Goal: Task Accomplishment & Management: Manage account settings

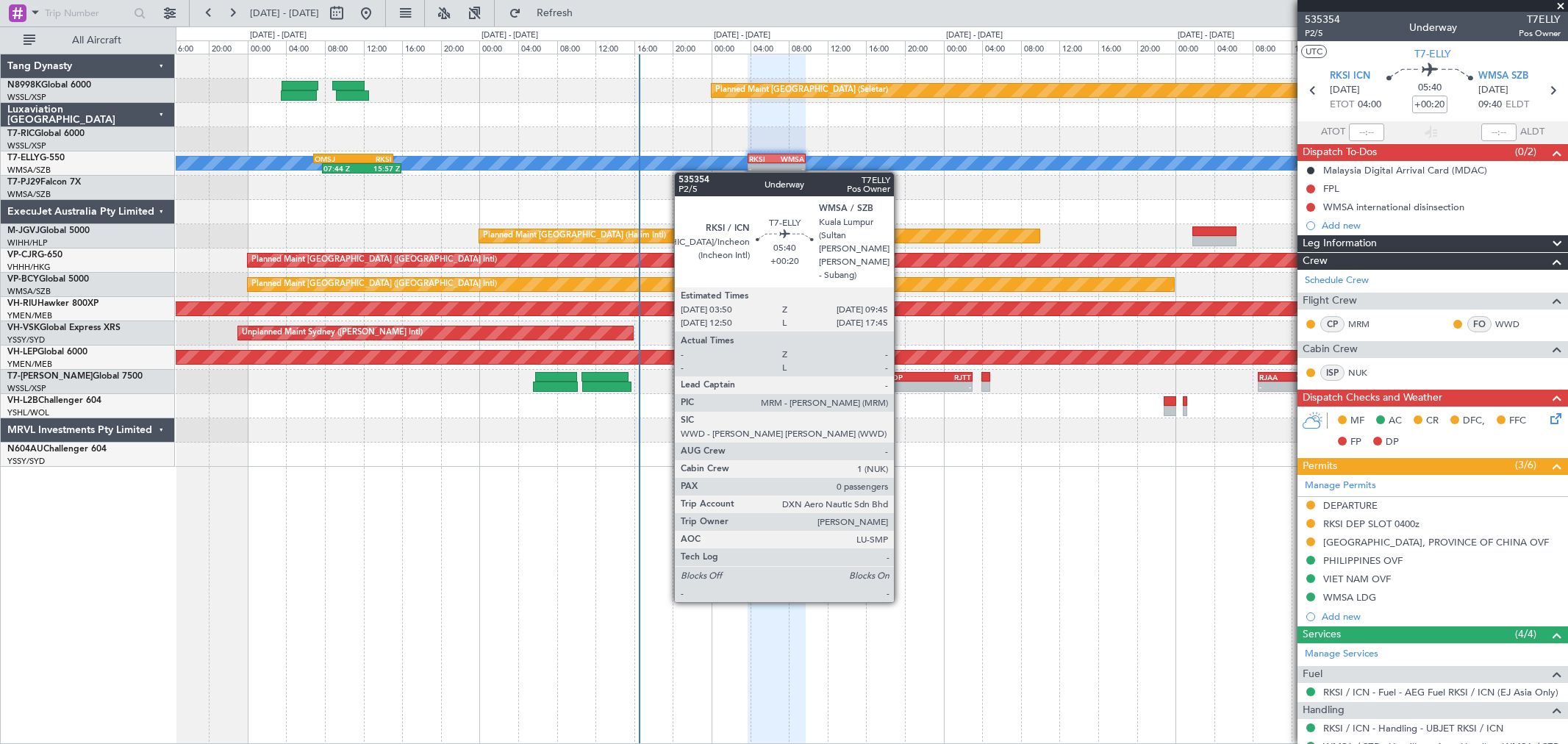
click at [777, 168] on div "Planned Maint [GEOGRAPHIC_DATA] (Seletar) [PERSON_NAME] - - RKSI 03:50 Z WMSA 0…" at bounding box center [872, 260] width 1392 height 412
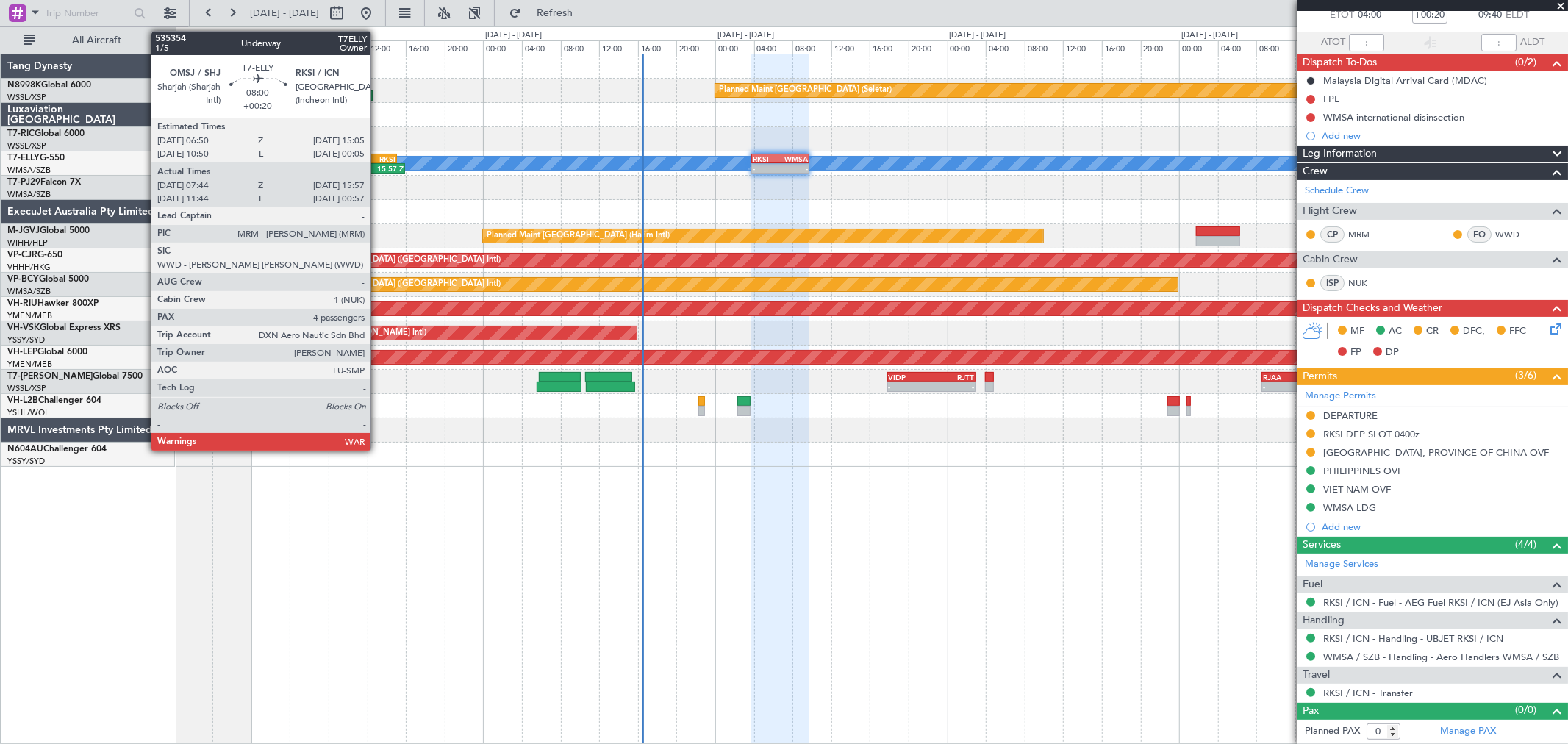
click at [372, 158] on div "RKSI" at bounding box center [375, 158] width 38 height 9
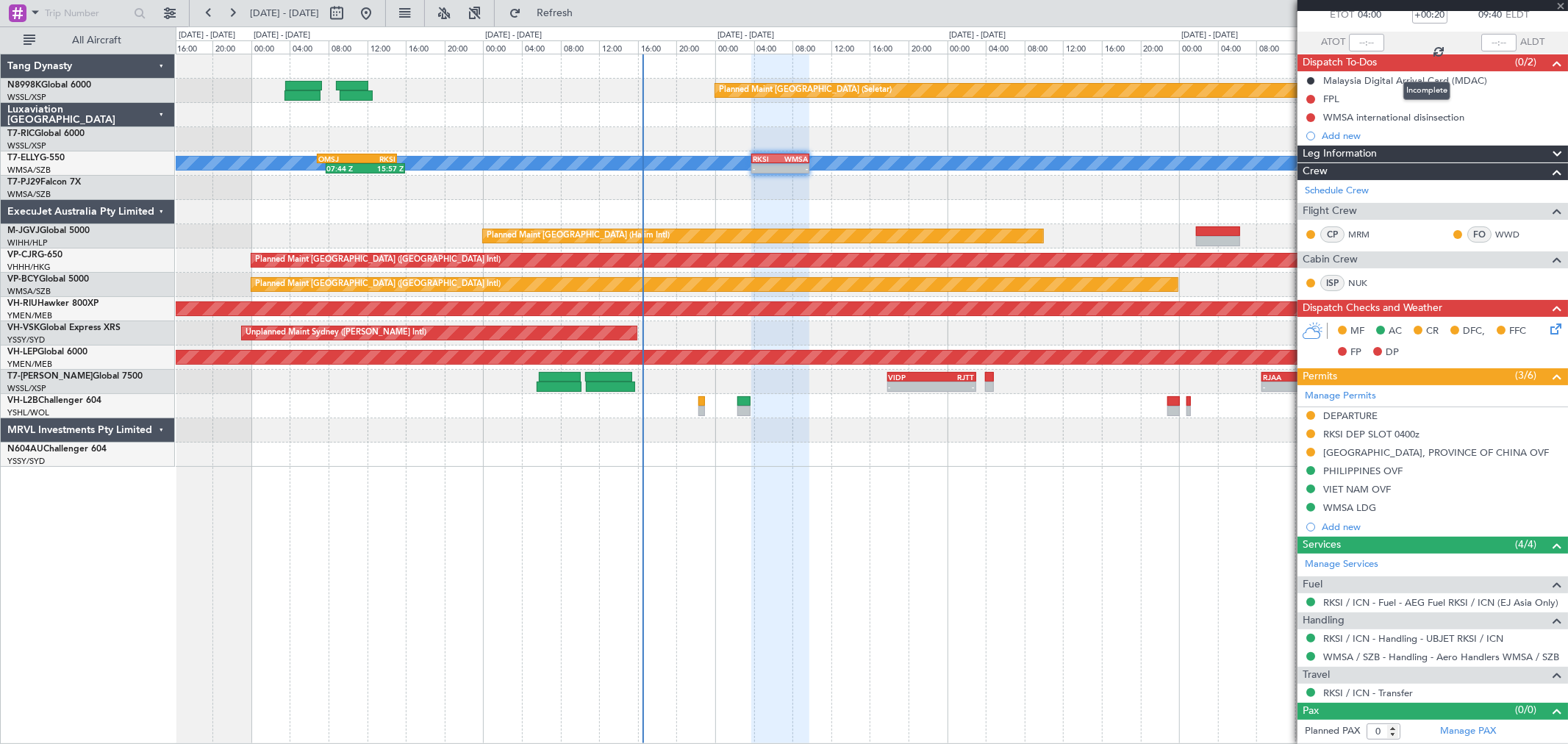
type input "07:54"
type input "15:52"
type input "4"
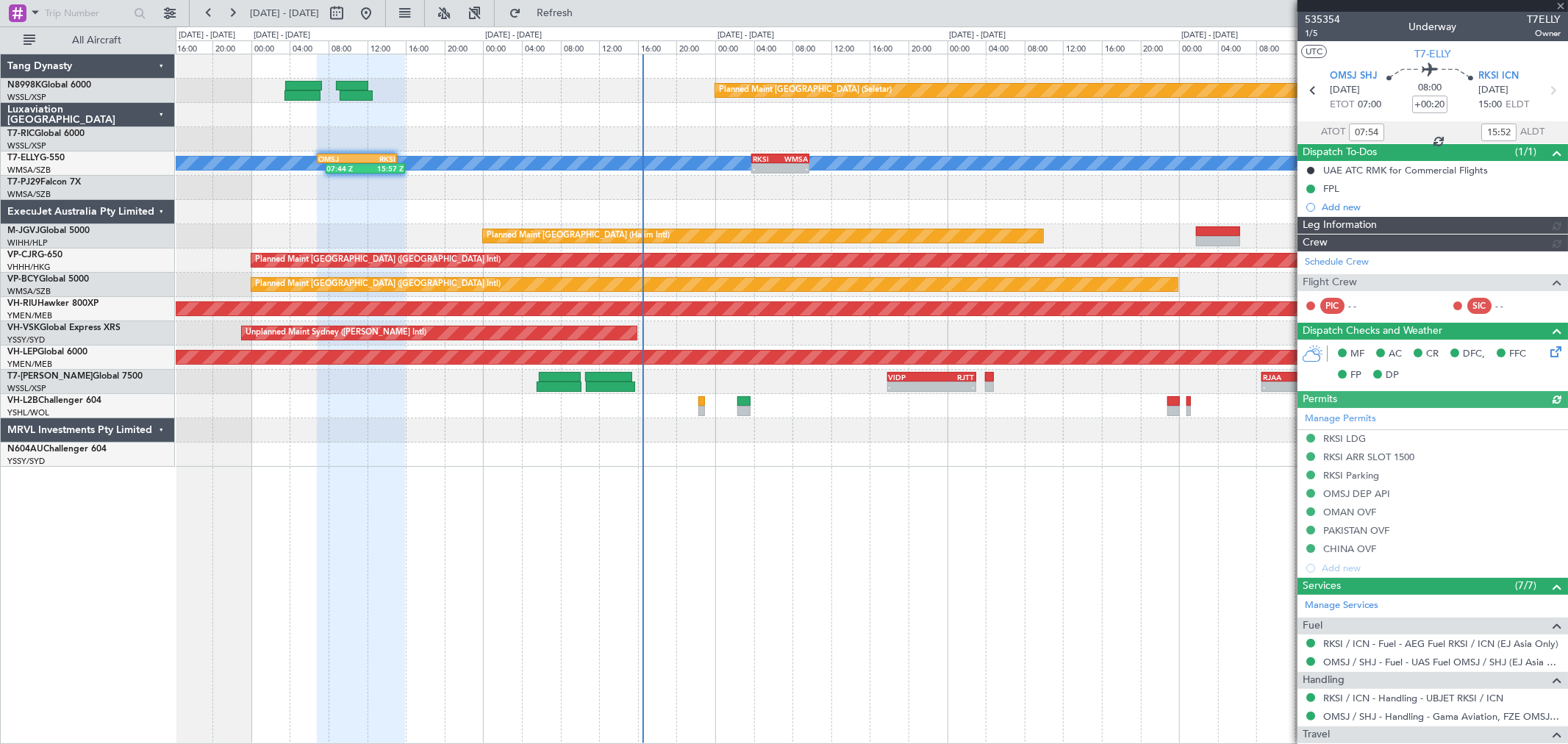
type input "[PERSON_NAME] (KYA)"
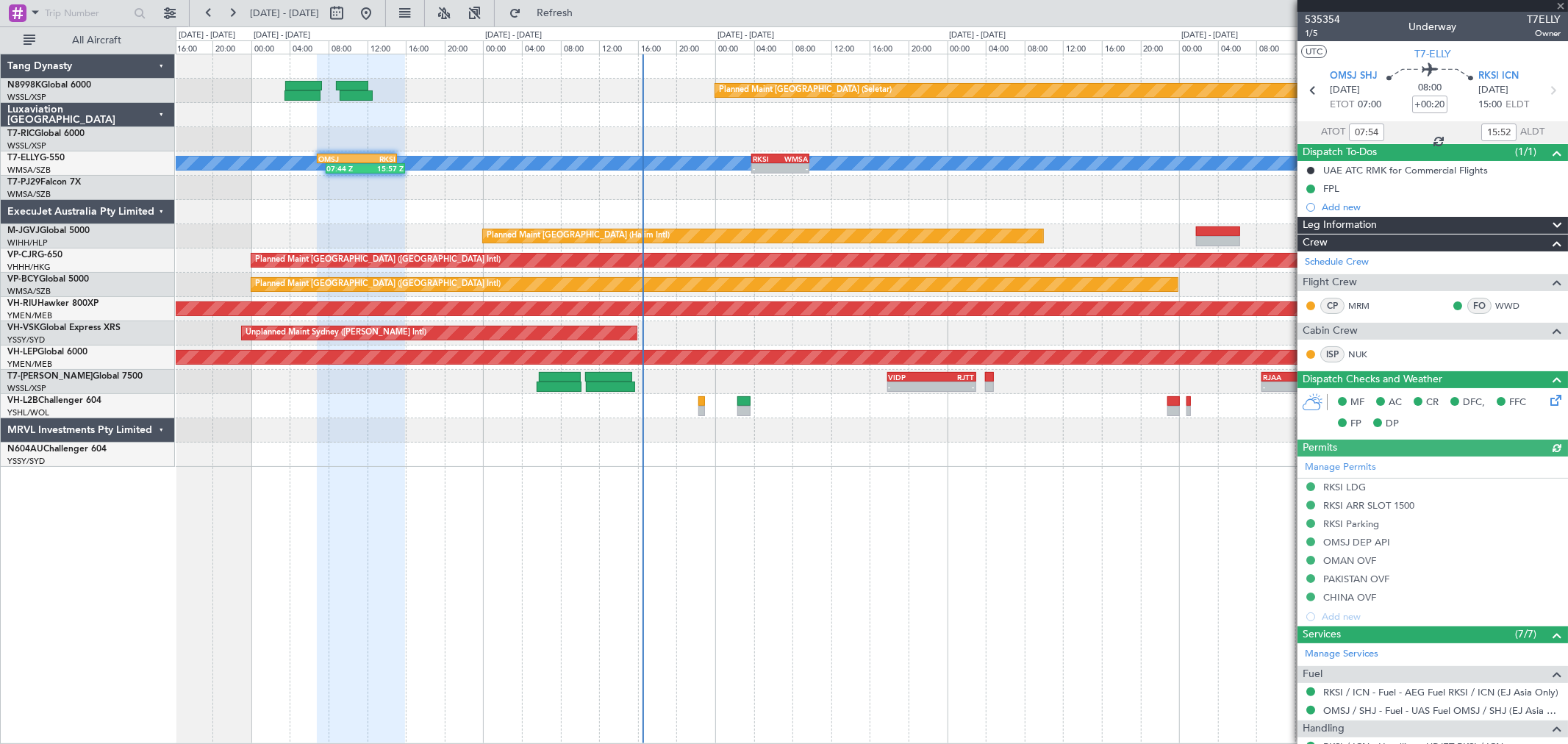
type input "11:54"
type input "00:52"
type input "07:54"
type input "15:52"
click at [1318, 35] on span "1/5" at bounding box center [1322, 33] width 35 height 12
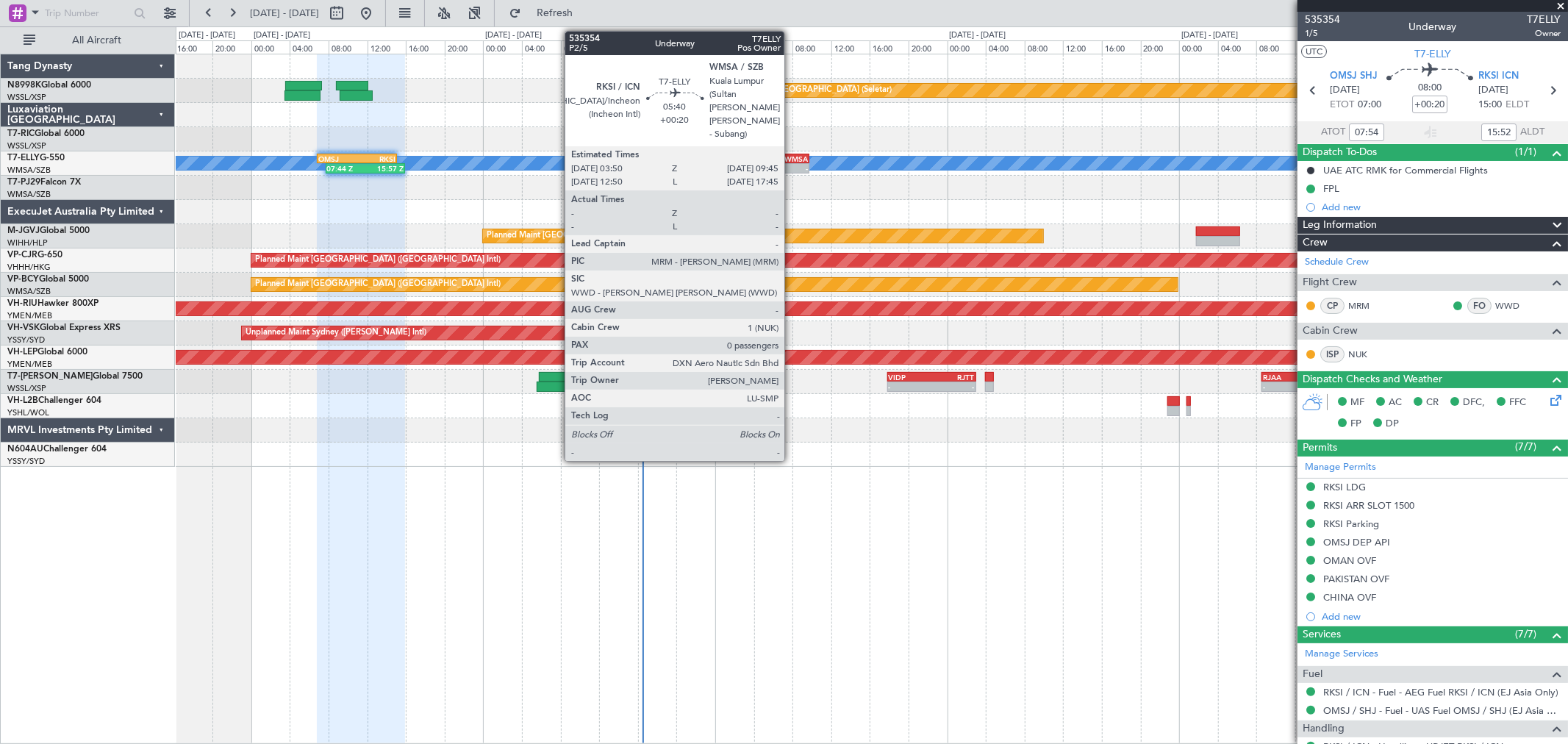
click at [792, 157] on div "WMSA" at bounding box center [794, 158] width 28 height 9
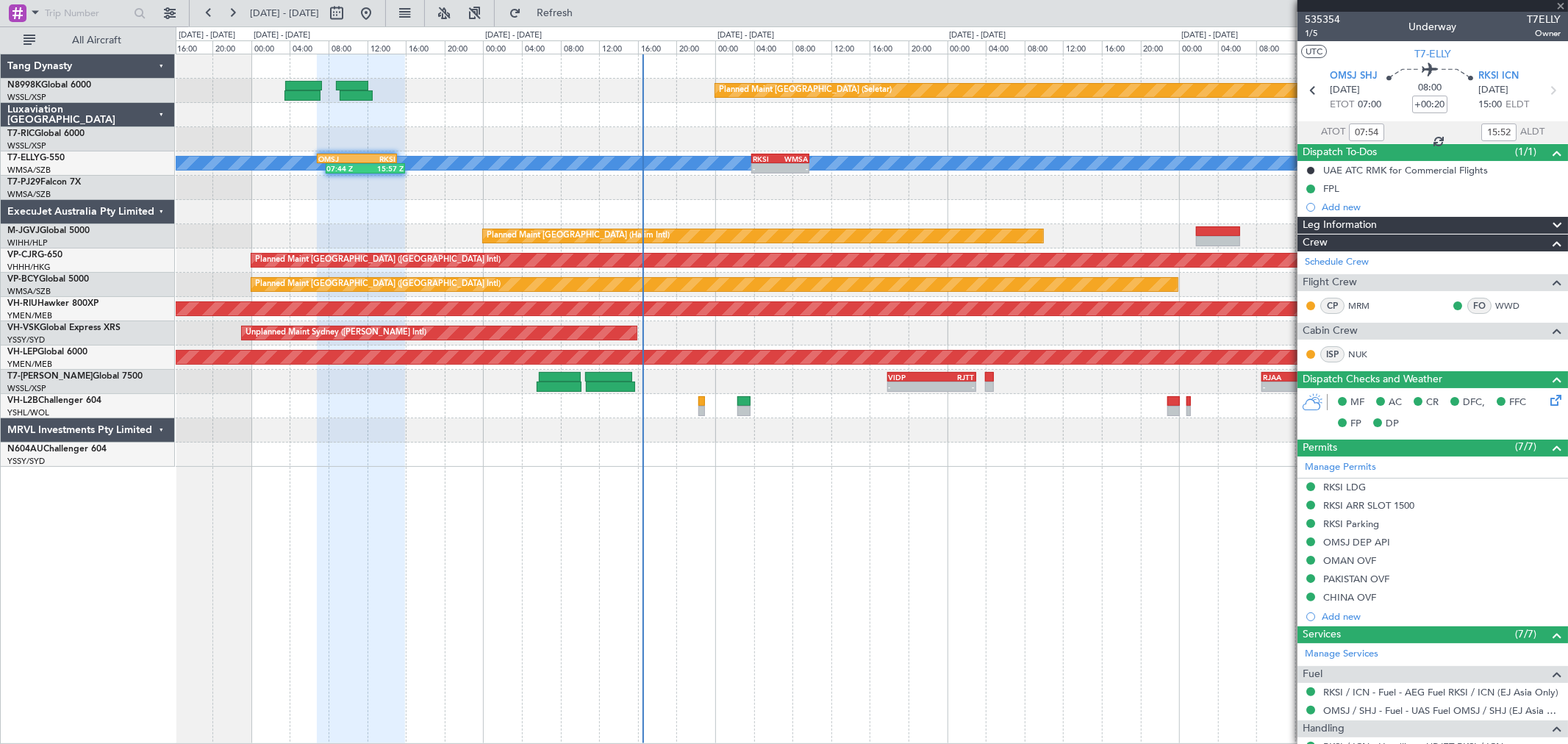
type input "0"
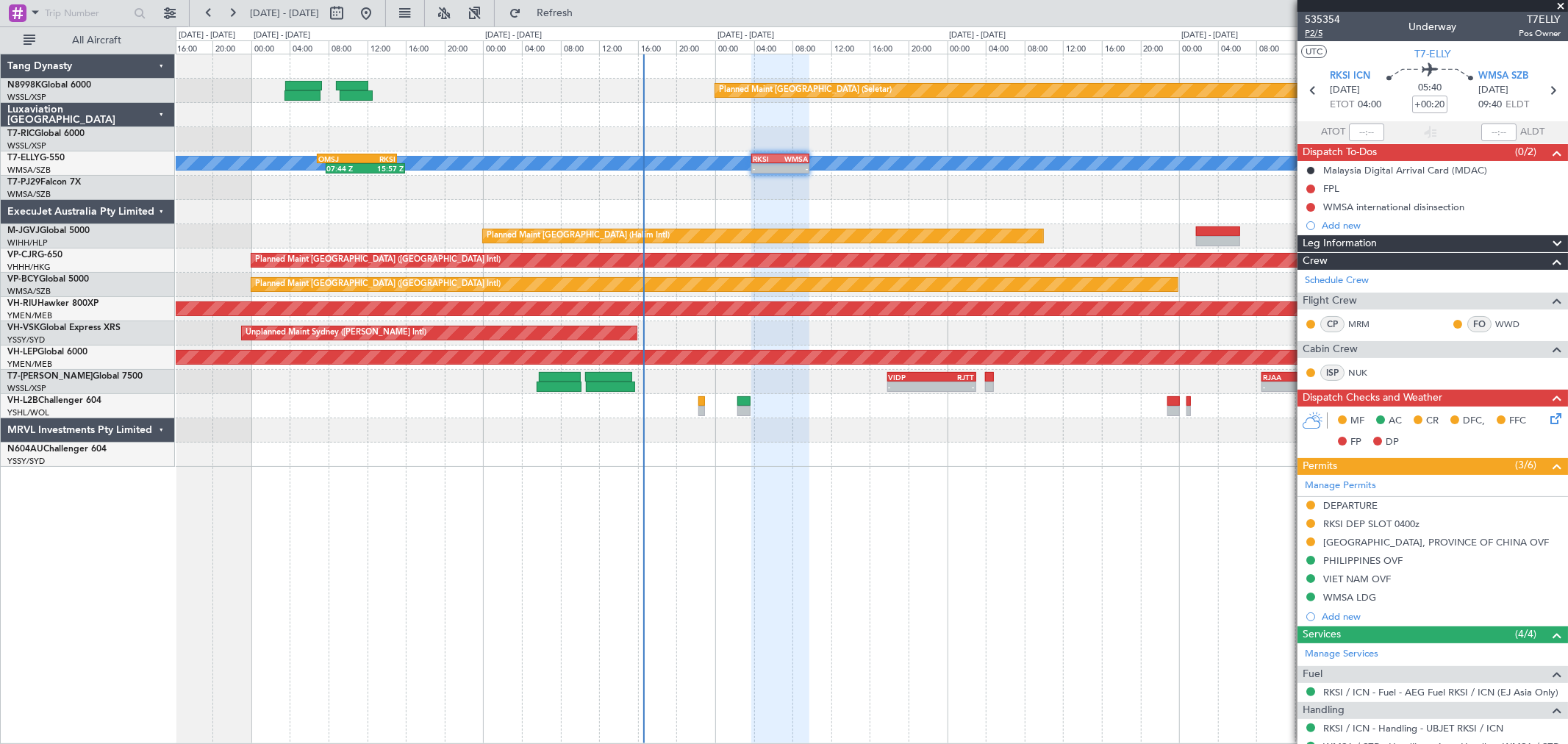
click at [1320, 34] on span "P2/5" at bounding box center [1322, 33] width 35 height 12
click at [1311, 541] on button at bounding box center [1310, 541] width 9 height 9
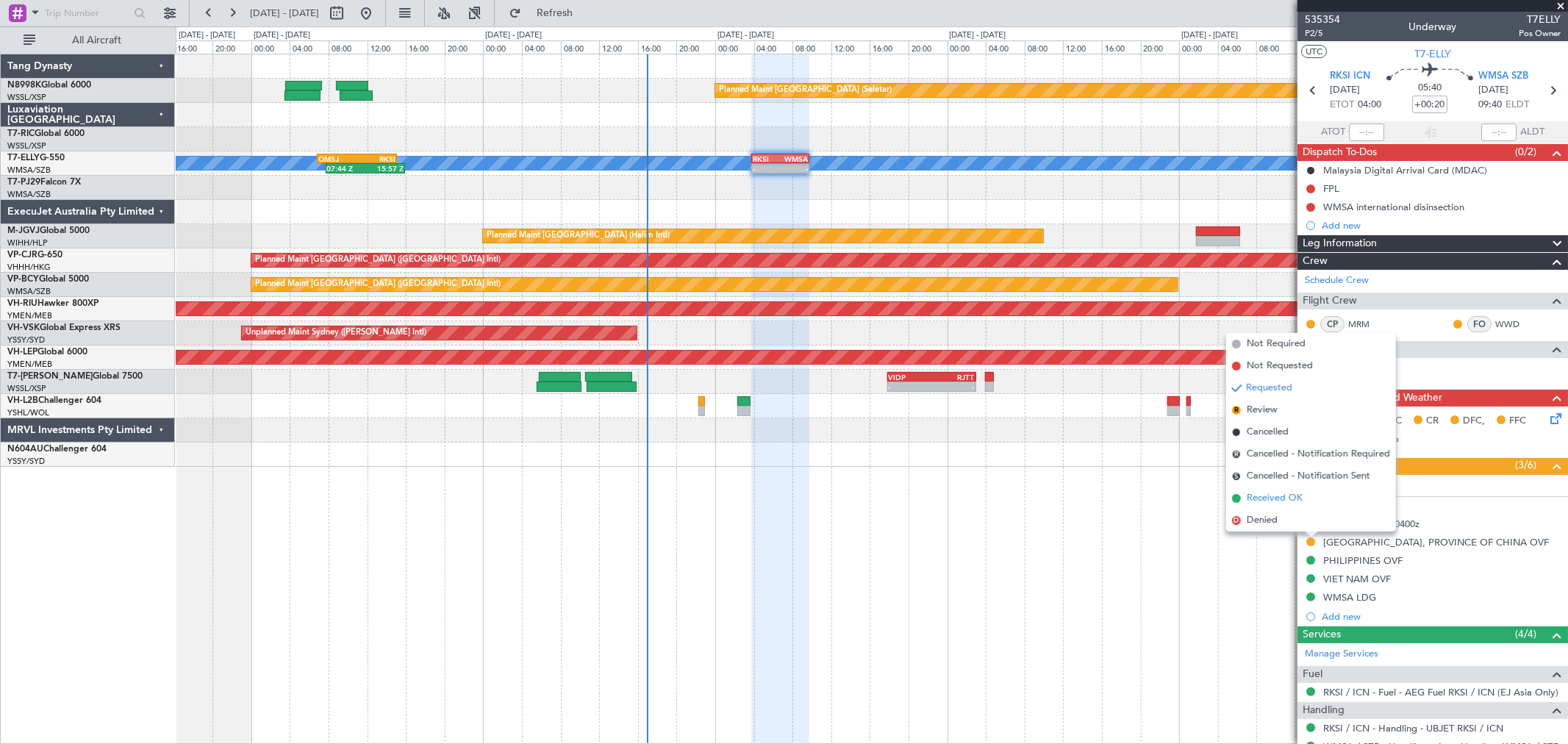
click at [1266, 496] on span "Received OK" at bounding box center [1275, 498] width 56 height 14
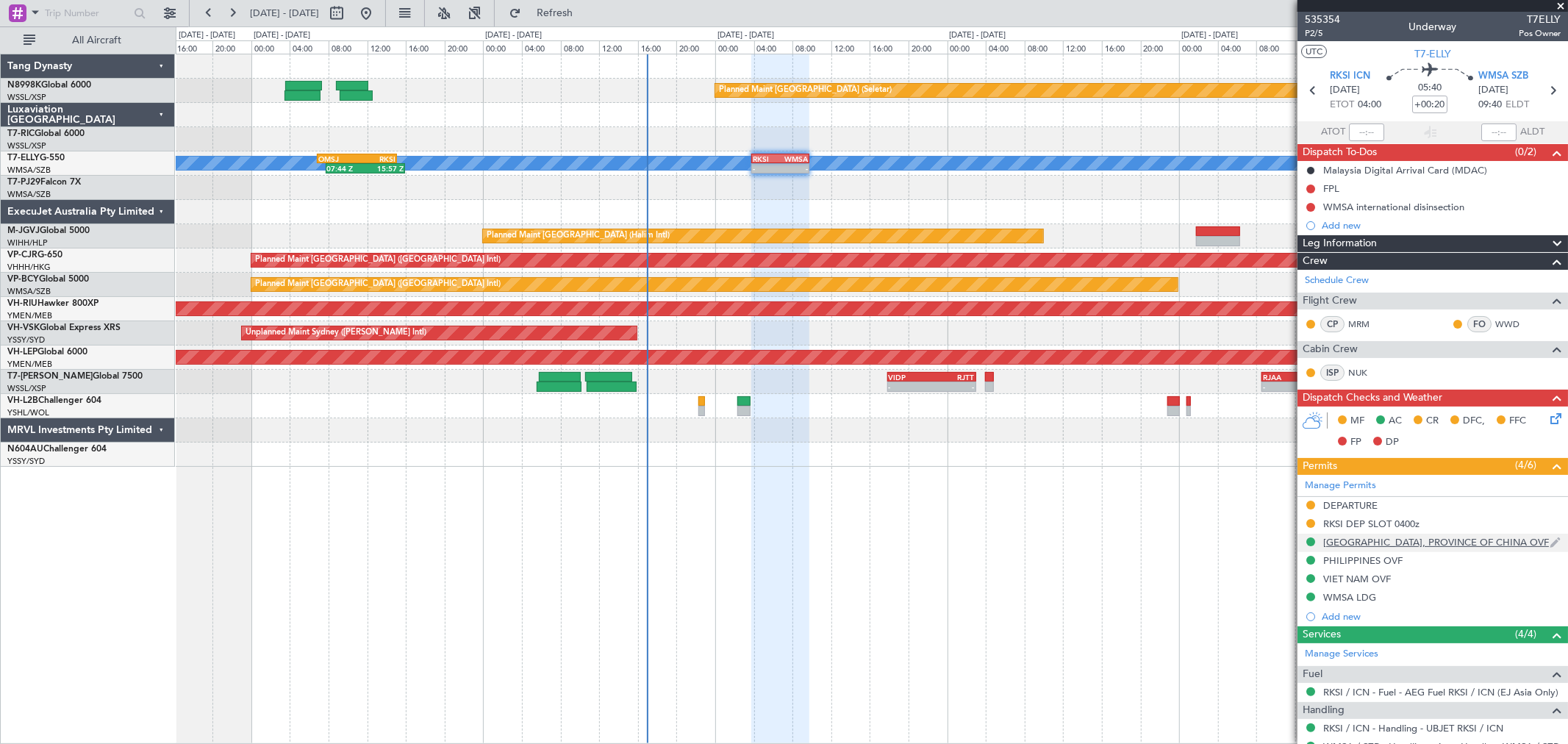
click at [1409, 540] on div "[GEOGRAPHIC_DATA], PROVINCE OF CHINA OVF" at bounding box center [1436, 542] width 226 height 12
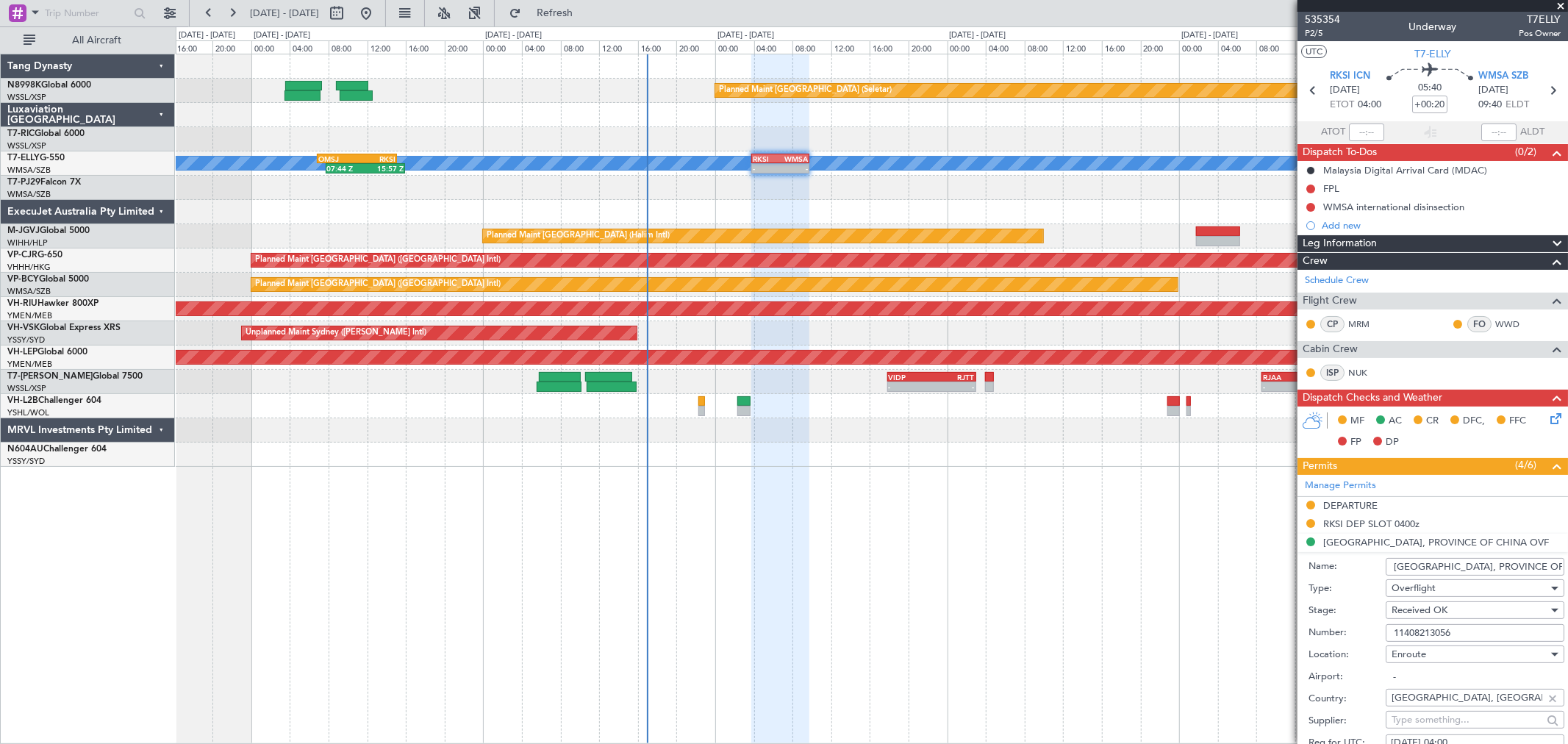
drag, startPoint x: 1459, startPoint y: 629, endPoint x: 1363, endPoint y: 634, distance: 96.1
click at [1363, 634] on div "Number: 11408213056" at bounding box center [1436, 633] width 256 height 22
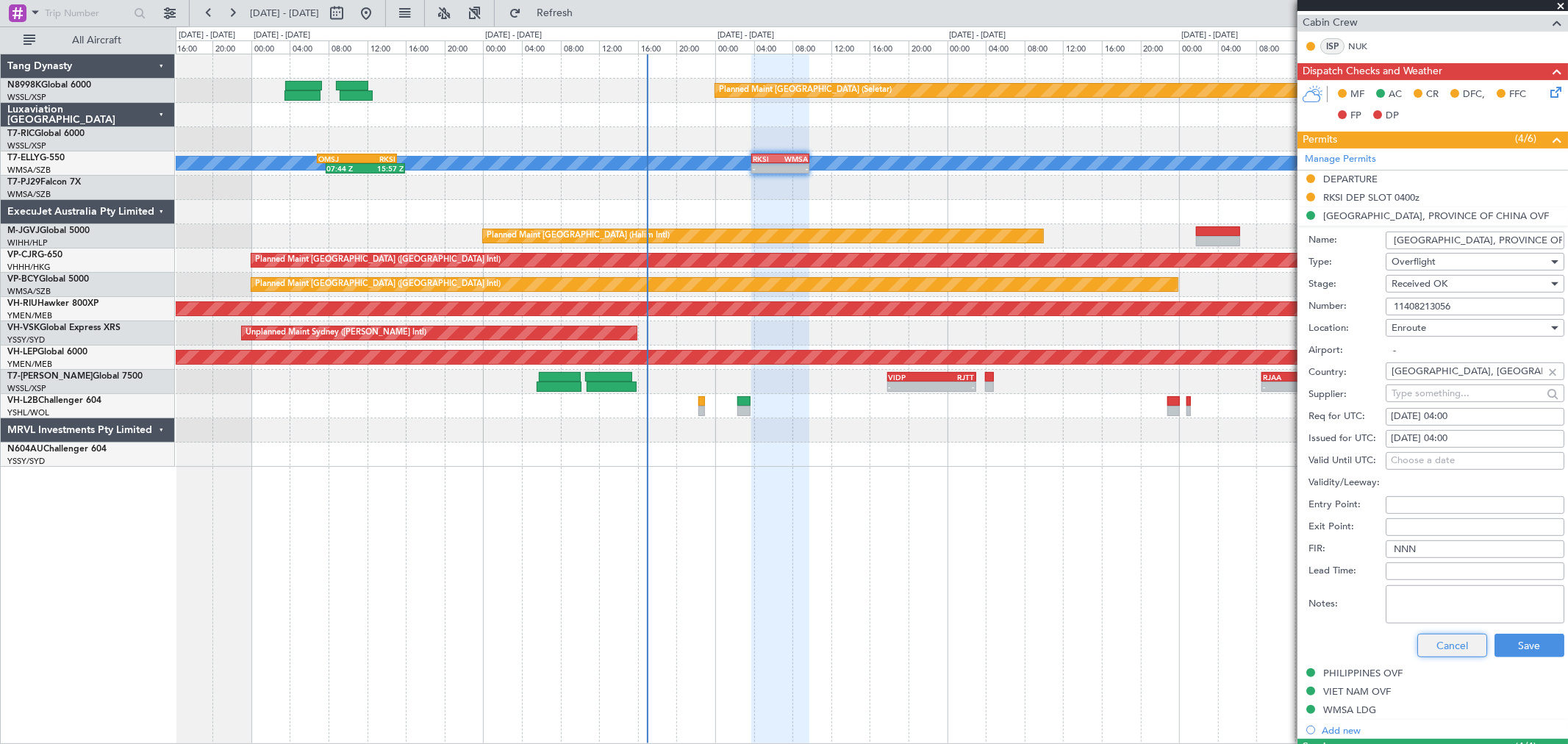
click at [1444, 646] on button "Cancel" at bounding box center [1452, 646] width 69 height 24
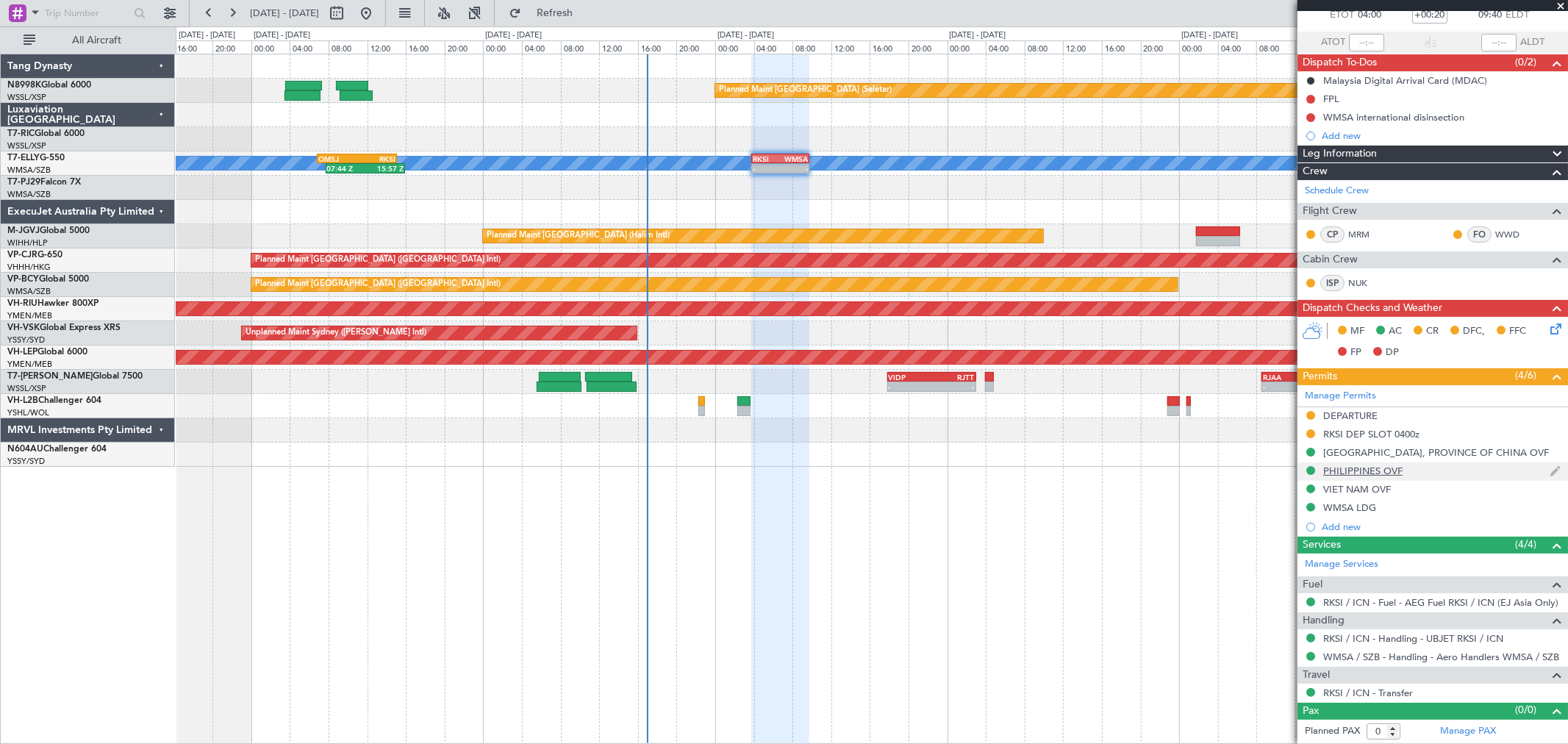
click at [1367, 473] on div "PHILIPPINES OVF" at bounding box center [1362, 471] width 79 height 12
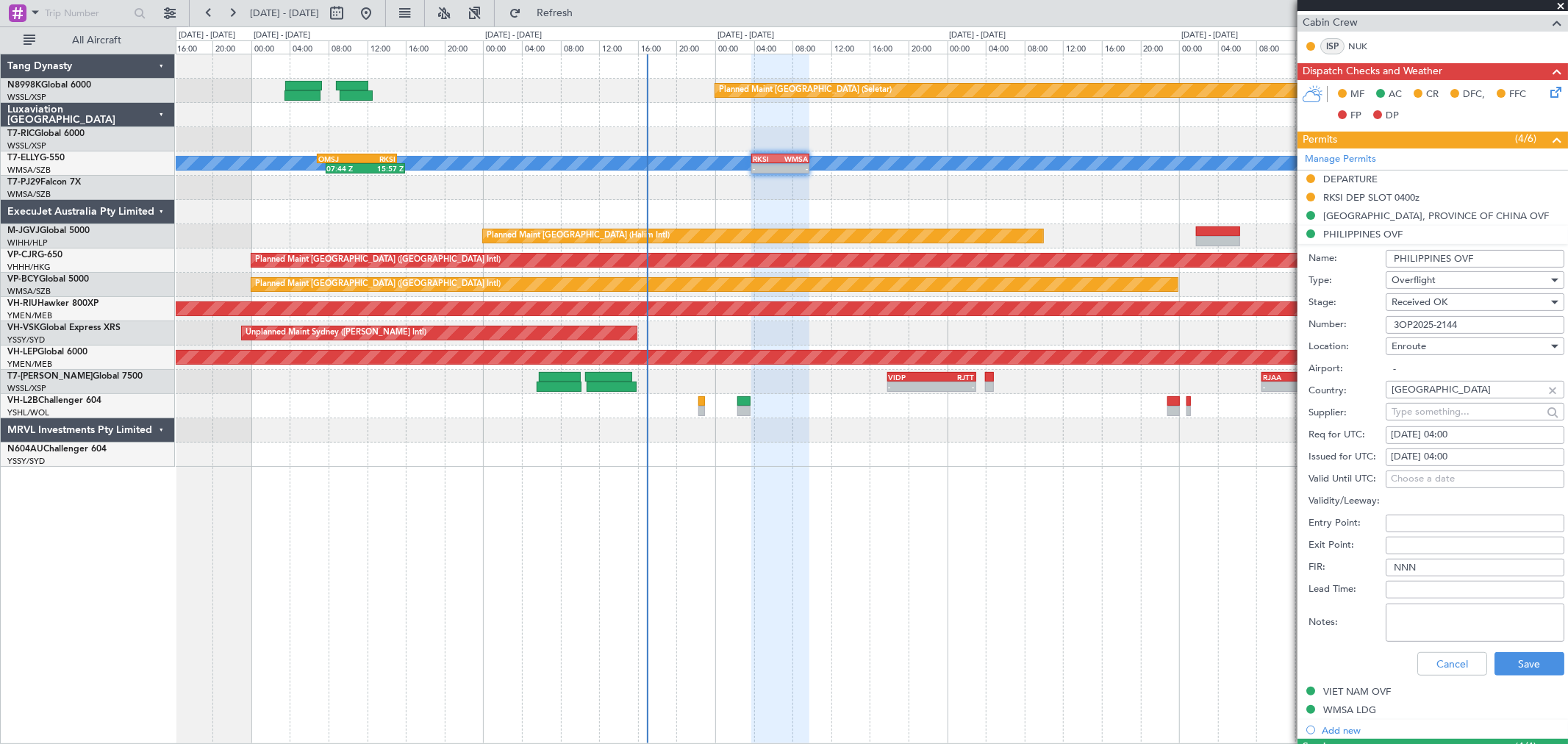
drag, startPoint x: 1421, startPoint y: 258, endPoint x: 1341, endPoint y: 258, distance: 80.0
click at [1343, 258] on div "Name: PHILIPPINES OVF" at bounding box center [1436, 258] width 256 height 22
drag, startPoint x: 1470, startPoint y: 328, endPoint x: 1347, endPoint y: 329, distance: 123.0
click at [1347, 329] on div "Number: 3OP2025-2144" at bounding box center [1436, 325] width 256 height 22
click at [1435, 664] on button "Cancel" at bounding box center [1452, 664] width 69 height 24
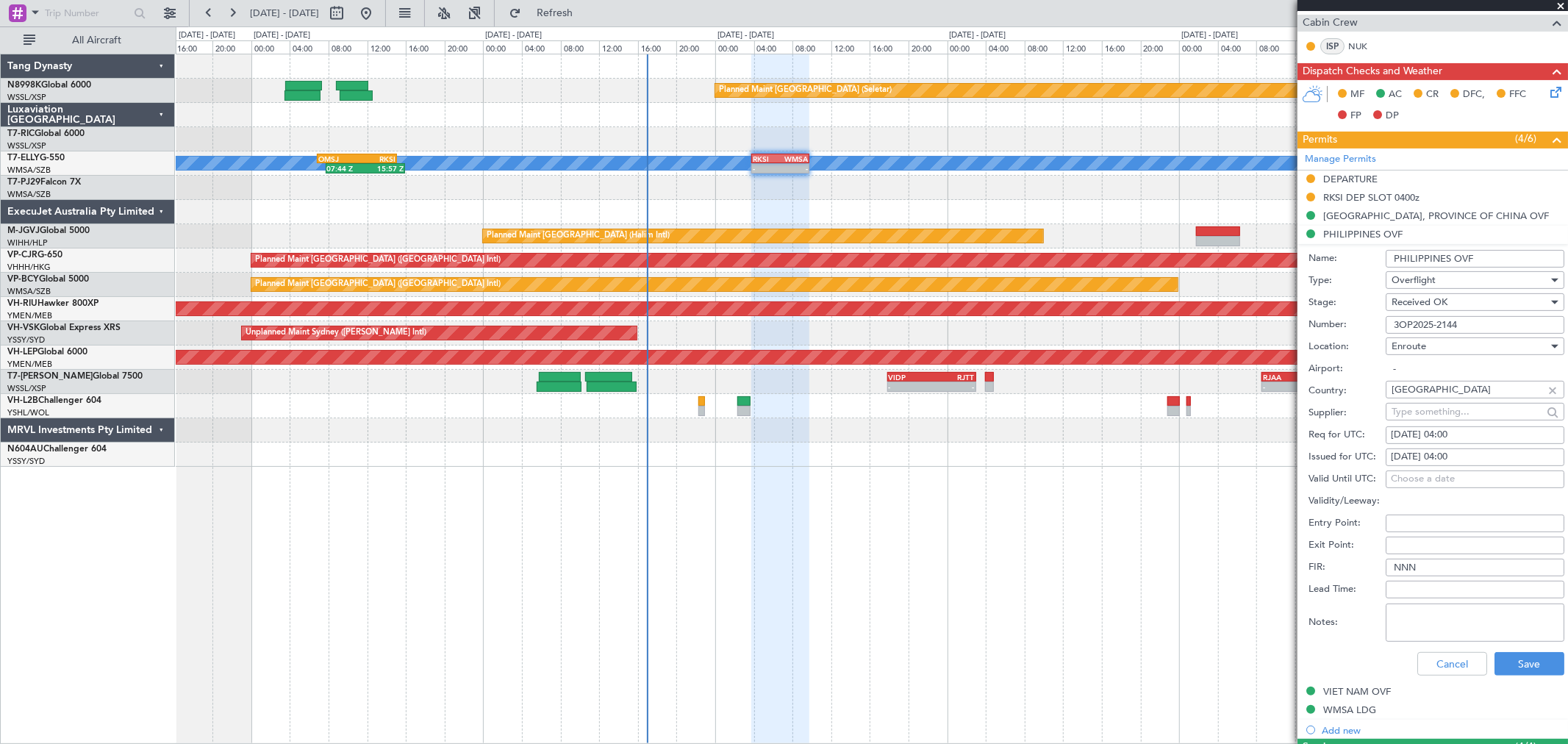
scroll to position [90, 0]
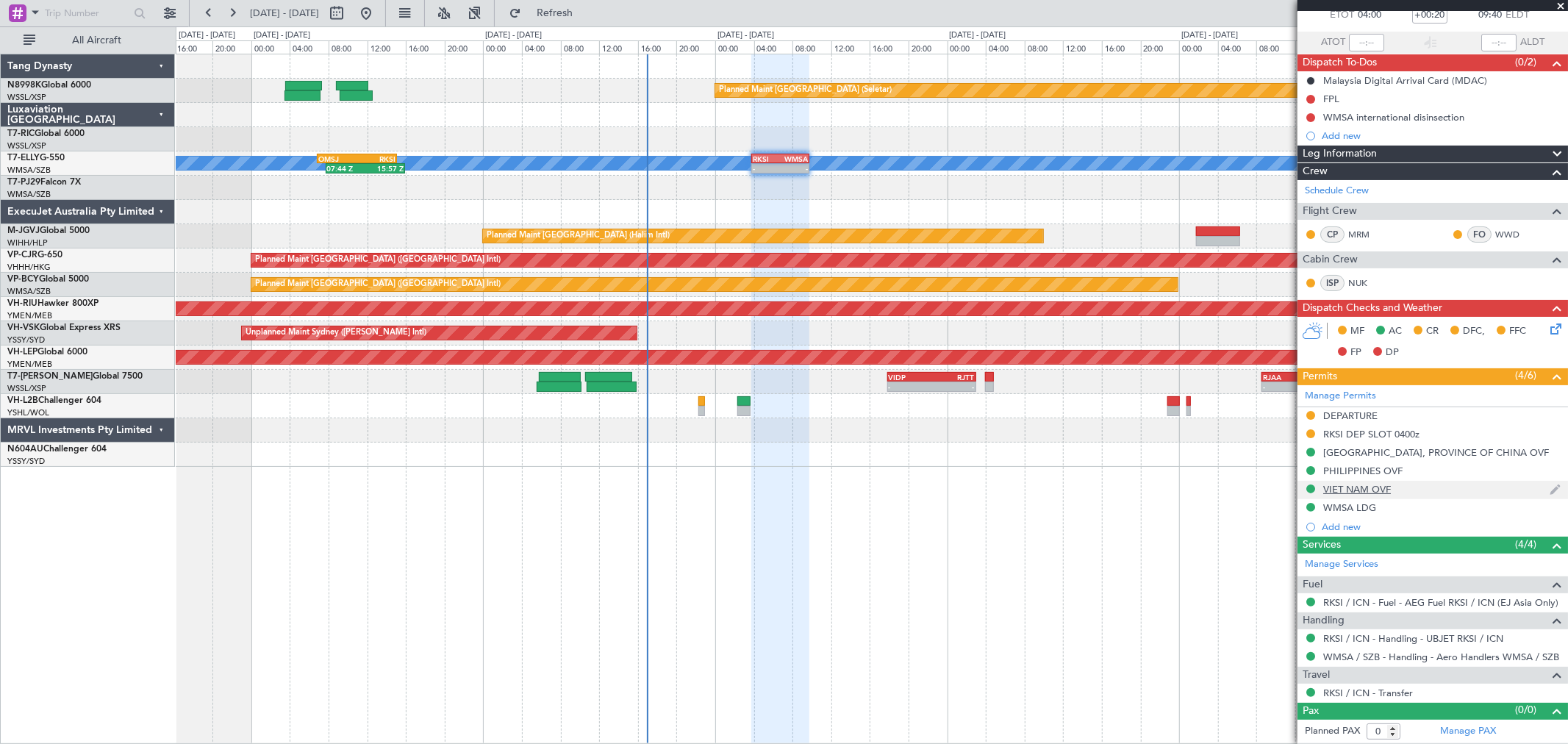
click at [1353, 486] on div "VIET NAM OVF" at bounding box center [1357, 489] width 68 height 12
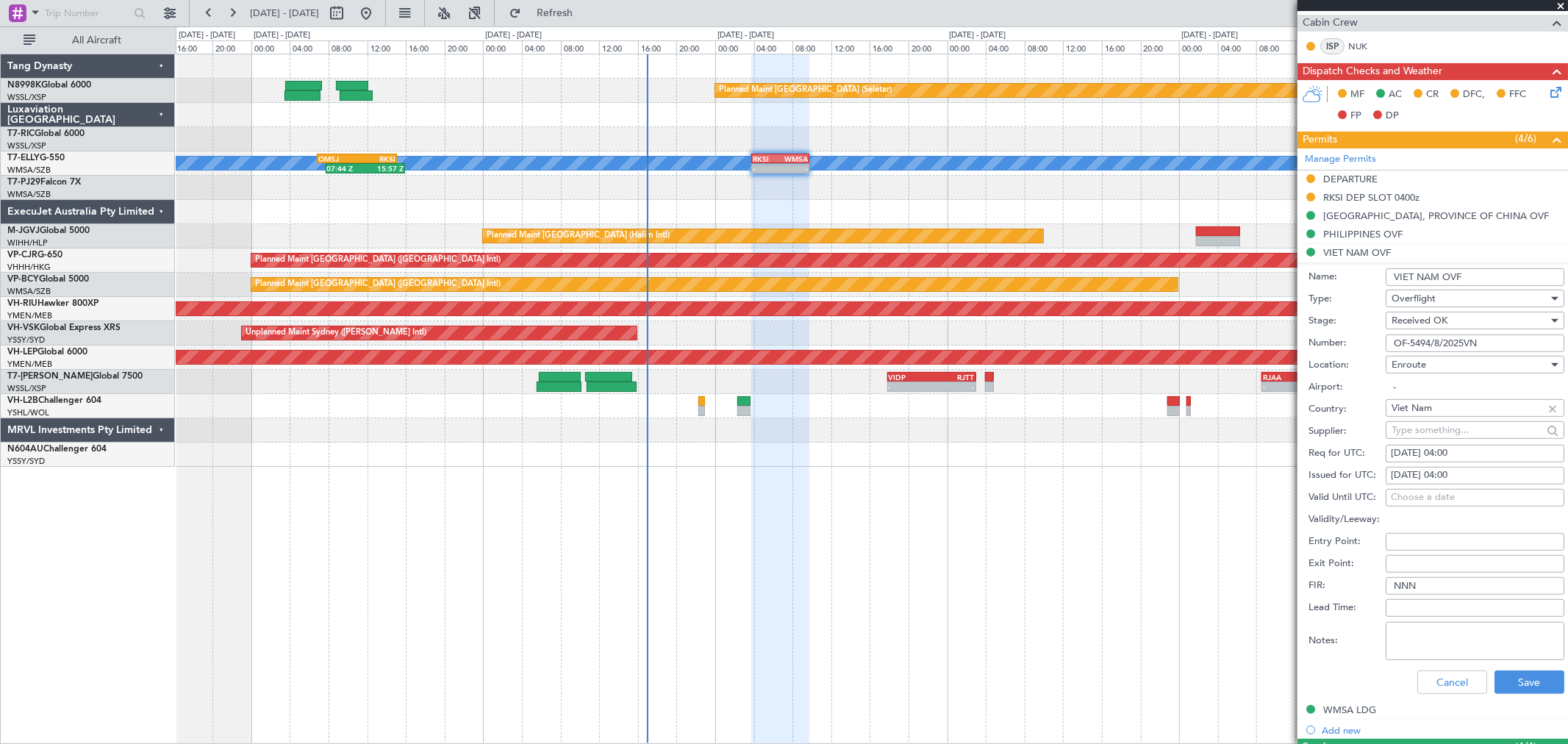
drag, startPoint x: 1468, startPoint y: 272, endPoint x: 1372, endPoint y: 276, distance: 96.1
click at [1372, 276] on div "Name: VIET NAM OVF" at bounding box center [1436, 277] width 256 height 22
drag, startPoint x: 1490, startPoint y: 347, endPoint x: 1333, endPoint y: 341, distance: 157.1
click at [1334, 341] on div "Number: OF-5494/8/2025VN" at bounding box center [1436, 343] width 256 height 22
click at [1458, 679] on button "Cancel" at bounding box center [1452, 682] width 69 height 24
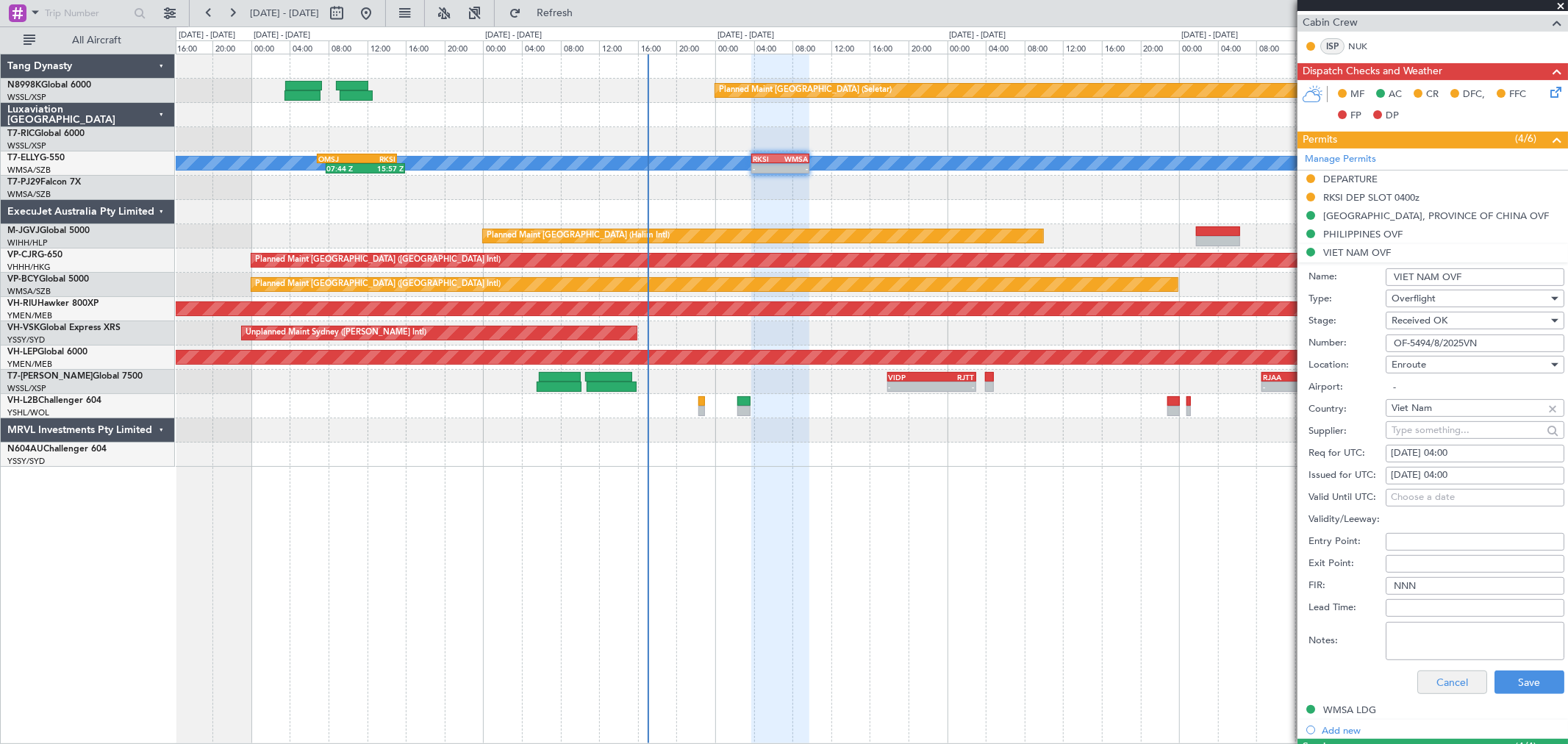
scroll to position [90, 0]
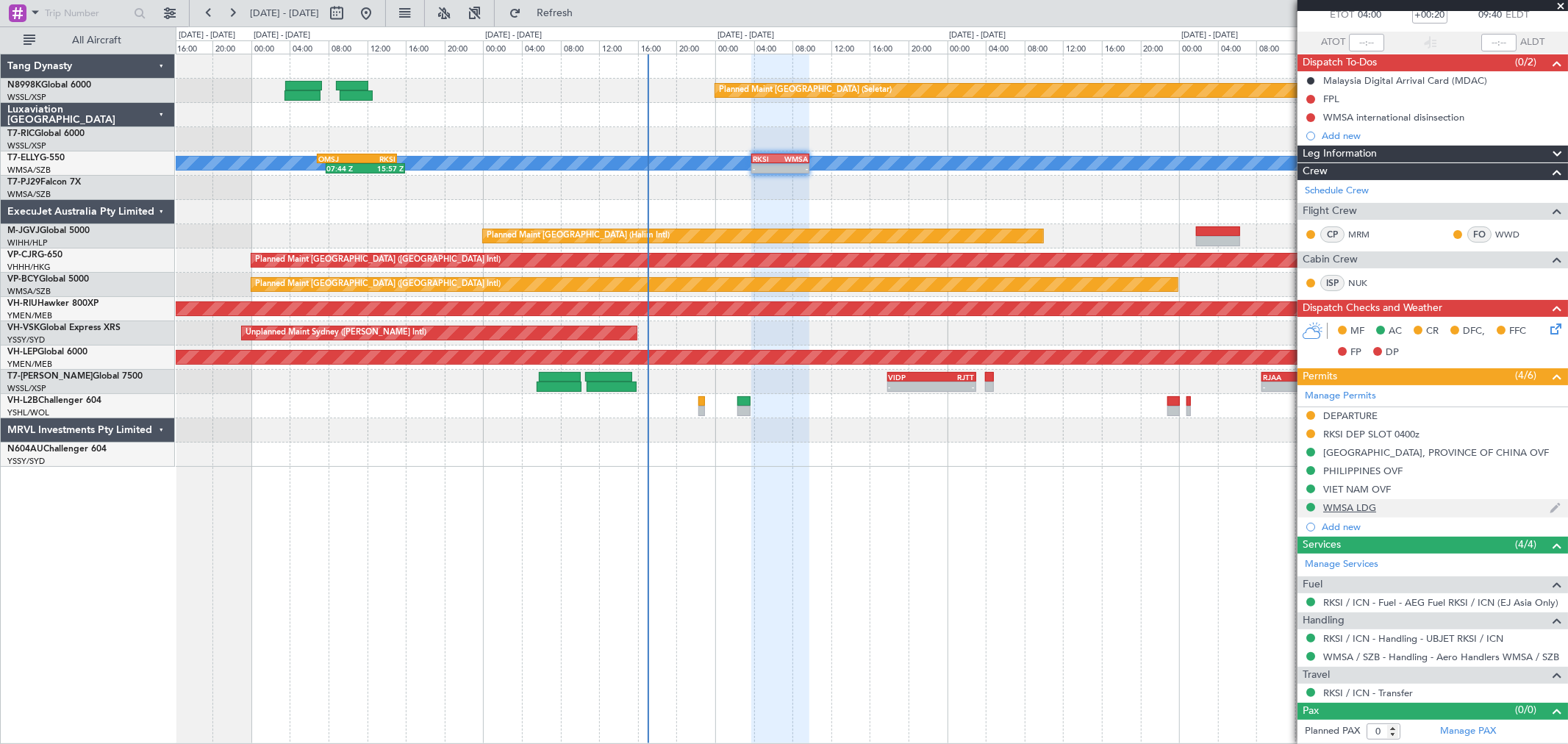
click at [1356, 510] on div "WMSA LDG" at bounding box center [1350, 508] width 53 height 12
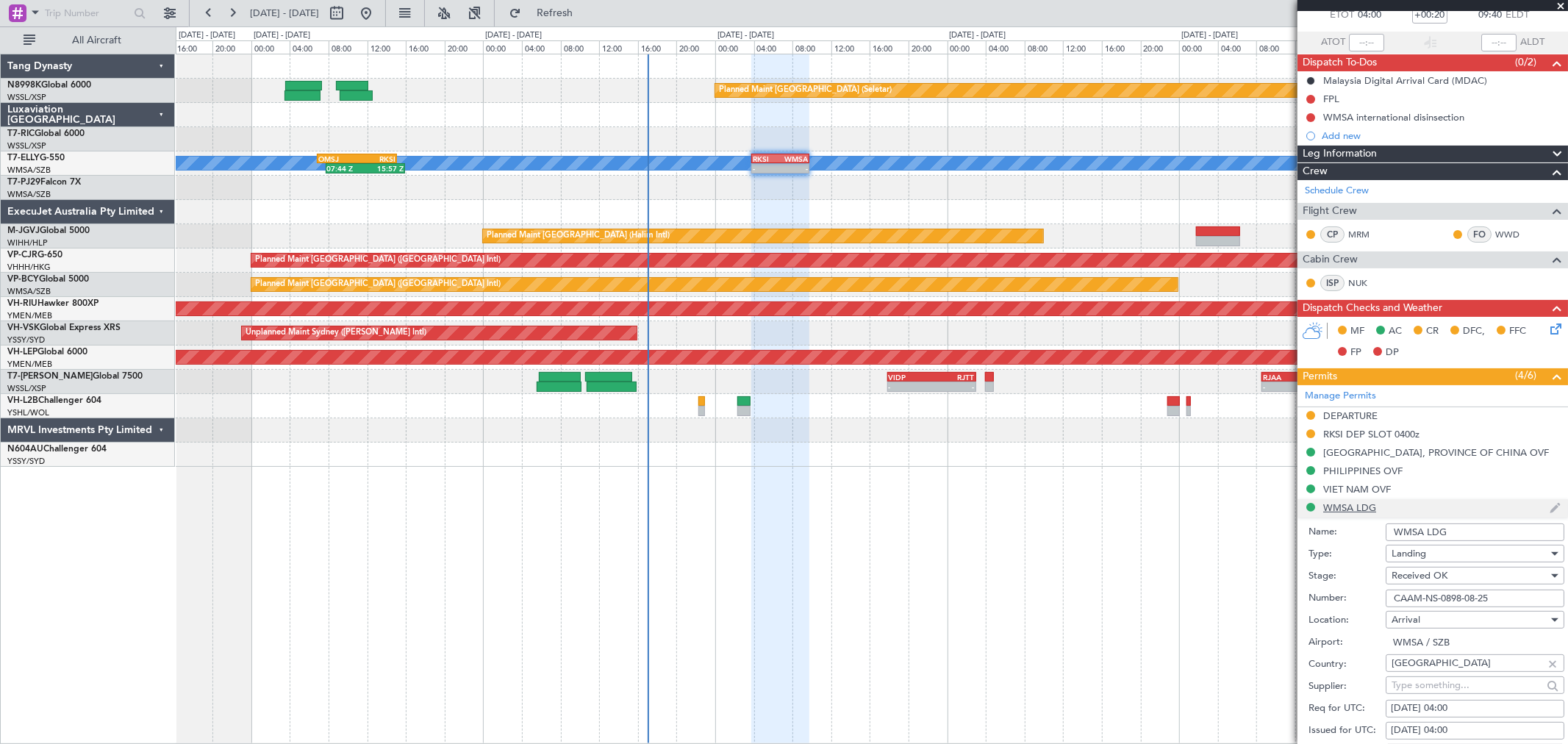
scroll to position [327, 0]
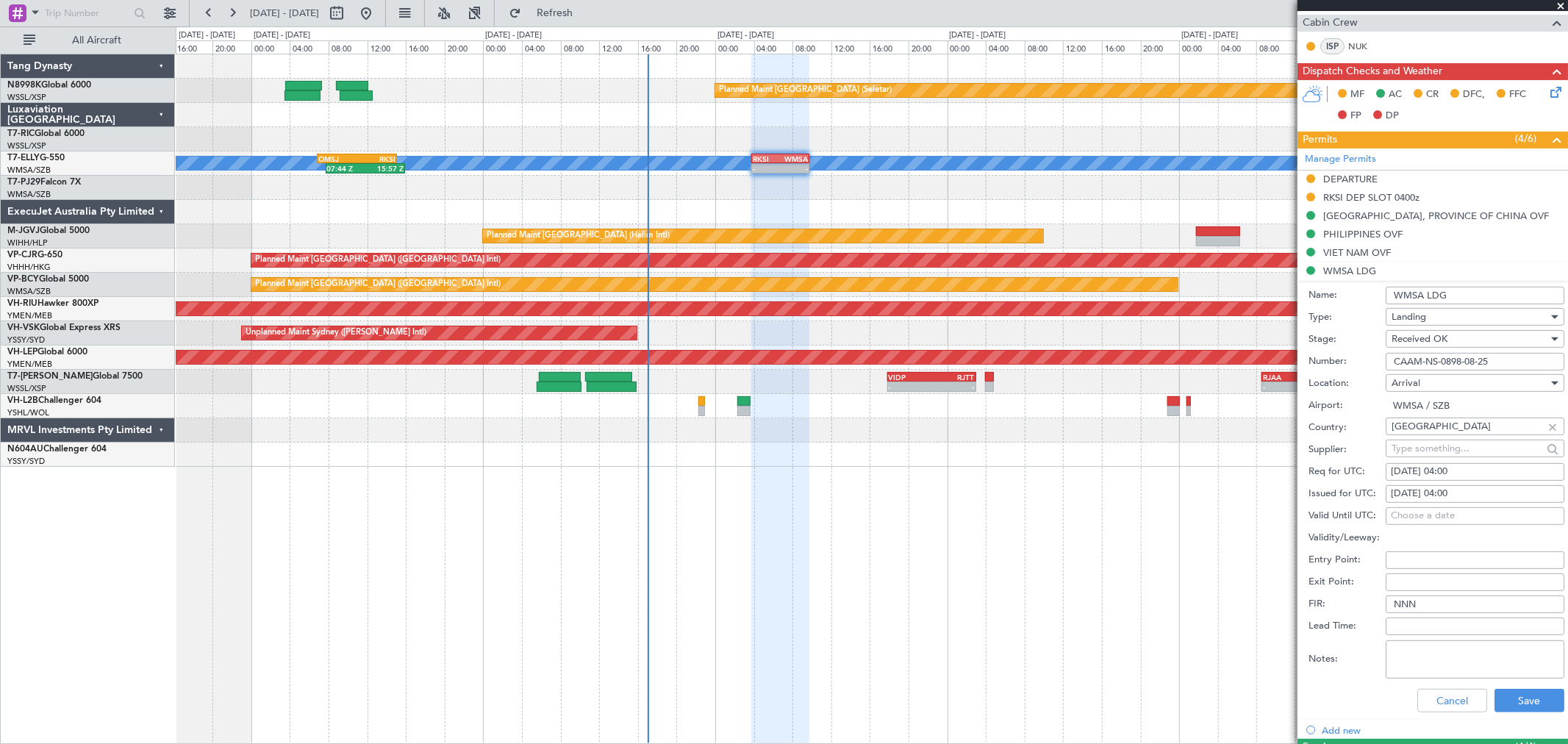
drag, startPoint x: 1454, startPoint y: 297, endPoint x: 1357, endPoint y: 297, distance: 97.0
click at [1375, 295] on div "Name: WMSA LDG" at bounding box center [1436, 295] width 256 height 22
drag, startPoint x: 1497, startPoint y: 361, endPoint x: 1305, endPoint y: 366, distance: 192.1
click at [1308, 365] on div "Number: CAAM-NS-0898-08-25" at bounding box center [1436, 361] width 256 height 22
click at [1447, 702] on button "Cancel" at bounding box center [1452, 701] width 69 height 24
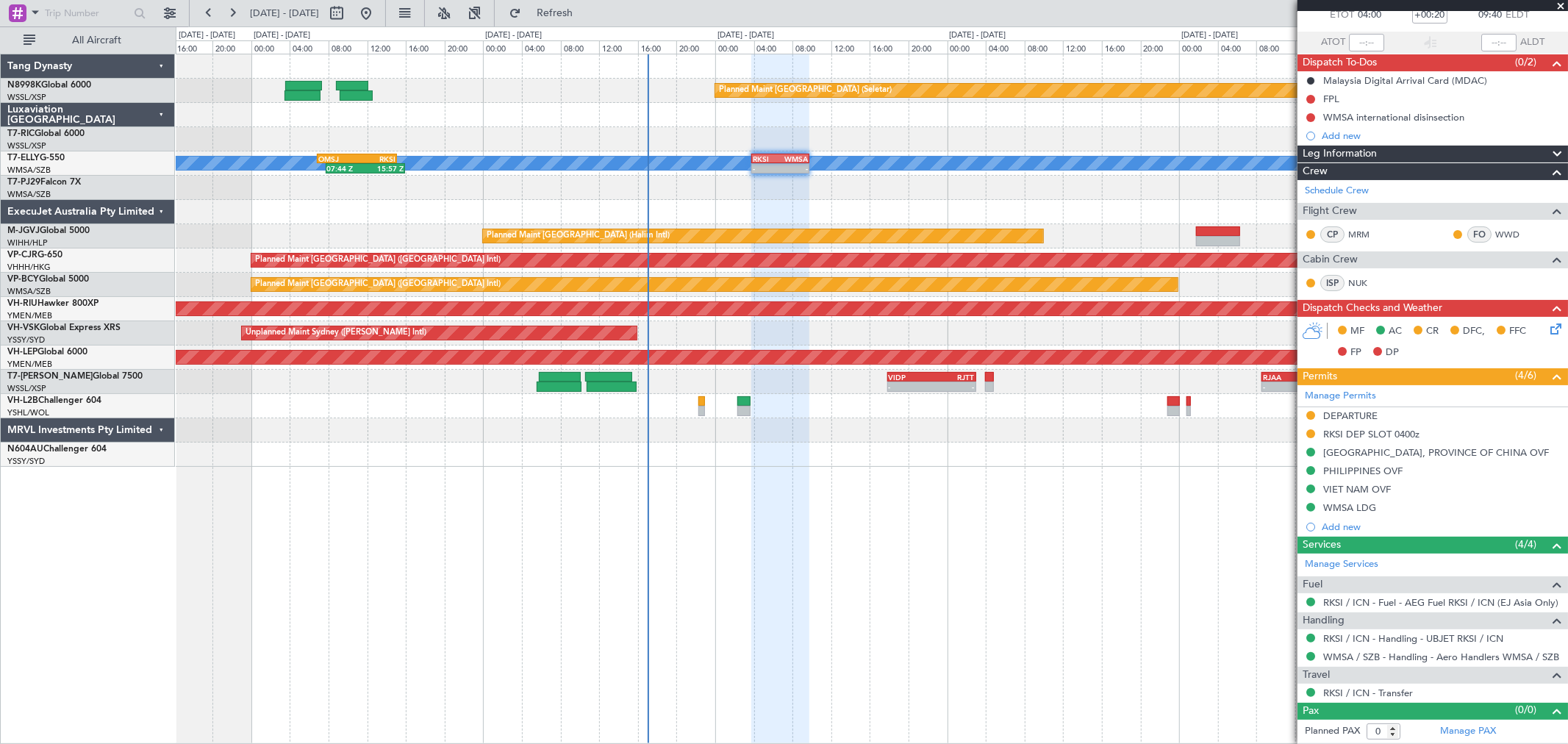
scroll to position [90, 0]
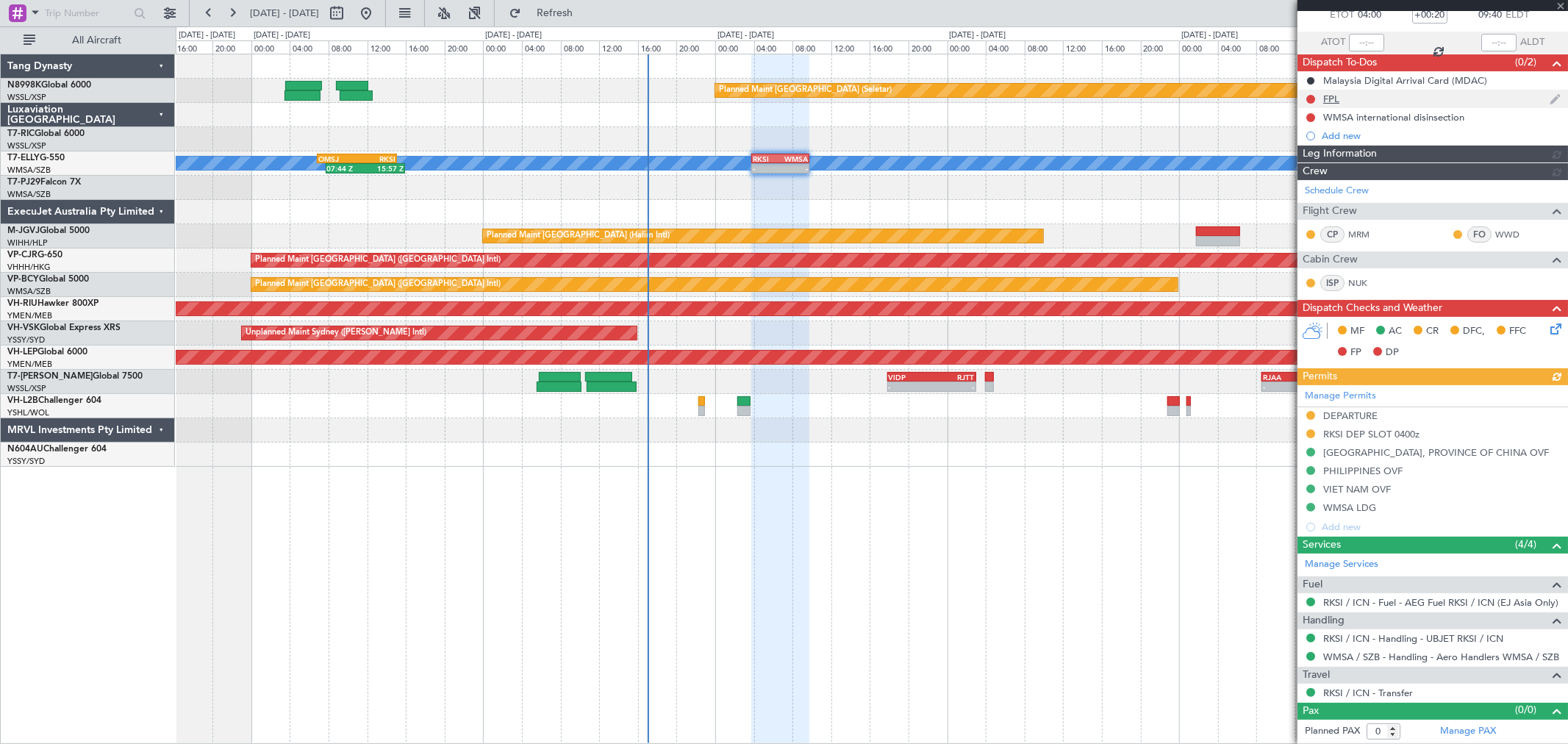
drag, startPoint x: 1336, startPoint y: 109, endPoint x: 1337, endPoint y: 100, distance: 9.1
click at [1337, 100] on div "FPL" at bounding box center [1331, 98] width 16 height 12
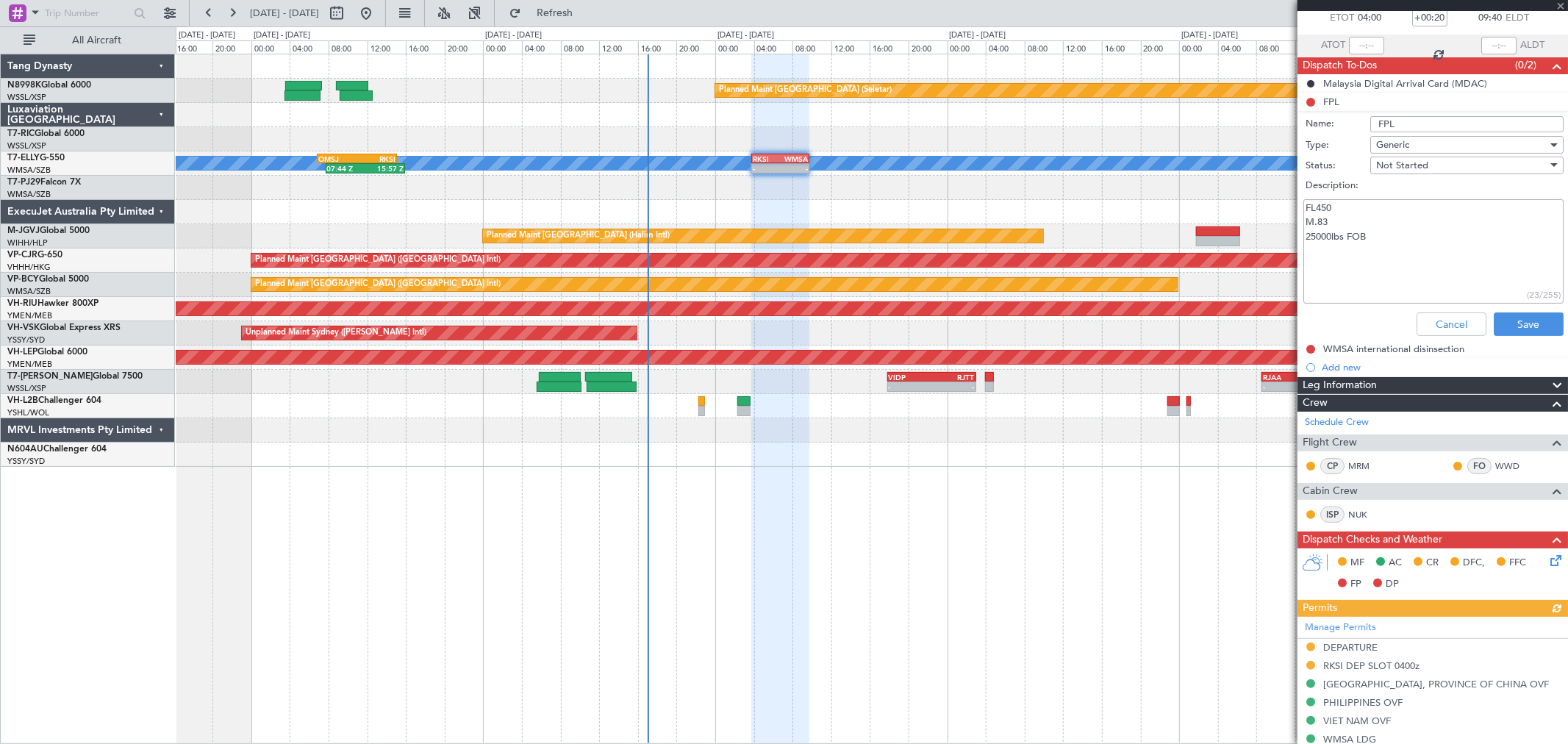
scroll to position [72, 0]
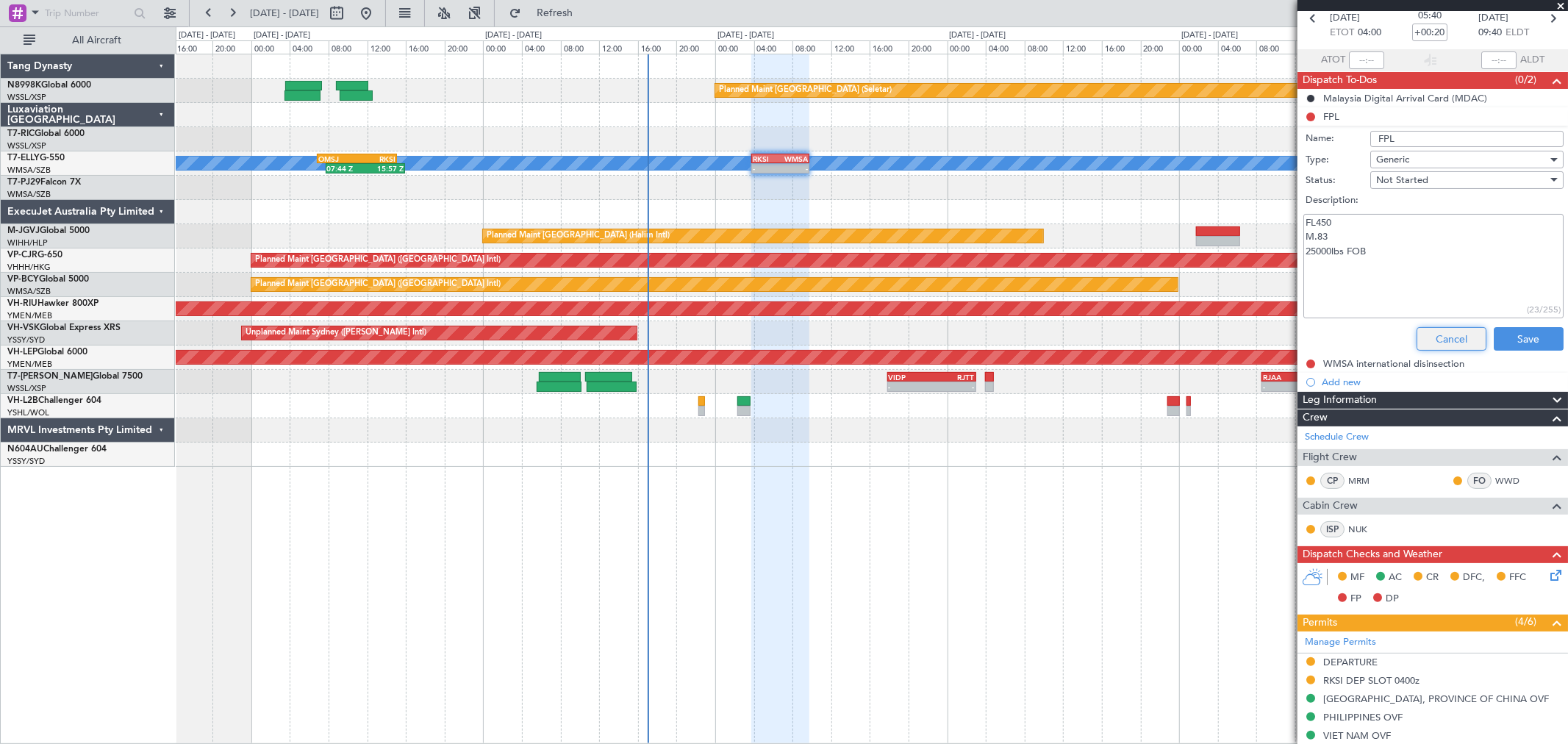
click at [1449, 334] on button "Cancel" at bounding box center [1451, 339] width 69 height 24
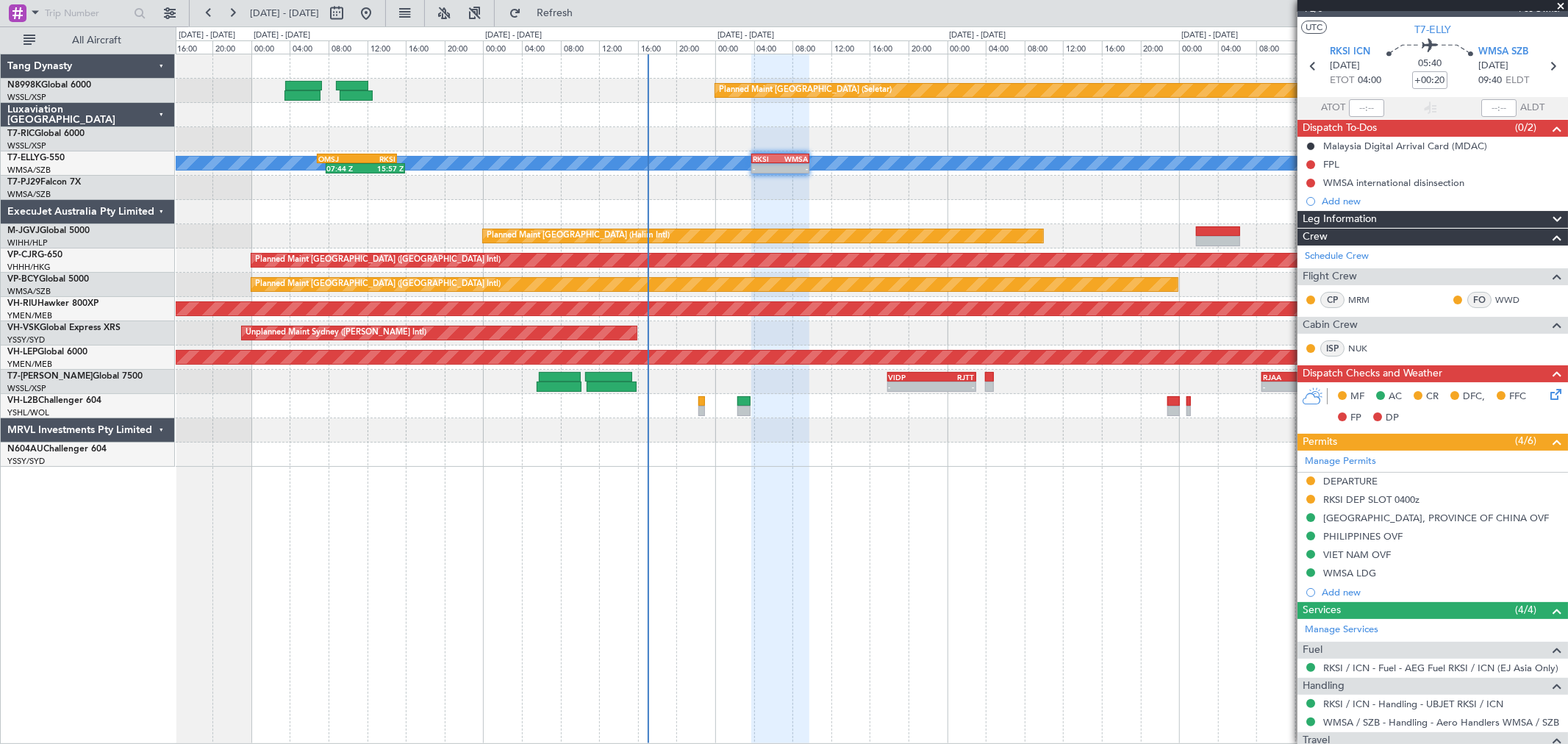
scroll to position [0, 0]
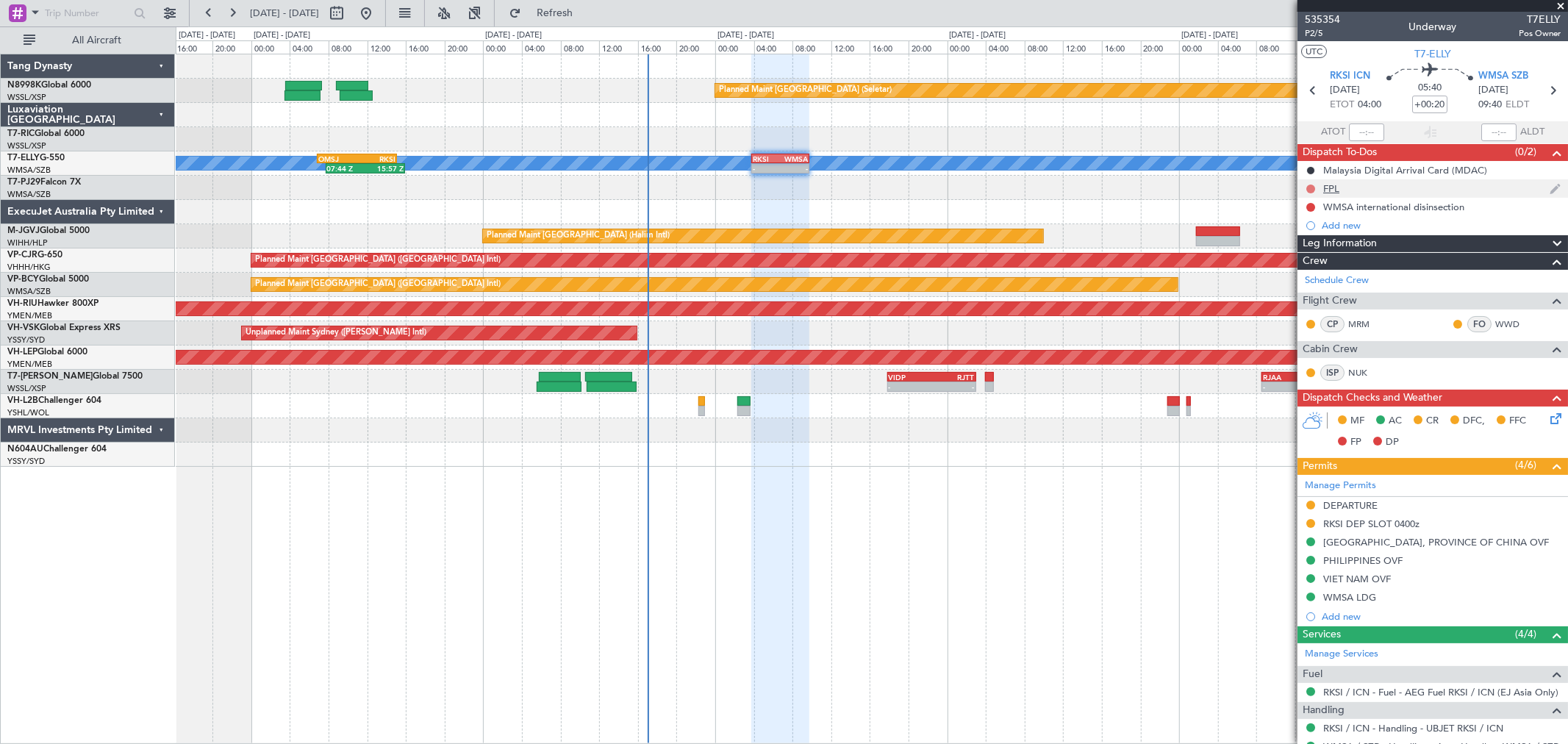
click at [1312, 188] on button at bounding box center [1310, 189] width 9 height 9
click at [1301, 247] on span "Completed" at bounding box center [1317, 253] width 49 height 14
click at [1324, 32] on span "P2/5" at bounding box center [1322, 33] width 35 height 12
click at [1312, 34] on span "P2/5" at bounding box center [1322, 33] width 35 height 12
click at [1318, 33] on span "P2/5" at bounding box center [1322, 33] width 35 height 12
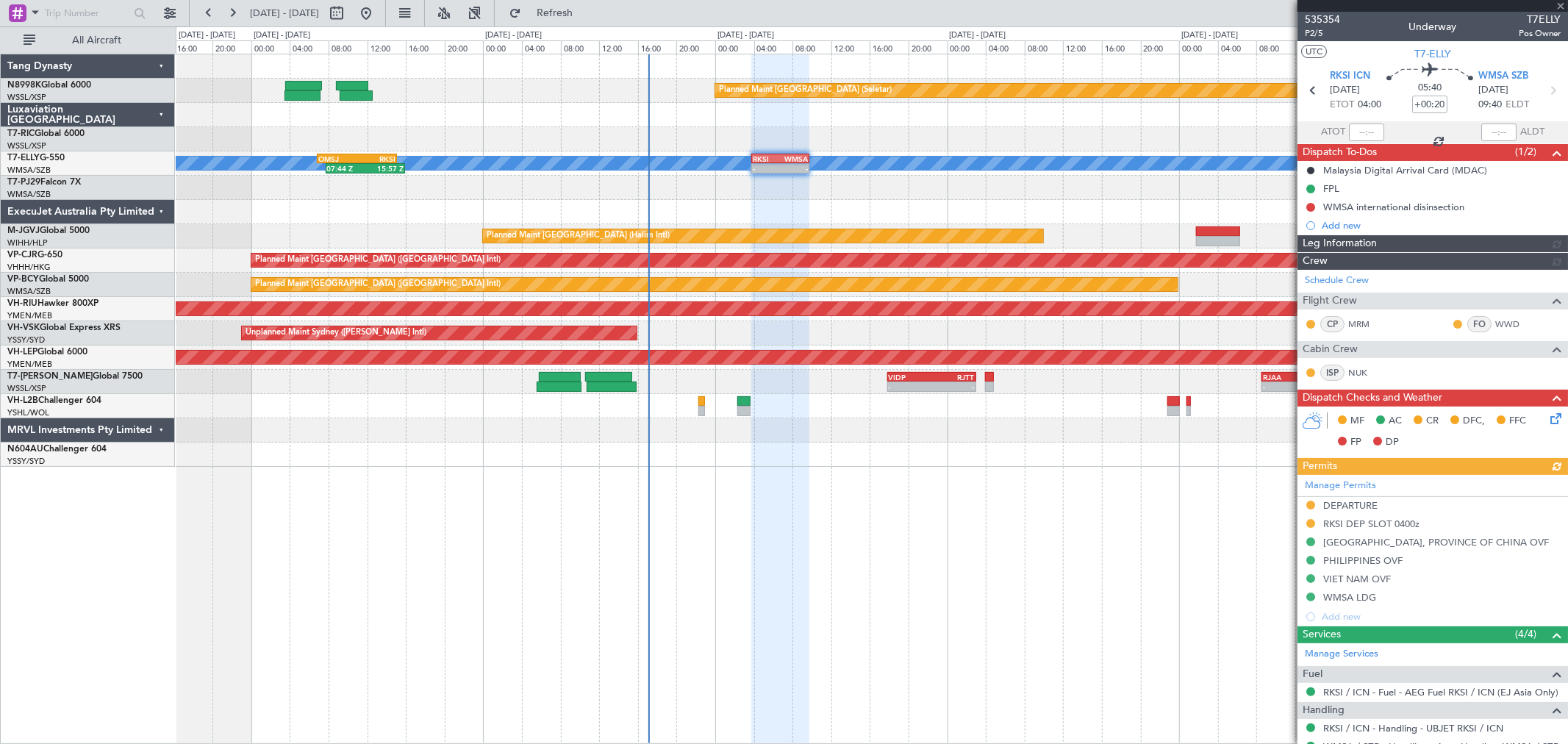
type input "[PERSON_NAME] (KYA)"
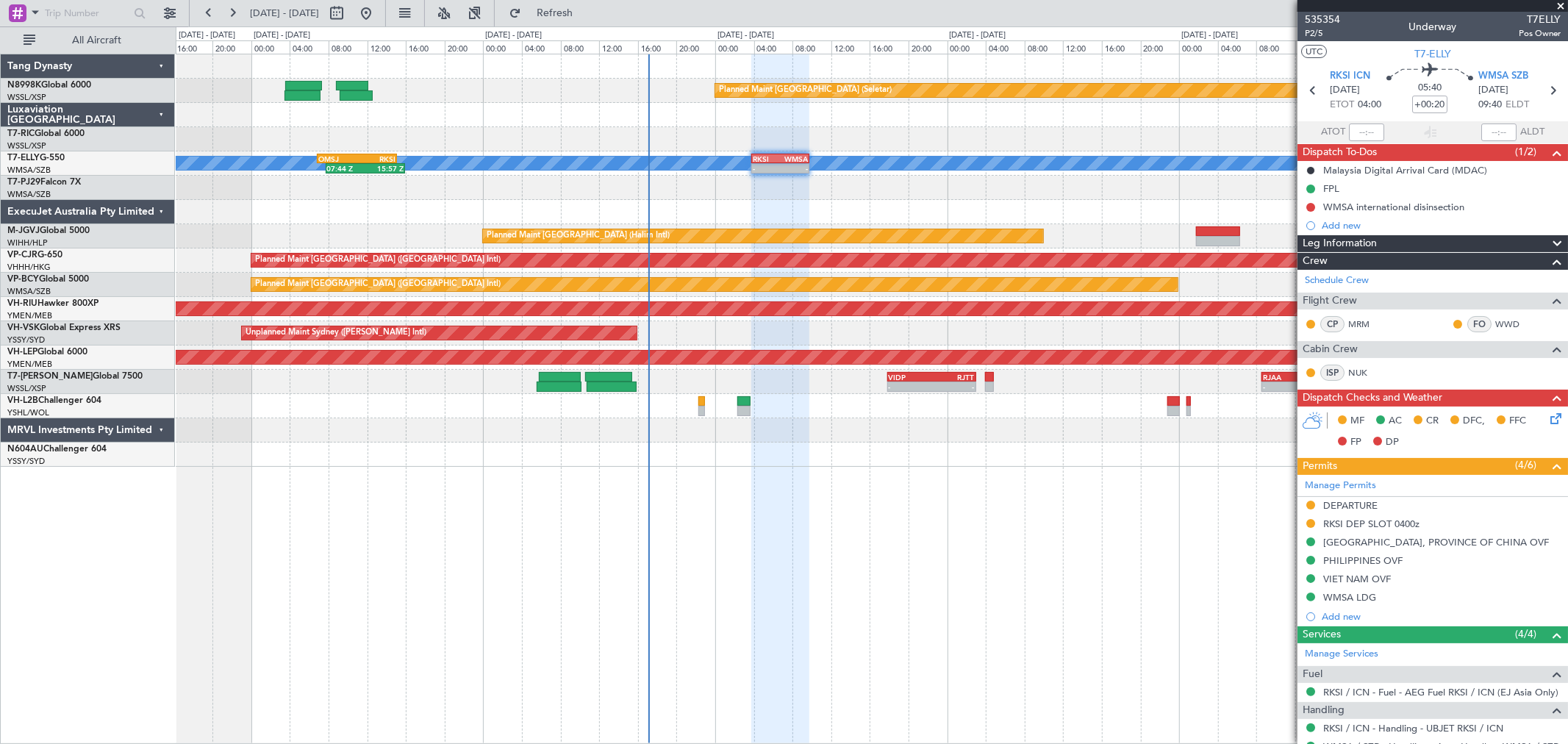
click at [1432, 93] on mat-tooltip-component "[GEOGRAPHIC_DATA] (Sultan [PERSON_NAME] [PERSON_NAME] - Subang) Cat B" at bounding box center [1460, 114] width 214 height 63
click at [1428, 106] on input "+00:20" at bounding box center [1429, 104] width 35 height 18
type input "+00:15"
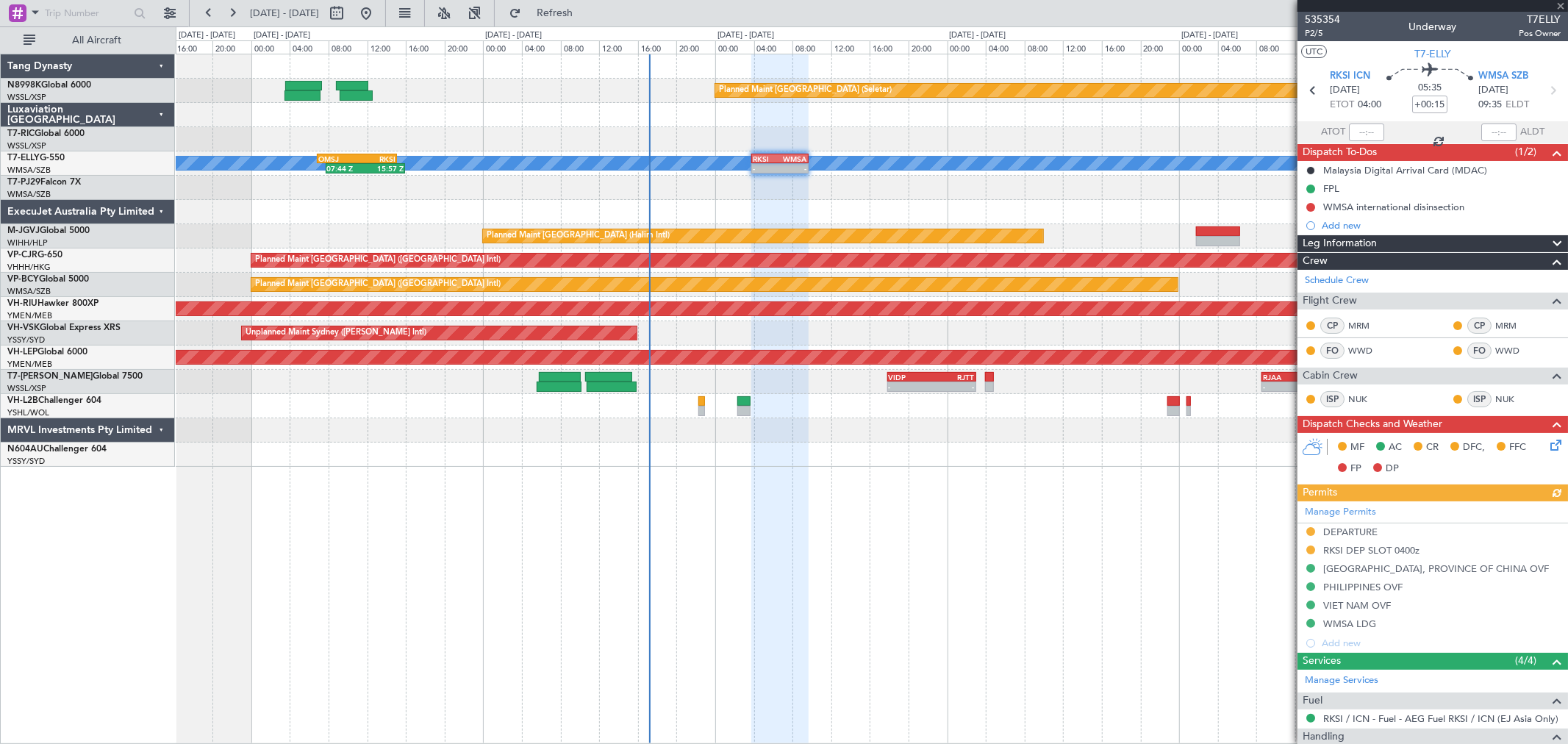
type input "[PERSON_NAME] (KYA)"
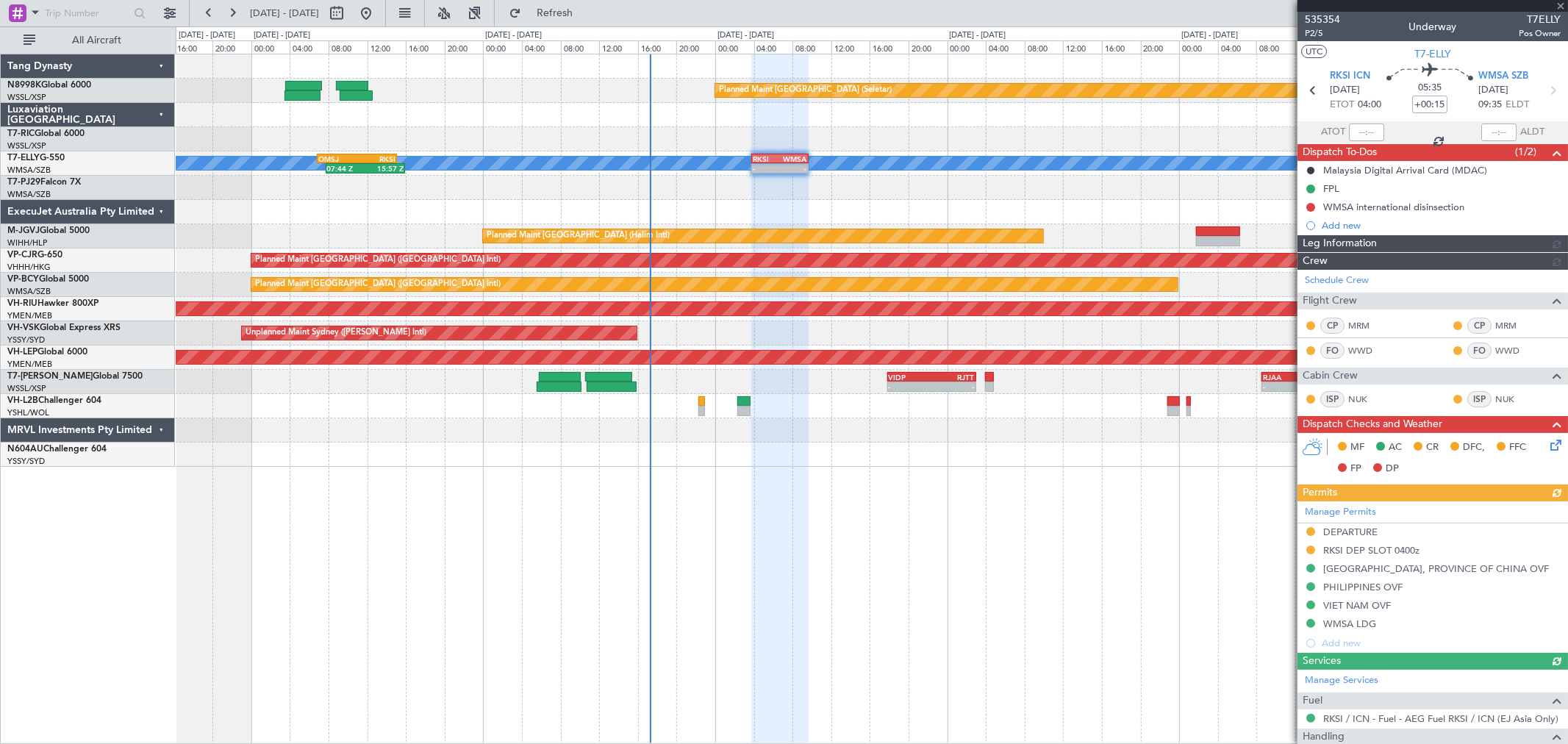
type input "[PERSON_NAME] (KYA)"
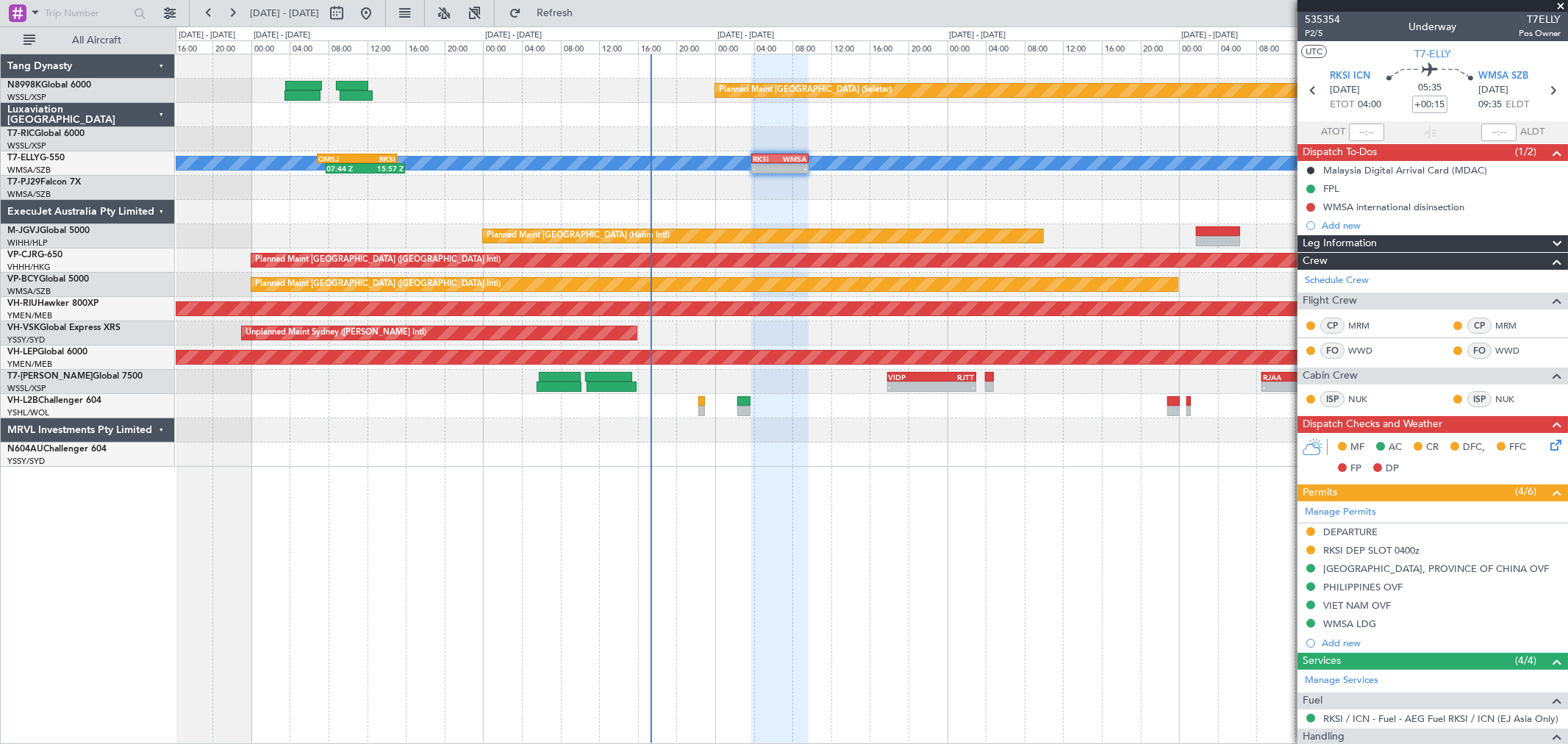
drag, startPoint x: 1311, startPoint y: 207, endPoint x: 1305, endPoint y: 217, distance: 11.7
click at [1311, 207] on button at bounding box center [1310, 207] width 9 height 9
click at [1314, 267] on span "Completed" at bounding box center [1317, 271] width 49 height 14
click at [1547, 444] on icon at bounding box center [1553, 443] width 11 height 11
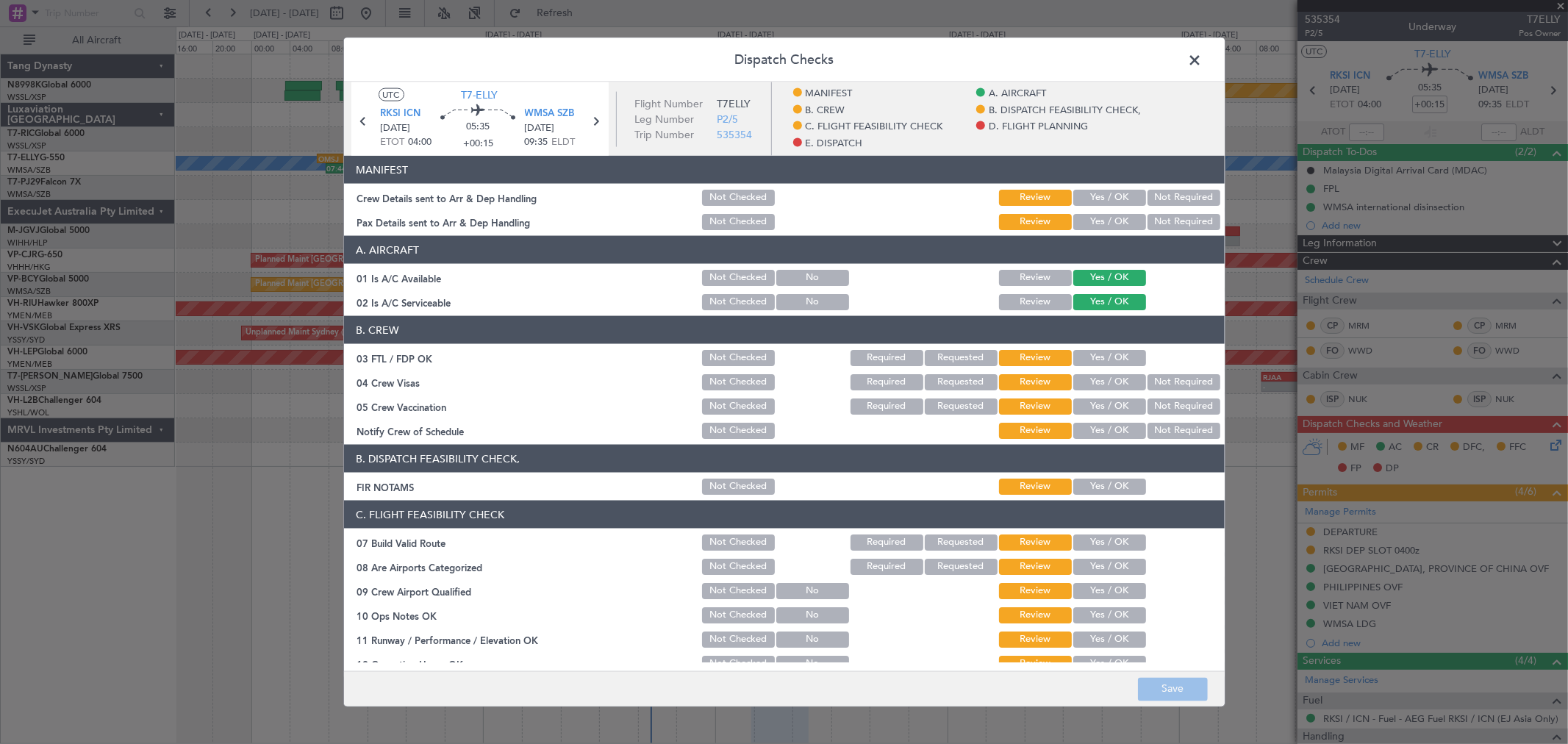
drag, startPoint x: 1113, startPoint y: 191, endPoint x: 1115, endPoint y: 203, distance: 12.2
click at [1113, 192] on button "Yes / OK" at bounding box center [1109, 197] width 72 height 16
click at [1173, 221] on button "Not Required" at bounding box center [1183, 222] width 72 height 16
click at [1106, 364] on button "Yes / OK" at bounding box center [1109, 358] width 72 height 16
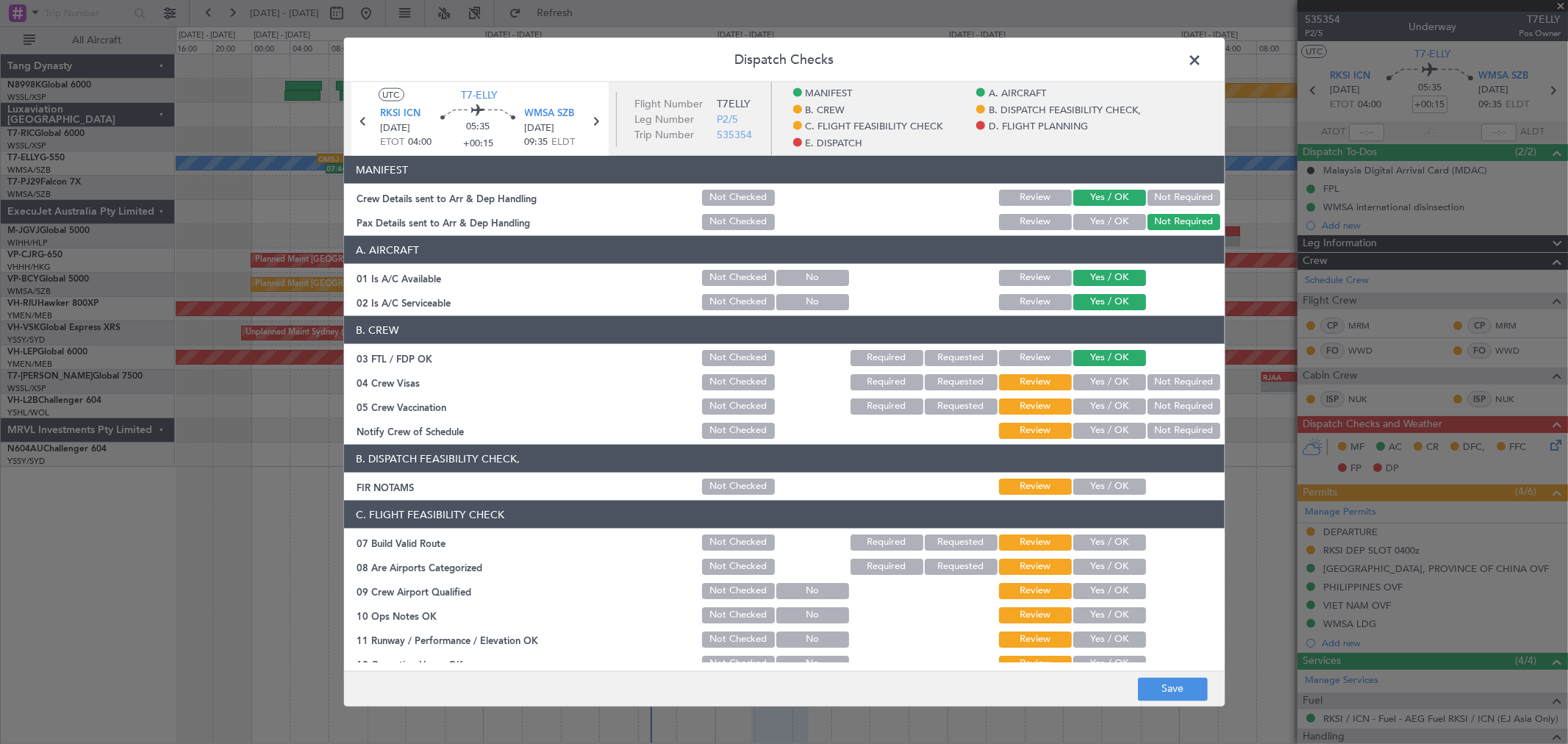
drag, startPoint x: 1112, startPoint y: 383, endPoint x: 1116, endPoint y: 399, distance: 16.5
click at [1113, 384] on button "Yes / OK" at bounding box center [1109, 382] width 72 height 16
drag, startPoint x: 1116, startPoint y: 399, endPoint x: 1118, endPoint y: 413, distance: 14.1
click at [1116, 402] on button "Yes / OK" at bounding box center [1109, 407] width 72 height 16
drag, startPoint x: 1118, startPoint y: 413, endPoint x: 1120, endPoint y: 422, distance: 9.2
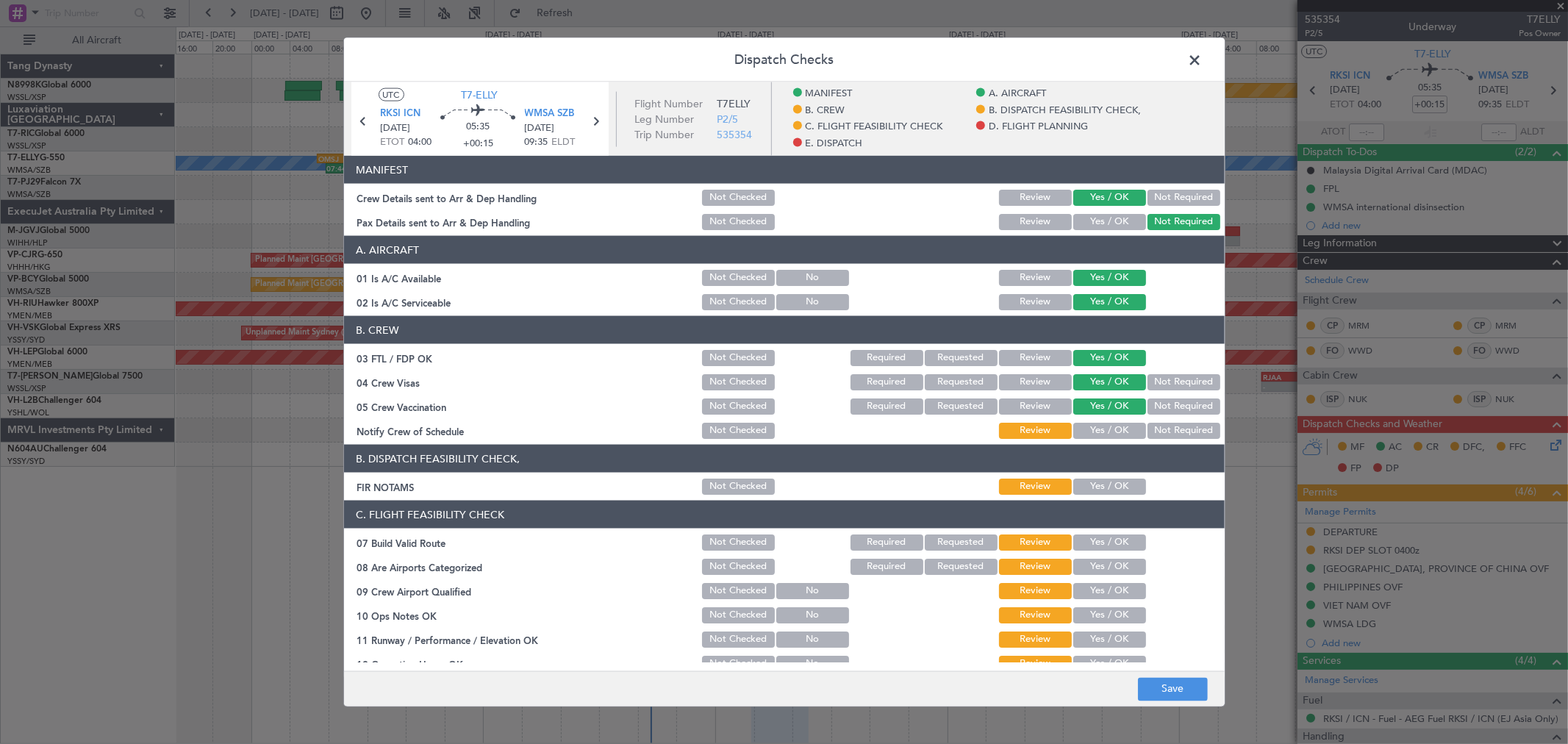
click at [1118, 415] on div "Yes / OK" at bounding box center [1108, 407] width 74 height 21
click at [1120, 425] on button "Yes / OK" at bounding box center [1109, 431] width 72 height 16
click at [1118, 498] on article "MANIFEST Crew Details sent to Arr & Dep Handling Not Checked Review Yes / OK No…" at bounding box center [784, 410] width 881 height 507
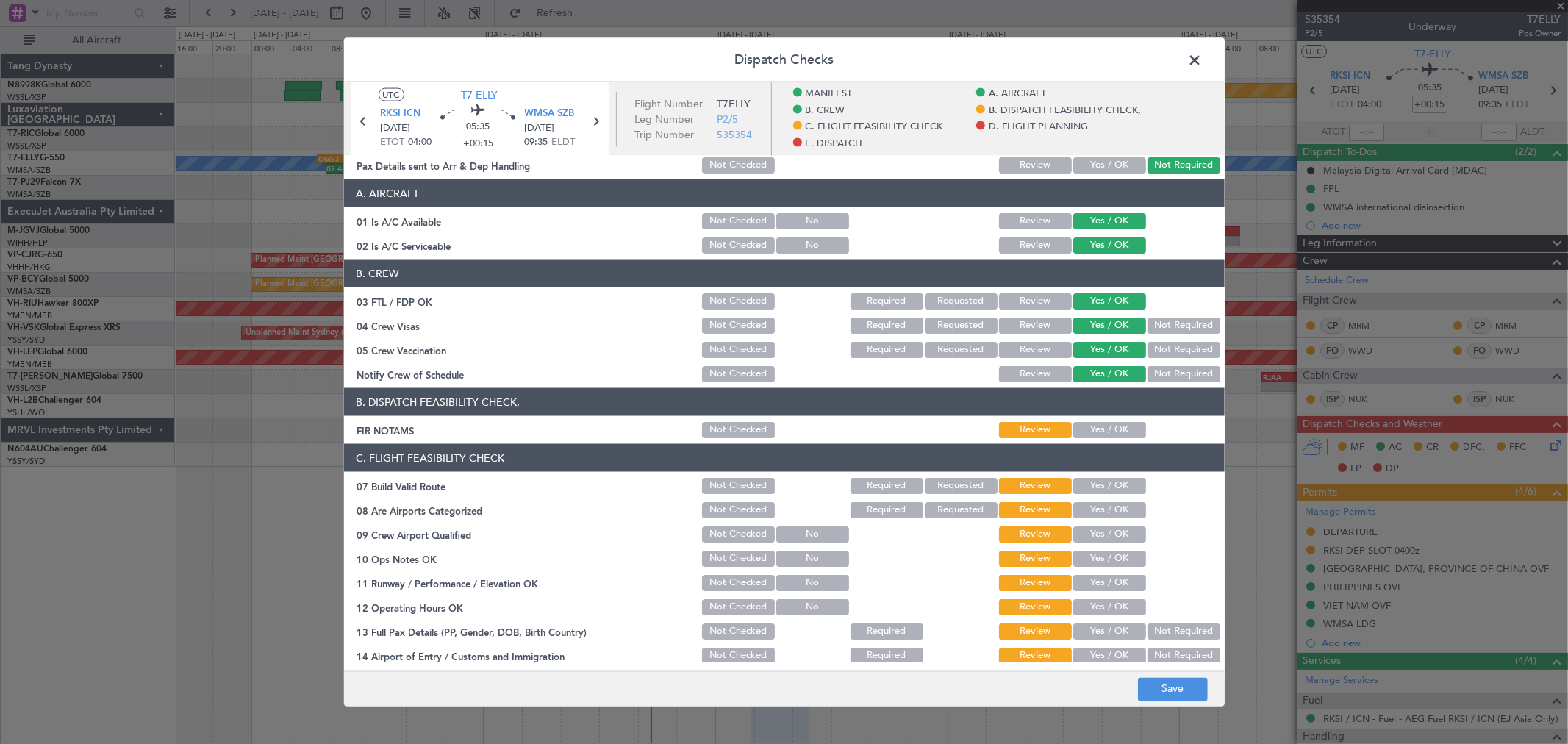
scroll to position [82, 0]
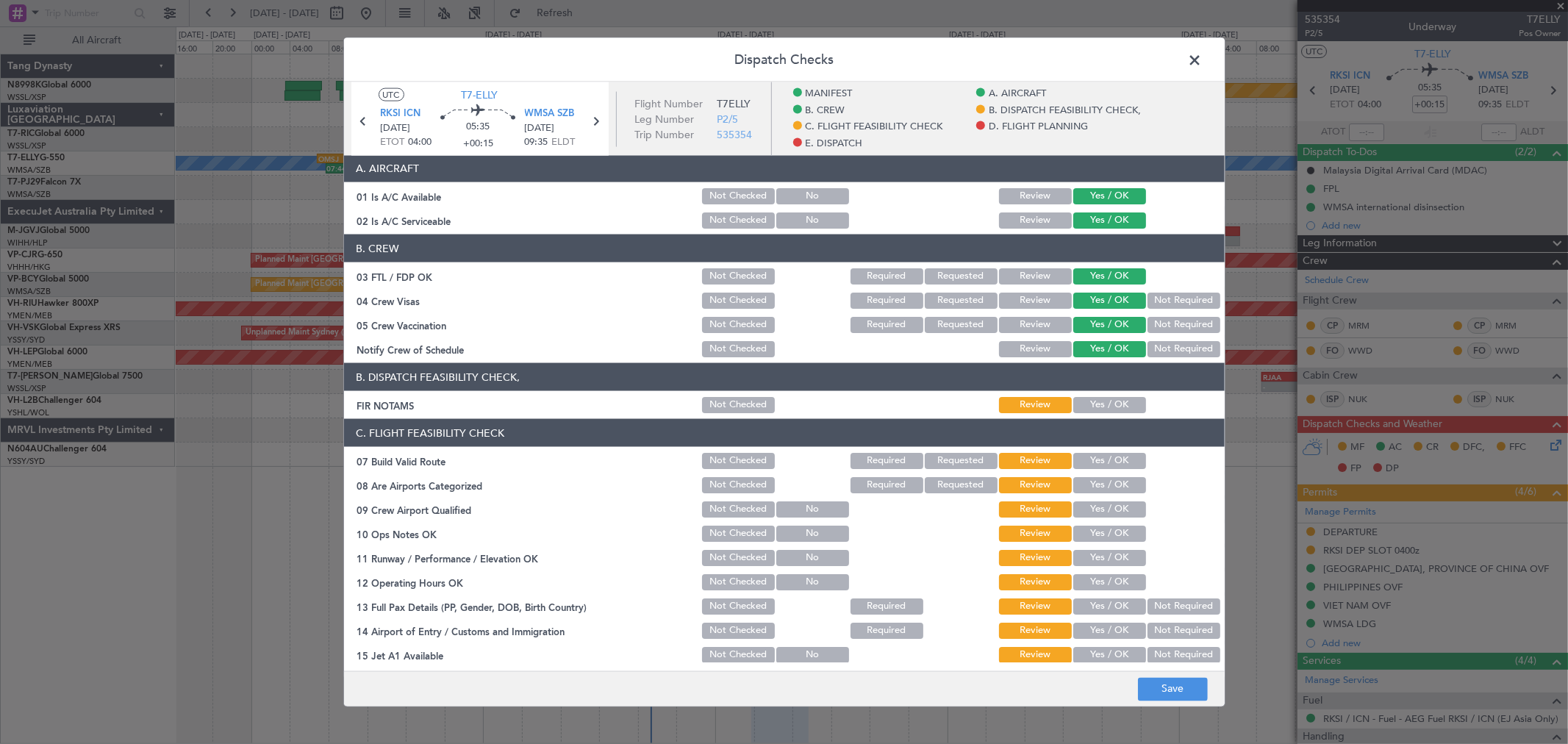
click at [1118, 402] on button "Yes / OK" at bounding box center [1109, 405] width 72 height 16
click at [1110, 457] on button "Yes / OK" at bounding box center [1109, 461] width 72 height 16
drag, startPoint x: 1114, startPoint y: 471, endPoint x: 1115, endPoint y: 481, distance: 10.0
click at [1115, 473] on section "C. FLIGHT FEASIBILITY CHECK 07 Build Valid Route Not Checked Required Requested…" at bounding box center [784, 615] width 881 height 392
click at [1116, 502] on section "C. FLIGHT FEASIBILITY CHECK 07 Build Valid Route Not Checked Required Requested…" at bounding box center [784, 615] width 881 height 392
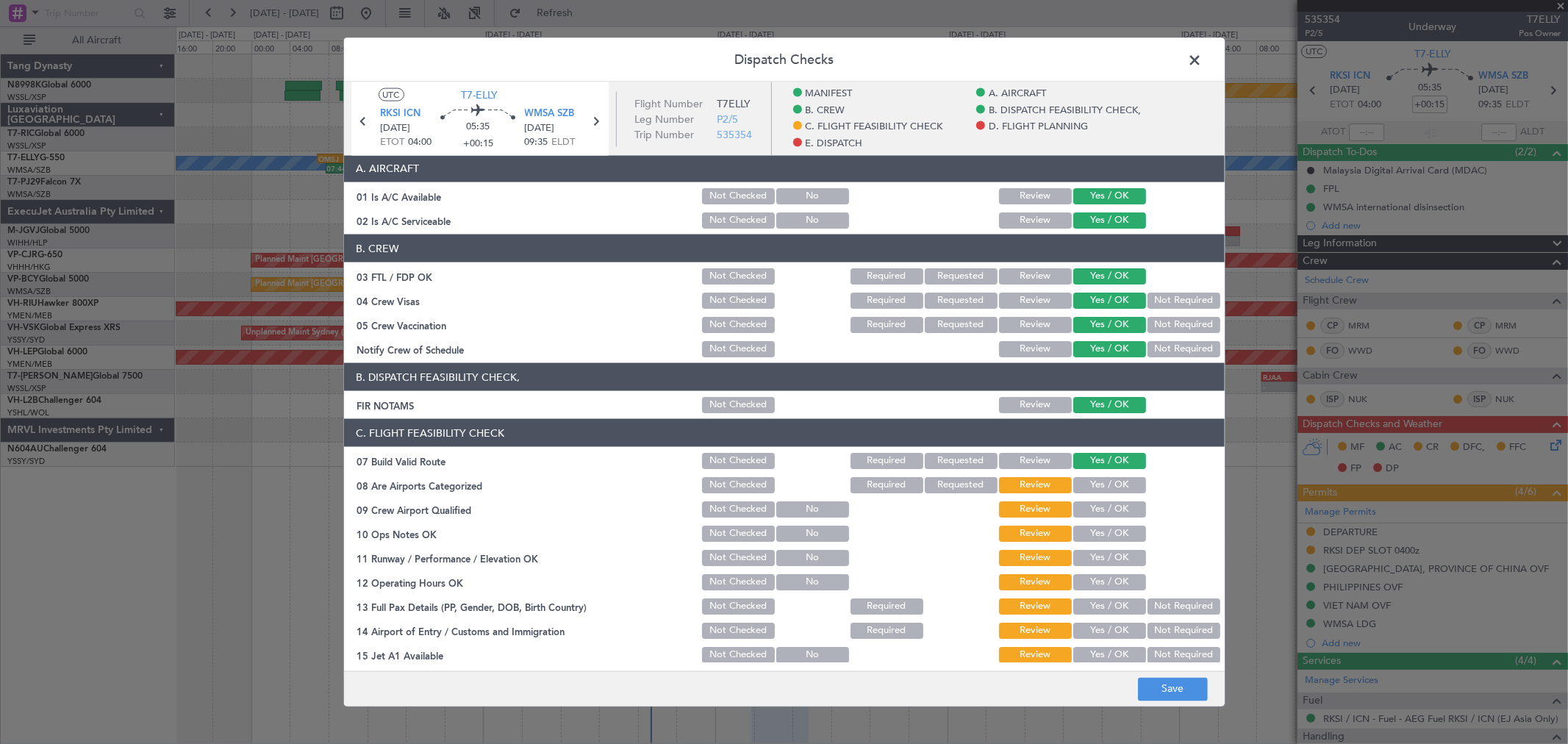
click at [1116, 512] on button "Yes / OK" at bounding box center [1109, 510] width 72 height 16
drag, startPoint x: 1115, startPoint y: 519, endPoint x: 1115, endPoint y: 528, distance: 9.0
click at [1115, 522] on section "C. FLIGHT FEASIBILITY CHECK 07 Build Valid Route Not Checked Required Requested…" at bounding box center [784, 615] width 881 height 392
click at [1116, 530] on button "Yes / OK" at bounding box center [1109, 533] width 72 height 16
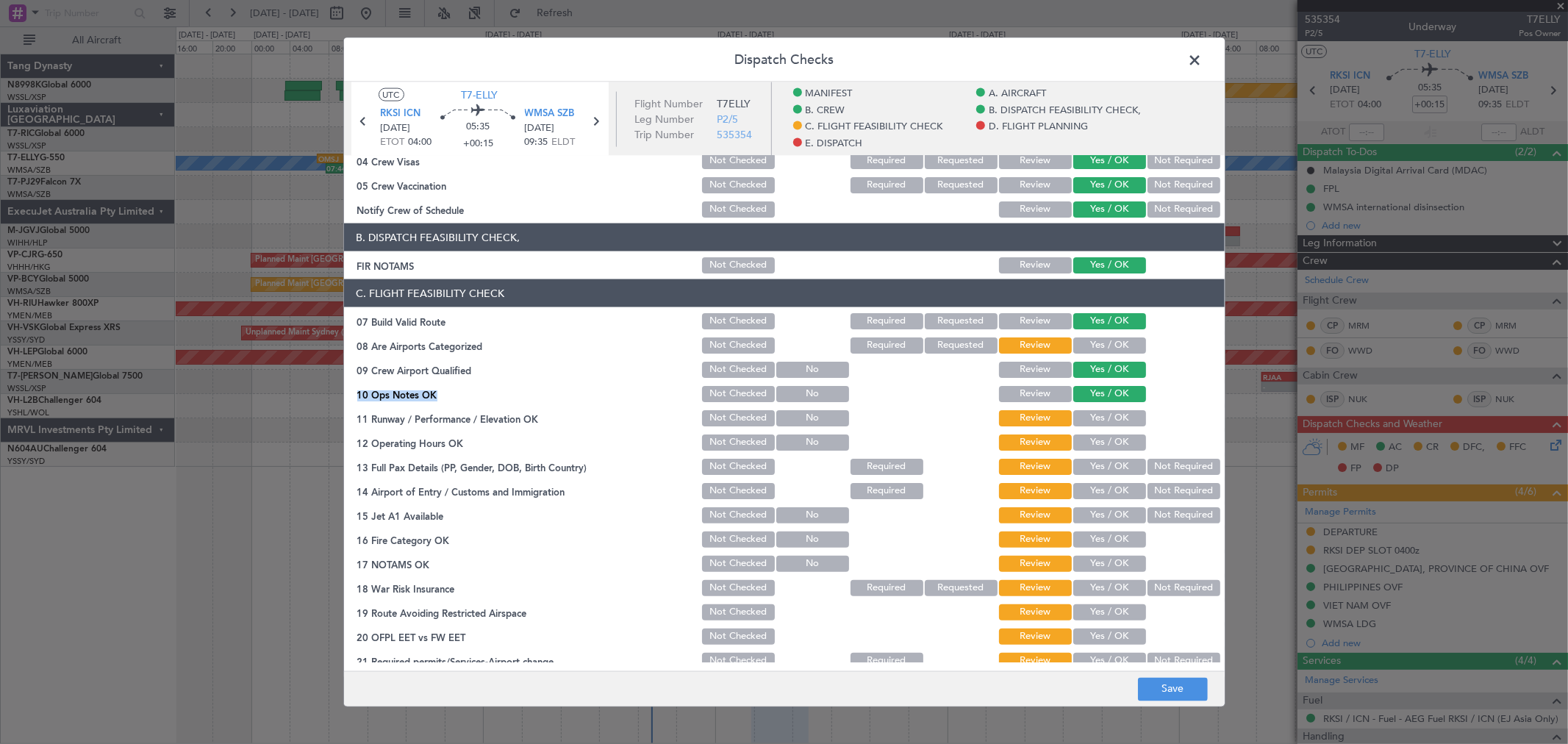
scroll to position [327, 0]
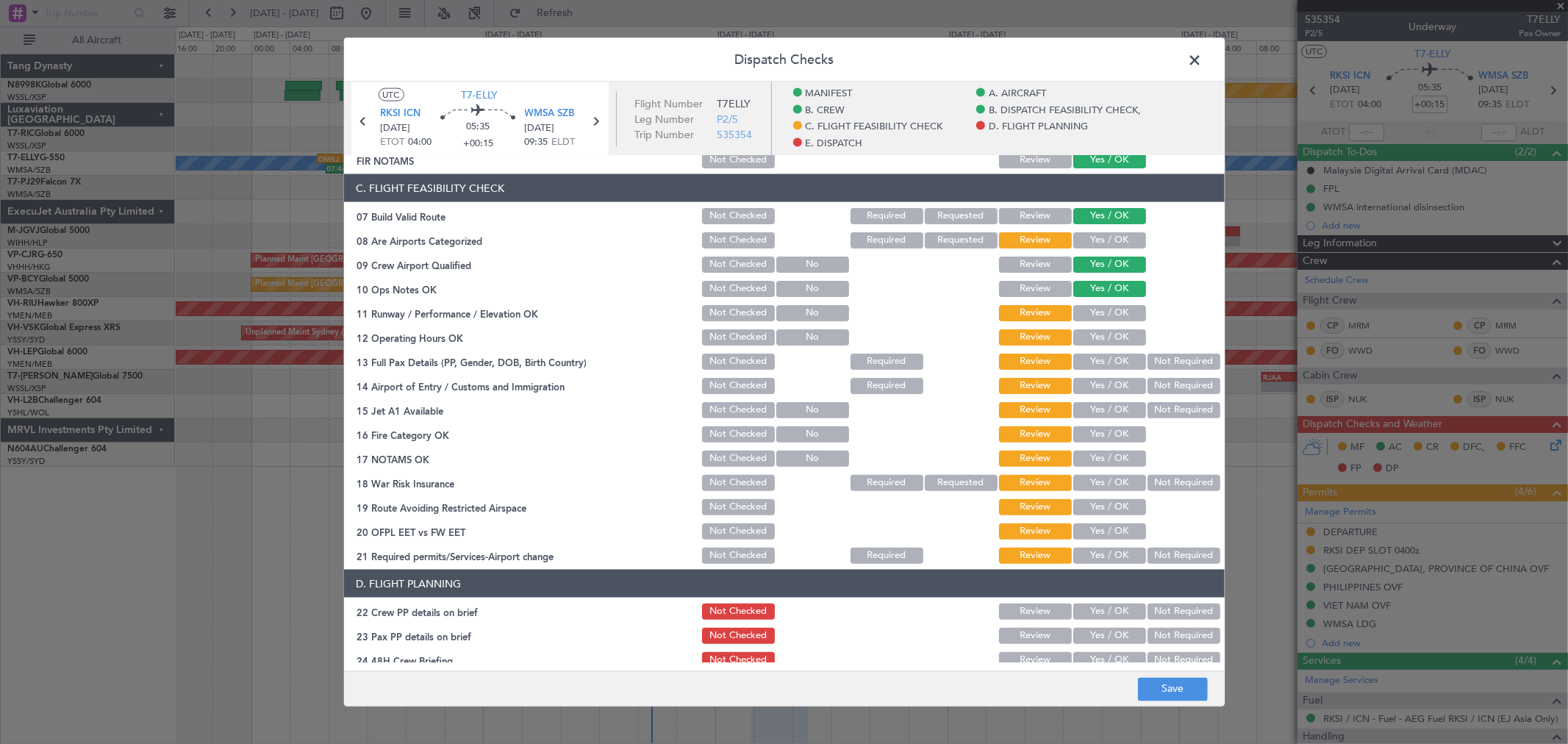
click at [1102, 231] on div "Yes / OK" at bounding box center [1108, 241] width 74 height 21
click at [1099, 243] on button "Yes / OK" at bounding box center [1109, 240] width 72 height 16
click at [1097, 318] on button "Yes / OK" at bounding box center [1109, 312] width 72 height 16
drag, startPoint x: 1097, startPoint y: 336, endPoint x: 1099, endPoint y: 348, distance: 12.2
click at [1097, 337] on button "Yes / OK" at bounding box center [1109, 337] width 72 height 16
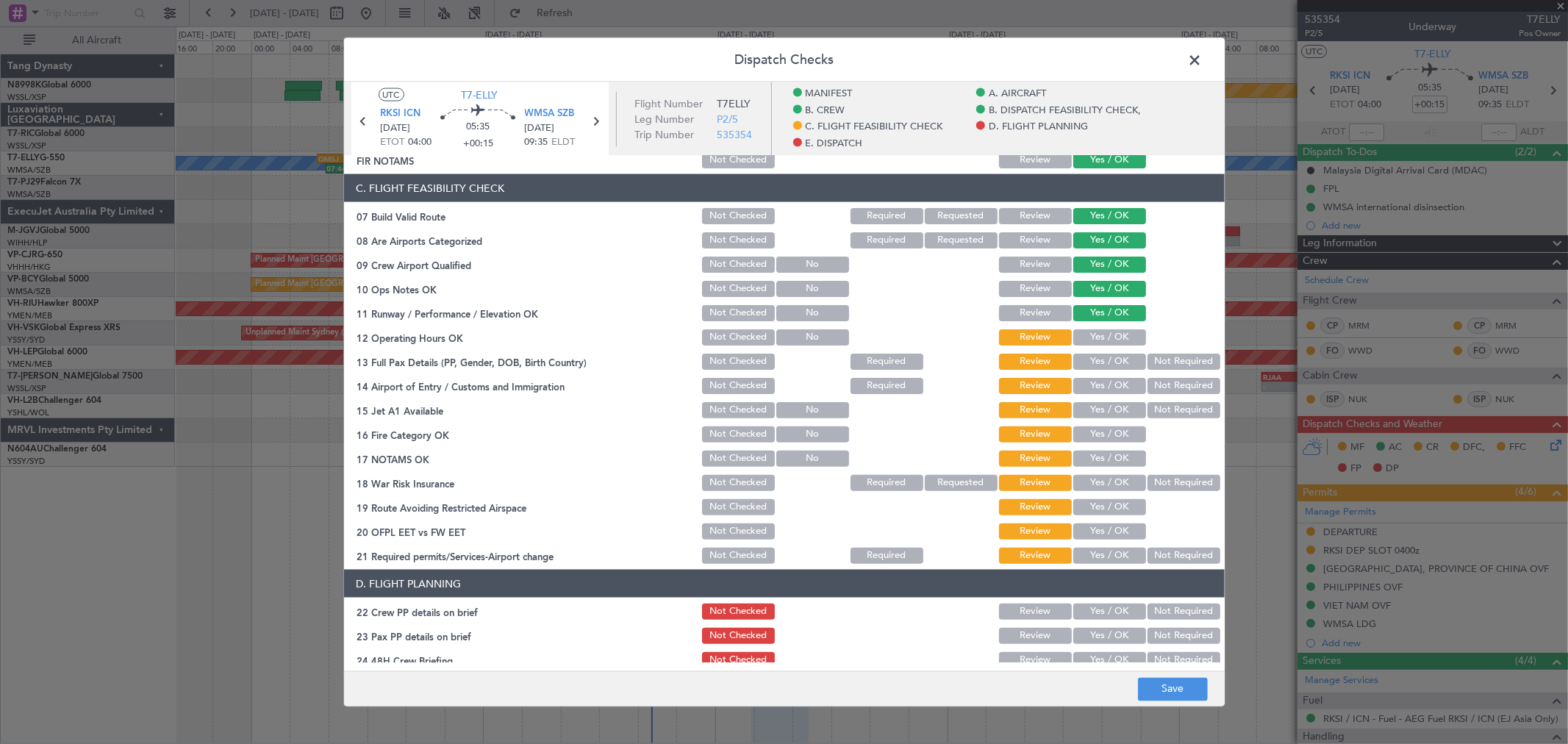
click at [1100, 351] on section "C. FLIGHT FEASIBILITY CHECK 07 Build Valid Route Not Checked Required Requested…" at bounding box center [784, 371] width 881 height 392
click at [1100, 357] on button "Yes / OK" at bounding box center [1109, 361] width 72 height 16
click at [1102, 371] on div "Yes / OK" at bounding box center [1108, 362] width 74 height 21
click at [1105, 384] on button "Yes / OK" at bounding box center [1109, 386] width 72 height 16
click at [1105, 399] on section "C. FLIGHT FEASIBILITY CHECK 07 Build Valid Route Not Checked Required Requested…" at bounding box center [784, 371] width 881 height 392
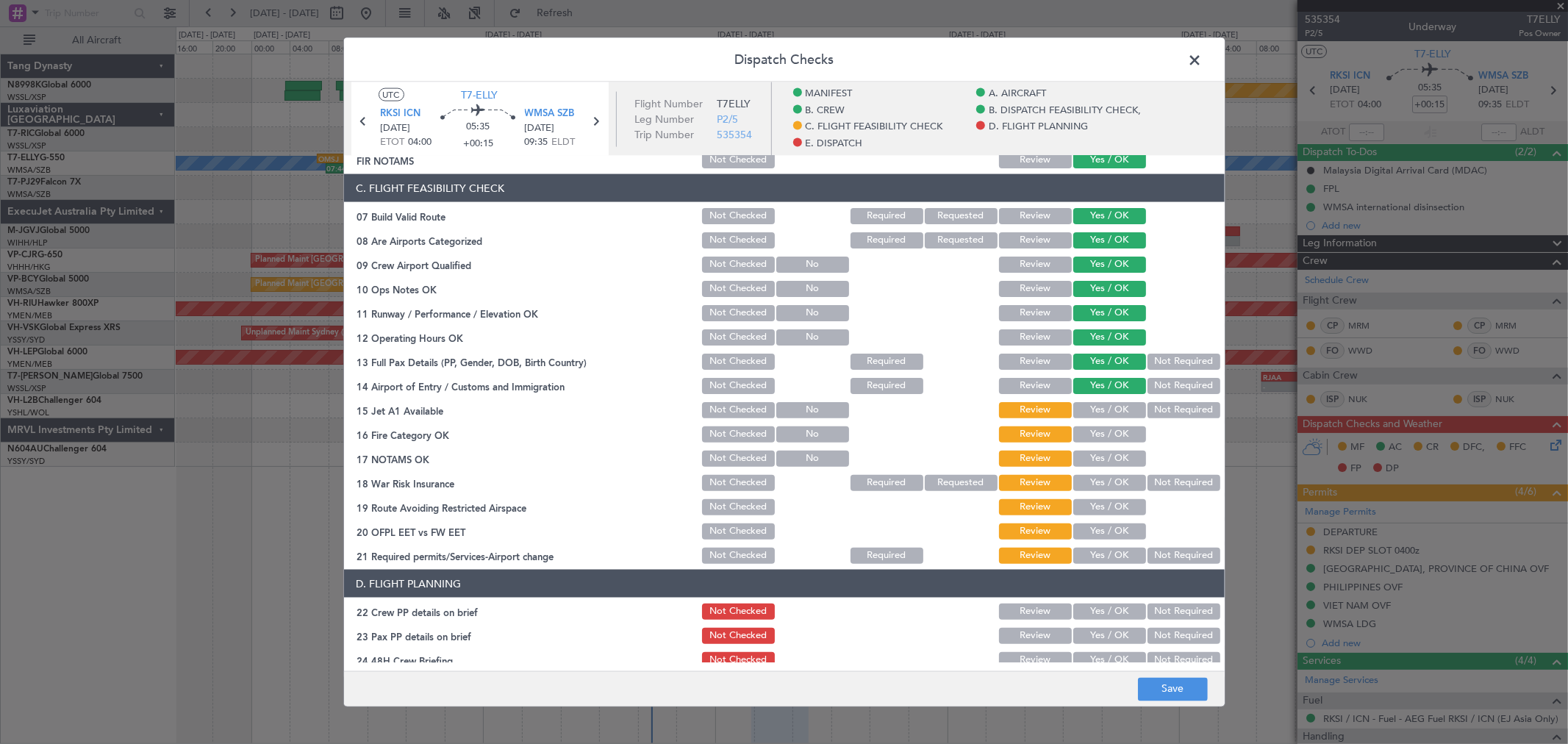
click at [1105, 414] on button "Yes / OK" at bounding box center [1109, 410] width 72 height 16
click at [1107, 429] on button "Yes / OK" at bounding box center [1109, 434] width 72 height 16
drag, startPoint x: 1107, startPoint y: 440, endPoint x: 1108, endPoint y: 447, distance: 7.1
click at [1108, 443] on div "Yes / OK" at bounding box center [1108, 435] width 74 height 21
click at [1111, 457] on button "Yes / OK" at bounding box center [1109, 458] width 72 height 16
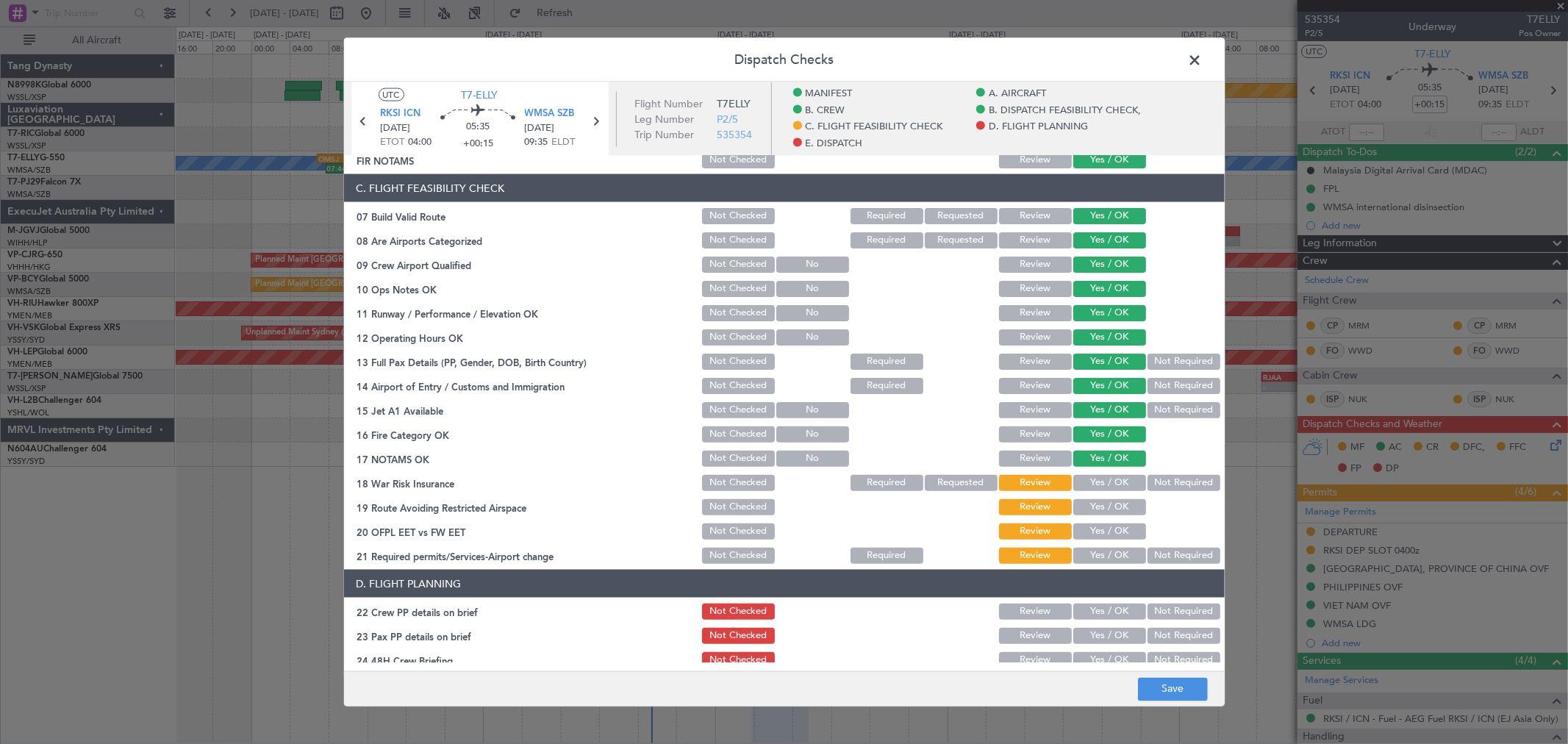
click at [1115, 471] on section "C. FLIGHT FEASIBILITY CHECK 07 Build Valid Route Not Checked Required Requested…" at bounding box center [784, 371] width 881 height 392
click at [1177, 479] on button "Not Required" at bounding box center [1183, 483] width 72 height 16
drag, startPoint x: 1111, startPoint y: 508, endPoint x: 1108, endPoint y: 521, distance: 13.3
click at [1111, 509] on button "Yes / OK" at bounding box center [1109, 507] width 72 height 16
click at [1108, 527] on button "Yes / OK" at bounding box center [1109, 532] width 72 height 16
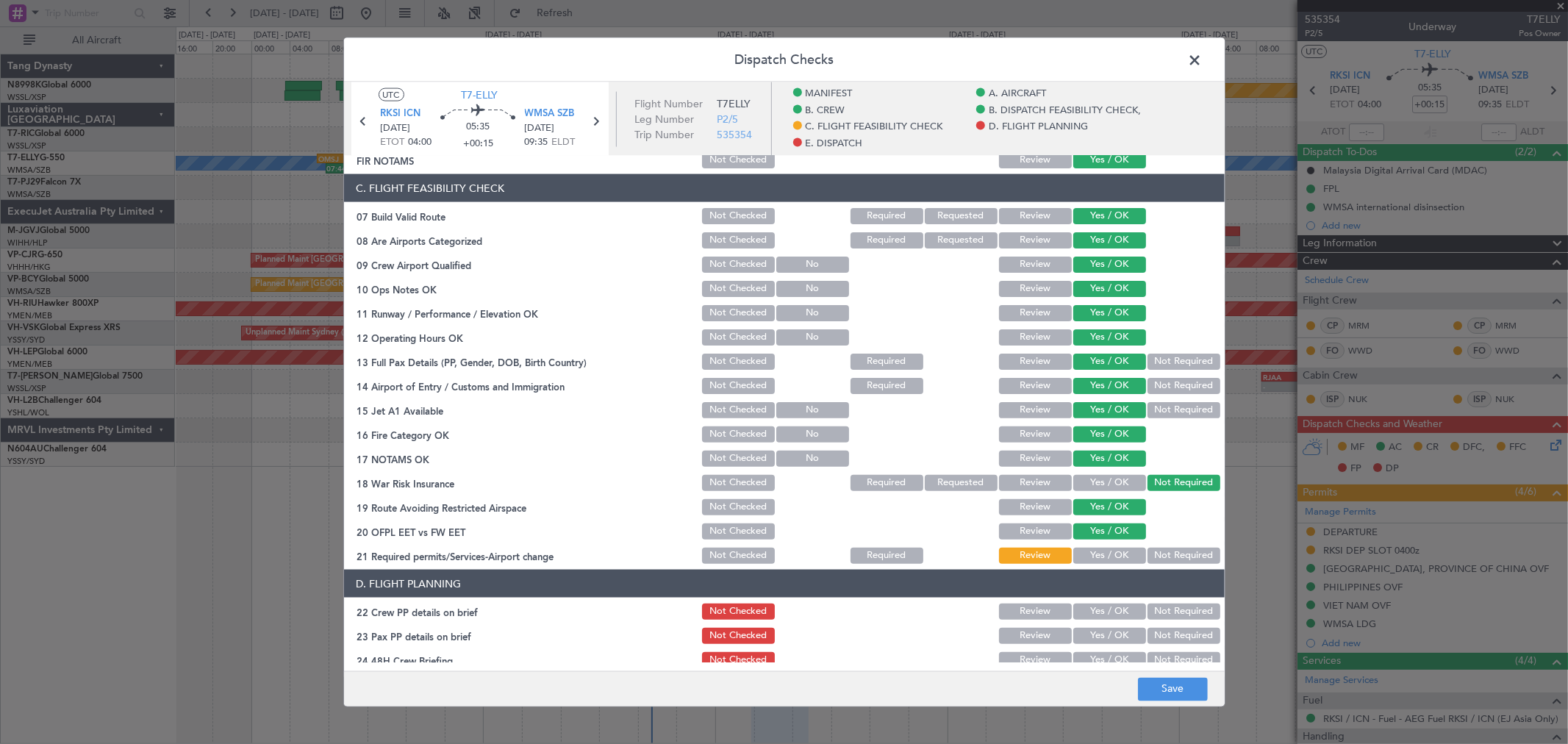
click at [1105, 552] on button "Yes / OK" at bounding box center [1109, 555] width 72 height 16
click at [1108, 560] on button "Yes / OK" at bounding box center [1109, 555] width 72 height 16
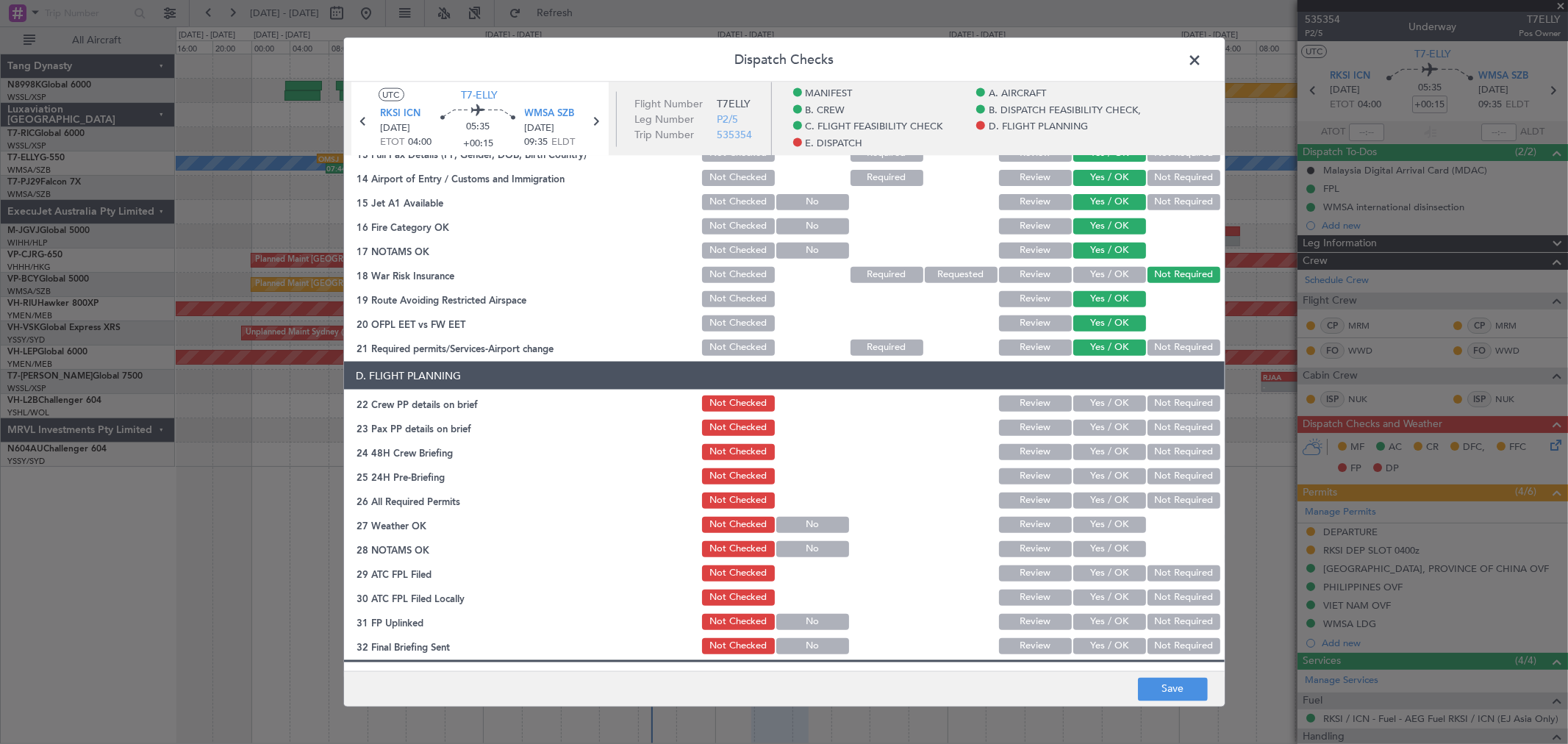
scroll to position [572, 0]
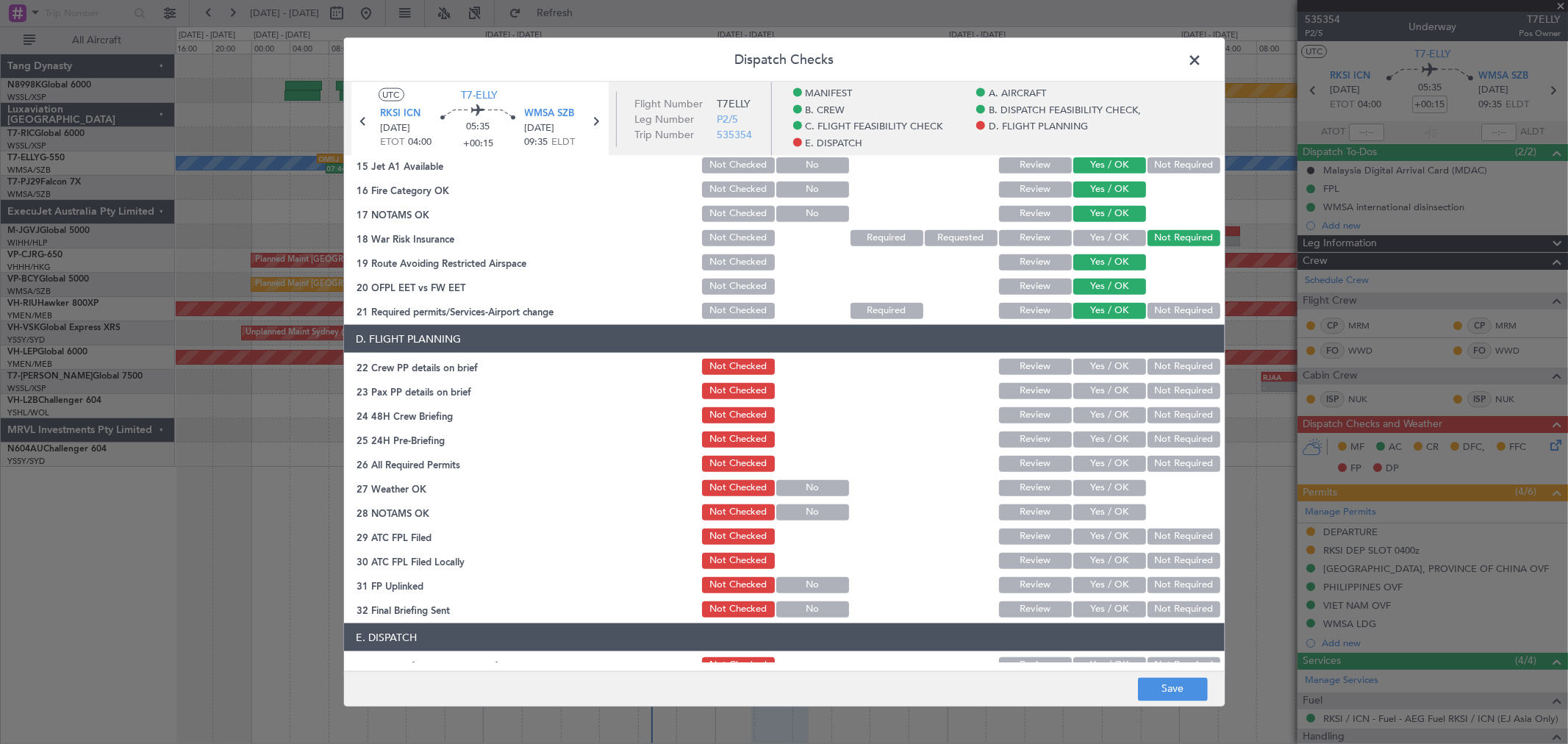
click at [1115, 359] on button "Yes / OK" at bounding box center [1109, 367] width 72 height 16
click at [1157, 383] on button "Not Required" at bounding box center [1183, 391] width 72 height 16
click at [1121, 430] on div "Yes / OK" at bounding box center [1108, 440] width 74 height 21
click at [1155, 414] on button "Not Required" at bounding box center [1183, 415] width 72 height 16
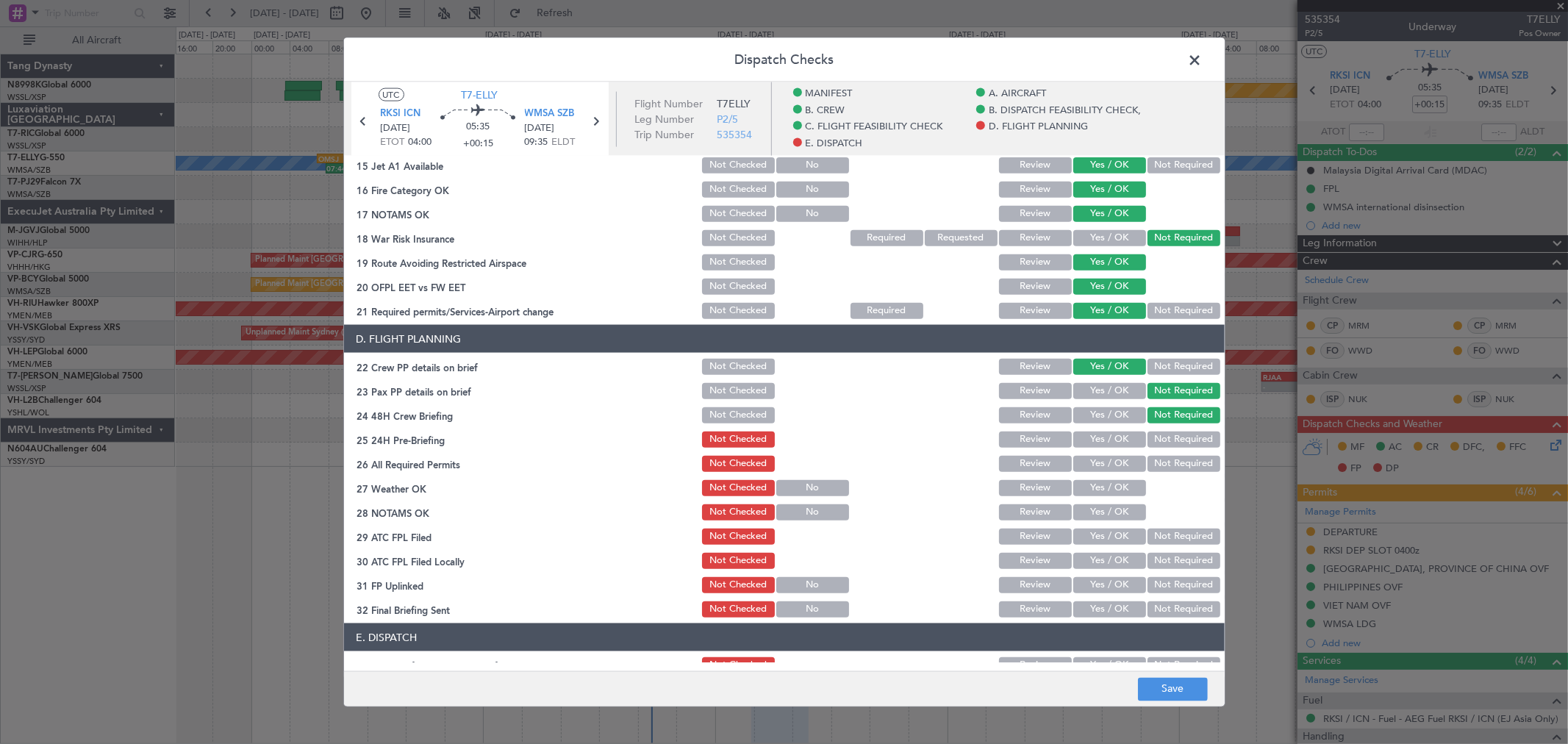
click at [1107, 434] on button "Yes / OK" at bounding box center [1109, 439] width 72 height 16
click at [1152, 438] on button "Not Required" at bounding box center [1183, 439] width 72 height 16
click at [1118, 439] on button "Yes / OK" at bounding box center [1109, 439] width 72 height 16
click at [1172, 441] on button "Not Required" at bounding box center [1183, 439] width 72 height 16
click at [1112, 463] on button "Yes / OK" at bounding box center [1109, 464] width 72 height 16
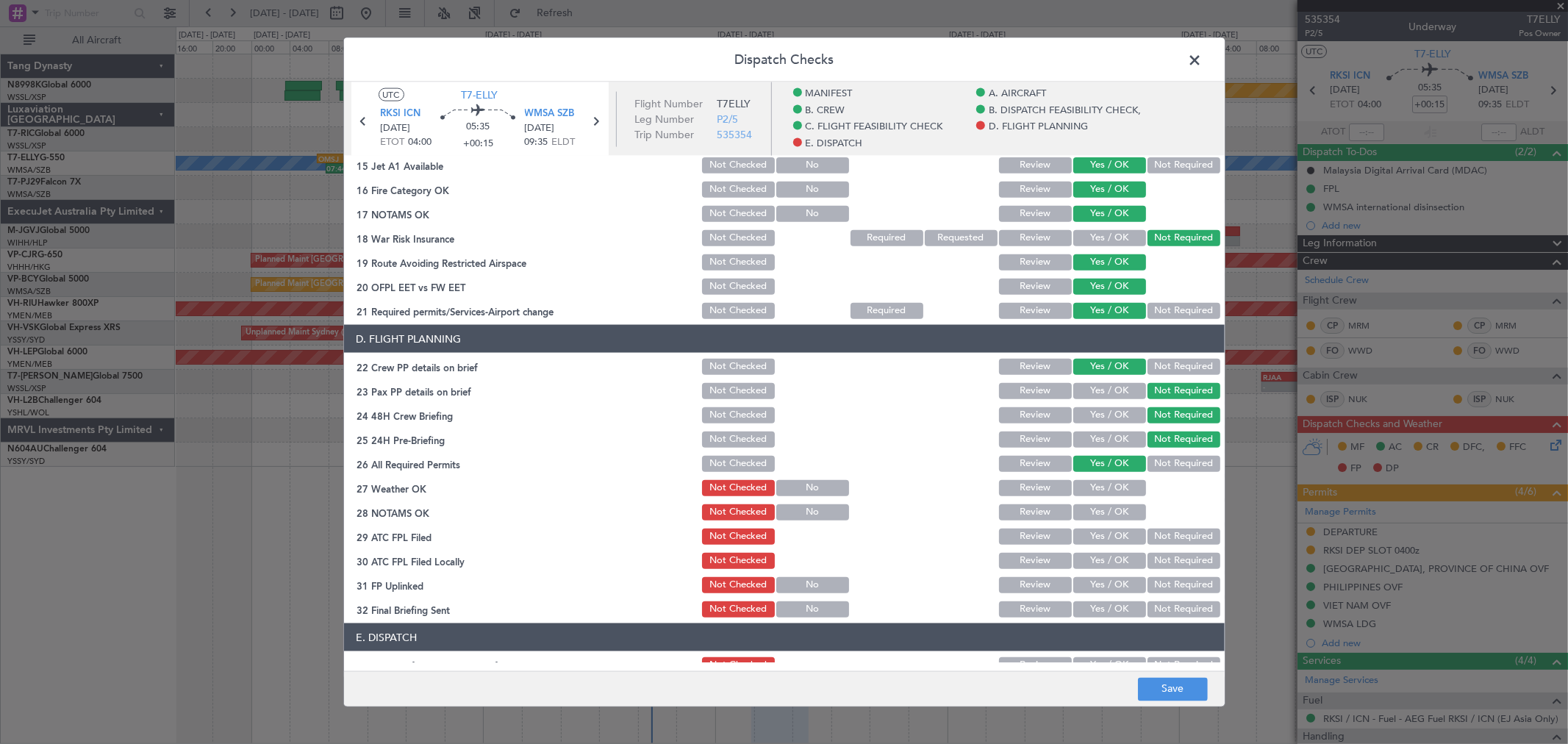
click at [1111, 488] on button "Yes / OK" at bounding box center [1109, 488] width 72 height 16
click at [1106, 517] on button "Yes / OK" at bounding box center [1109, 513] width 72 height 16
click at [1106, 533] on button "Yes / OK" at bounding box center [1109, 536] width 72 height 16
click at [1040, 531] on button "Review" at bounding box center [1035, 536] width 72 height 16
click at [723, 533] on button "Not Checked" at bounding box center [738, 536] width 72 height 16
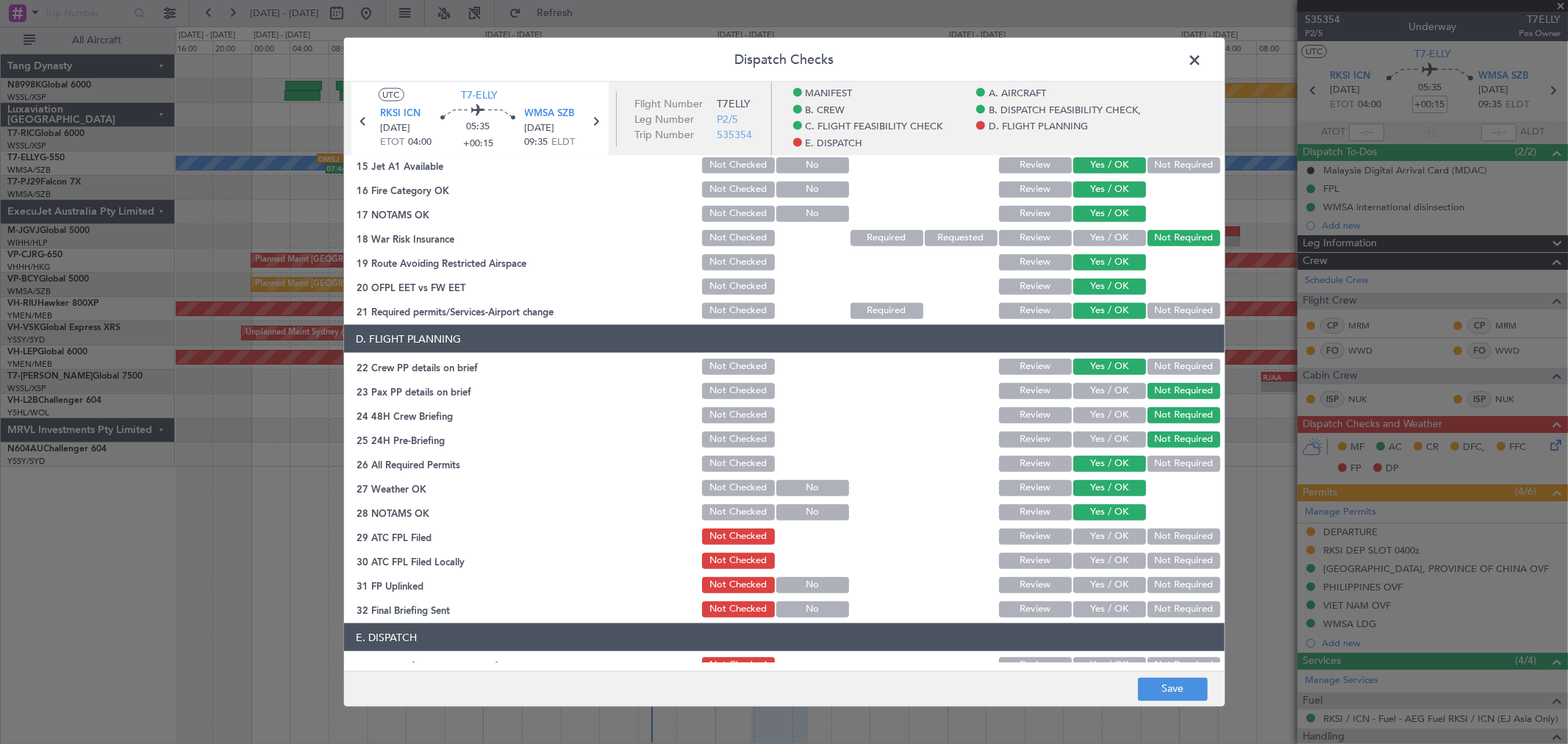
click at [737, 451] on section "D. FLIGHT PLANNING 22 Crew PP details on brief Not Checked Review Yes / OK Not …" at bounding box center [784, 473] width 881 height 295
click at [1031, 459] on button "Review" at bounding box center [1035, 464] width 72 height 16
click at [1030, 539] on button "Review" at bounding box center [1035, 536] width 72 height 16
click at [1027, 557] on button "Review" at bounding box center [1035, 561] width 72 height 16
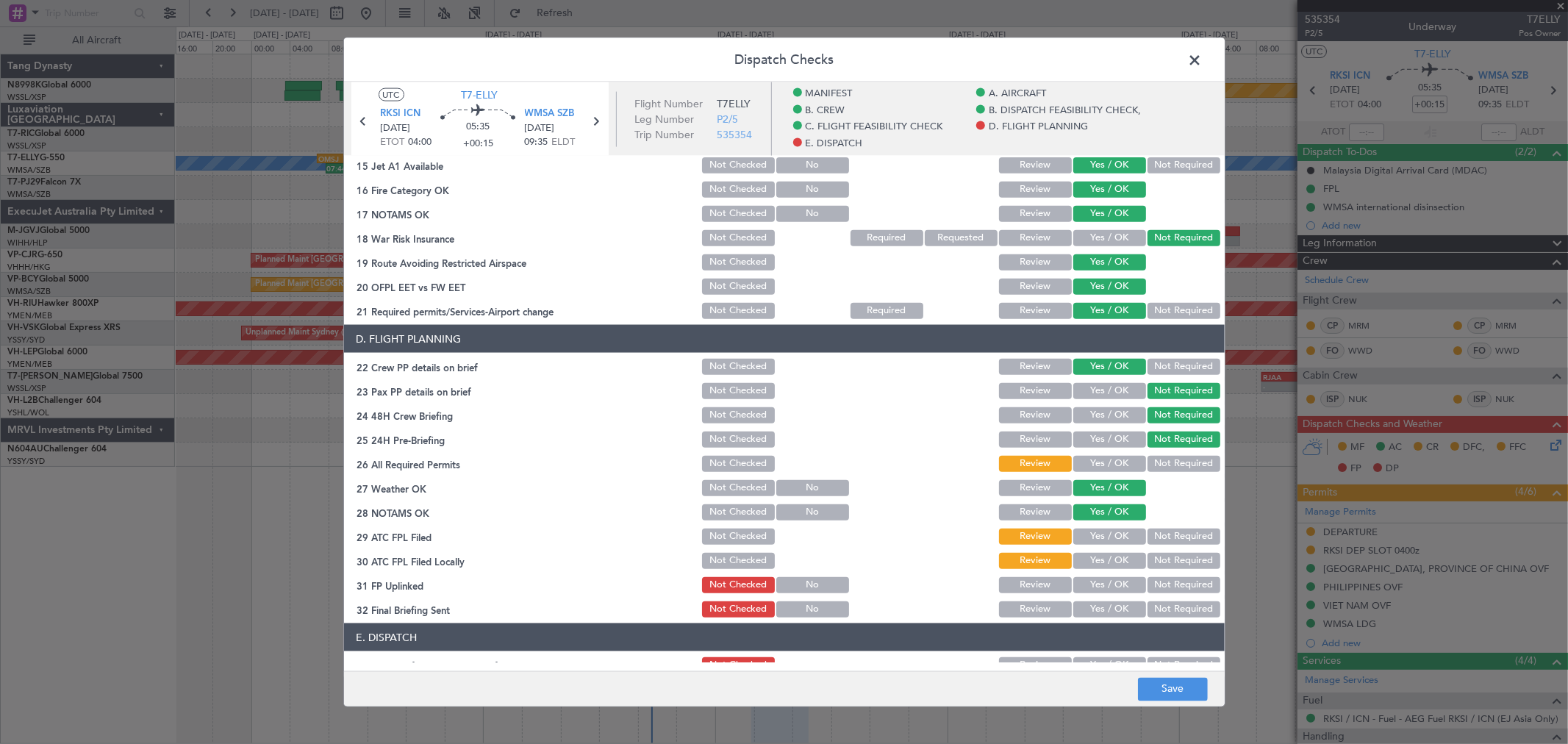
click at [1089, 582] on button "Yes / OK" at bounding box center [1109, 585] width 72 height 16
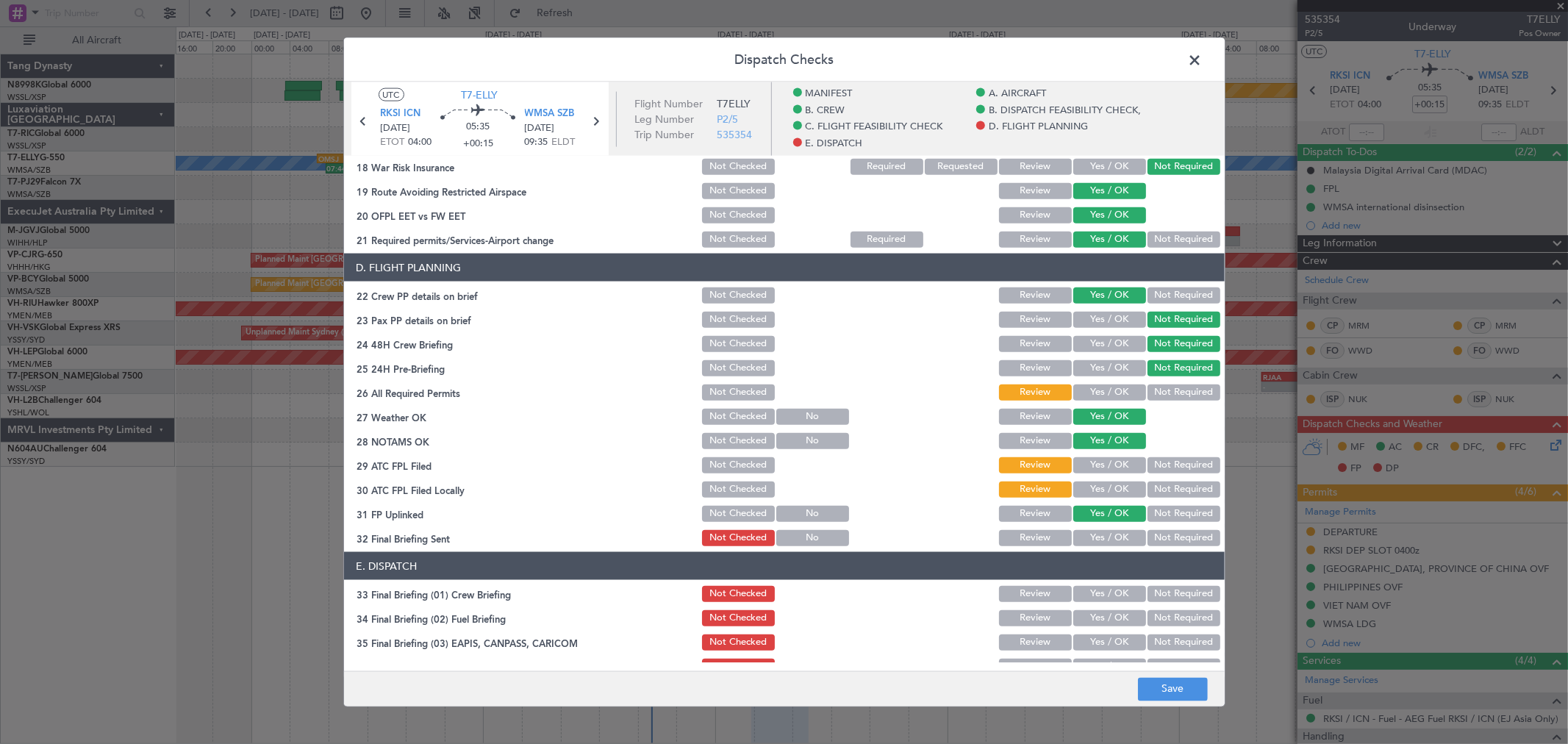
scroll to position [735, 0]
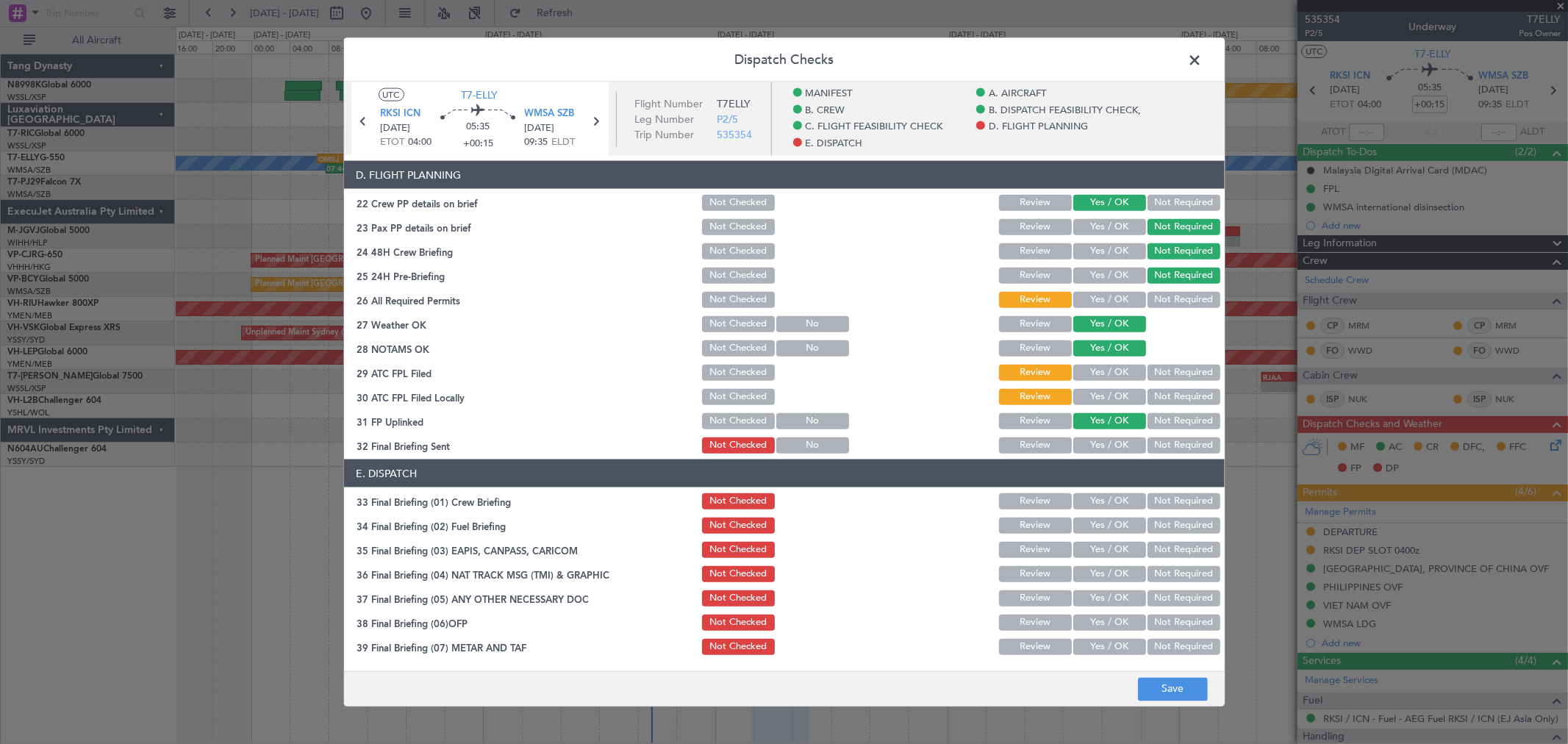
click at [1113, 437] on button "Yes / OK" at bounding box center [1109, 445] width 72 height 16
click at [1106, 500] on button "Yes / OK" at bounding box center [1109, 501] width 72 height 16
click at [1107, 533] on button "Yes / OK" at bounding box center [1109, 526] width 72 height 16
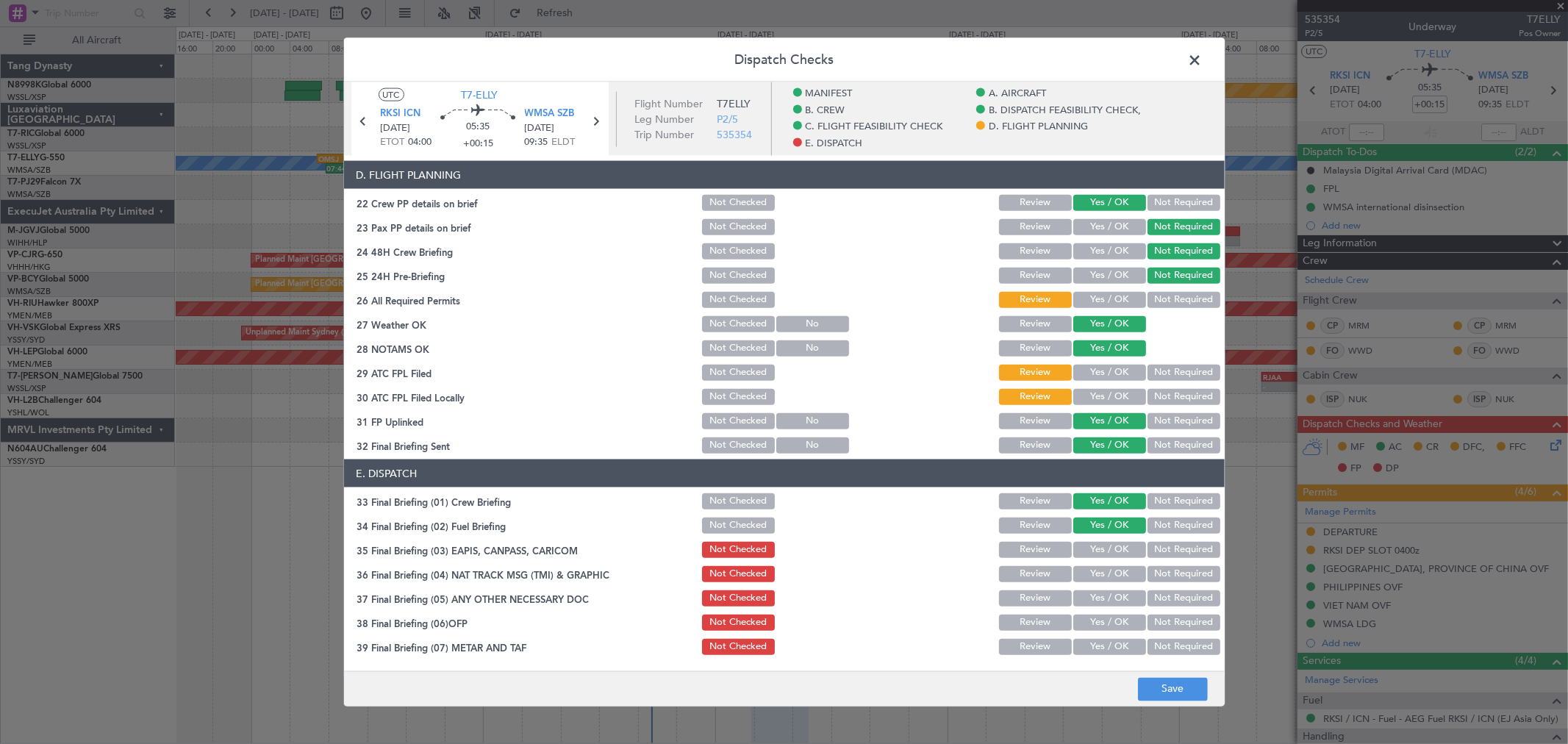
click at [1157, 552] on button "Not Required" at bounding box center [1183, 550] width 72 height 16
click at [1166, 578] on button "Not Required" at bounding box center [1183, 574] width 72 height 16
click at [1114, 600] on button "Yes / OK" at bounding box center [1109, 598] width 72 height 16
click at [1118, 631] on div "Yes / OK" at bounding box center [1108, 623] width 74 height 21
click at [1111, 621] on button "Yes / OK" at bounding box center [1109, 623] width 72 height 16
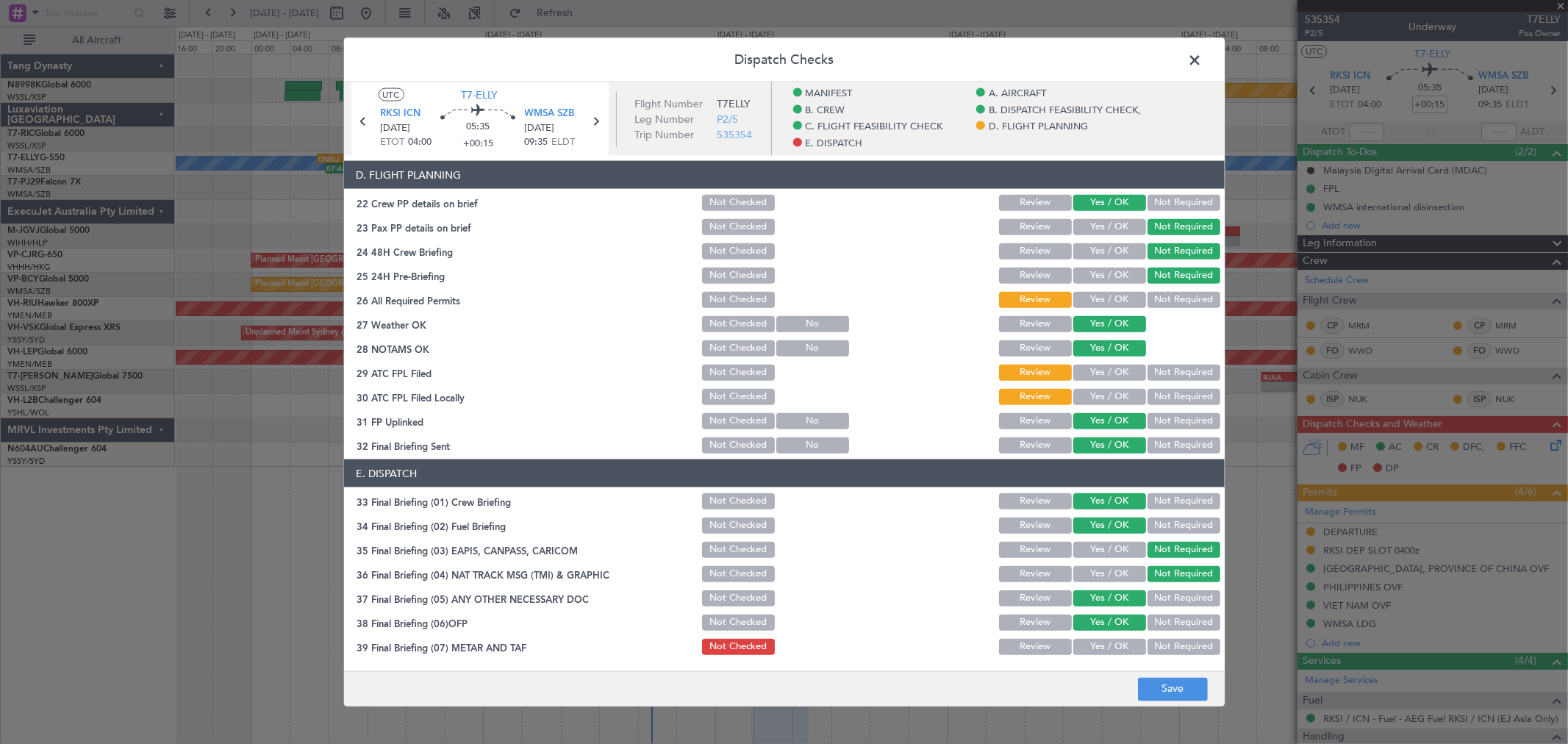
click at [1201, 649] on button "Not Required" at bounding box center [1183, 647] width 72 height 16
click at [1180, 686] on button "Save" at bounding box center [1172, 689] width 69 height 24
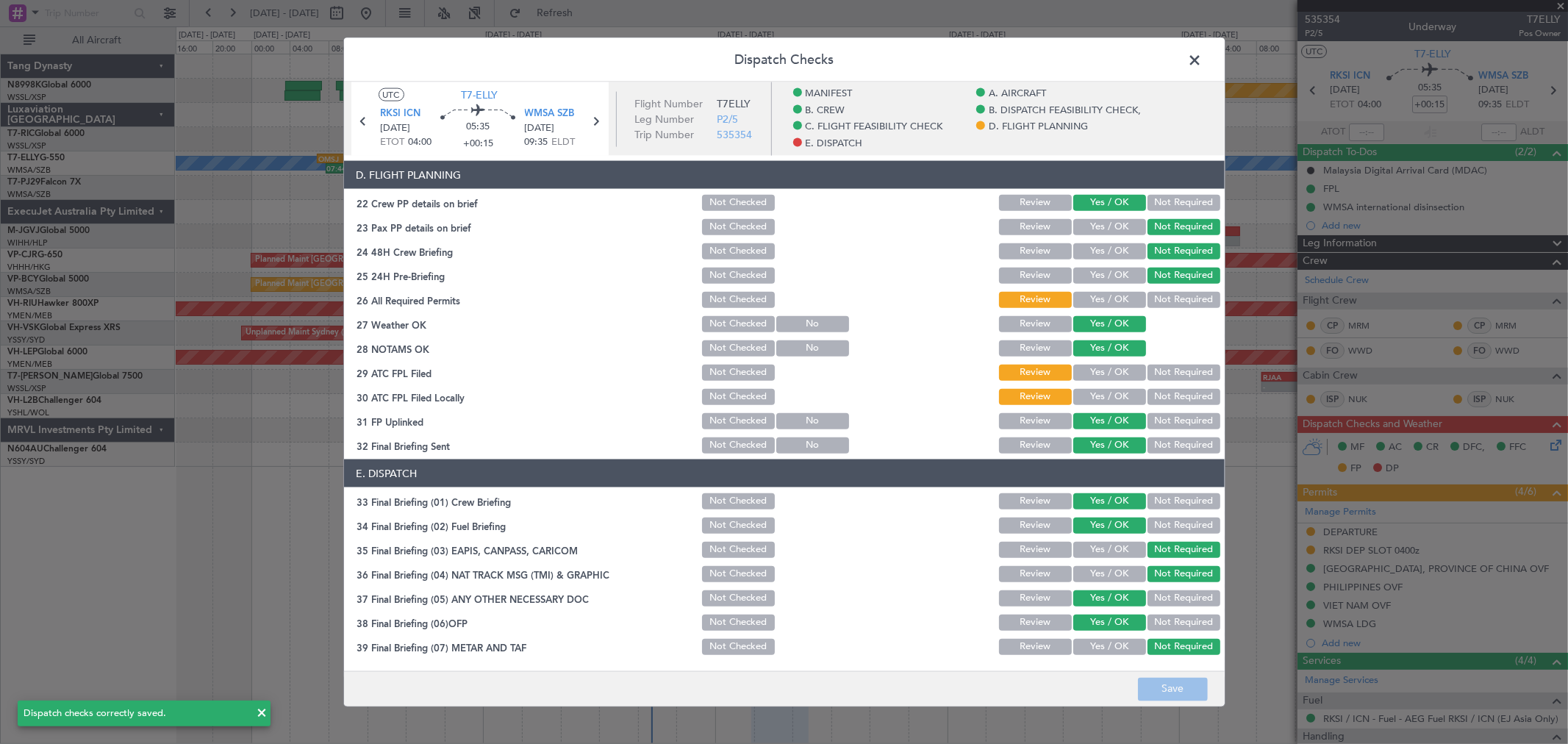
click at [1185, 74] on header "Dispatch Checks" at bounding box center [784, 60] width 881 height 44
click at [1202, 65] on span at bounding box center [1202, 64] width 0 height 30
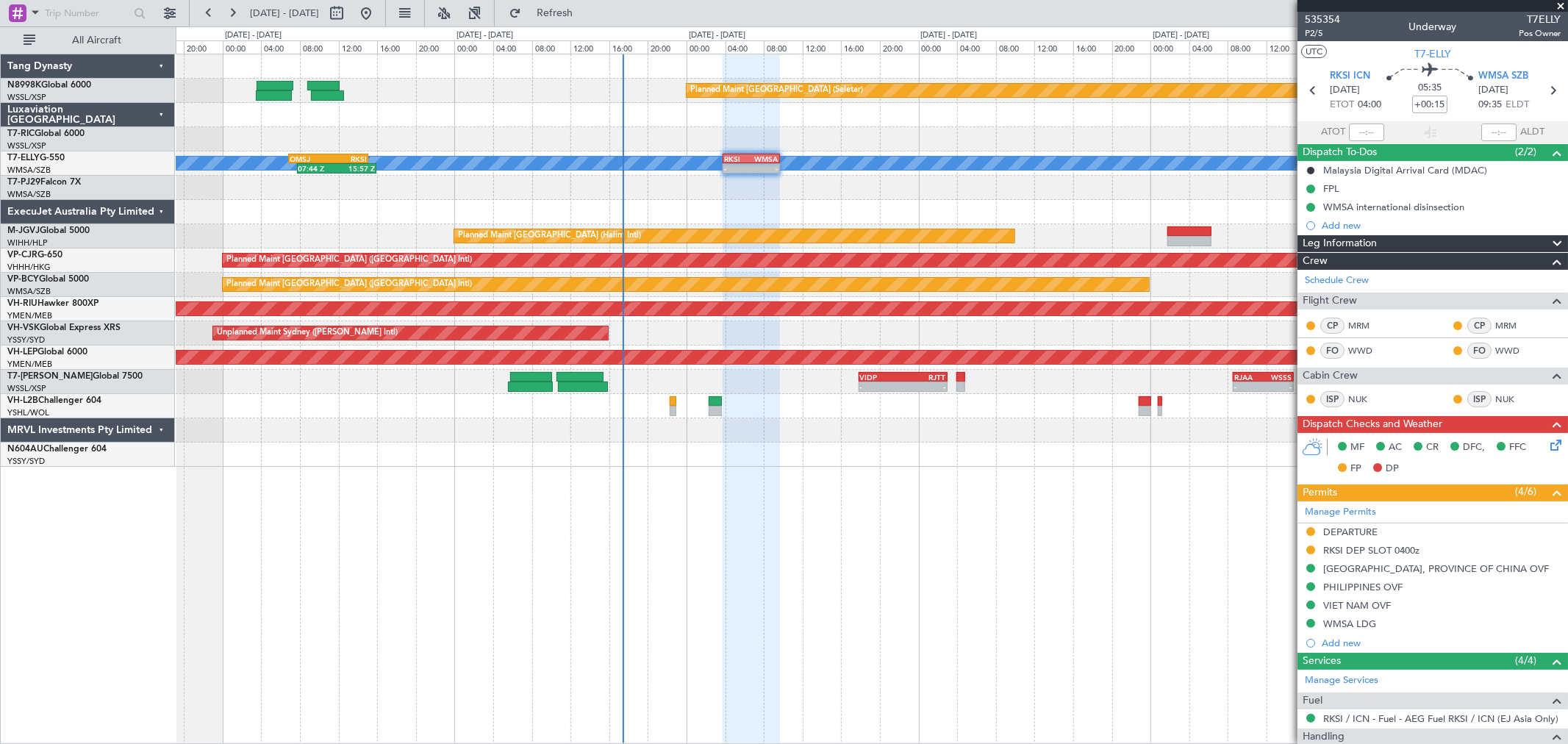
click at [407, 182] on div "Planned Maint [GEOGRAPHIC_DATA] (Seletar) [PERSON_NAME] 07:44 Z 15:57 Z OMSJ 06…" at bounding box center [872, 260] width 1392 height 412
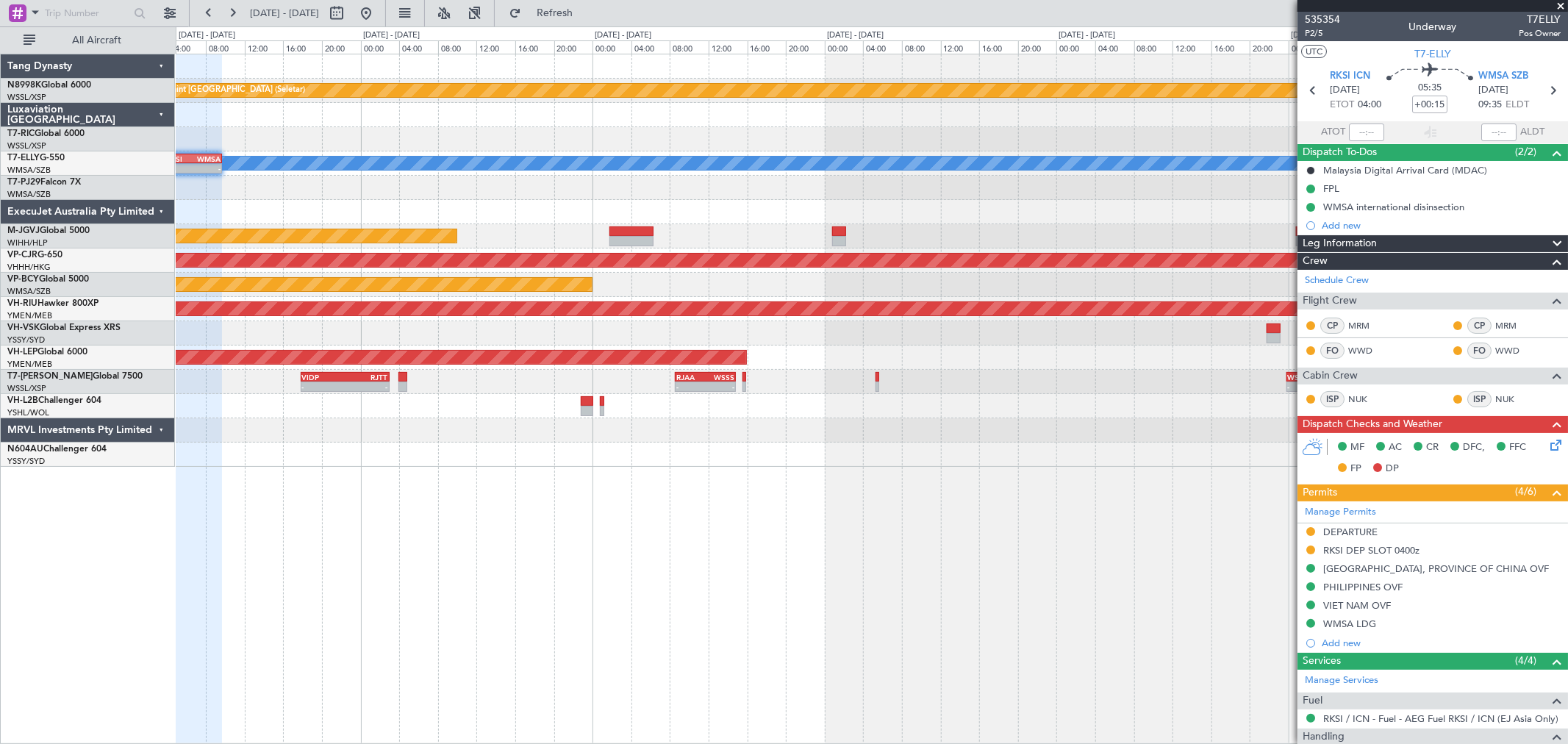
click at [471, 186] on div "Planned Maint [GEOGRAPHIC_DATA] (Seletar) [PERSON_NAME] - - RKSI 03:50 Z WMSA 0…" at bounding box center [872, 260] width 1392 height 412
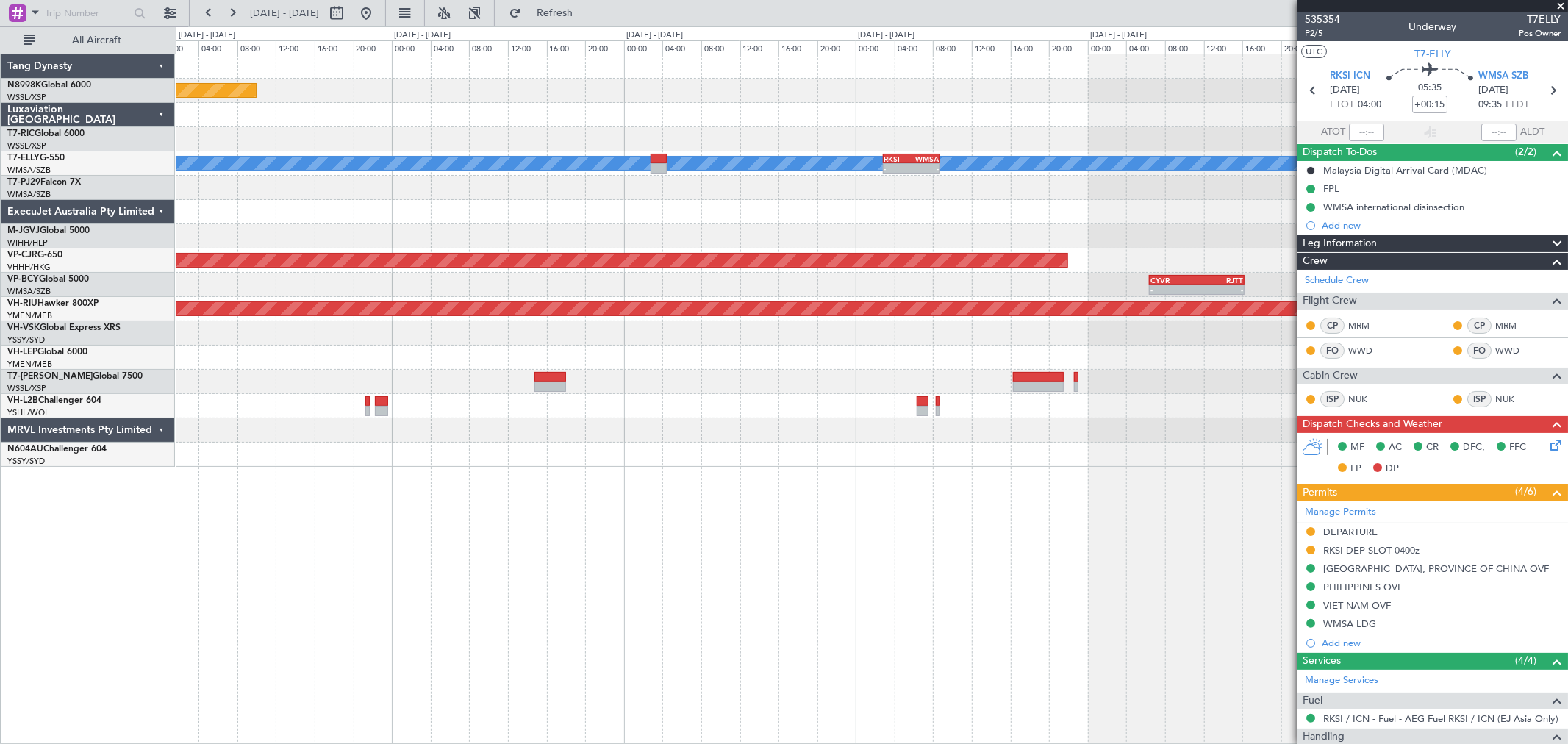
click at [504, 174] on div "Planned Maint [GEOGRAPHIC_DATA] (Seletar) [PERSON_NAME] - - RKSI 02:50 Z WMSA 0…" at bounding box center [872, 260] width 1392 height 412
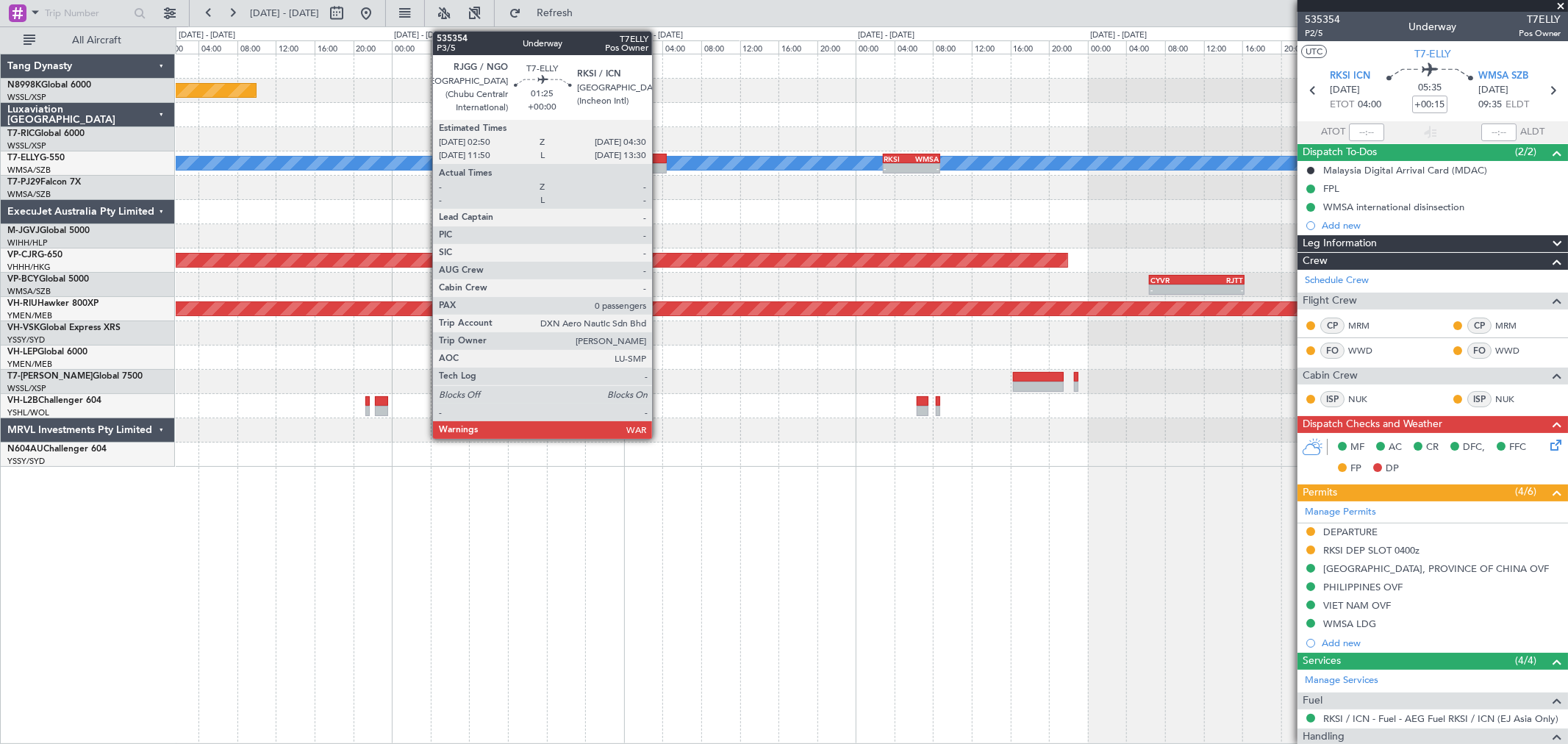
click at [660, 158] on div at bounding box center [658, 158] width 16 height 10
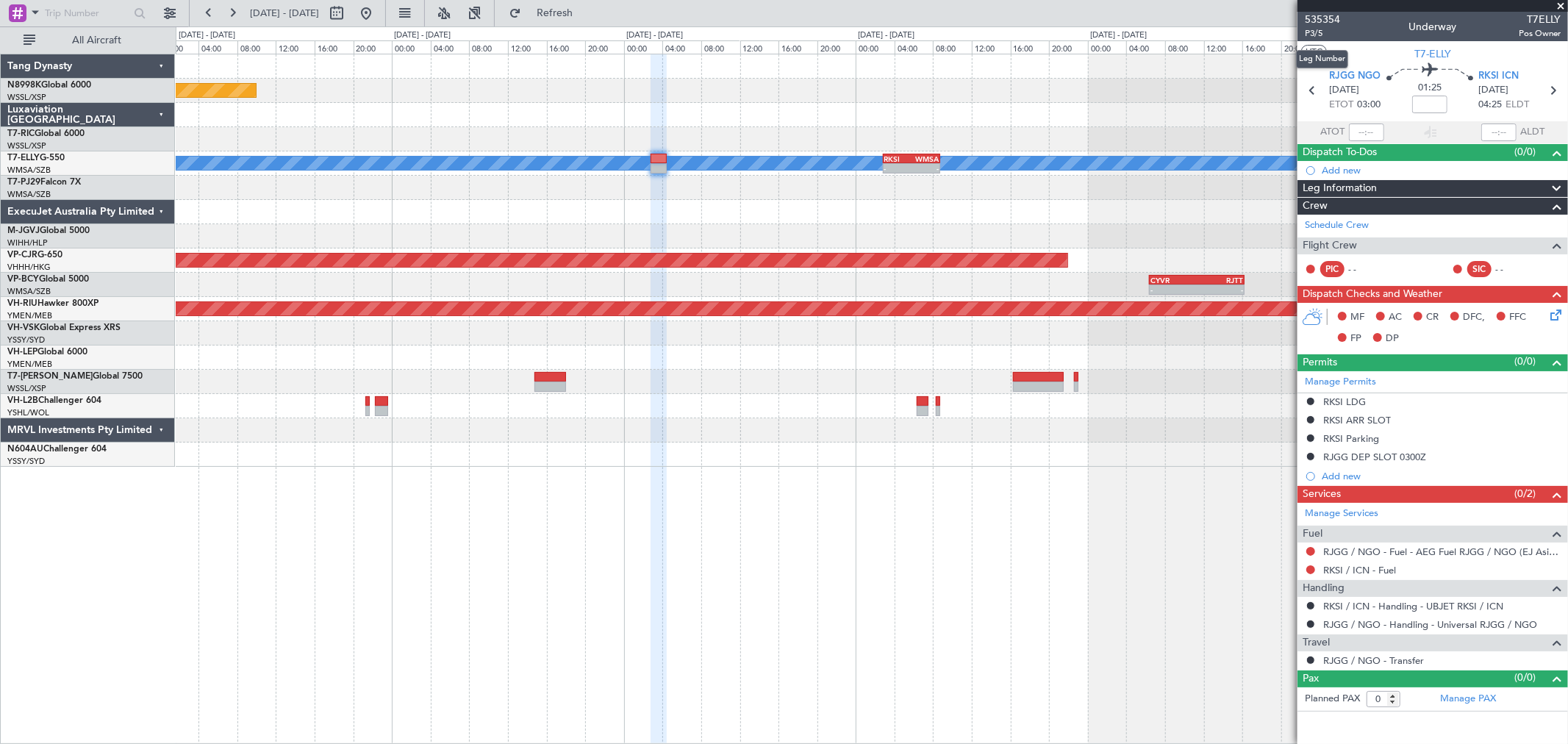
click at [1316, 40] on mat-tooltip-component "Leg Number" at bounding box center [1321, 59] width 72 height 39
click at [1316, 35] on span "P3/5" at bounding box center [1322, 33] width 35 height 12
click at [910, 151] on div "[PERSON_NAME] - - RKSI 02:50 Z WMSA 08:45 Z" at bounding box center [872, 163] width 1392 height 24
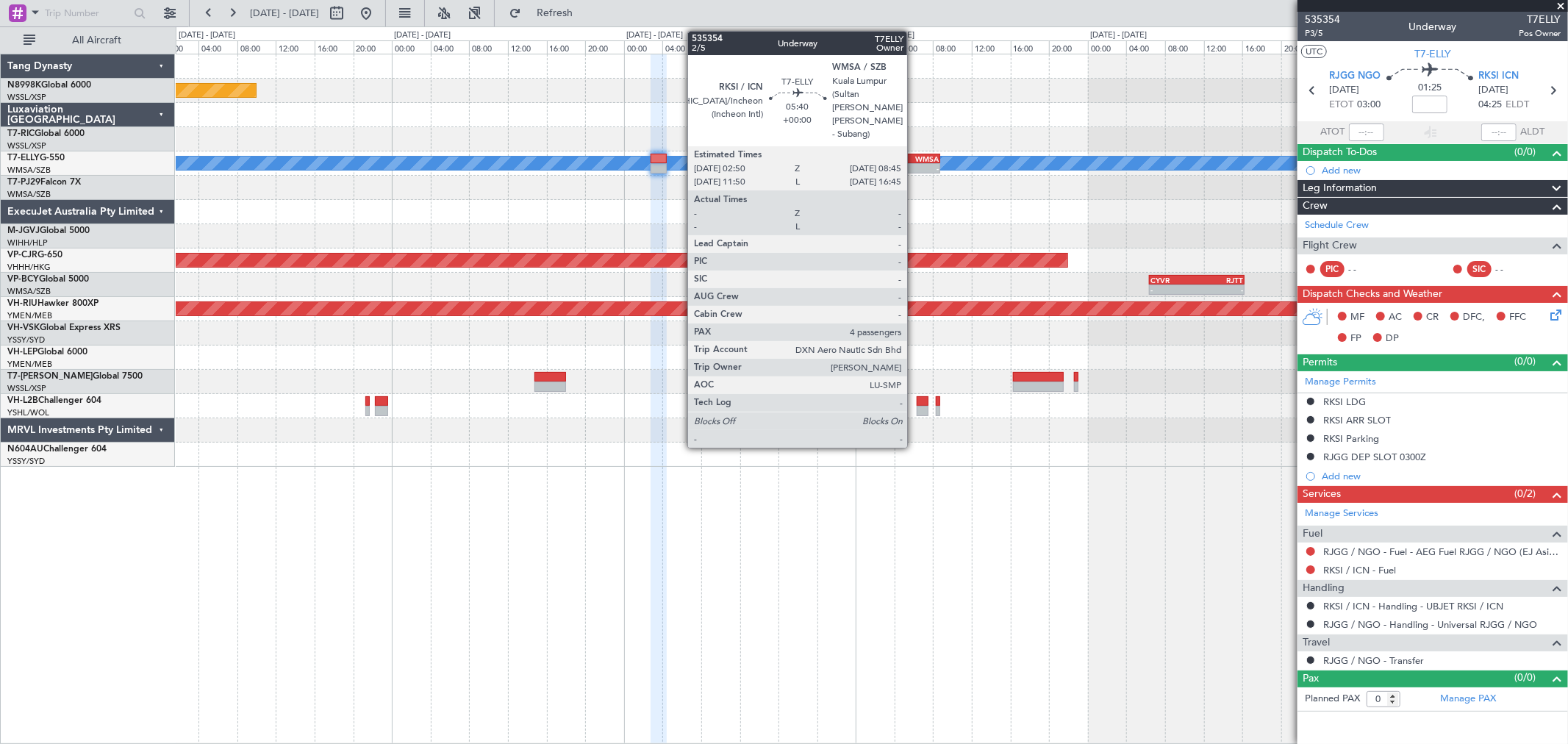
click at [915, 156] on div "WMSA" at bounding box center [924, 158] width 28 height 9
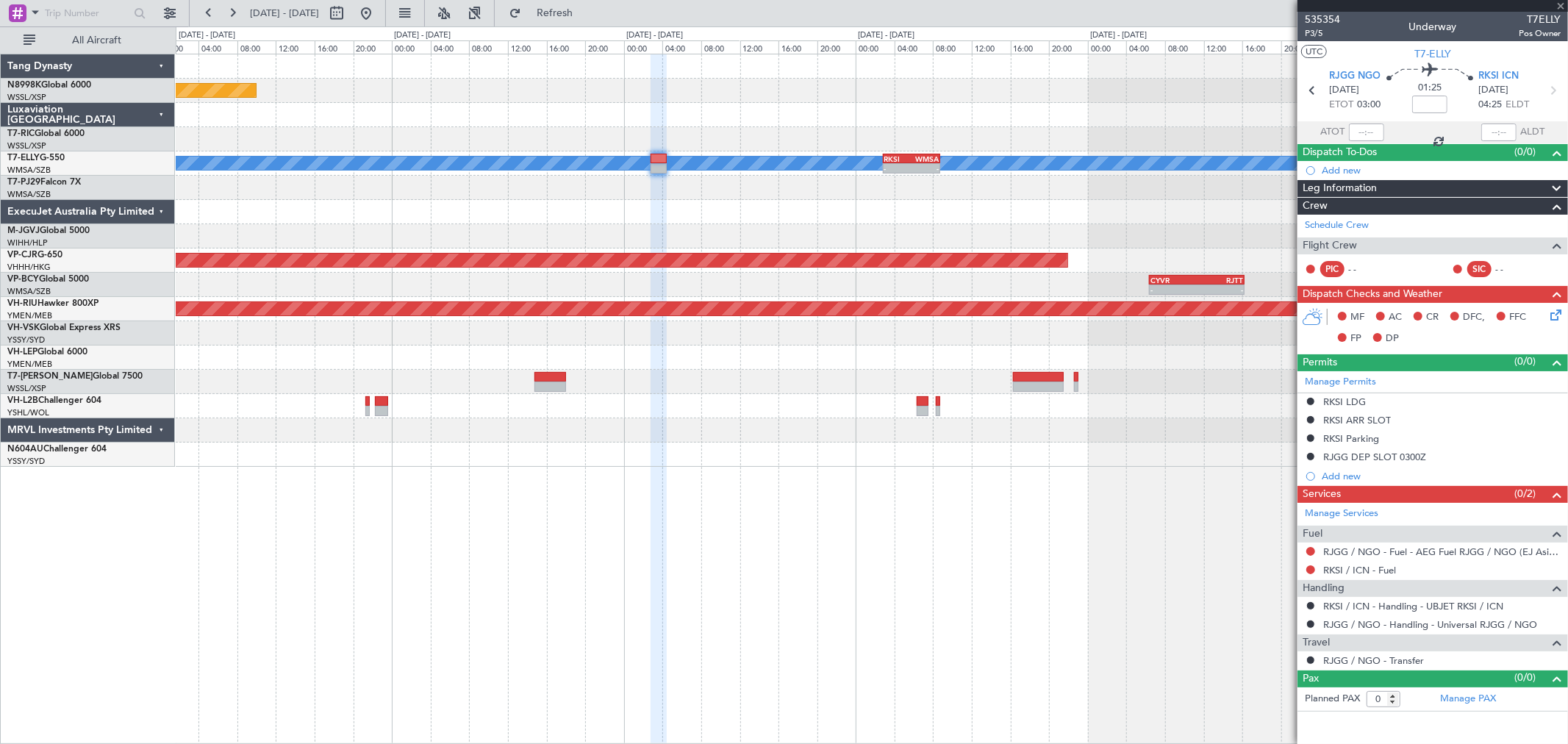
type input "4"
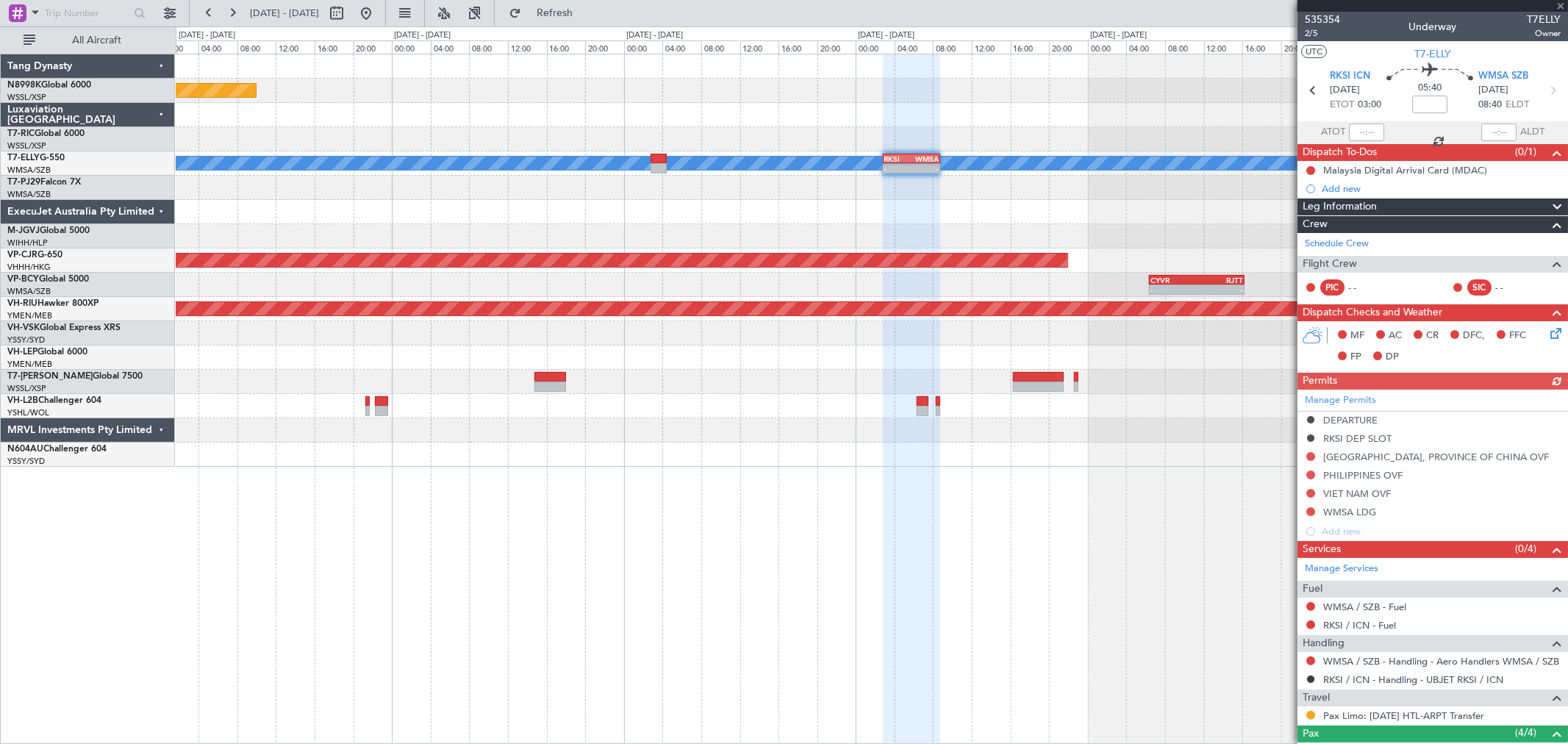
scroll to position [155, 0]
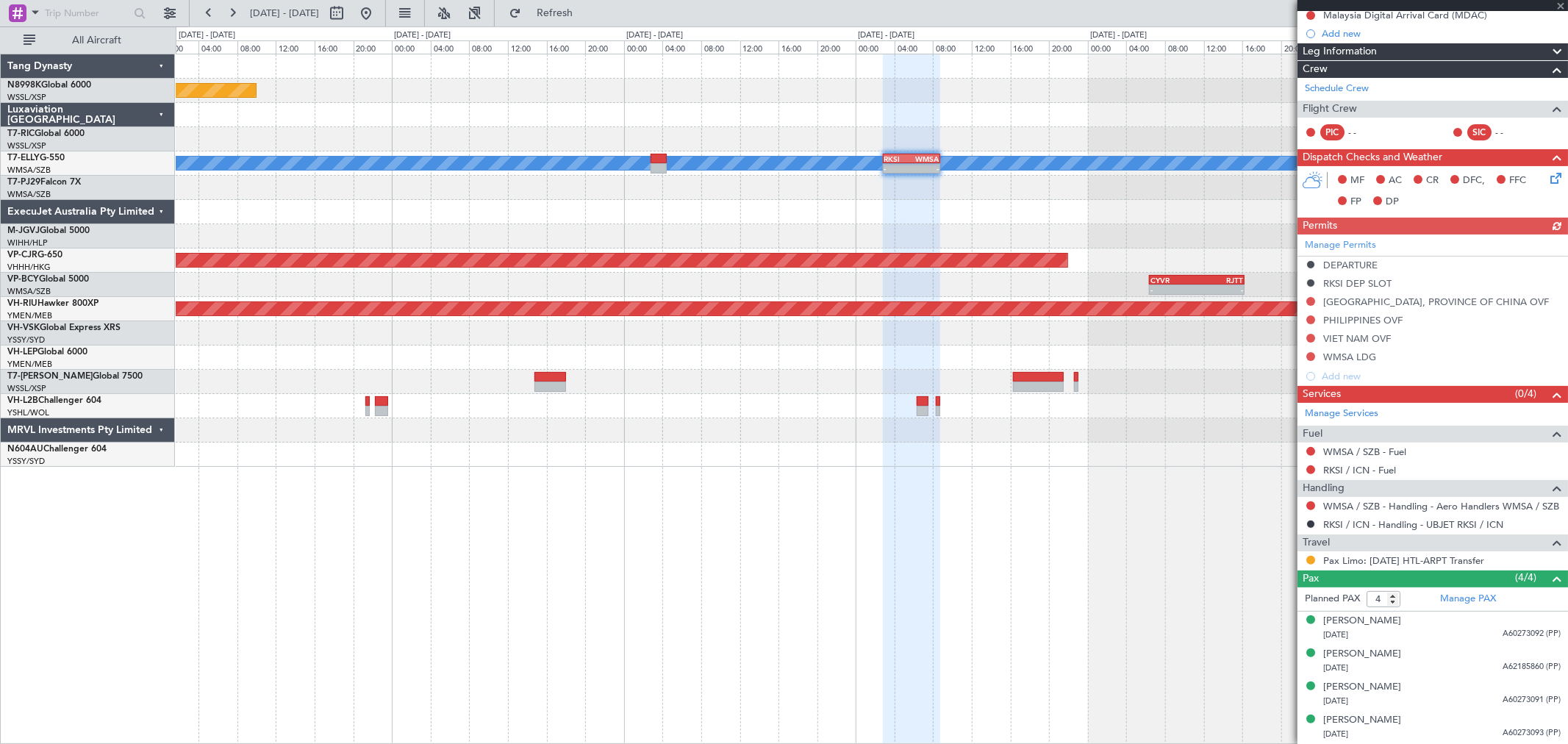
click at [909, 176] on div at bounding box center [872, 188] width 1392 height 24
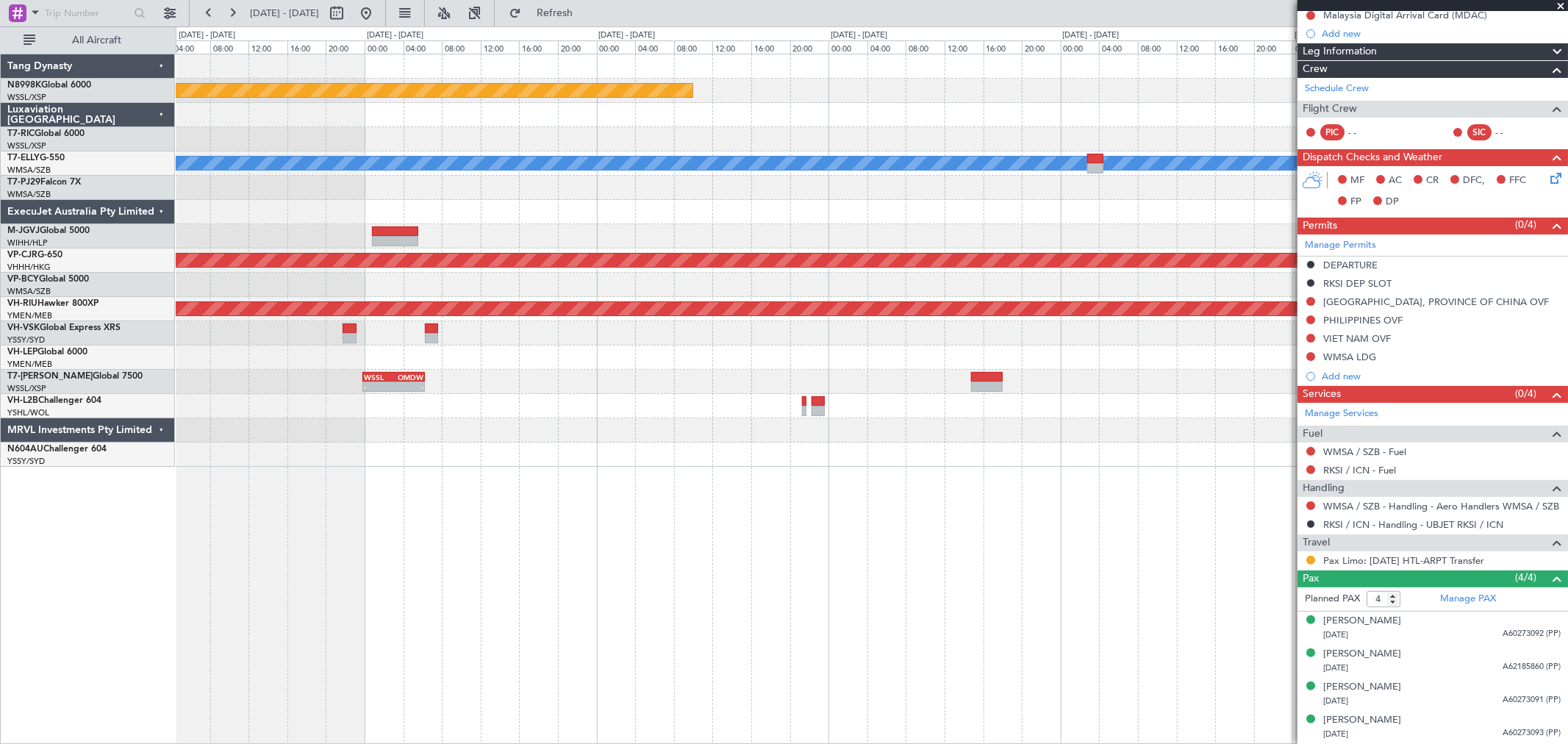
click at [1019, 149] on div "Planned Maint [GEOGRAPHIC_DATA] (Seletar) [PERSON_NAME] - - RKSI 02:50 Z WMSA 0…" at bounding box center [872, 260] width 1392 height 412
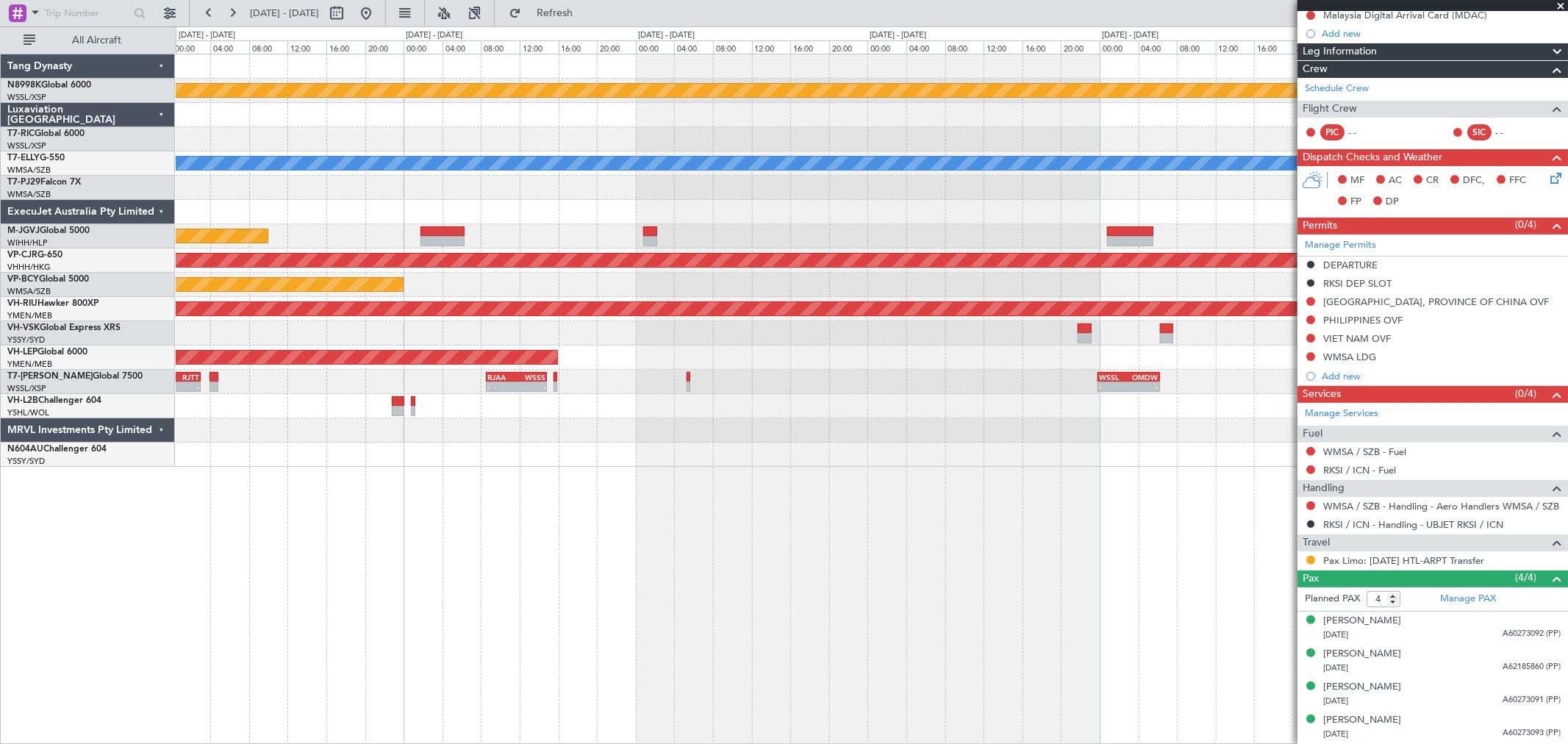
click at [1066, 151] on div "[PERSON_NAME] RKSI 03:50 Z WMSA 09:40 Z - -" at bounding box center [872, 163] width 1392 height 24
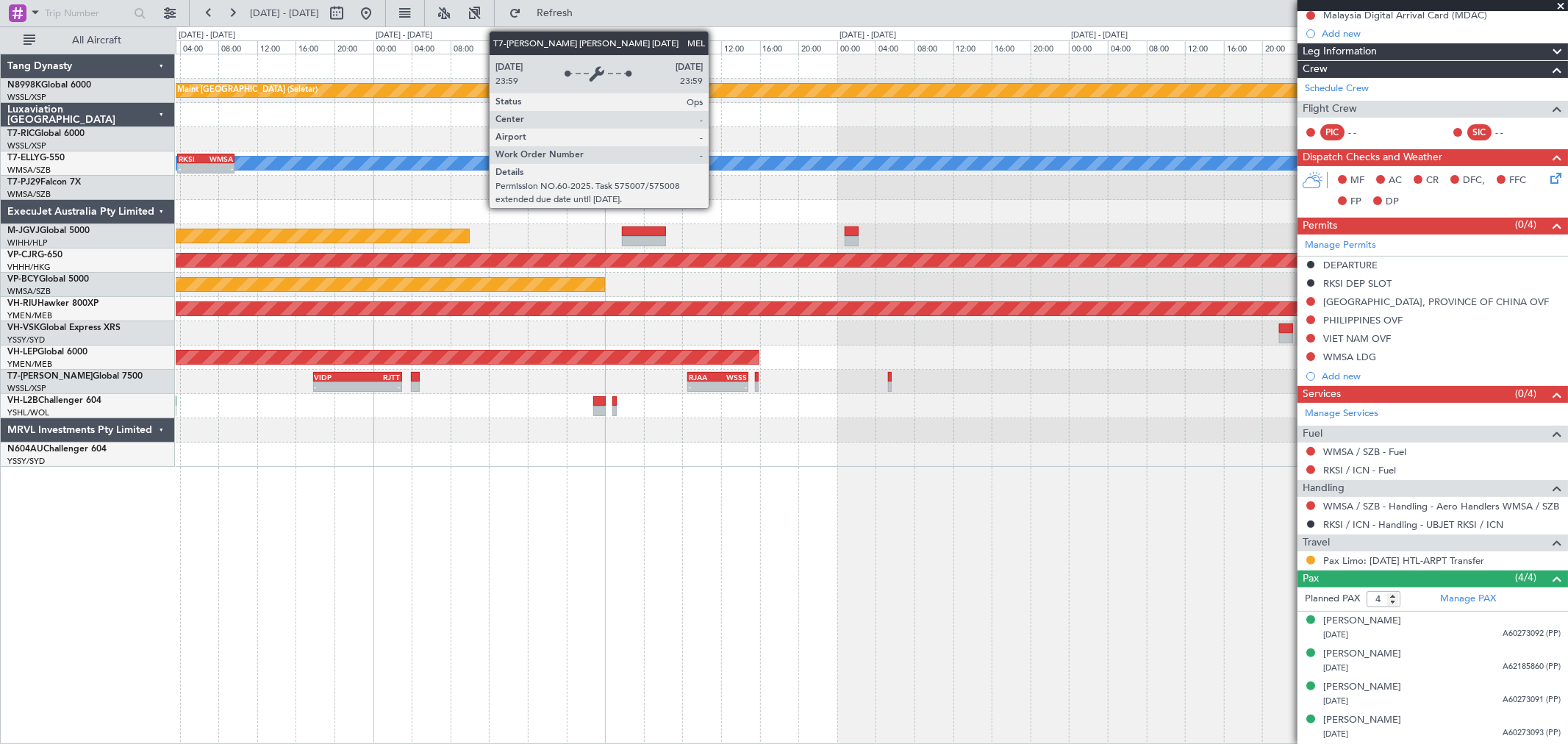
click at [1182, 148] on div "Planned Maint [GEOGRAPHIC_DATA] (Seletar) [PERSON_NAME] - - RKSI 03:50 Z WMSA 0…" at bounding box center [872, 260] width 1392 height 412
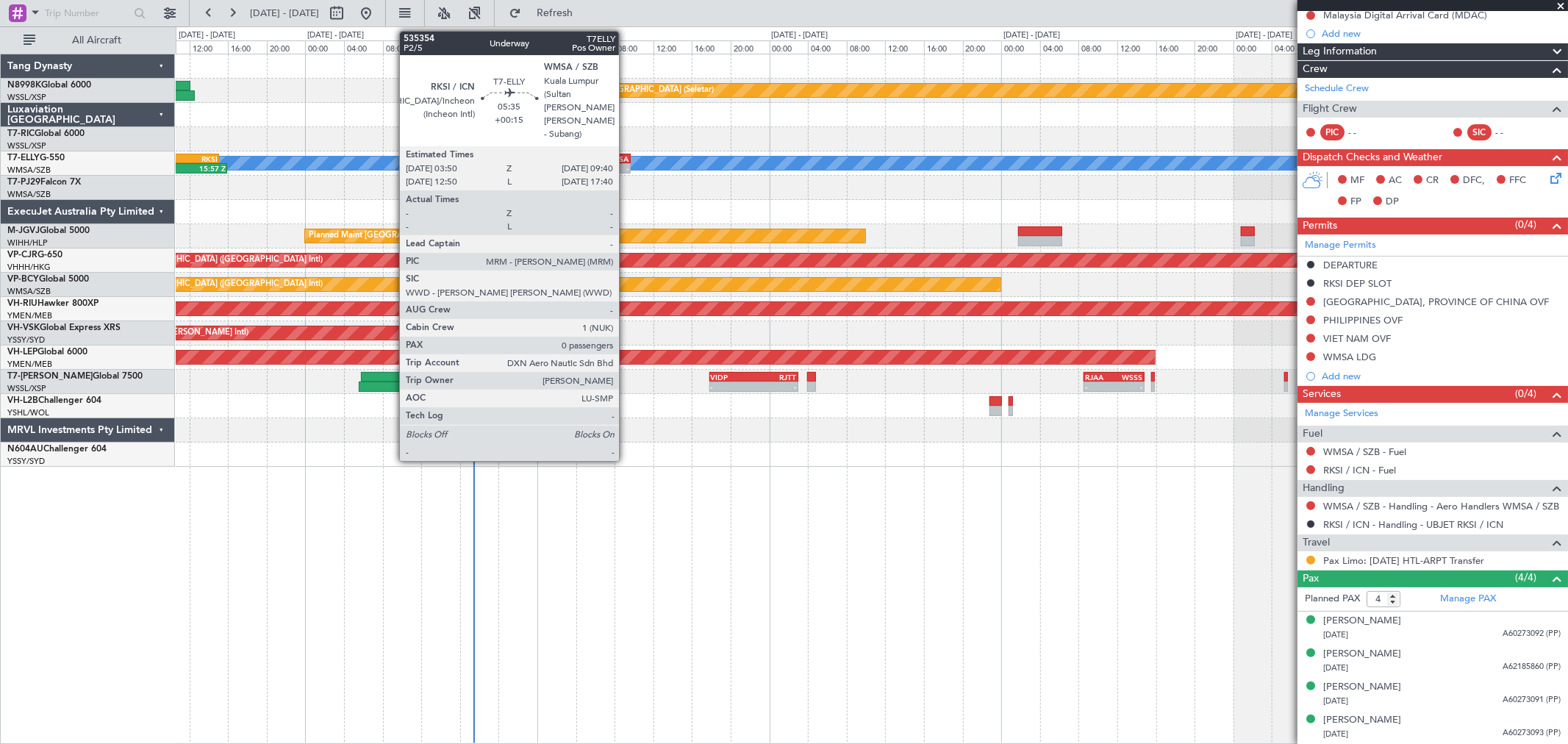
click at [625, 159] on div "WMSA" at bounding box center [615, 158] width 28 height 9
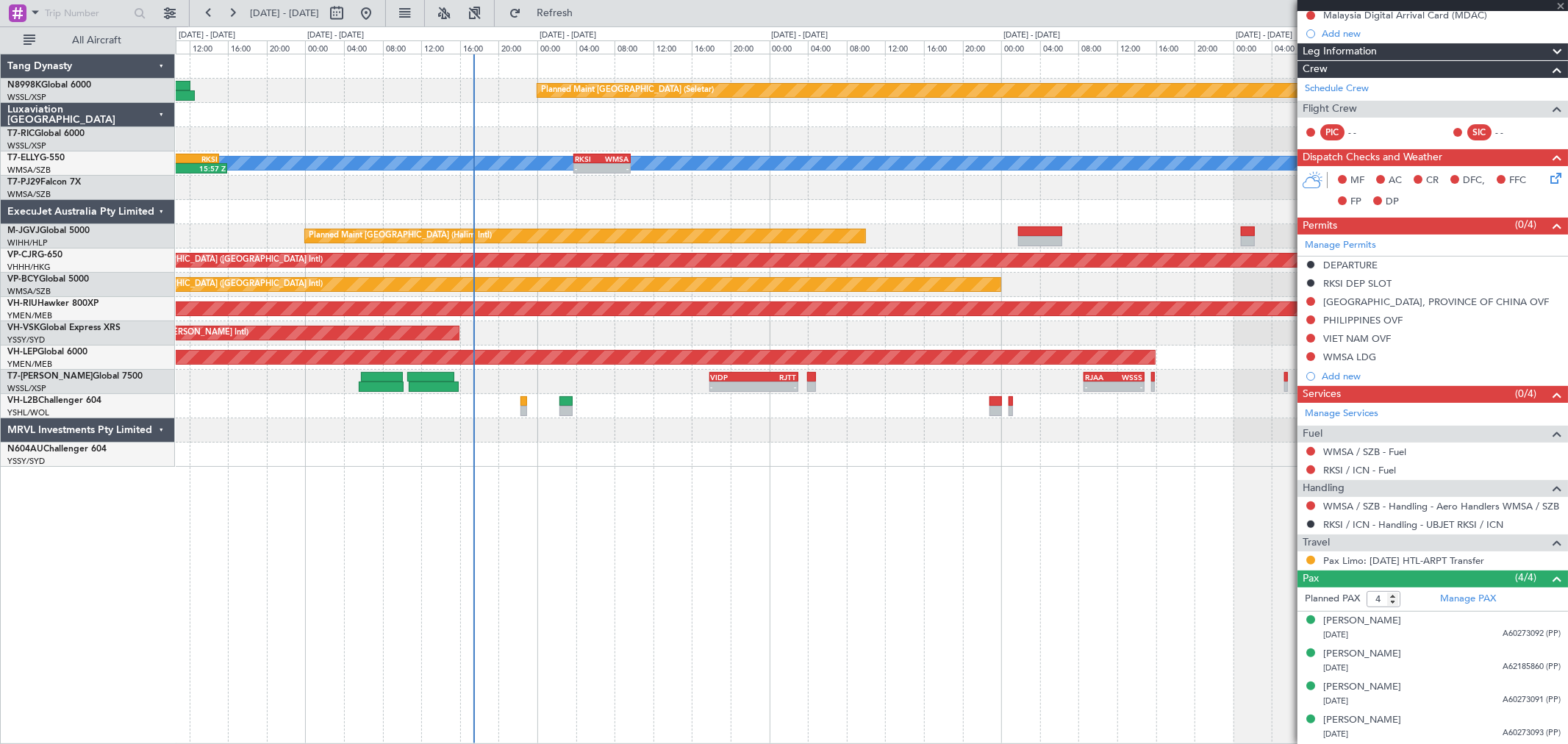
type input "+00:15"
type input "0"
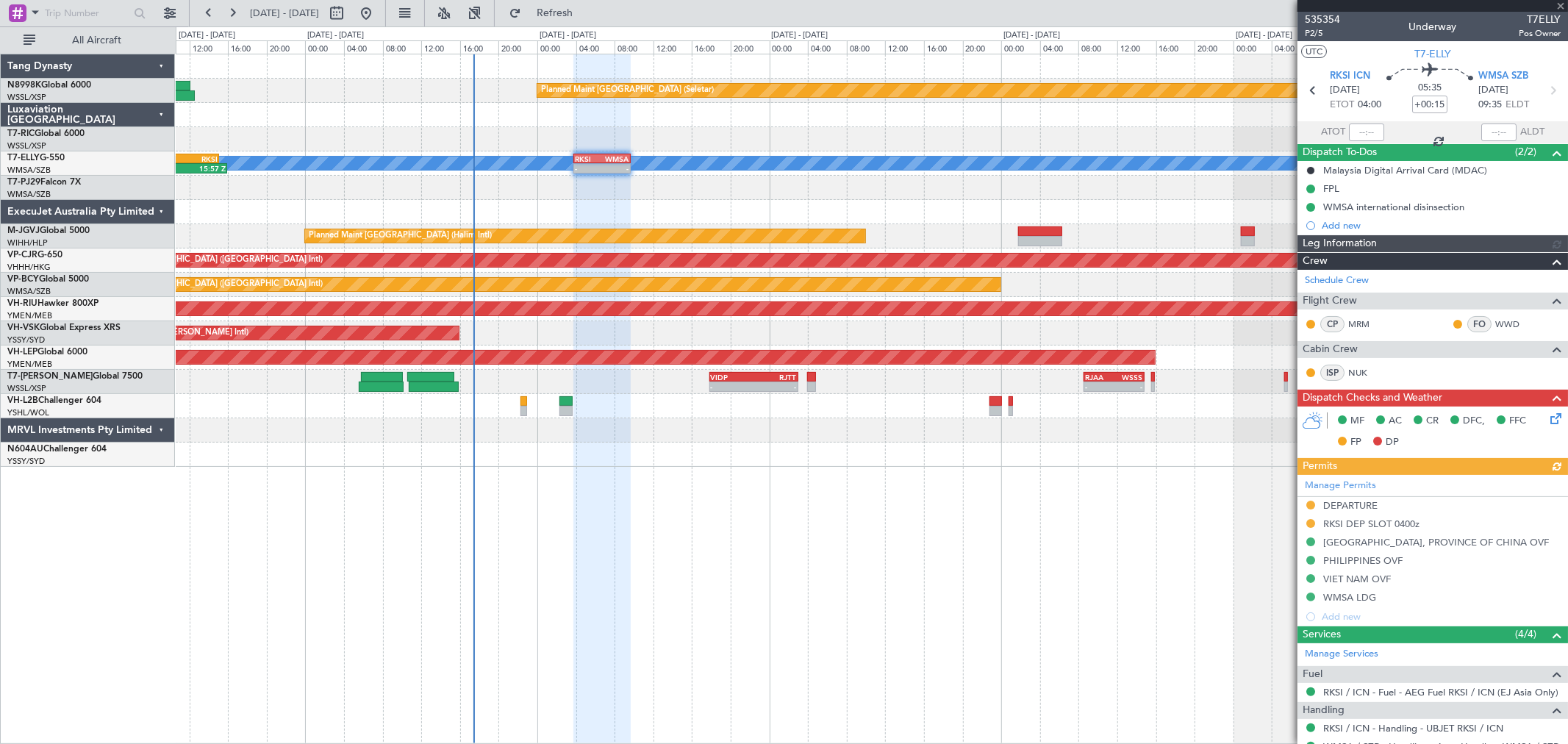
type input "[PERSON_NAME] (KYA)"
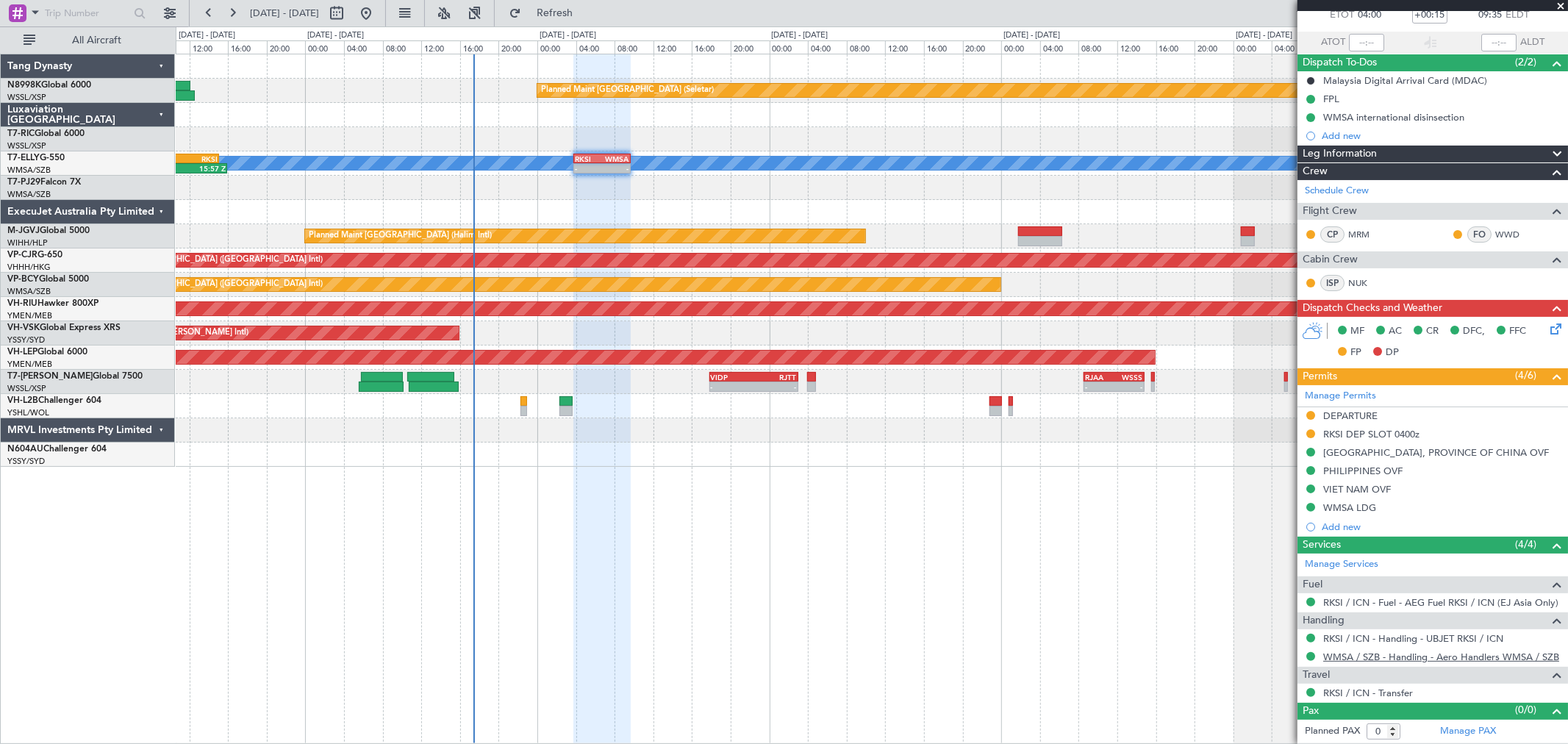
click at [1375, 654] on link "WMSA / SZB - Handling - Aero Handlers WMSA / SZB" at bounding box center [1441, 656] width 236 height 12
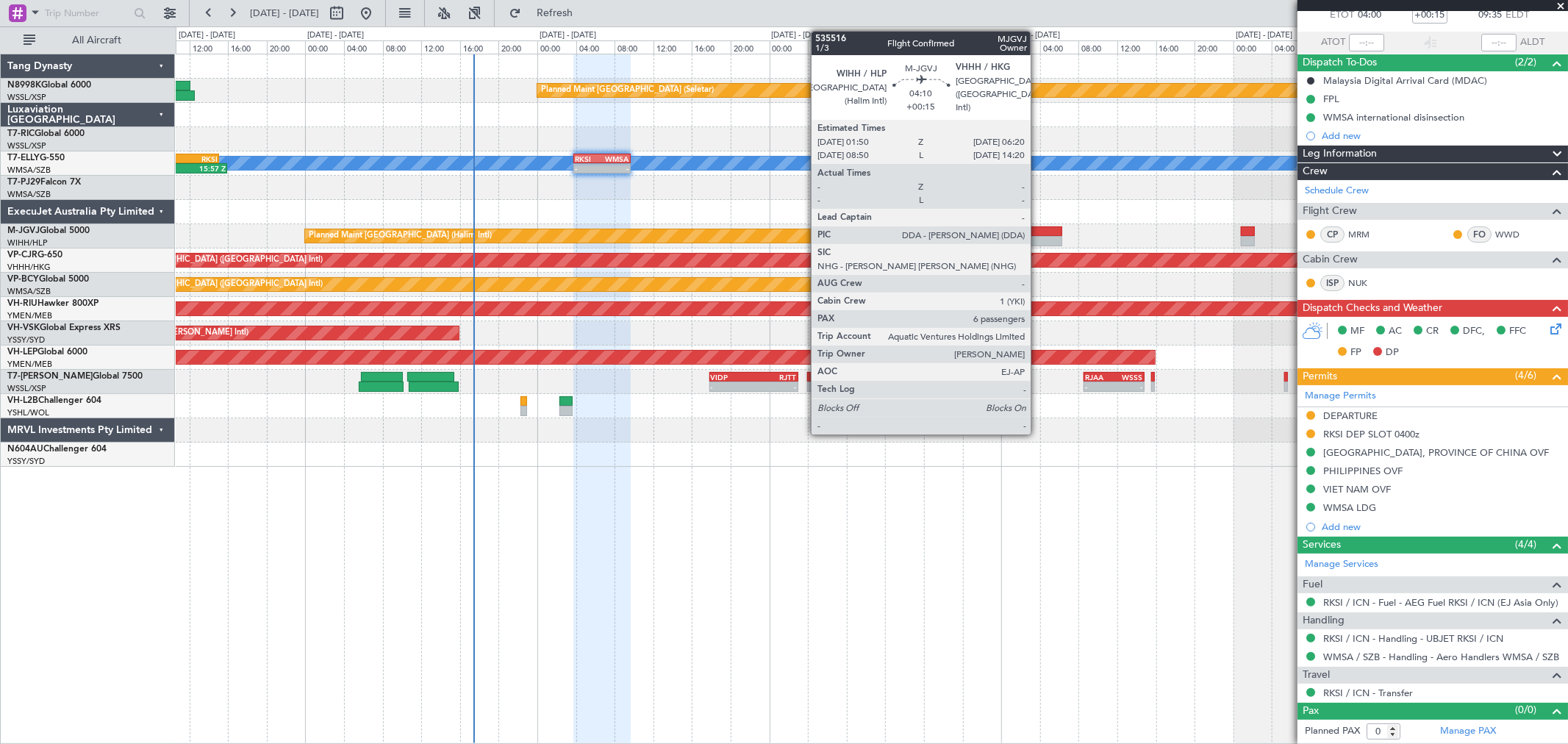
click at [794, 253] on div "Planned Maint [GEOGRAPHIC_DATA] ([GEOGRAPHIC_DATA] Intl)" at bounding box center [1455, 260] width 2765 height 14
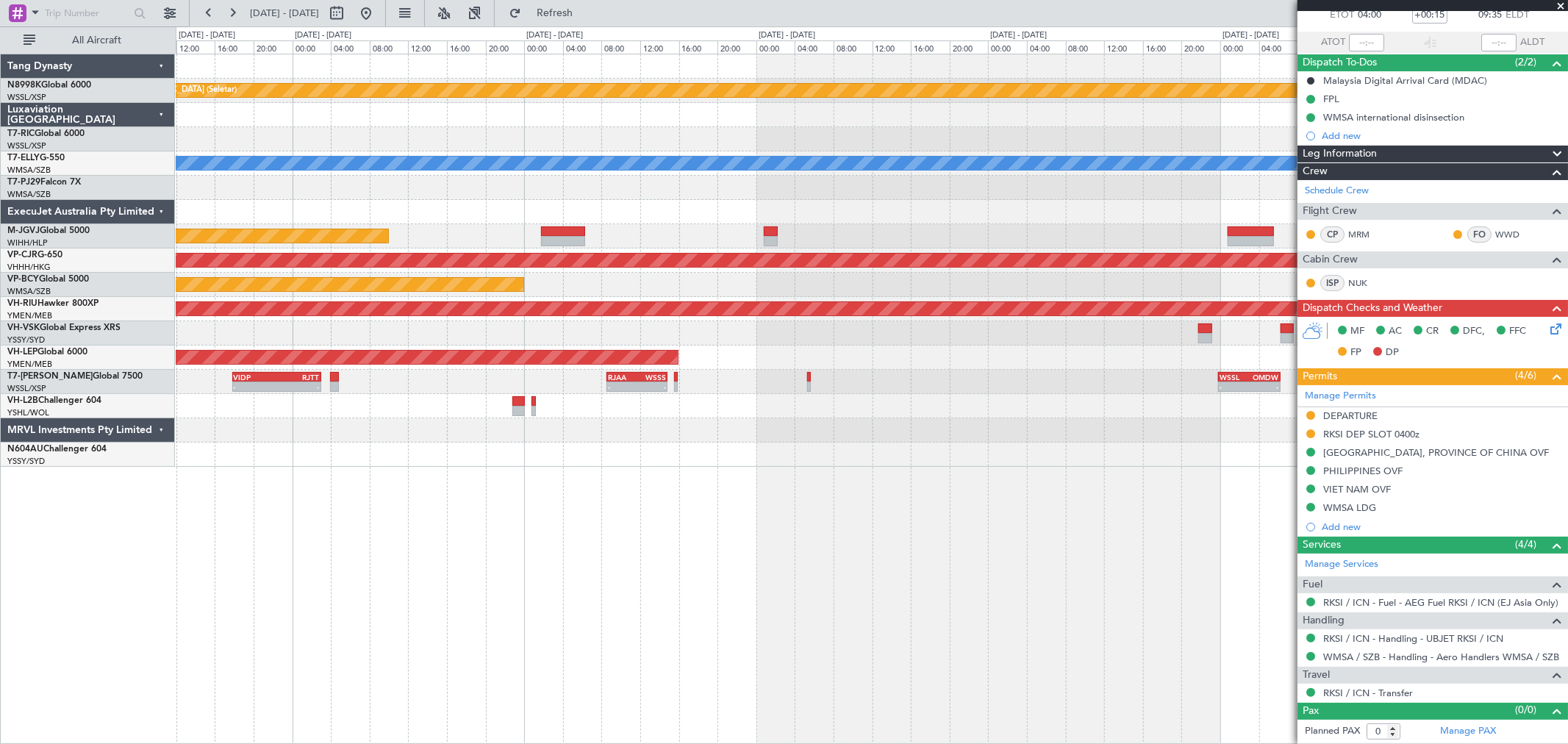
click at [835, 290] on div "Planned Maint [GEOGRAPHIC_DATA] (Seletar) [PERSON_NAME] - - RKSI 03:50 Z WMSA 0…" at bounding box center [872, 260] width 1392 height 412
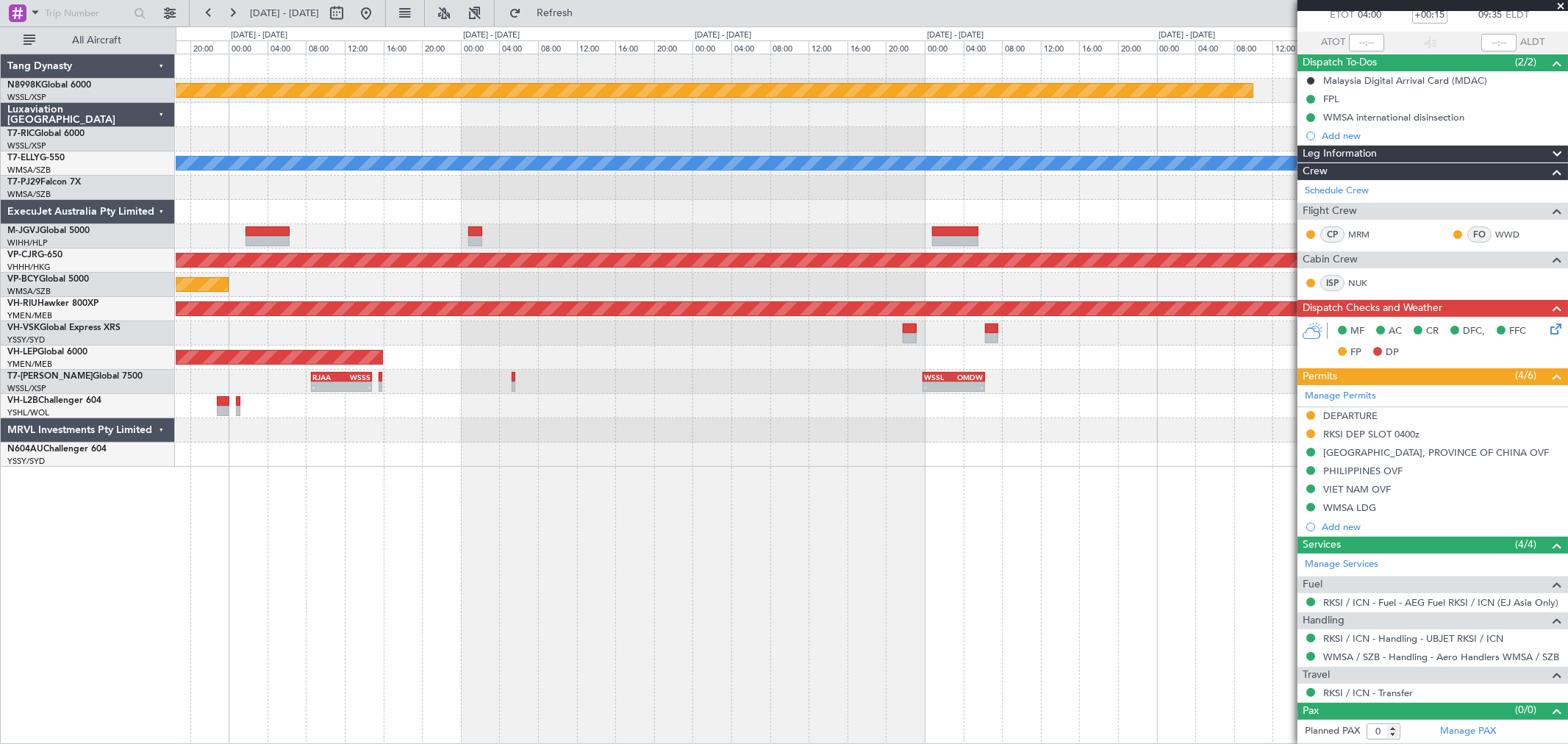
click at [837, 269] on div "Planned Maint [GEOGRAPHIC_DATA] ([GEOGRAPHIC_DATA] Intl)" at bounding box center [872, 260] width 1392 height 24
click at [654, 216] on div at bounding box center [872, 211] width 1392 height 24
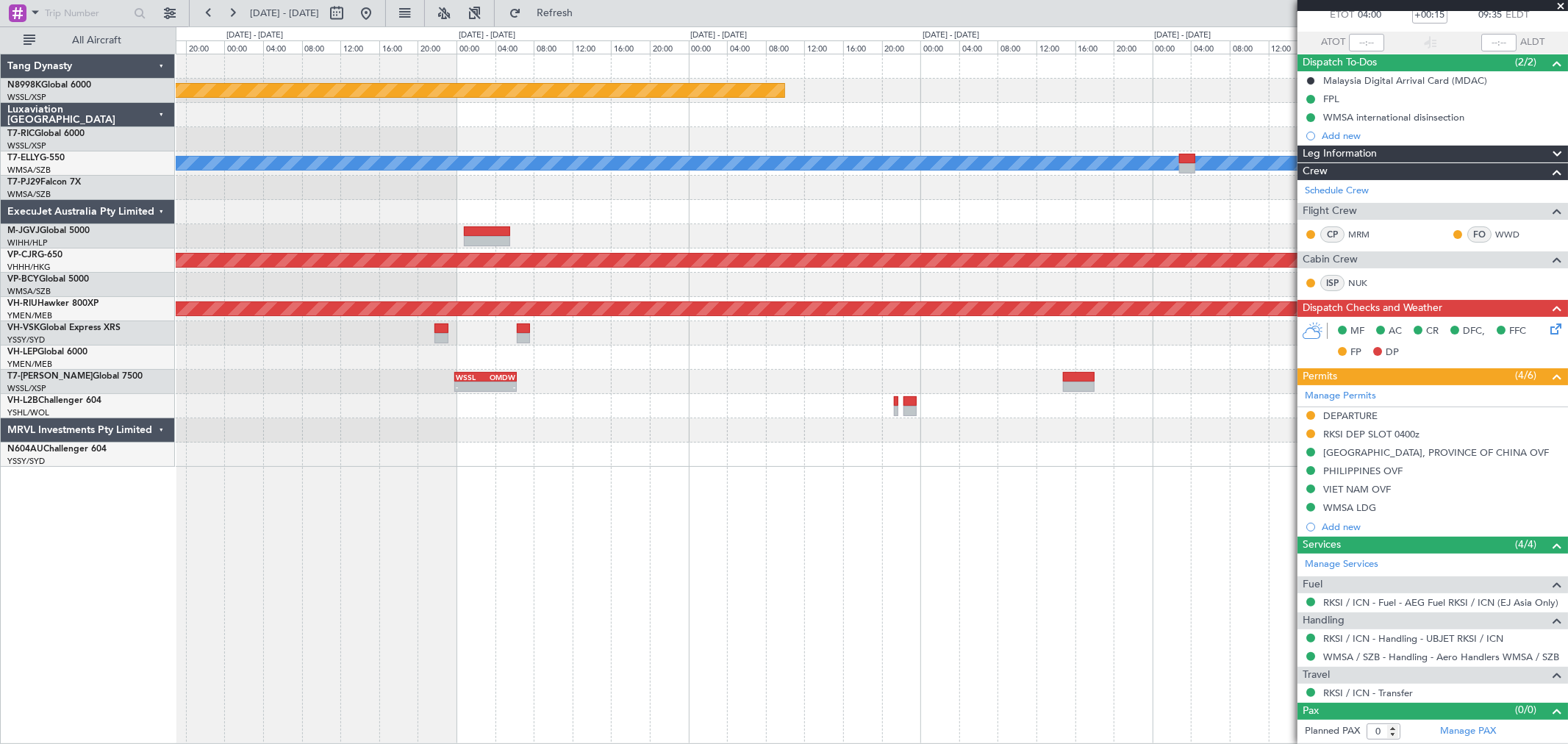
click at [739, 225] on div "Planned Maint [GEOGRAPHIC_DATA] (Seletar) [PERSON_NAME] - - RKSI 02:50 Z WMSA 0…" at bounding box center [872, 260] width 1392 height 412
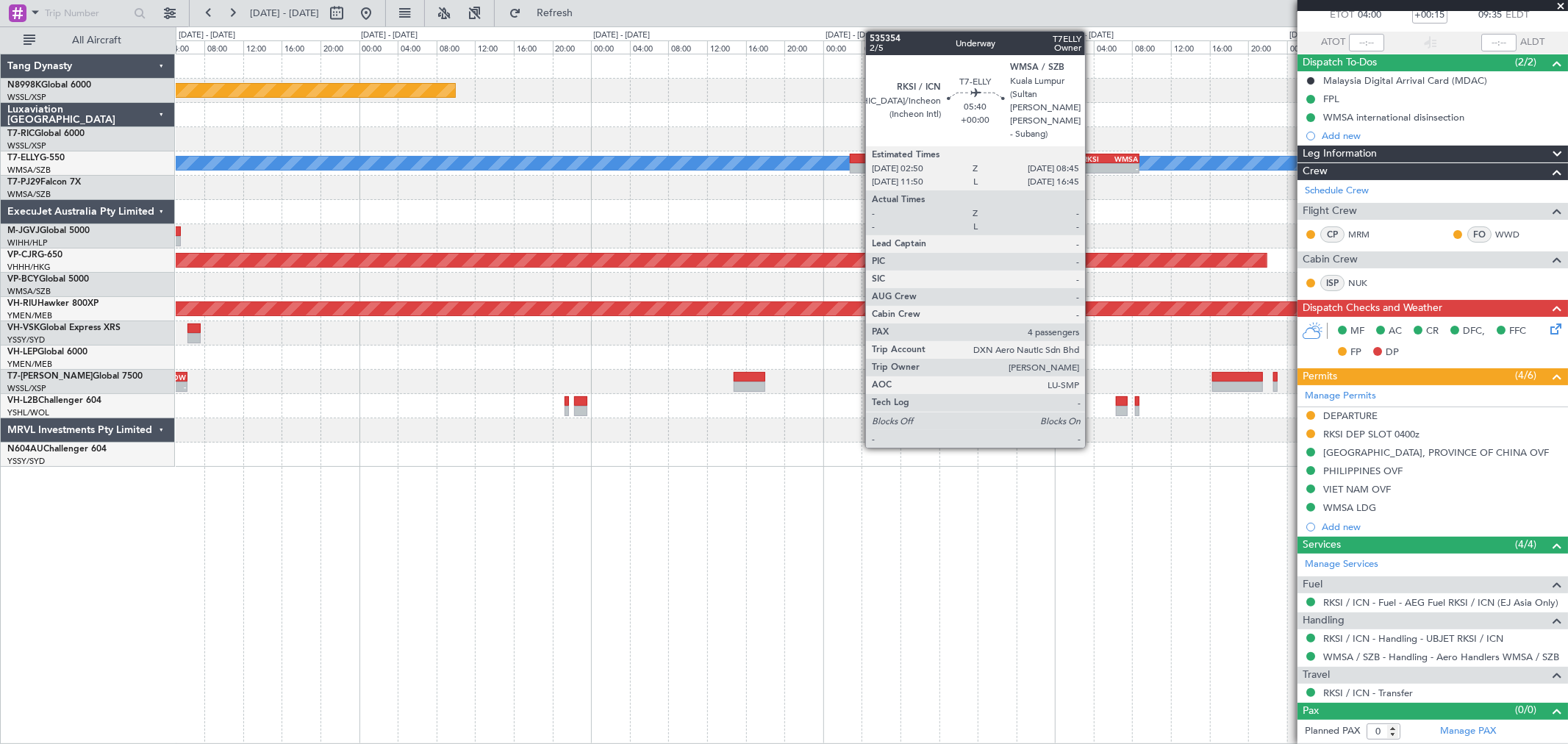
click at [1096, 159] on div "RKSI" at bounding box center [1097, 158] width 28 height 9
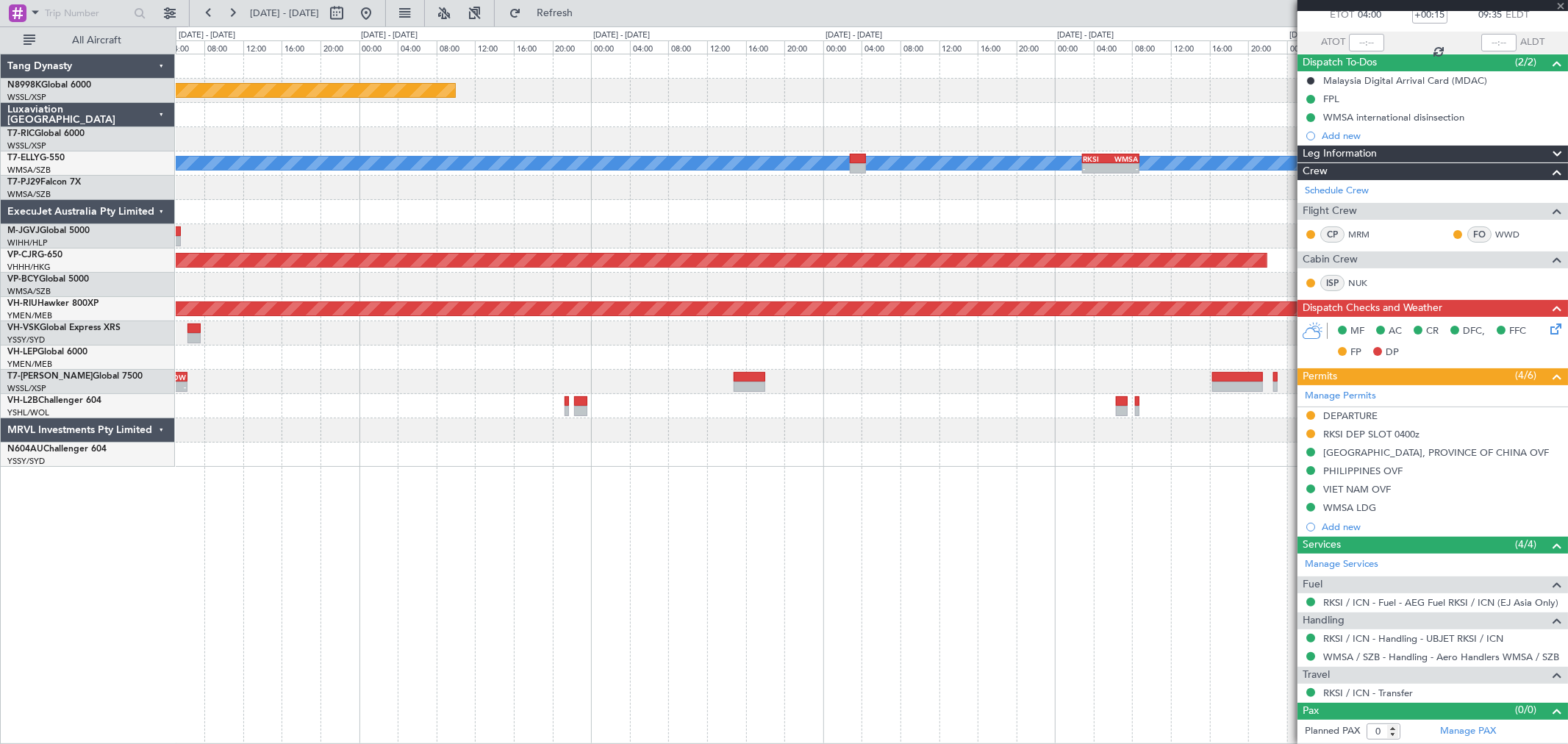
type input "4"
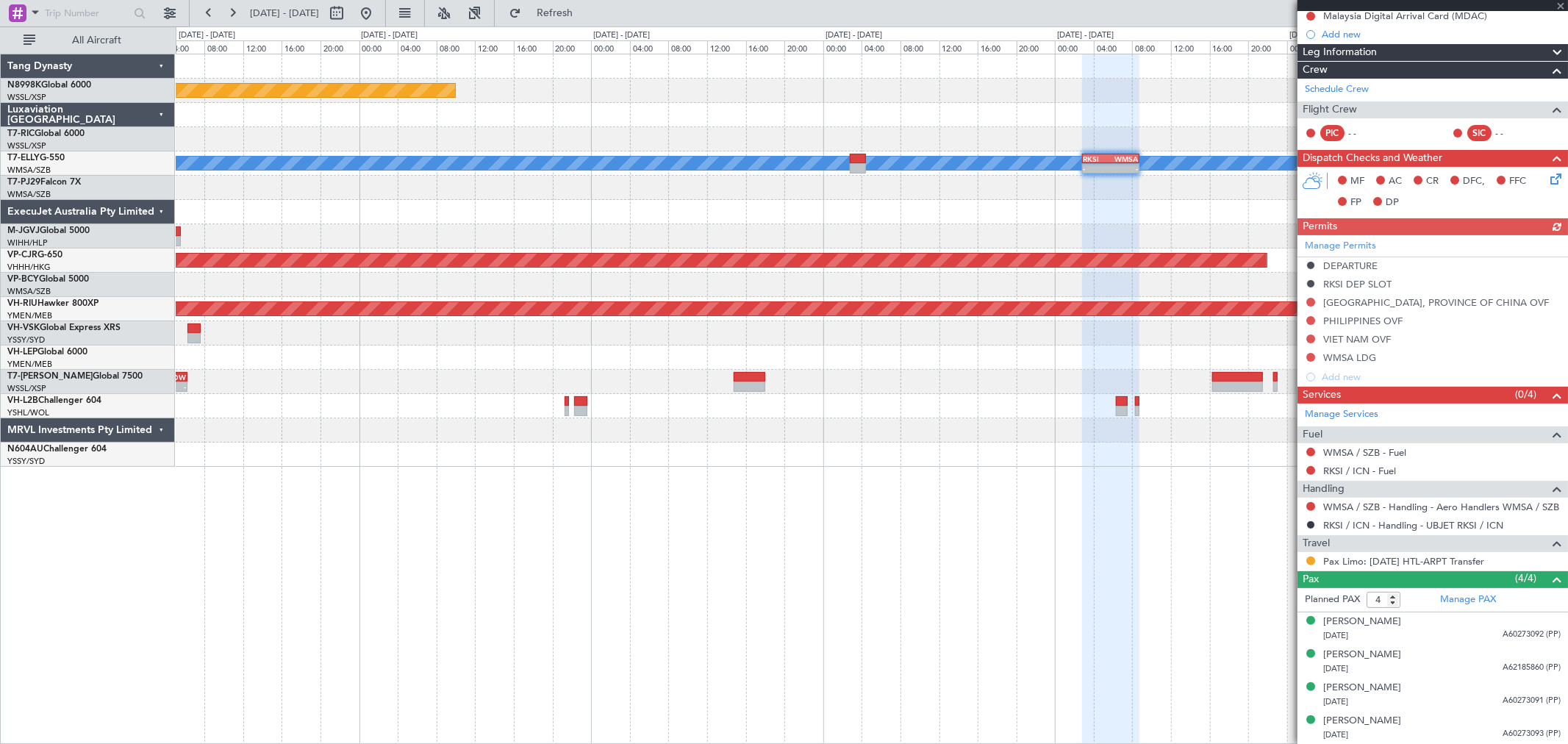
scroll to position [155, 0]
click at [1373, 563] on link "Pax Limo: [DATE] HTL-ARPT Transfer" at bounding box center [1403, 560] width 161 height 12
click at [563, 11] on button "Refresh" at bounding box center [546, 13] width 89 height 24
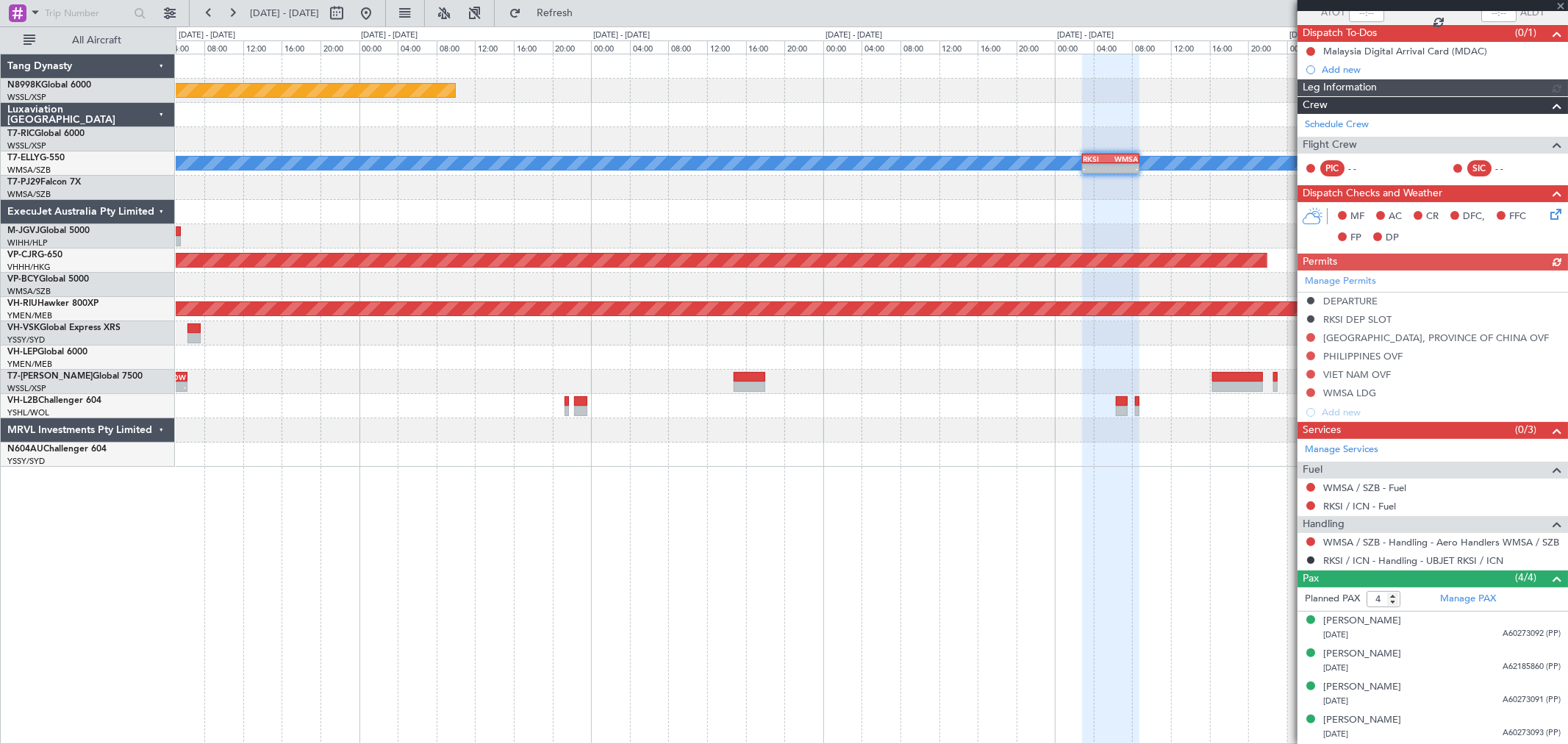
scroll to position [118, 0]
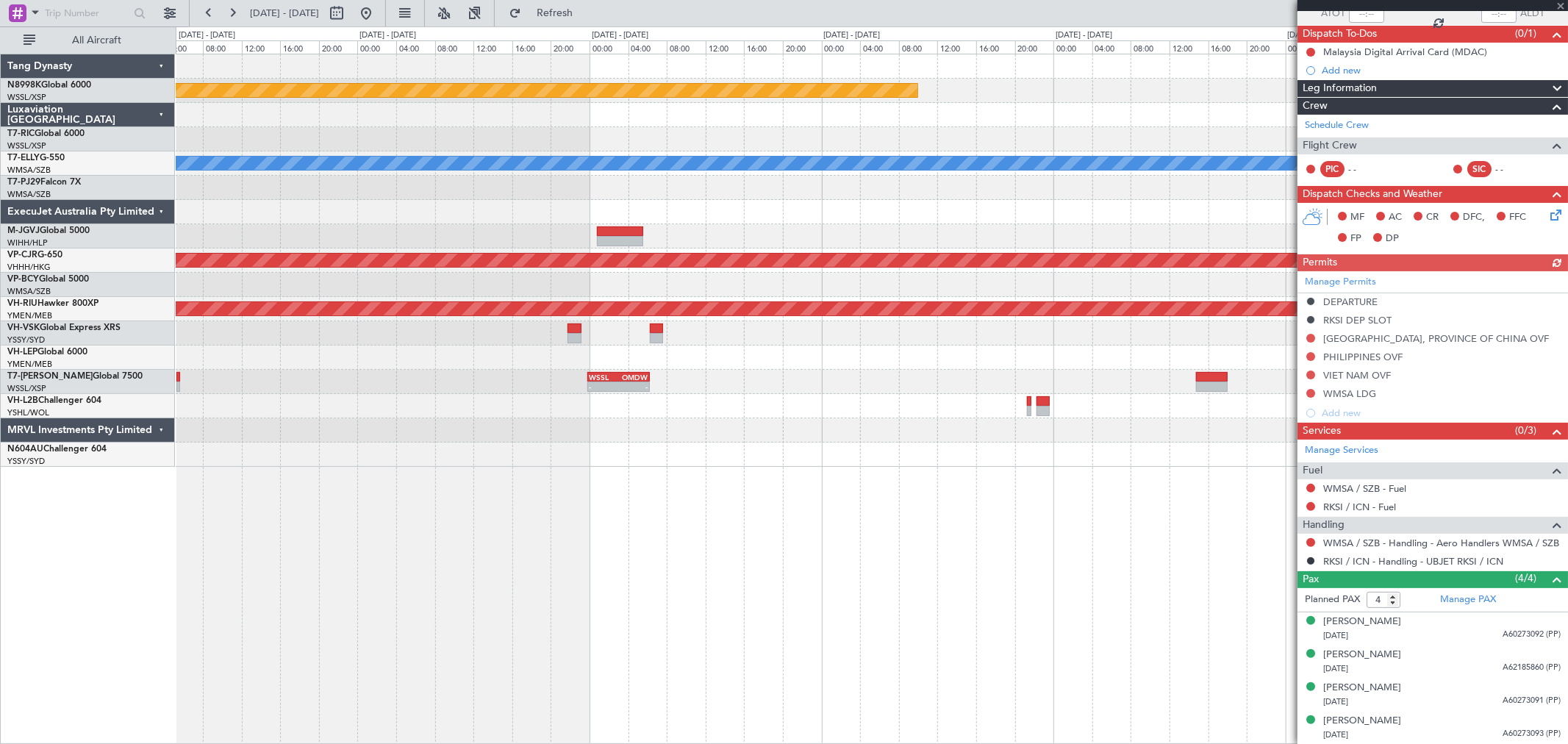
click at [1213, 176] on div at bounding box center [872, 188] width 1392 height 24
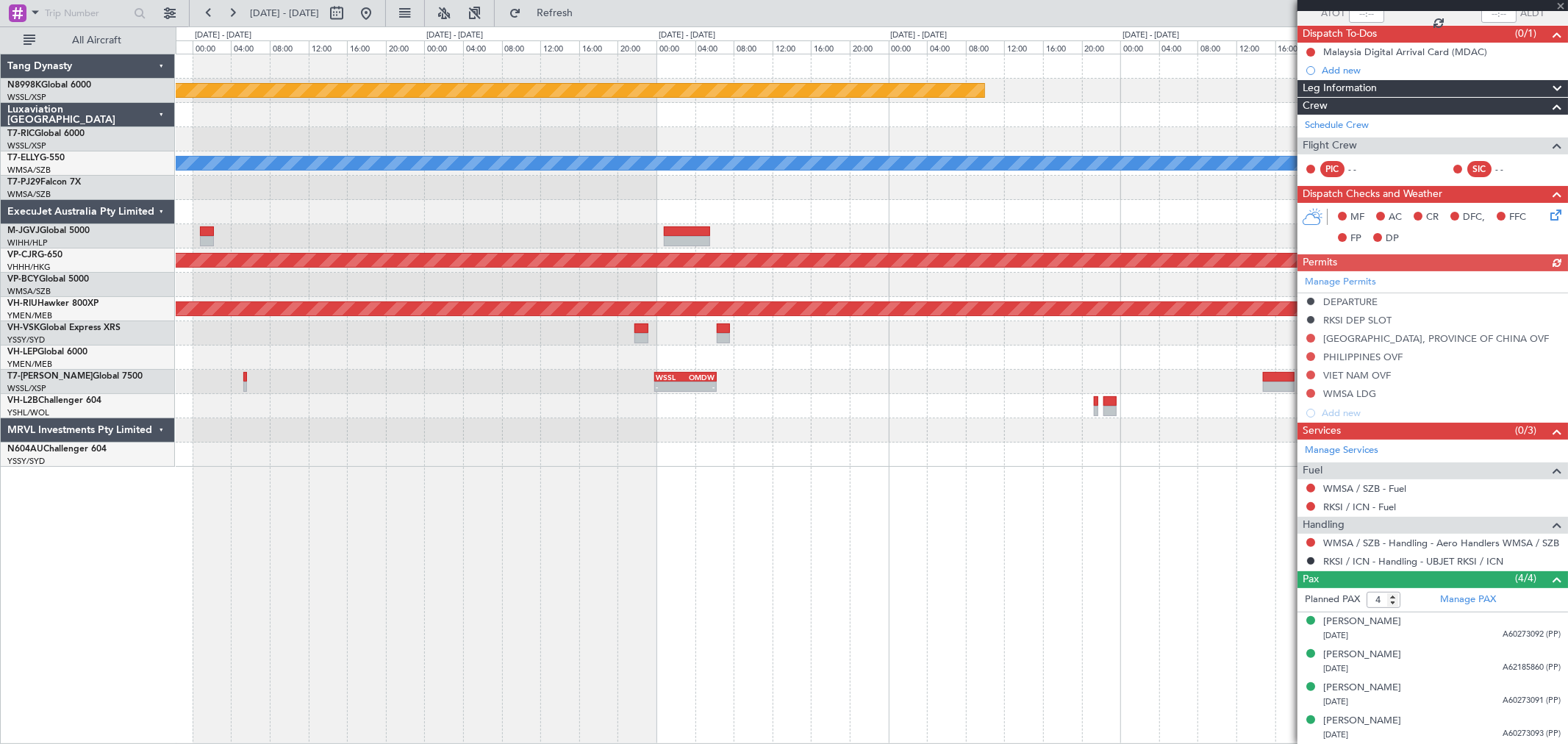
click at [1238, 151] on div "[PERSON_NAME] - - RKSI 02:50 Z WMSA 08:45 Z" at bounding box center [872, 163] width 1392 height 24
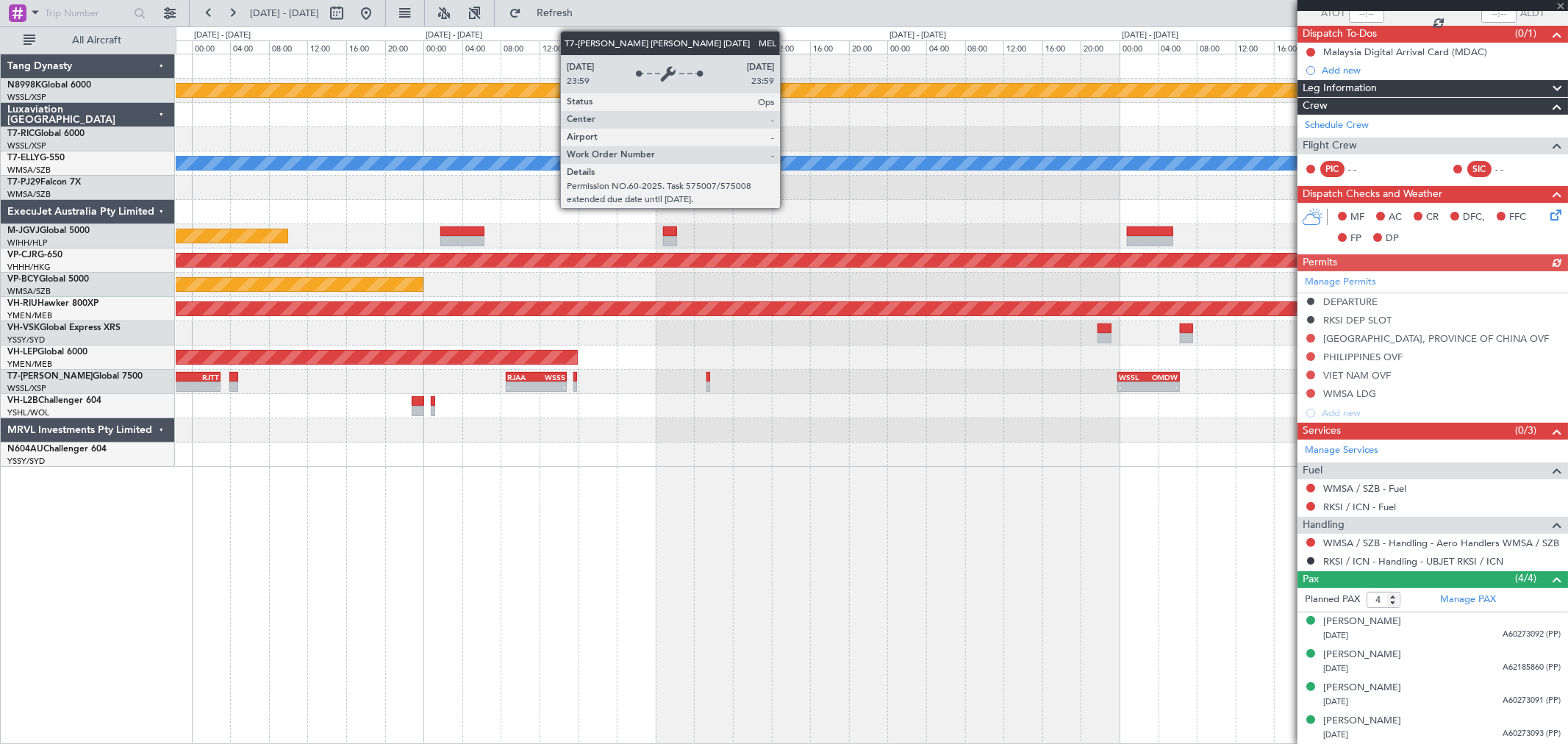
click at [1173, 131] on div "Planned Maint [GEOGRAPHIC_DATA] (Seletar) [PERSON_NAME] - - RKSI 03:50 Z WMSA 0…" at bounding box center [872, 260] width 1392 height 412
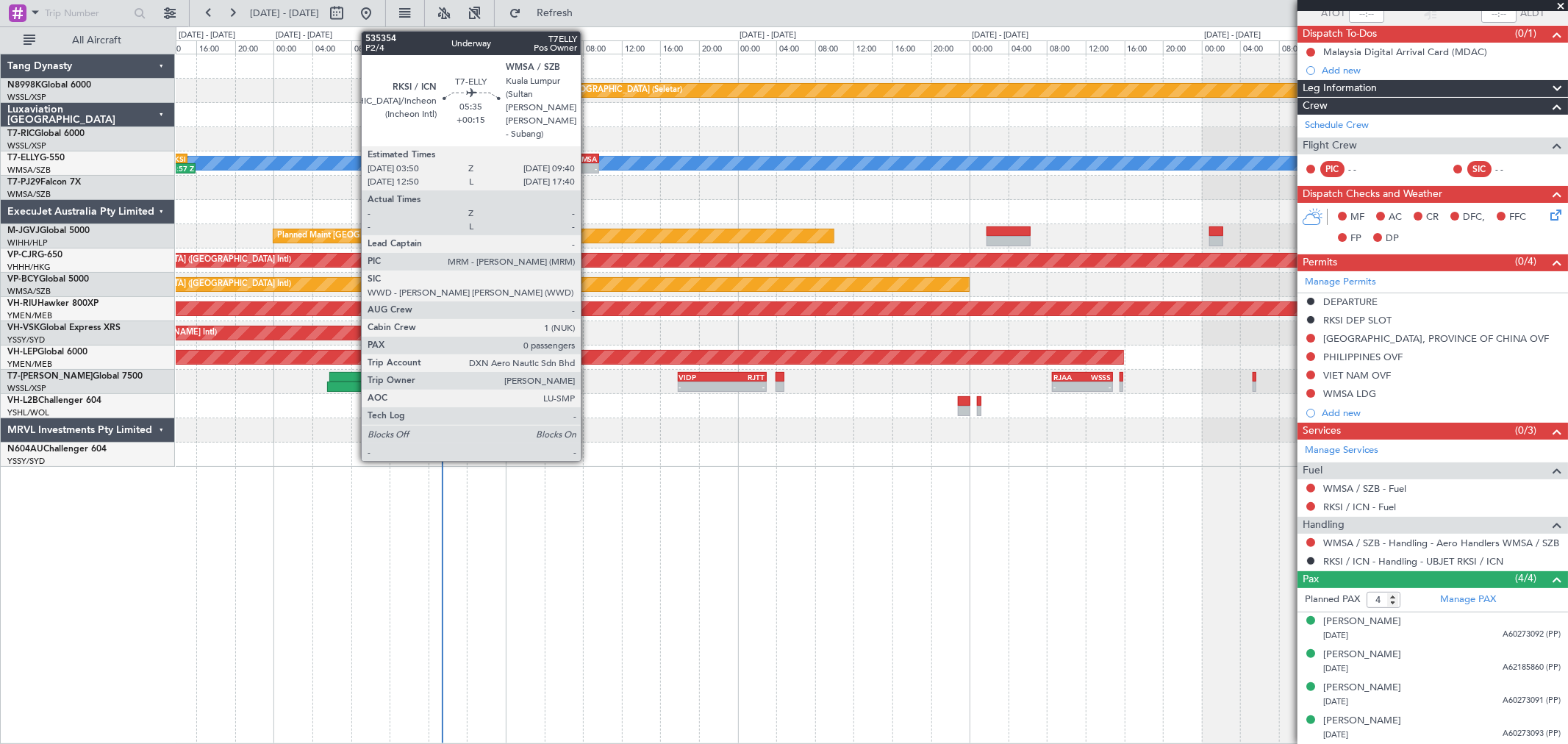
click at [588, 164] on div "-" at bounding box center [584, 168] width 28 height 9
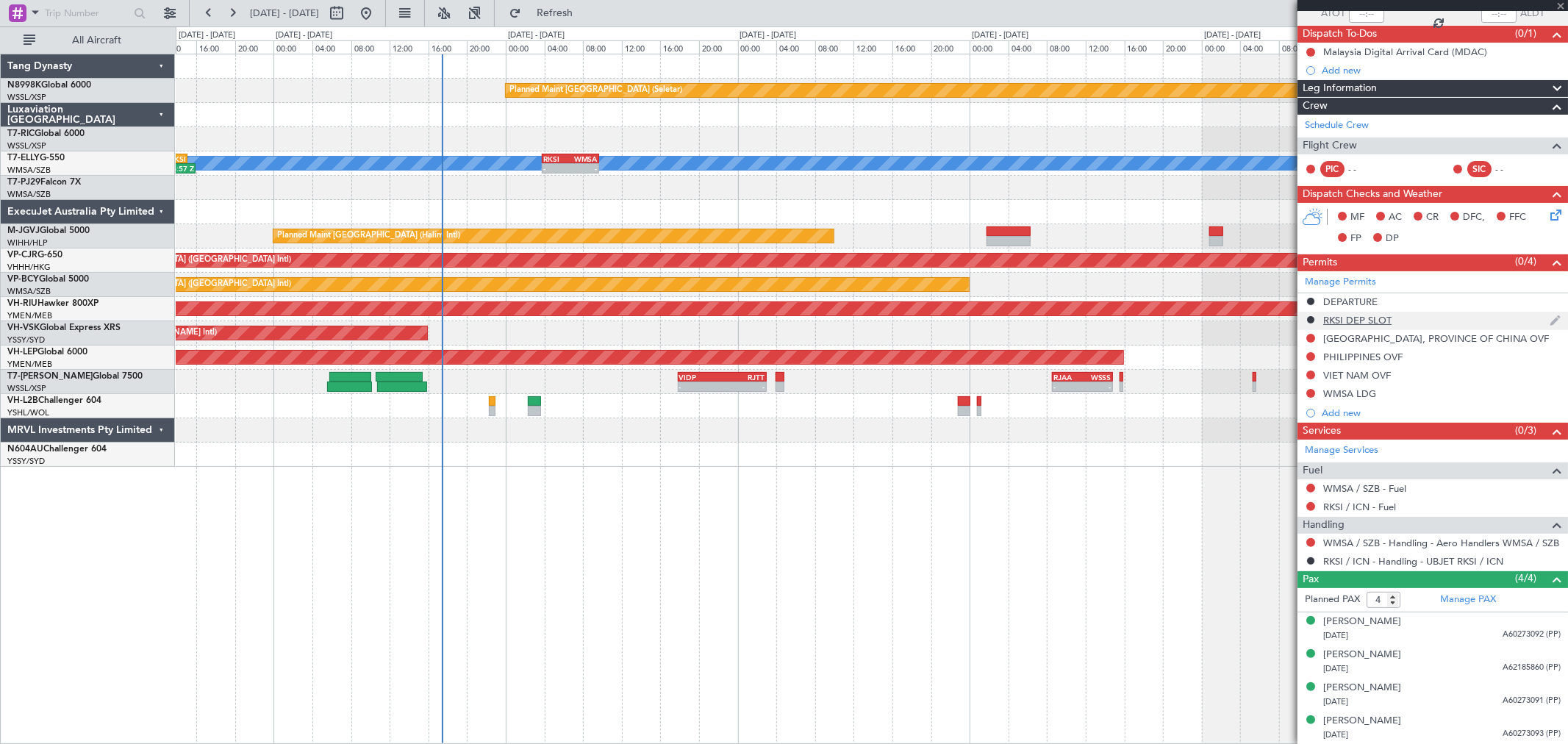
type input "+00:15"
type input "0"
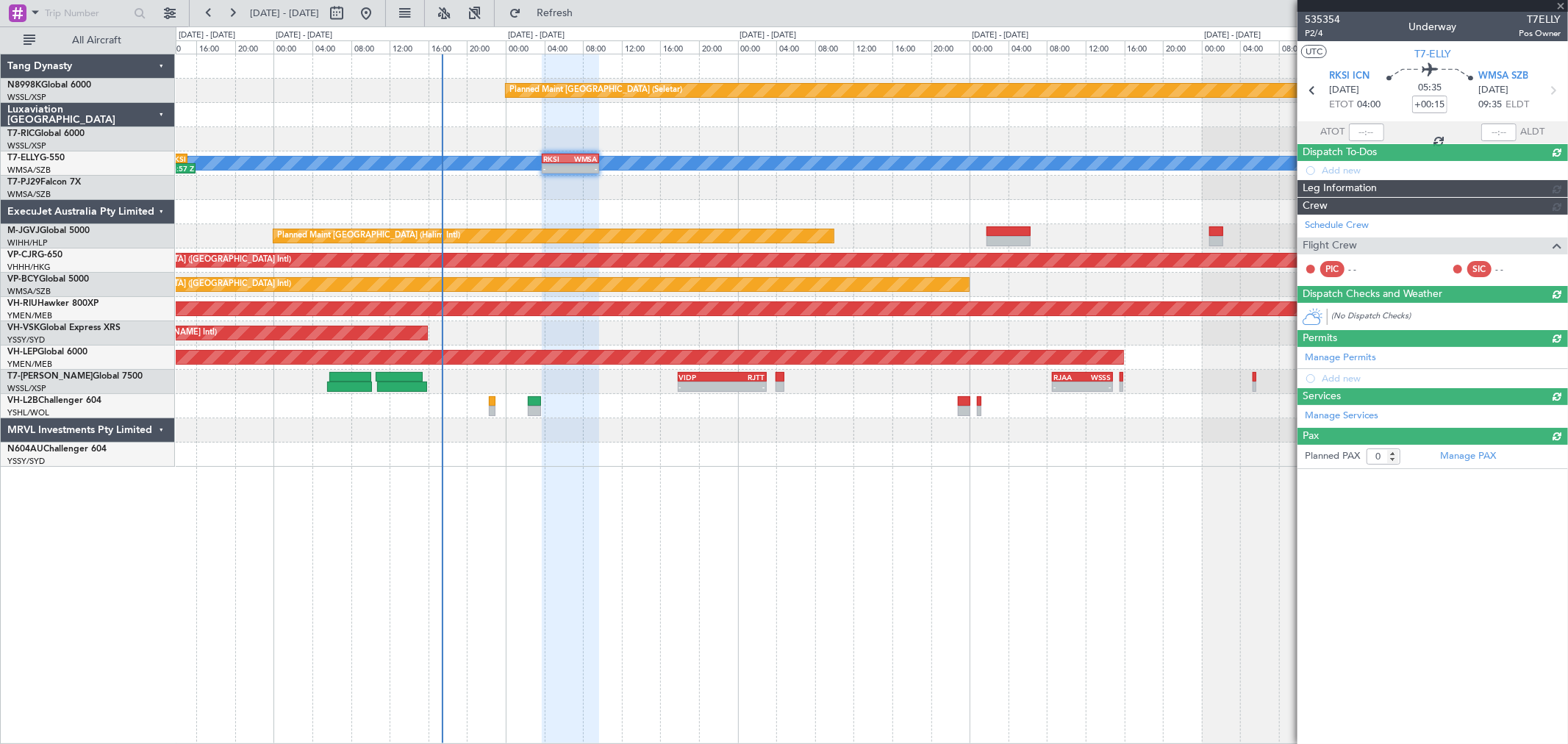
scroll to position [0, 0]
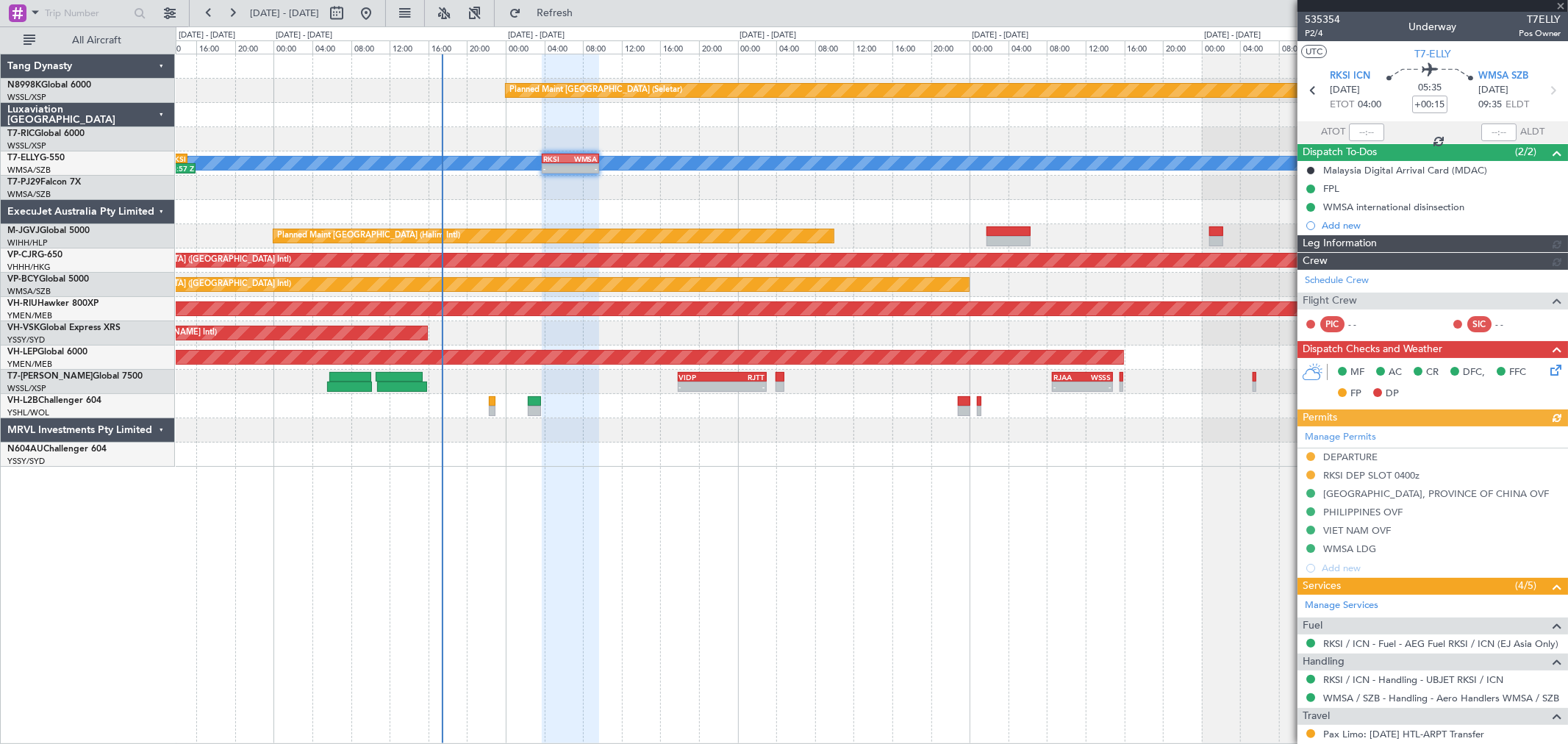
type input "[PERSON_NAME] (KYA)"
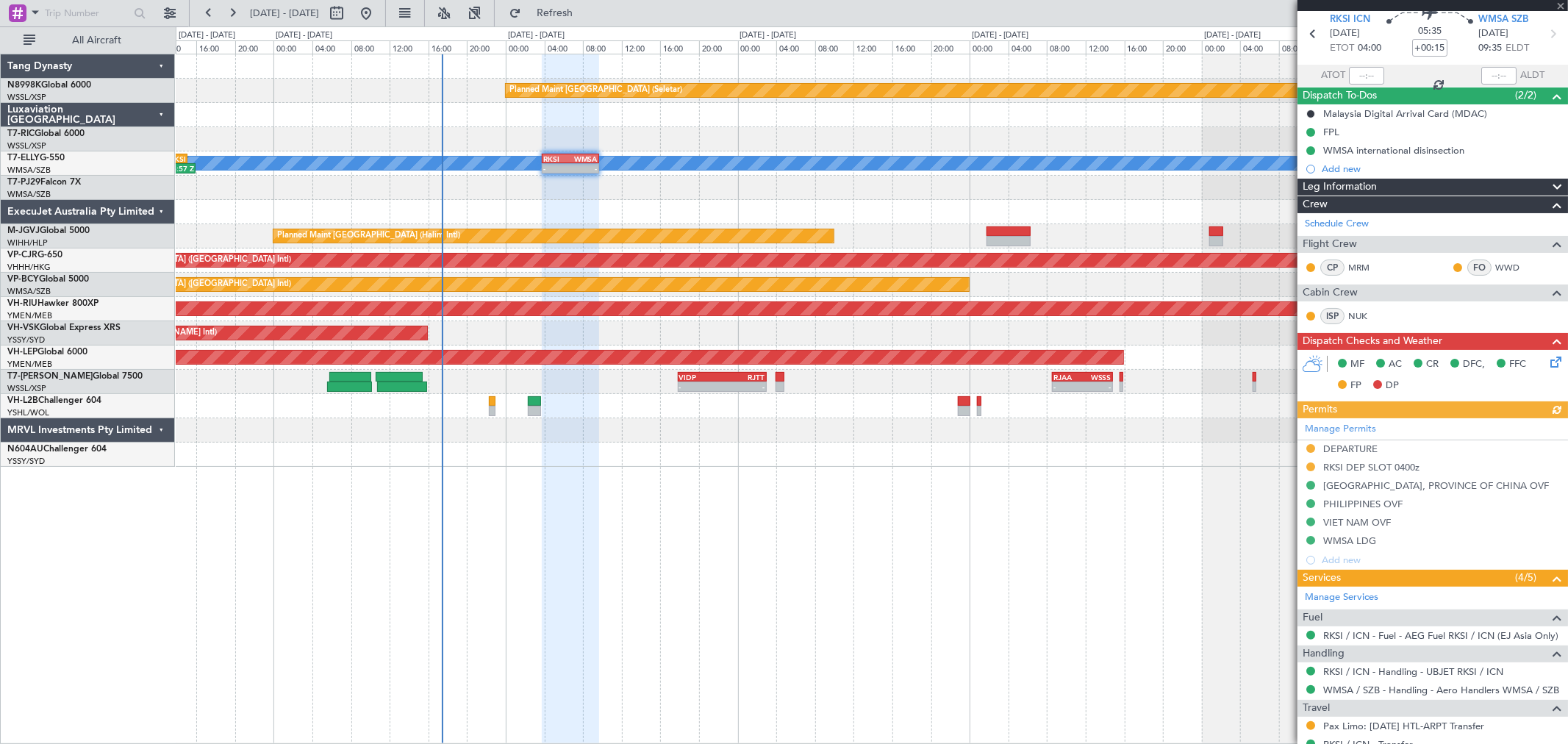
scroll to position [108, 0]
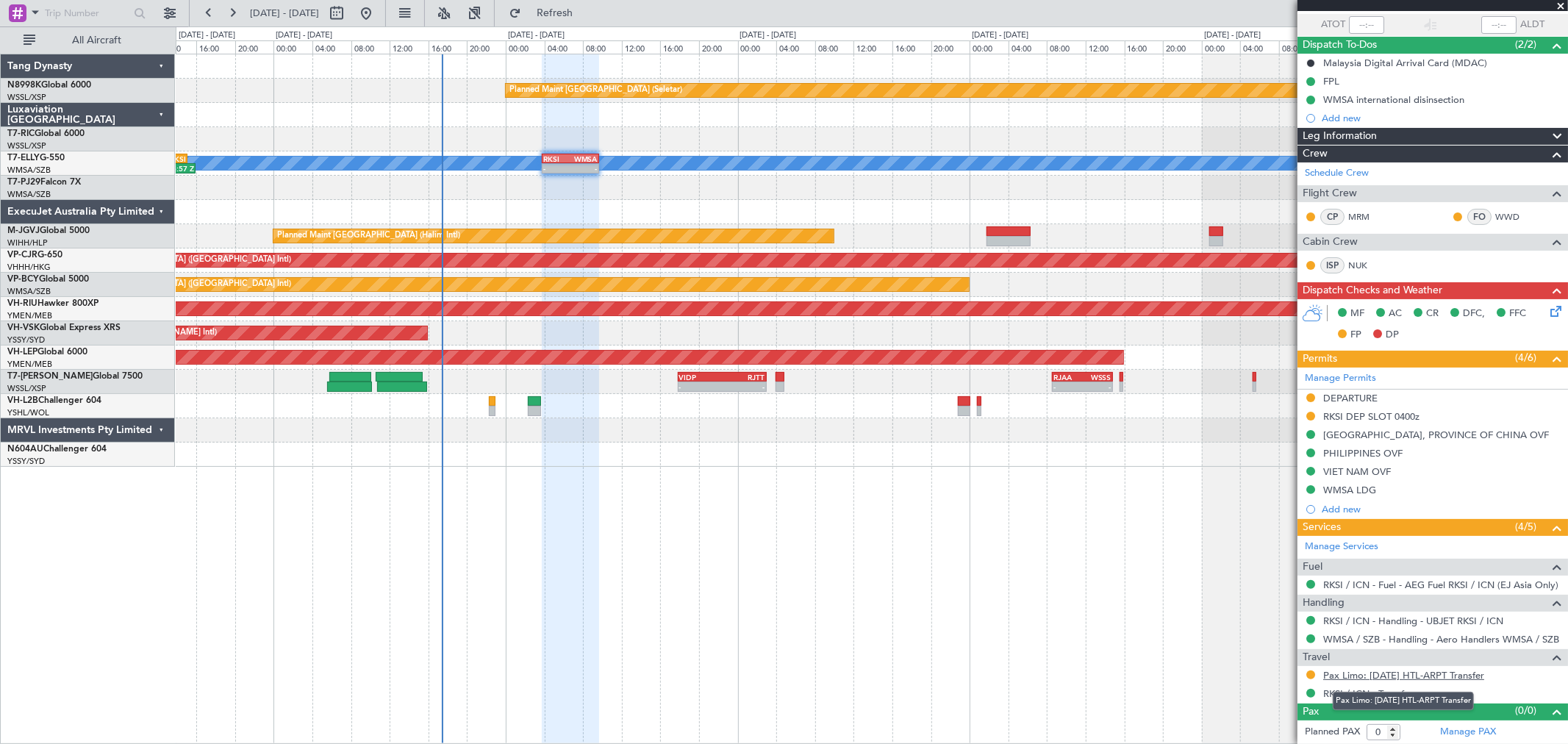
click at [1365, 675] on link "Pax Limo: [DATE] HTL-ARPT Transfer" at bounding box center [1403, 675] width 161 height 12
click at [1444, 674] on link "Pax Limo: [DATE] HTL-ARPT Transfer" at bounding box center [1403, 675] width 161 height 12
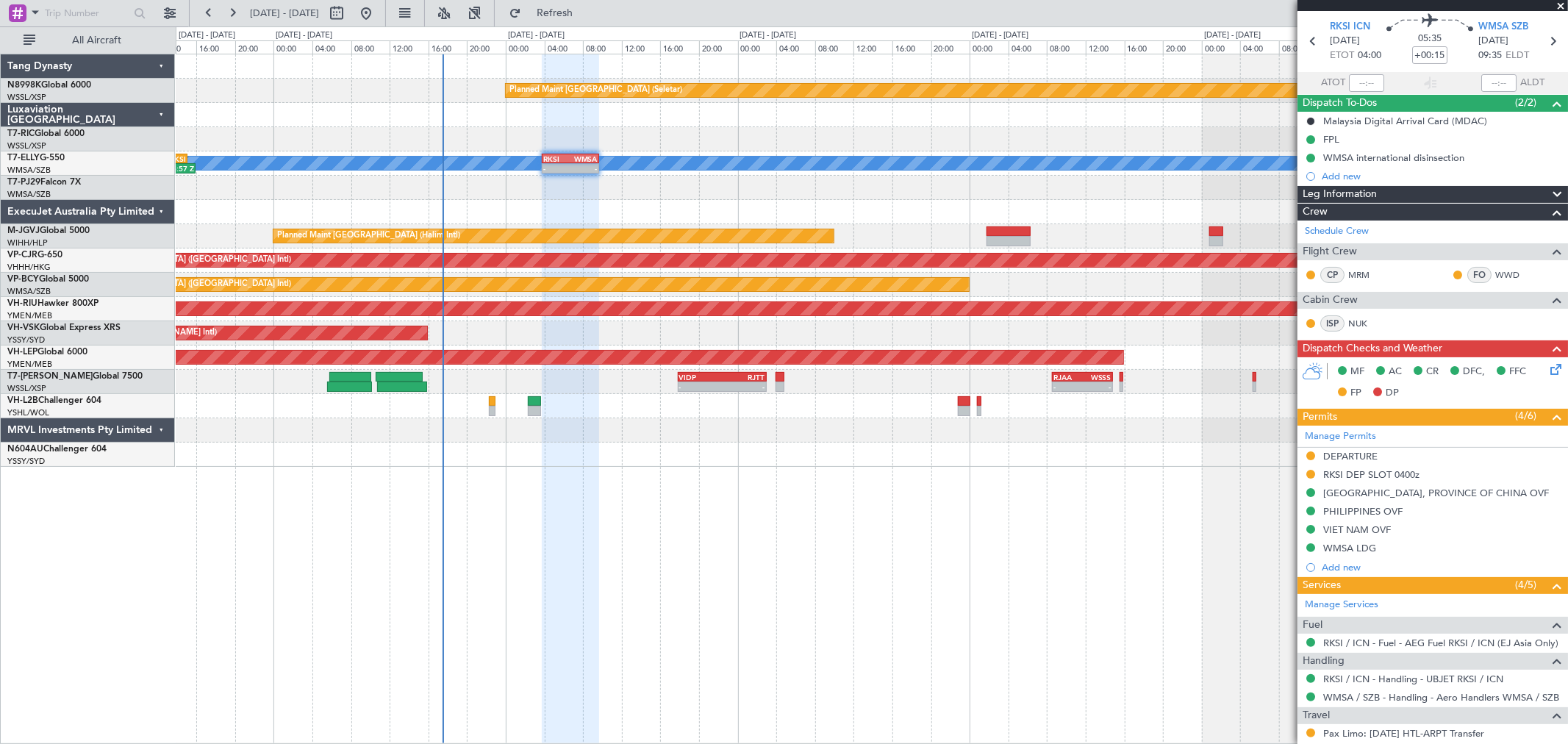
scroll to position [0, 0]
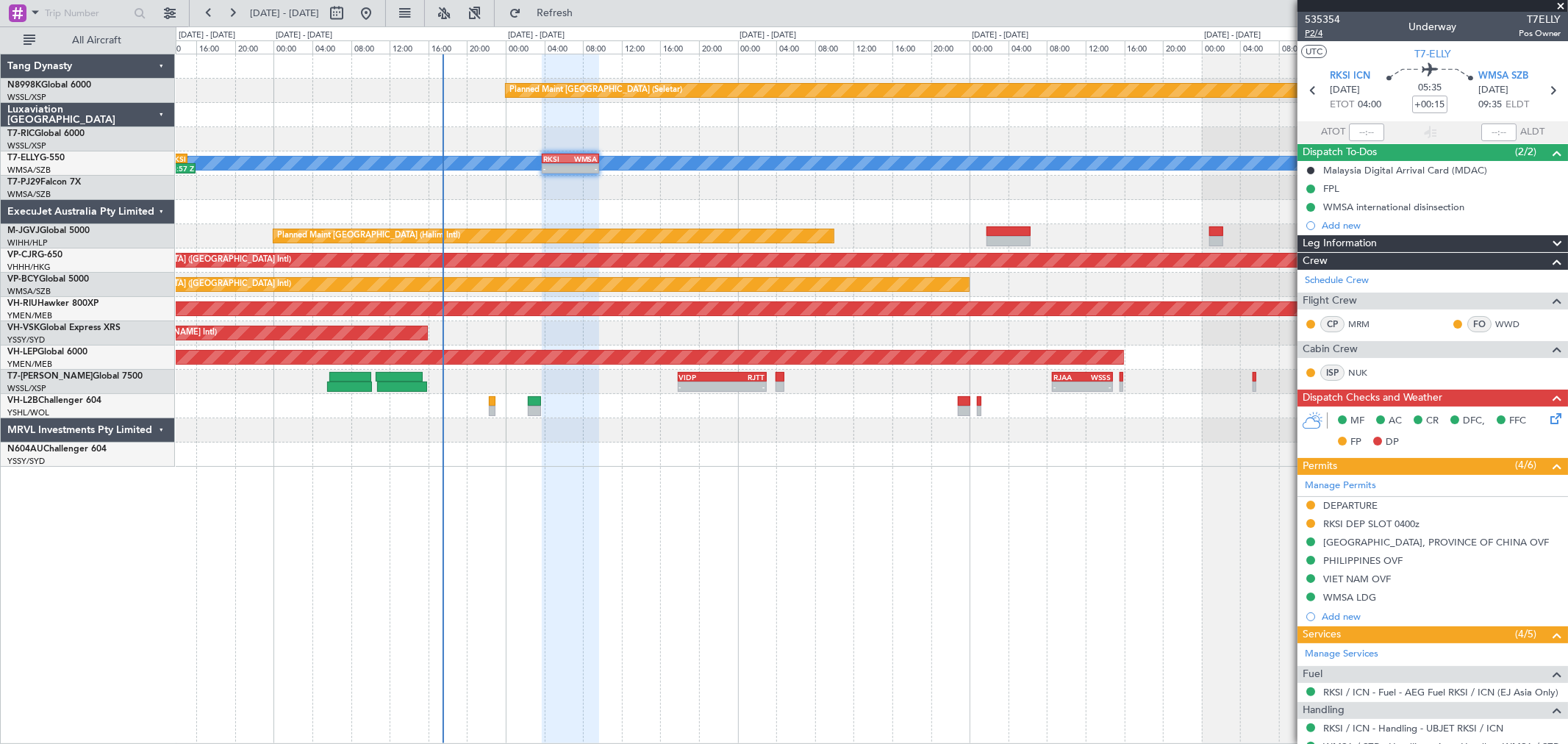
click at [1314, 34] on span "P2/4" at bounding box center [1322, 33] width 35 height 12
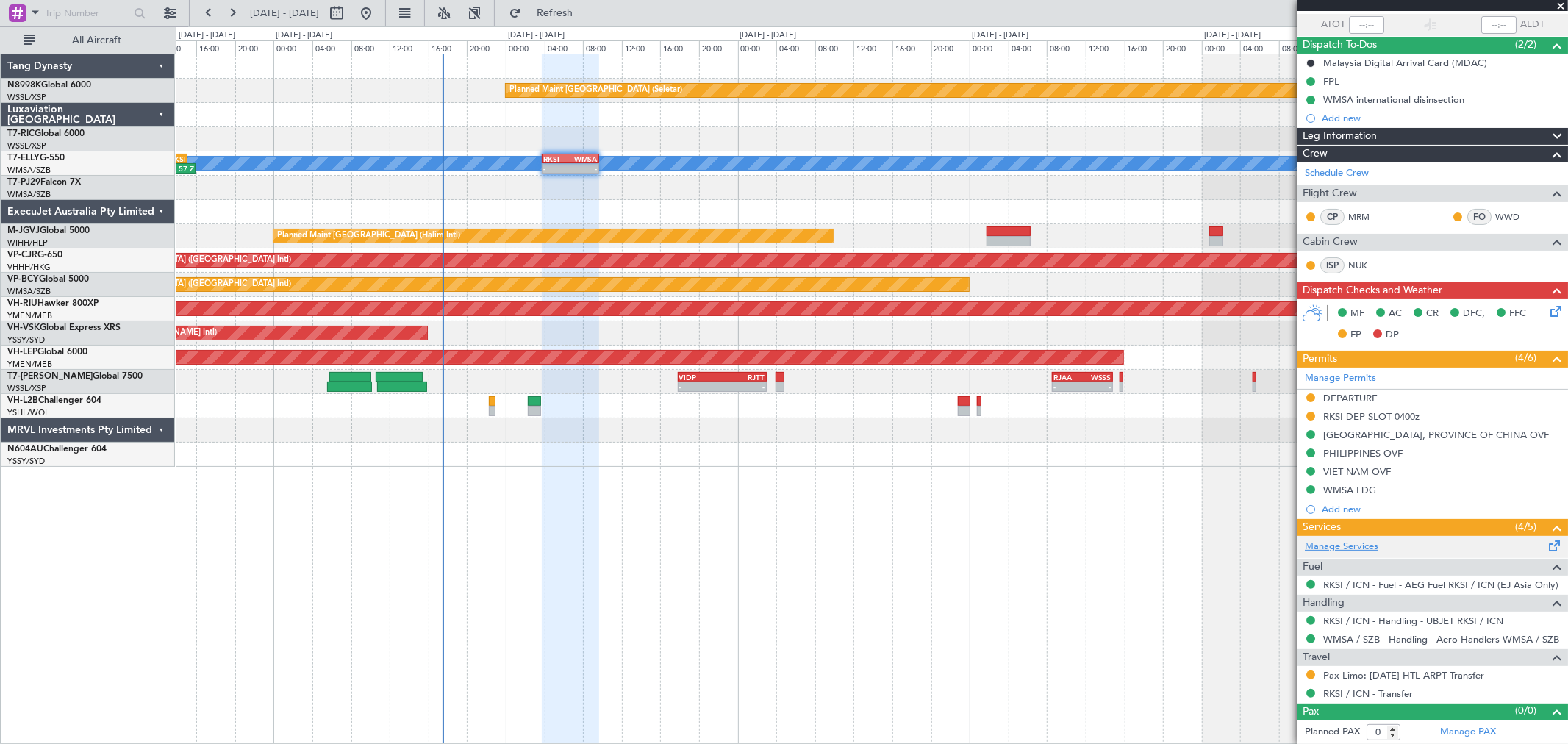
click at [1358, 549] on link "Manage Services" at bounding box center [1341, 547] width 73 height 14
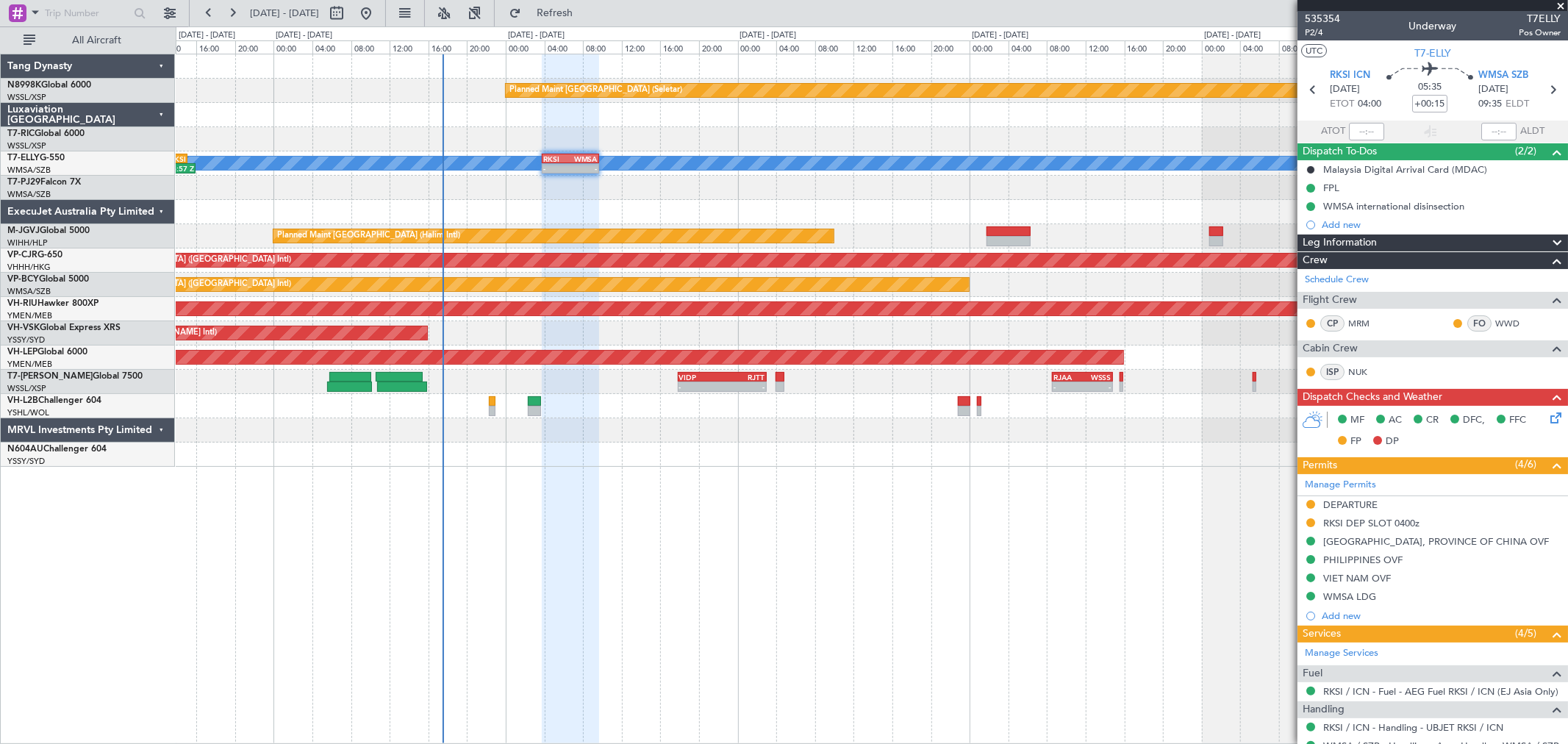
scroll to position [0, 0]
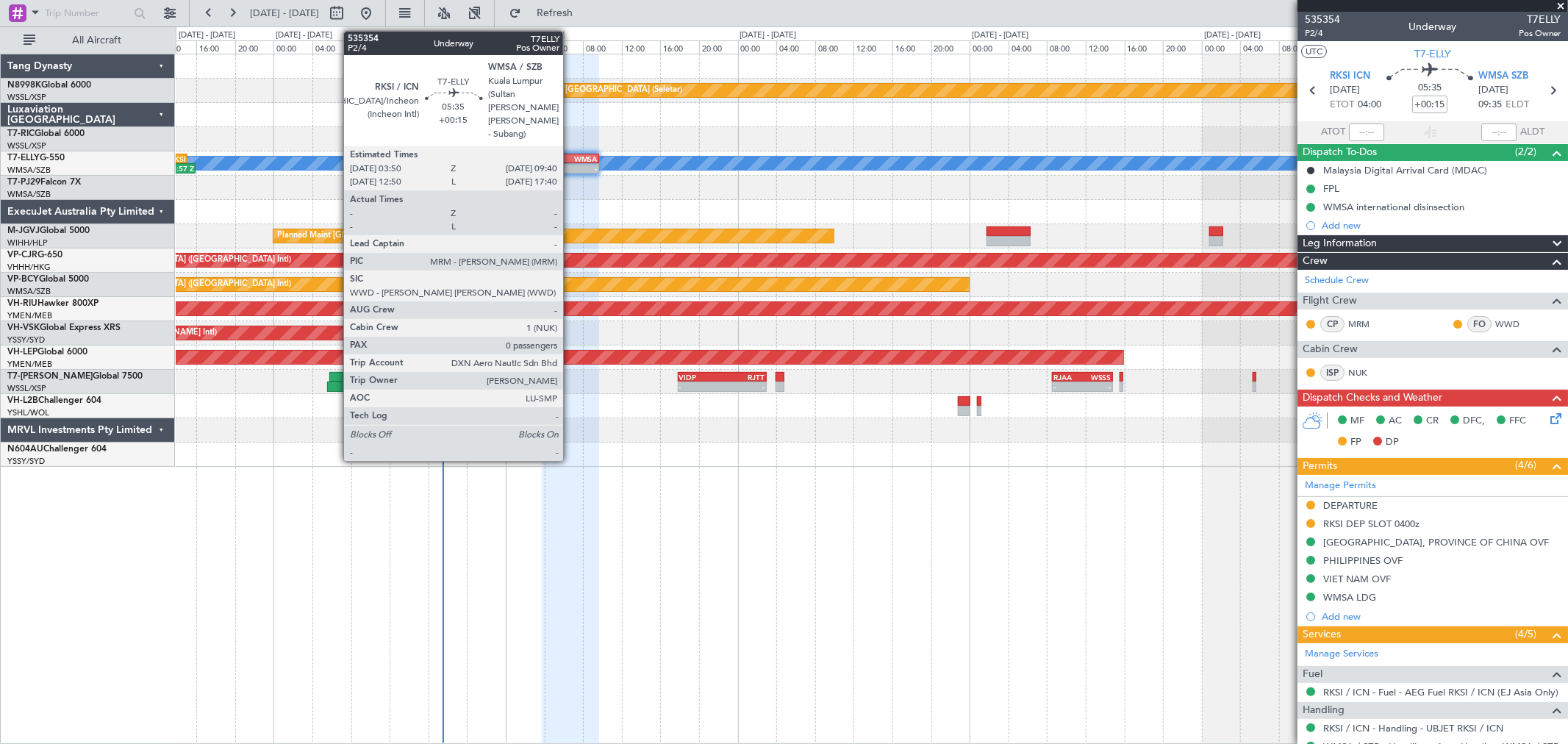
click at [569, 155] on div "RKSI 03:50 Z WMSA 09:40 Z" at bounding box center [570, 158] width 55 height 9
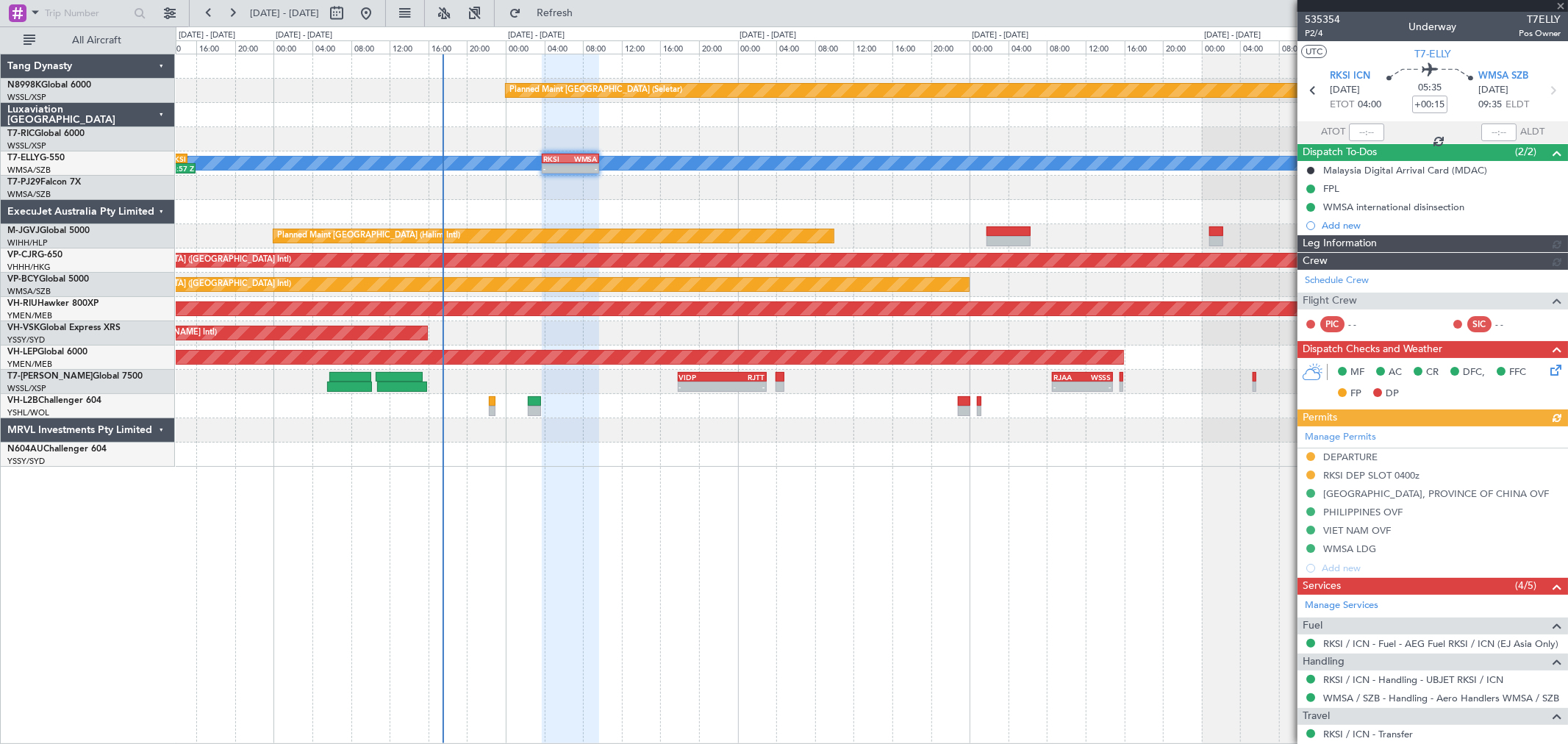
type input "[PERSON_NAME] (KYA)"
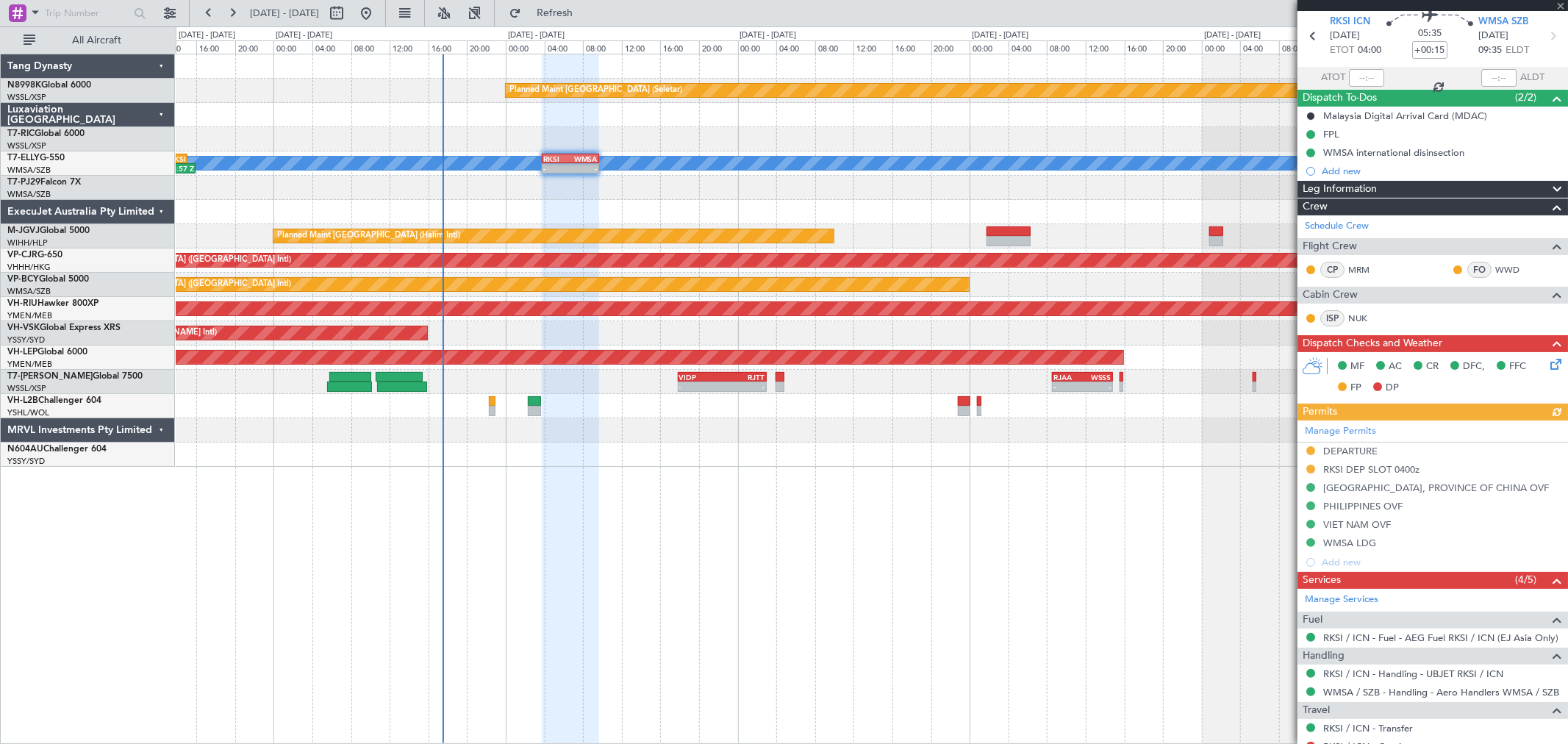
scroll to position [108, 0]
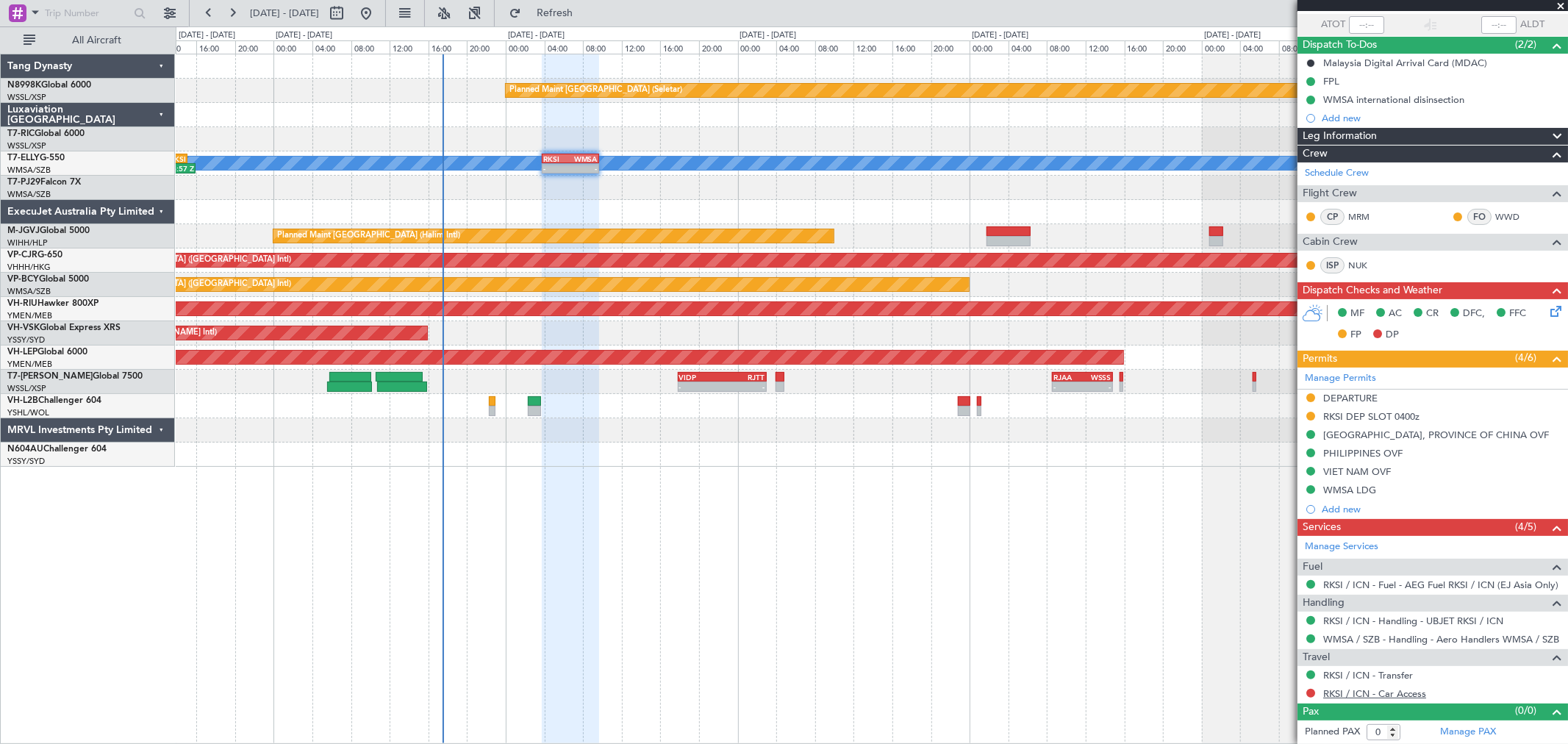
click at [1363, 693] on link "RKSI / ICN - Car Access" at bounding box center [1375, 694] width 103 height 12
type input "[PERSON_NAME] (KYA)"
click at [564, 10] on button "Refresh" at bounding box center [546, 13] width 89 height 24
type input "[PERSON_NAME] (KYA)"
click at [1312, 692] on button at bounding box center [1310, 694] width 9 height 9
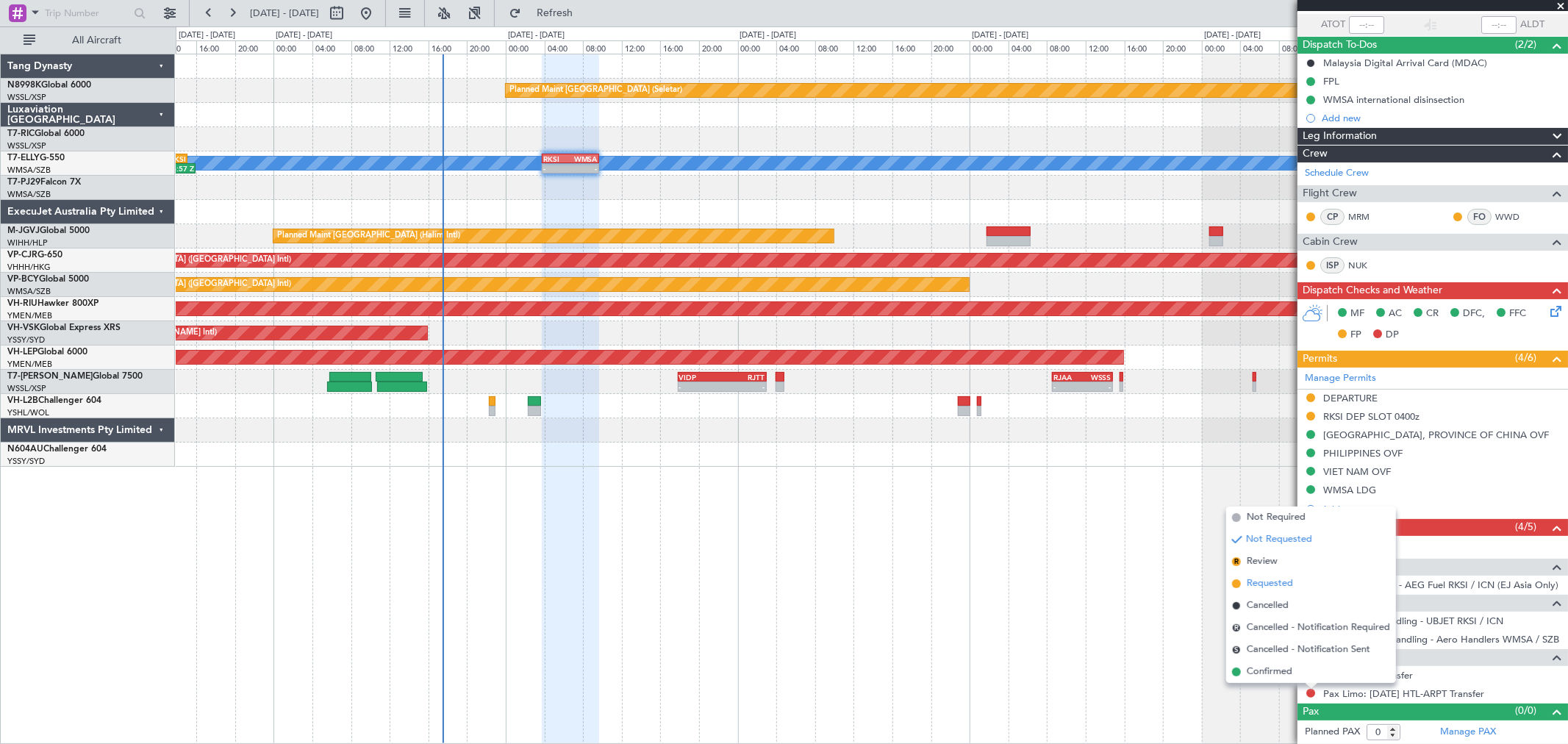
click at [1264, 582] on span "Requested" at bounding box center [1270, 583] width 47 height 14
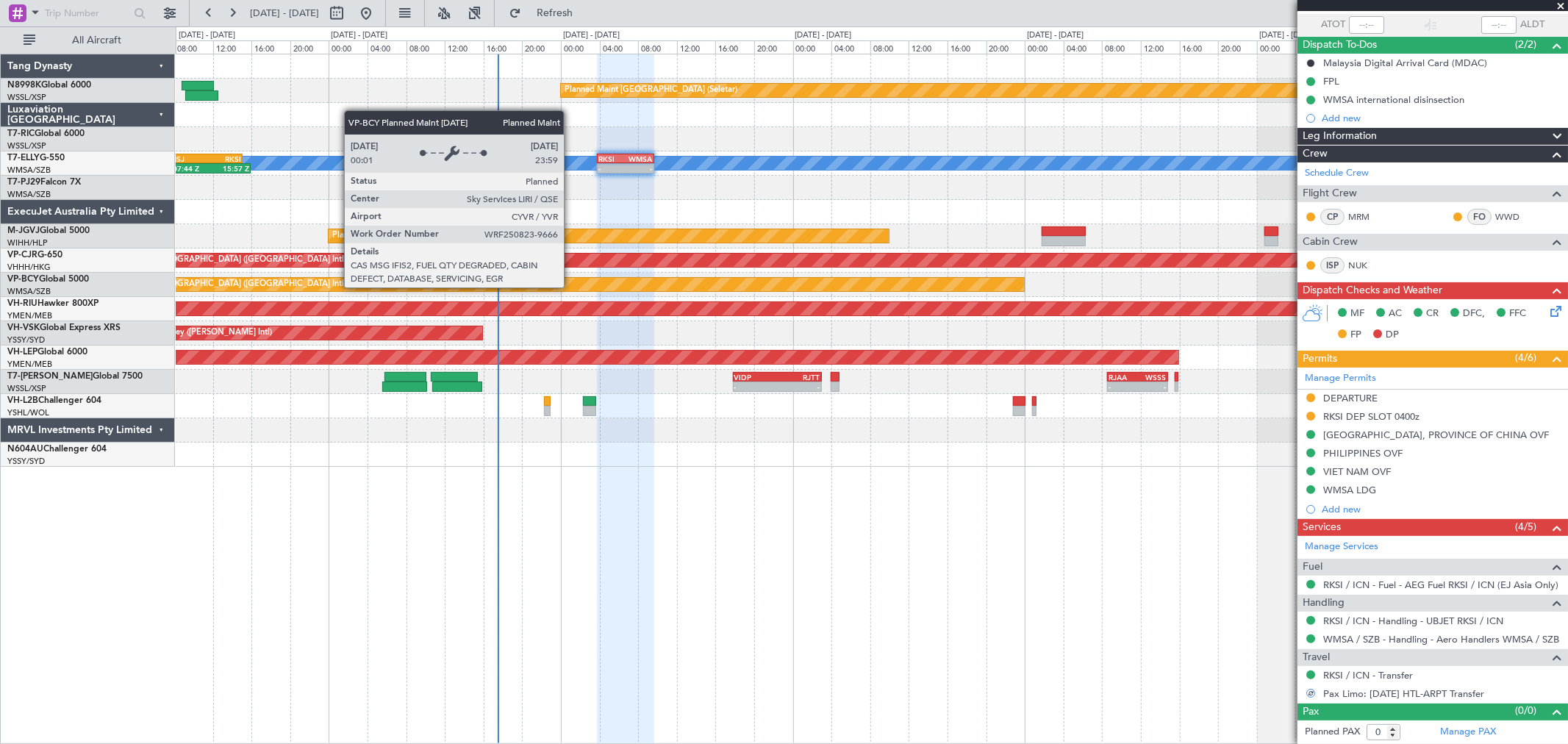
click at [916, 289] on div "Planned Maint [GEOGRAPHIC_DATA] ([GEOGRAPHIC_DATA] Intl)" at bounding box center [560, 285] width 926 height 13
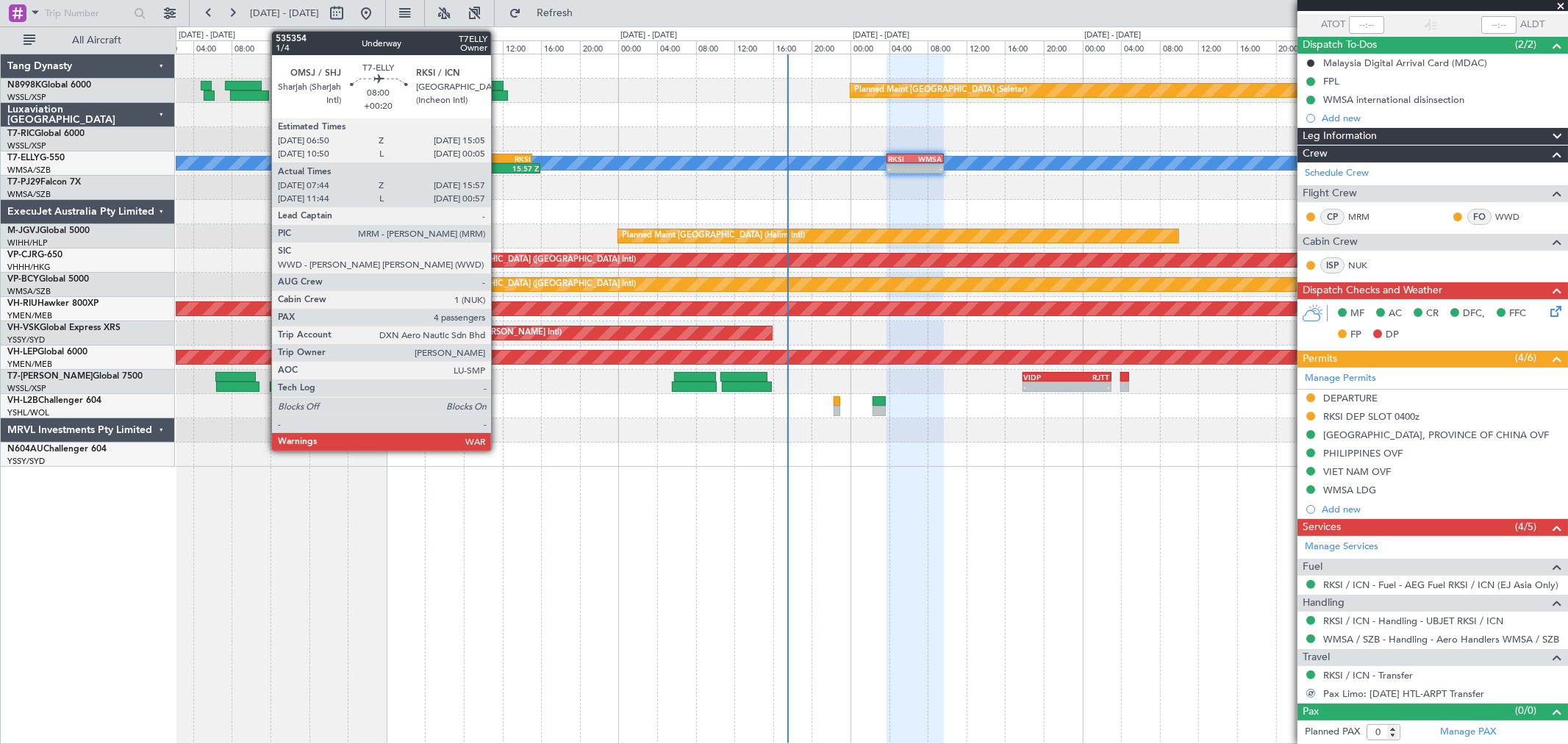
click at [499, 156] on div "RKSI" at bounding box center [511, 158] width 38 height 9
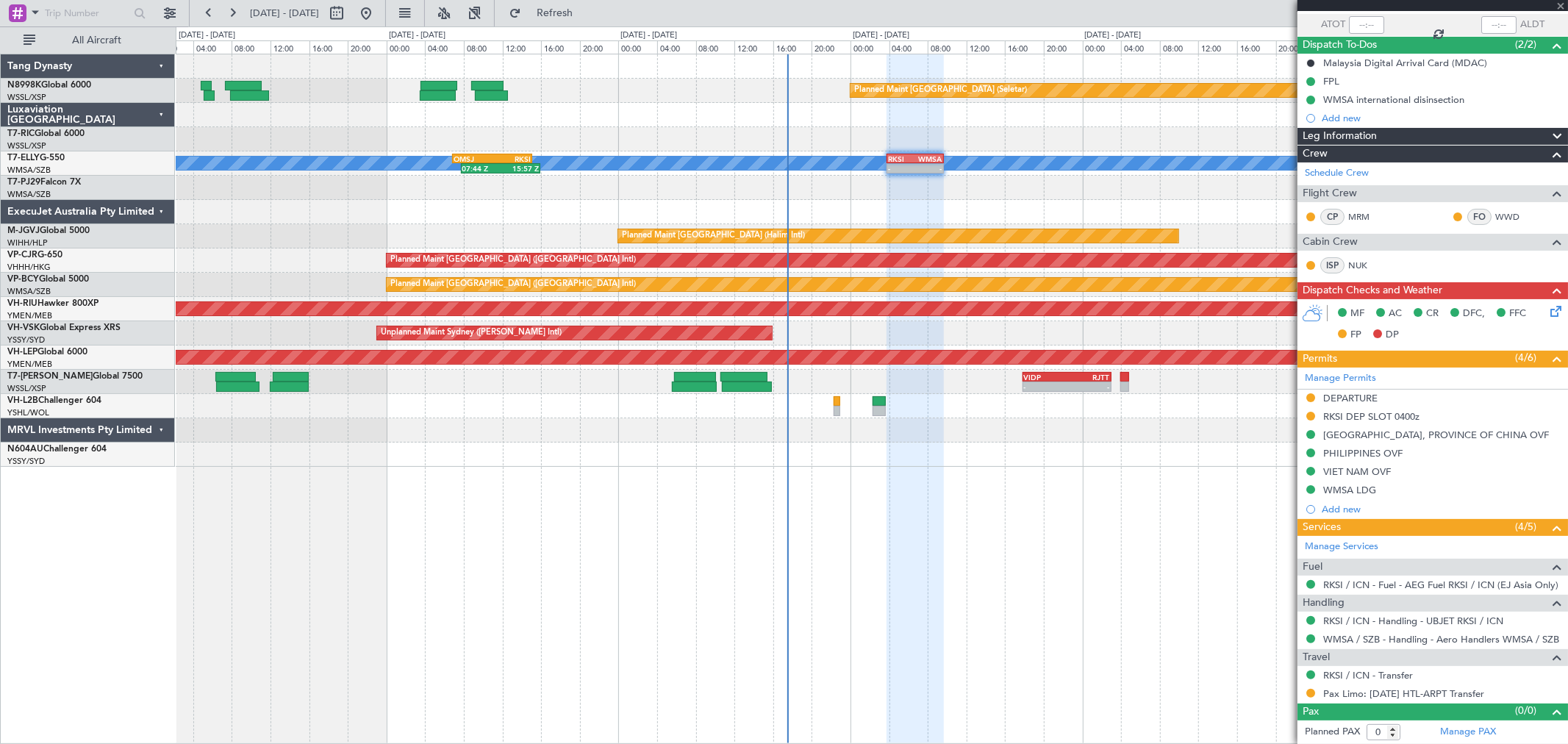
type input "+00:20"
type input "07:54"
type input "15:52"
type input "4"
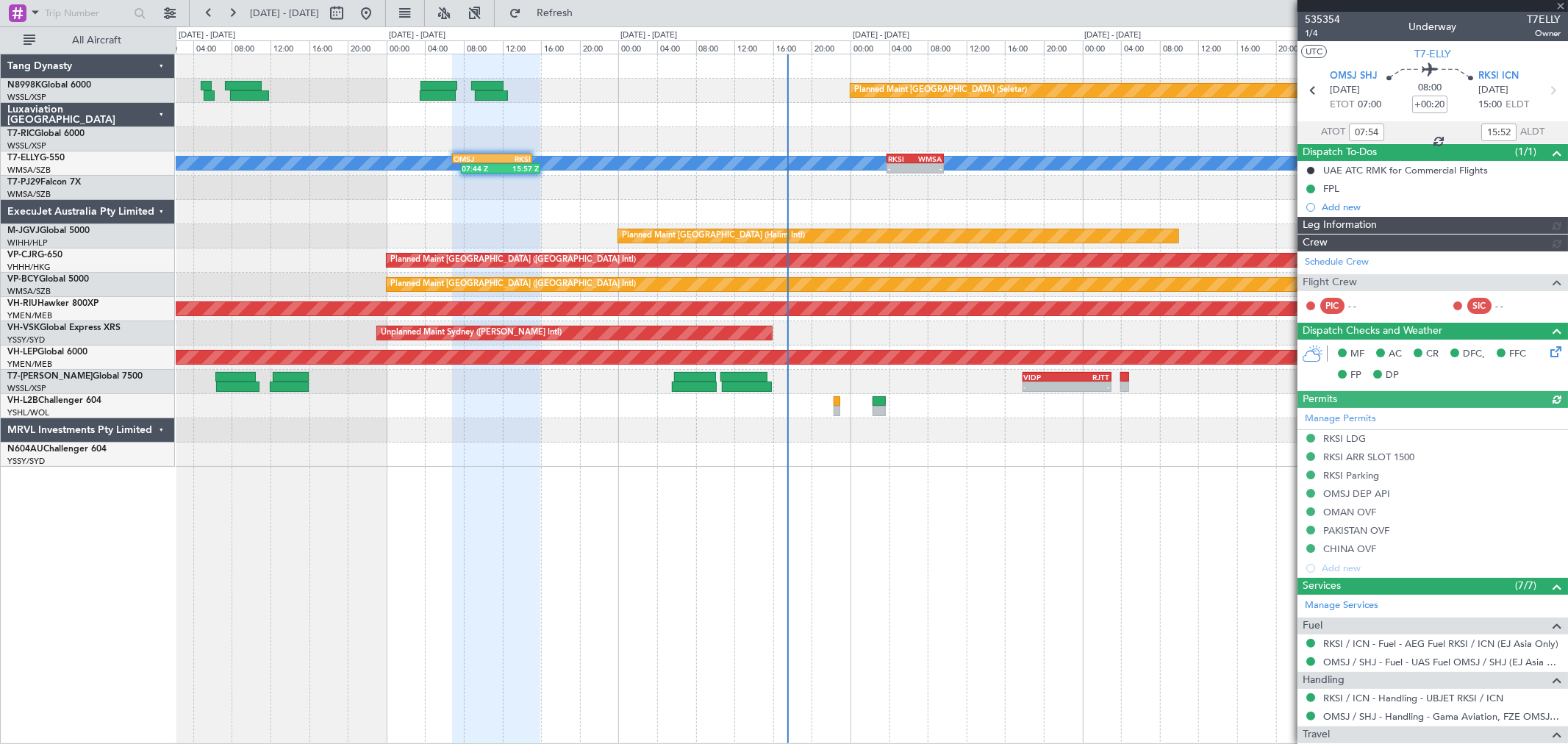
type input "[PERSON_NAME] (KYA)"
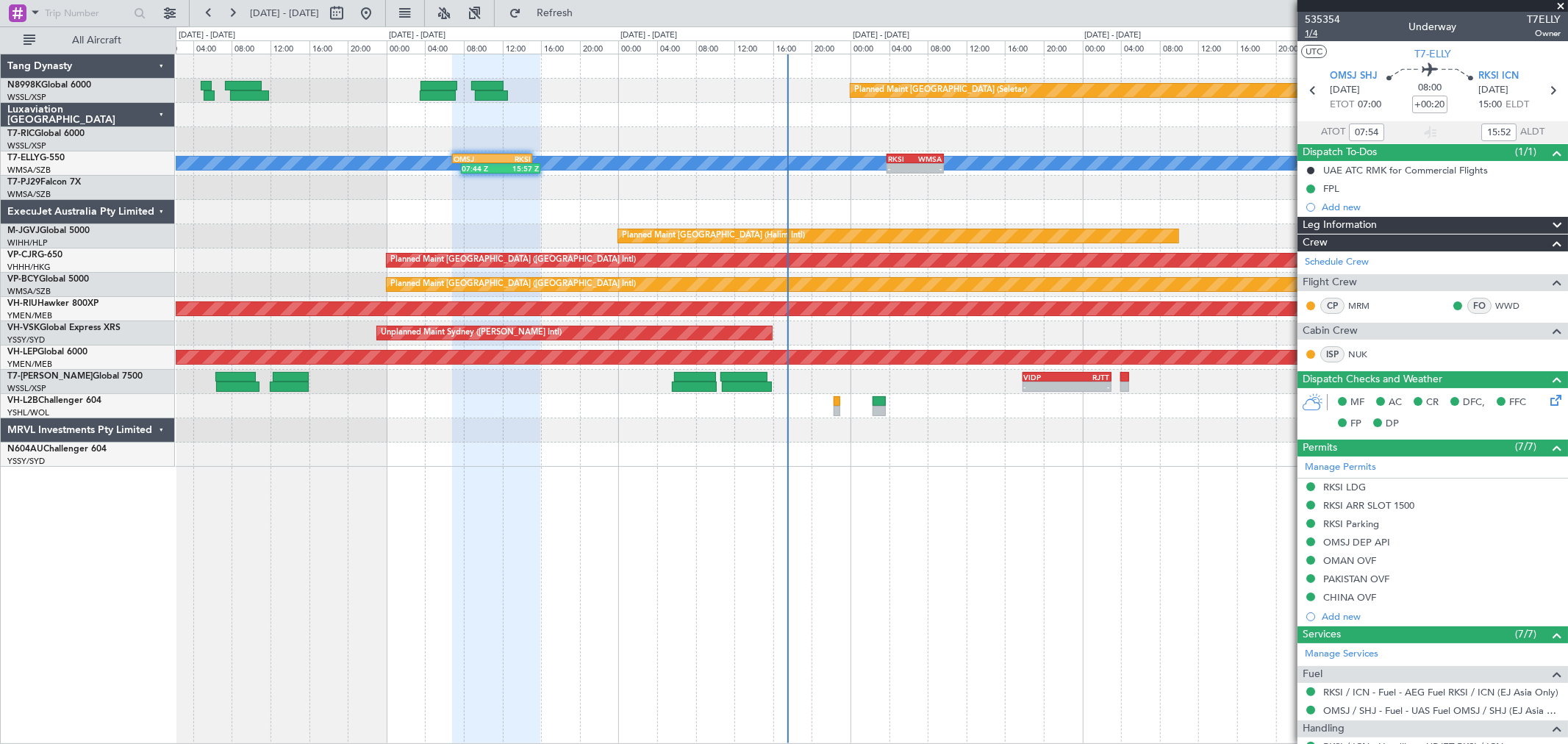
click at [1310, 32] on span "1/4" at bounding box center [1322, 33] width 35 height 12
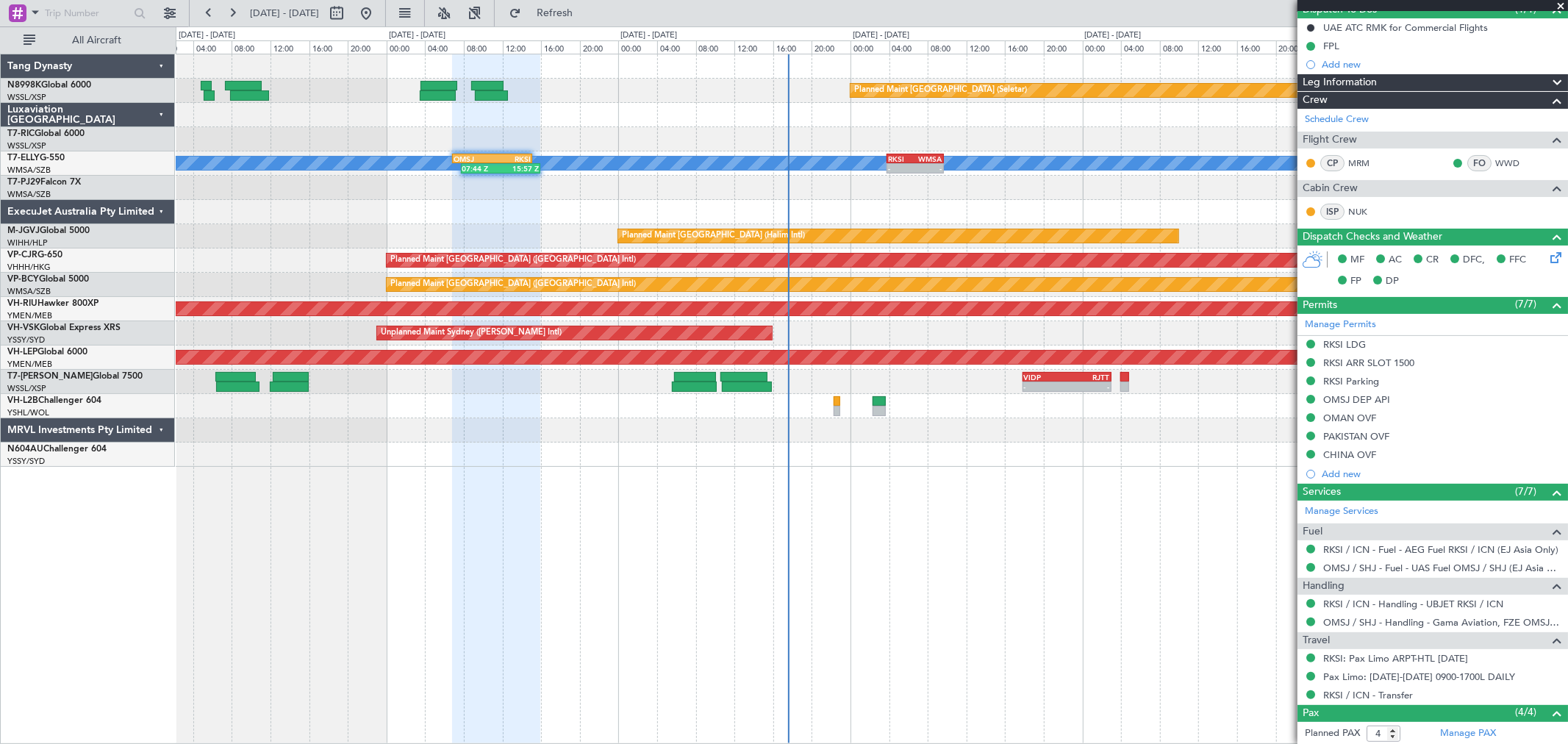
scroll to position [276, 0]
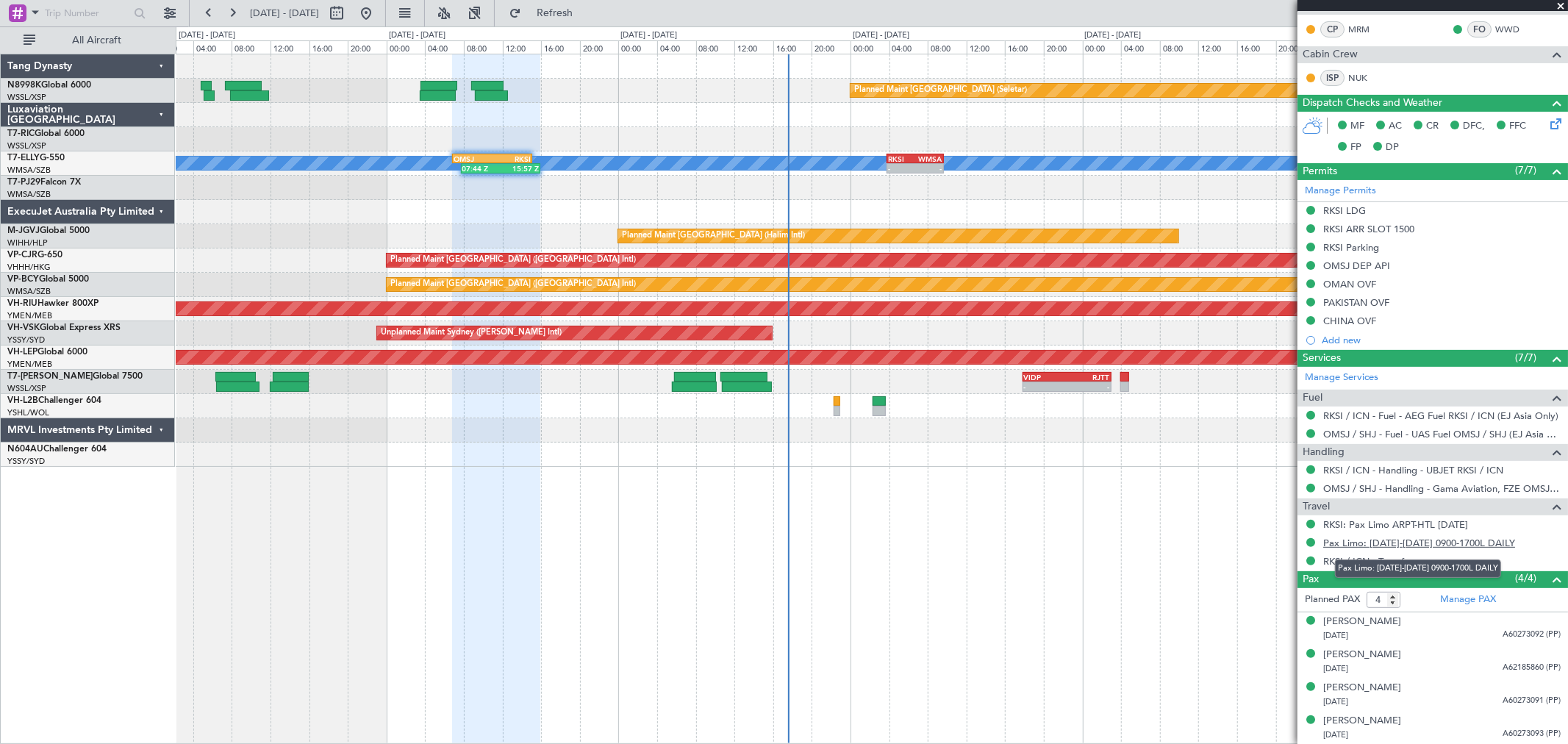
click at [1400, 547] on link "Pax Limo: [DATE]-[DATE] 0900-1700L DAILY" at bounding box center [1419, 543] width 192 height 12
click at [564, 11] on button "Refresh" at bounding box center [546, 13] width 89 height 24
type input "[PERSON_NAME] (KYA)"
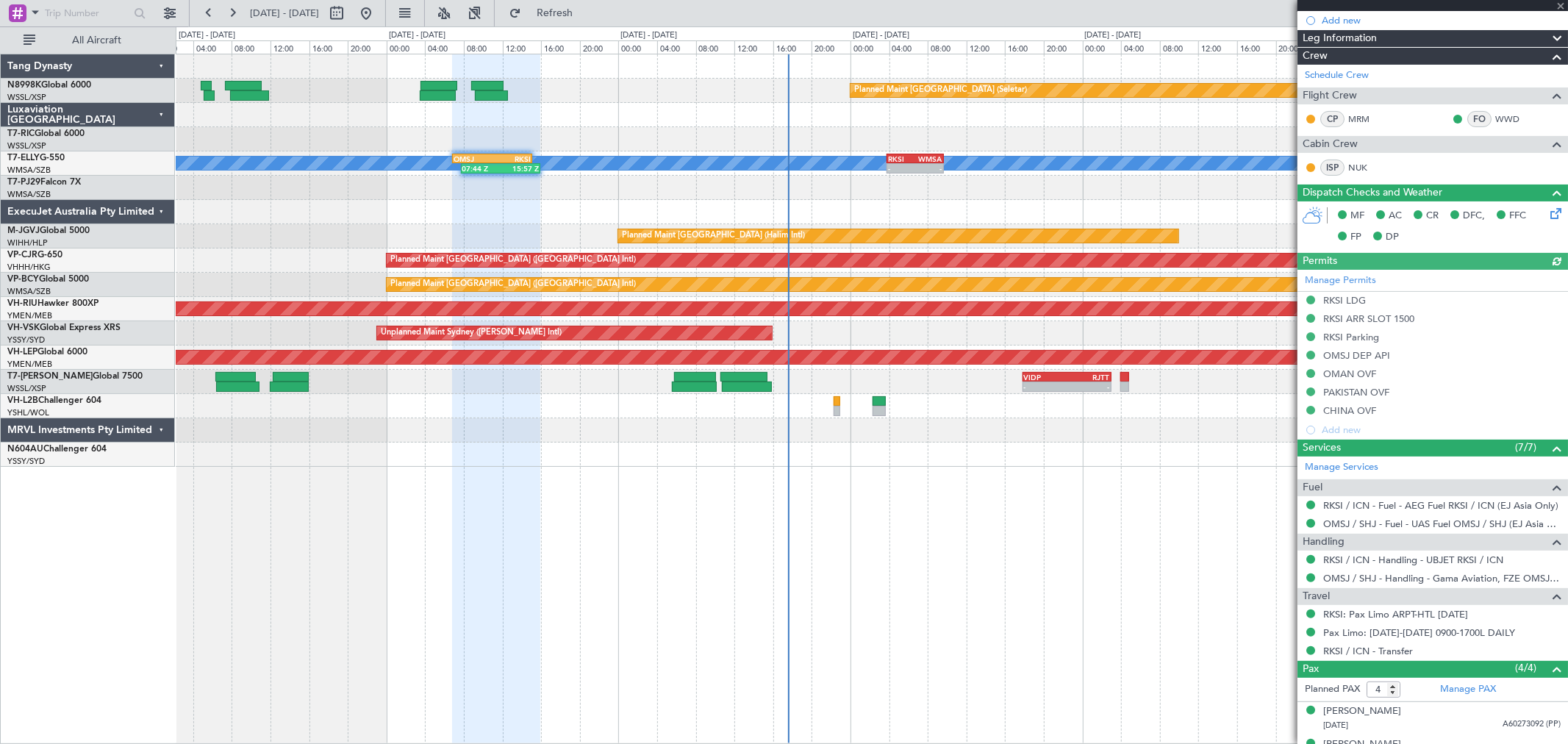
scroll to position [31, 0]
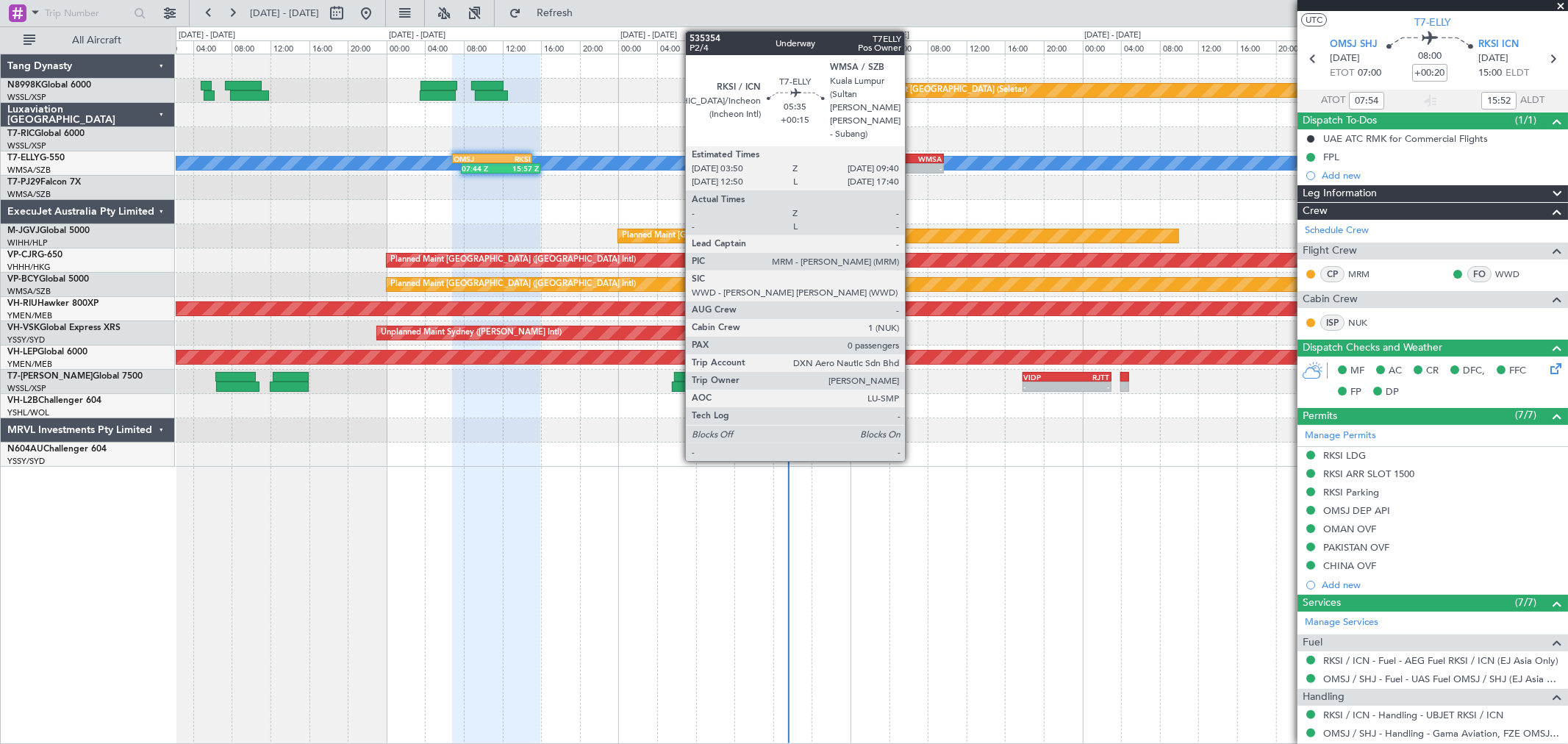
click at [912, 163] on div "03:50 Z" at bounding box center [902, 167] width 28 height 9
type input "+00:15"
type input "0"
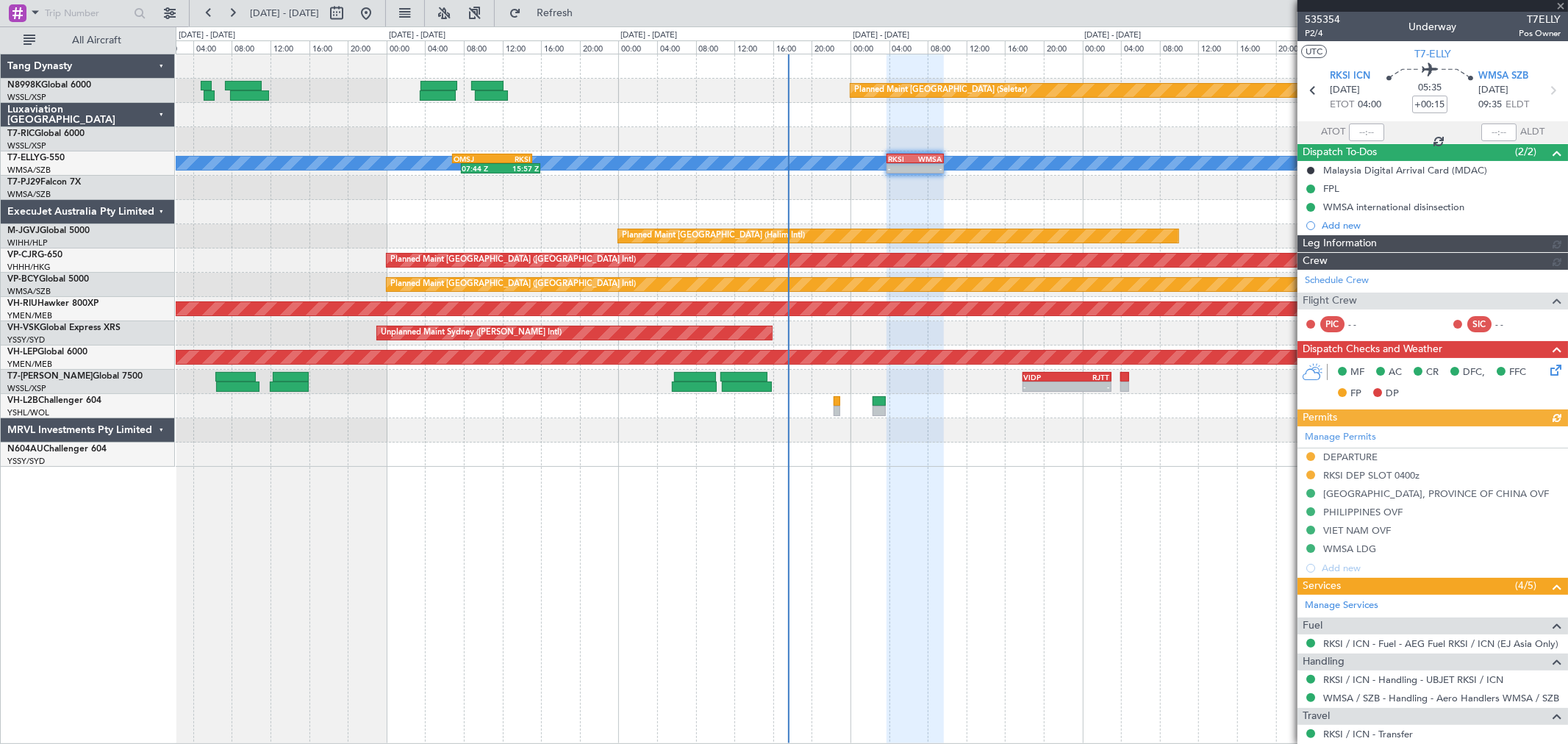
type input "[PERSON_NAME] (KYA)"
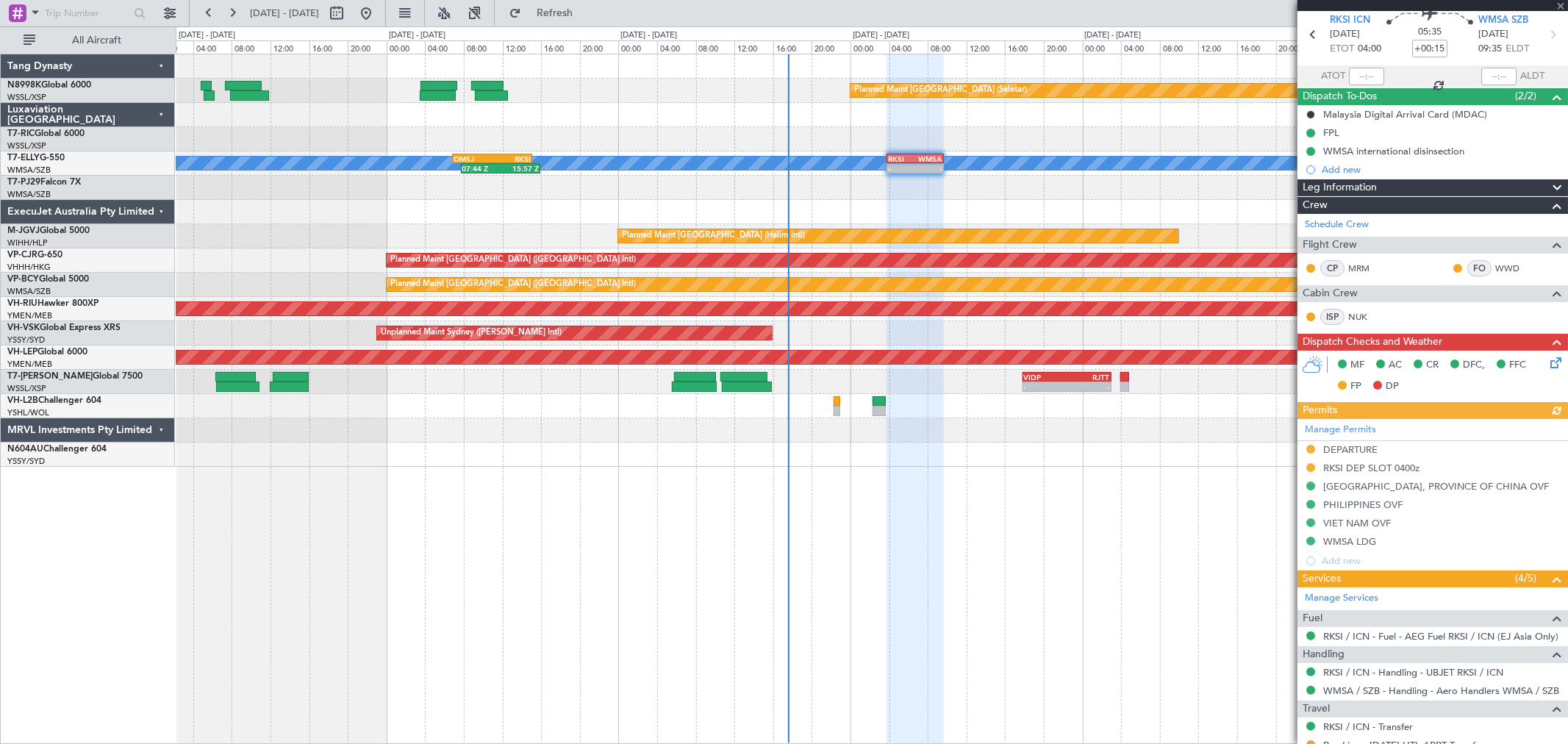
scroll to position [108, 0]
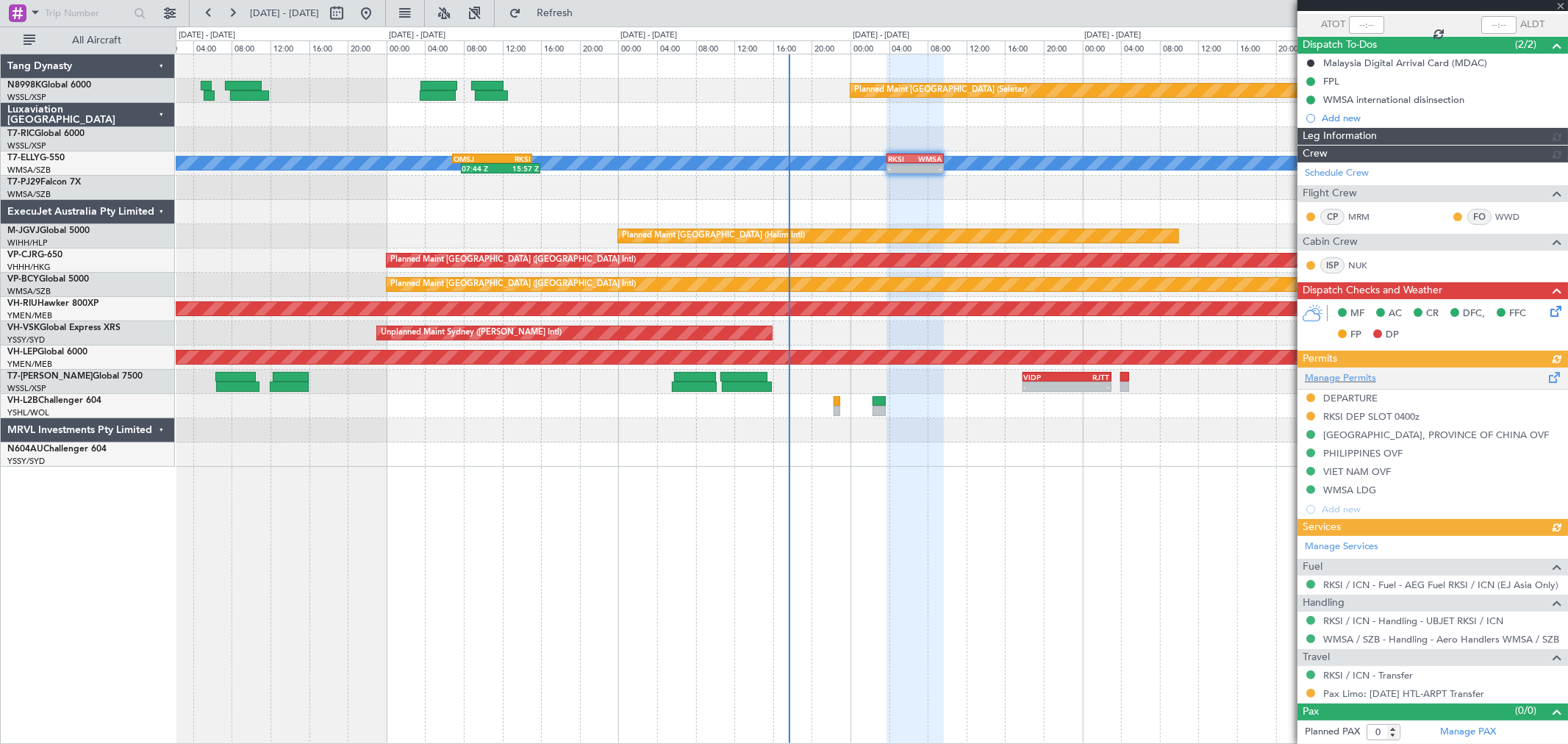
type input "[PERSON_NAME] (KYA)"
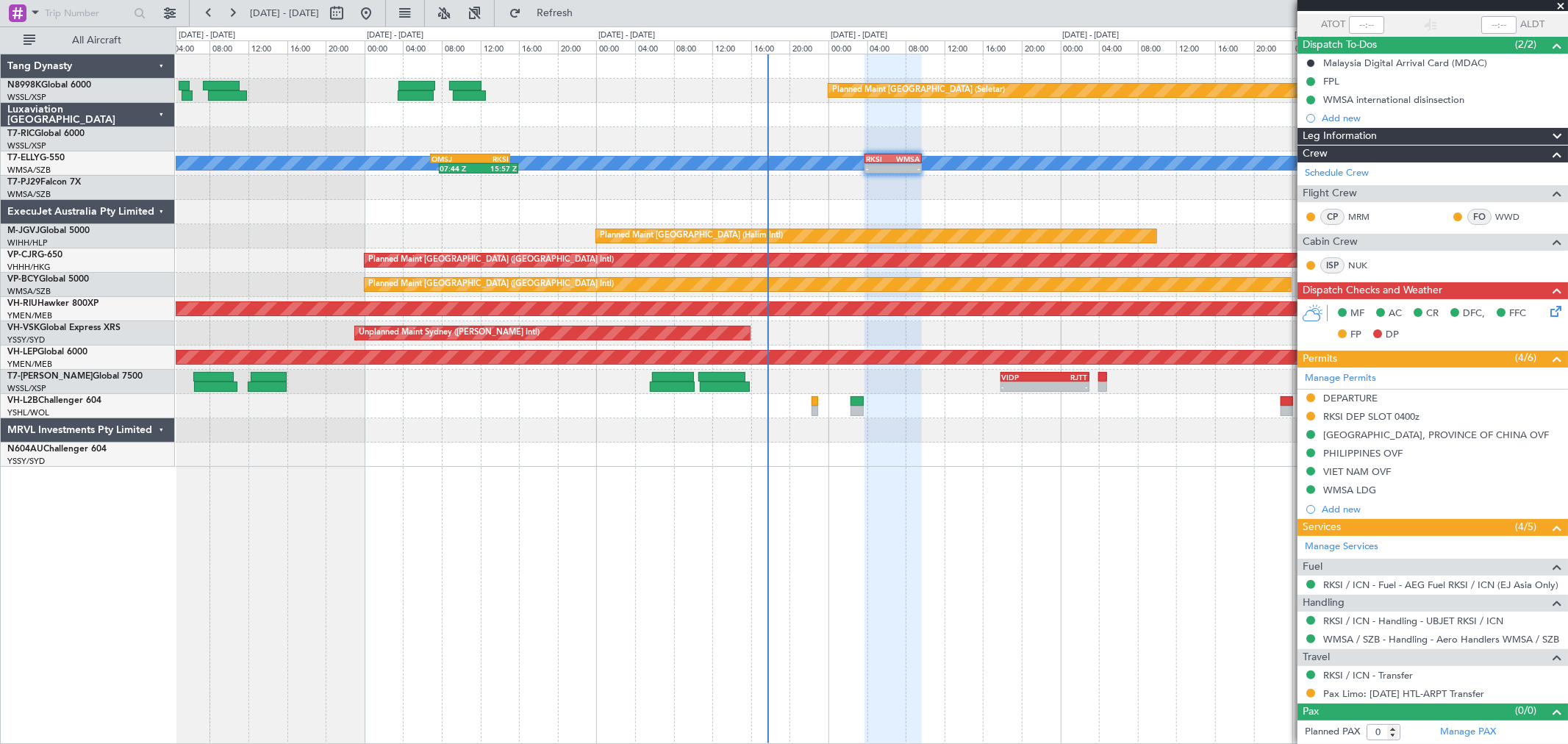
click at [892, 435] on div "Planned Maint [GEOGRAPHIC_DATA] (Seletar) [PERSON_NAME] 07:44 Z 15:57 Z OMSJ 06…" at bounding box center [872, 260] width 1392 height 412
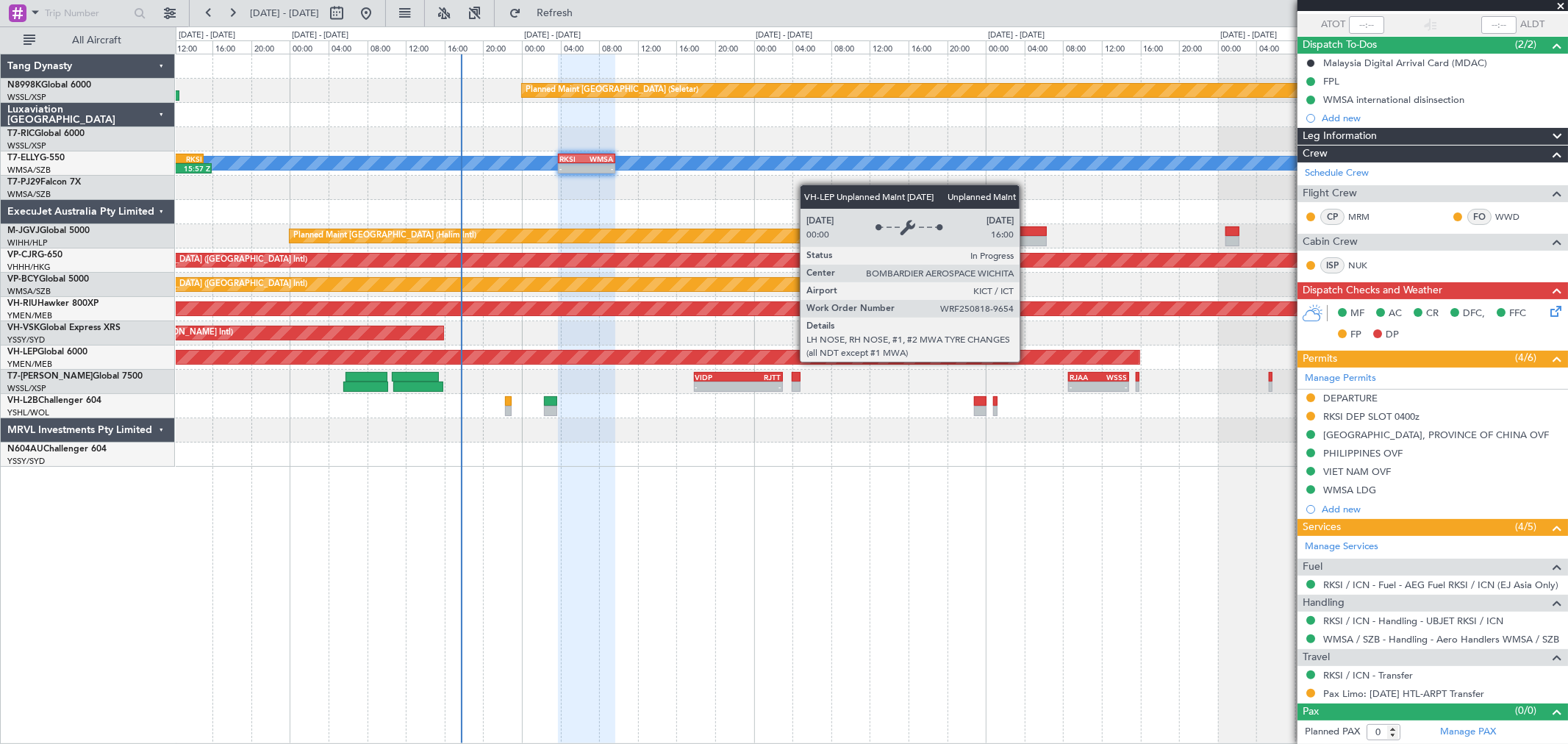
click at [1024, 367] on div "Unplanned Maint Wichita (Wichita Mid-continent)" at bounding box center [872, 357] width 1392 height 24
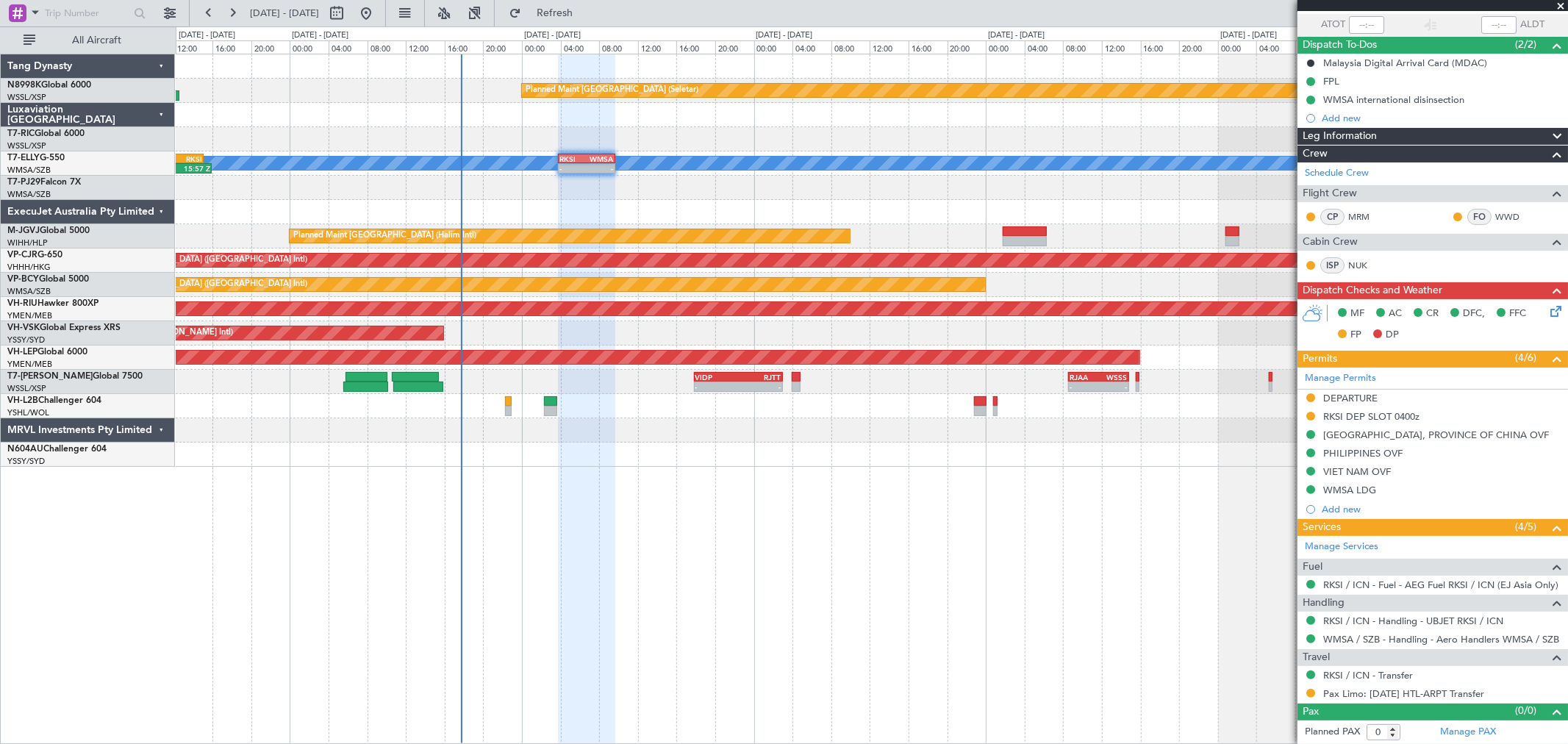
click at [1016, 375] on div "- - VIDP 17:50 Z RJTT 03:00 Z - - RJAA 08:35 Z WSSS 14:50 Z - - WSSL 23:50 Z OM…" at bounding box center [872, 381] width 1392 height 24
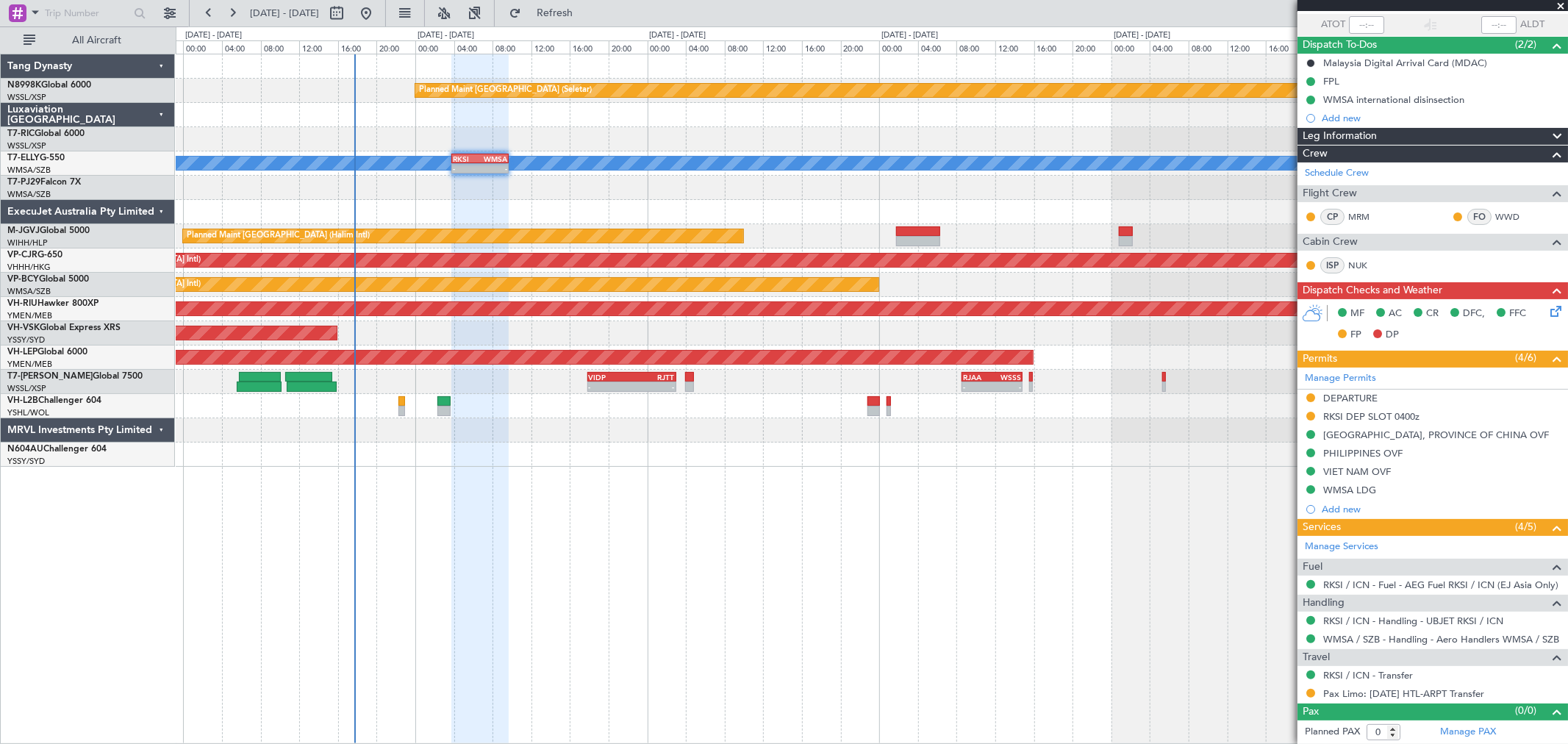
click at [836, 402] on div "Planned Maint [GEOGRAPHIC_DATA] (Seletar) [PERSON_NAME] - - RKSI 03:50 Z WMSA 0…" at bounding box center [872, 260] width 1392 height 412
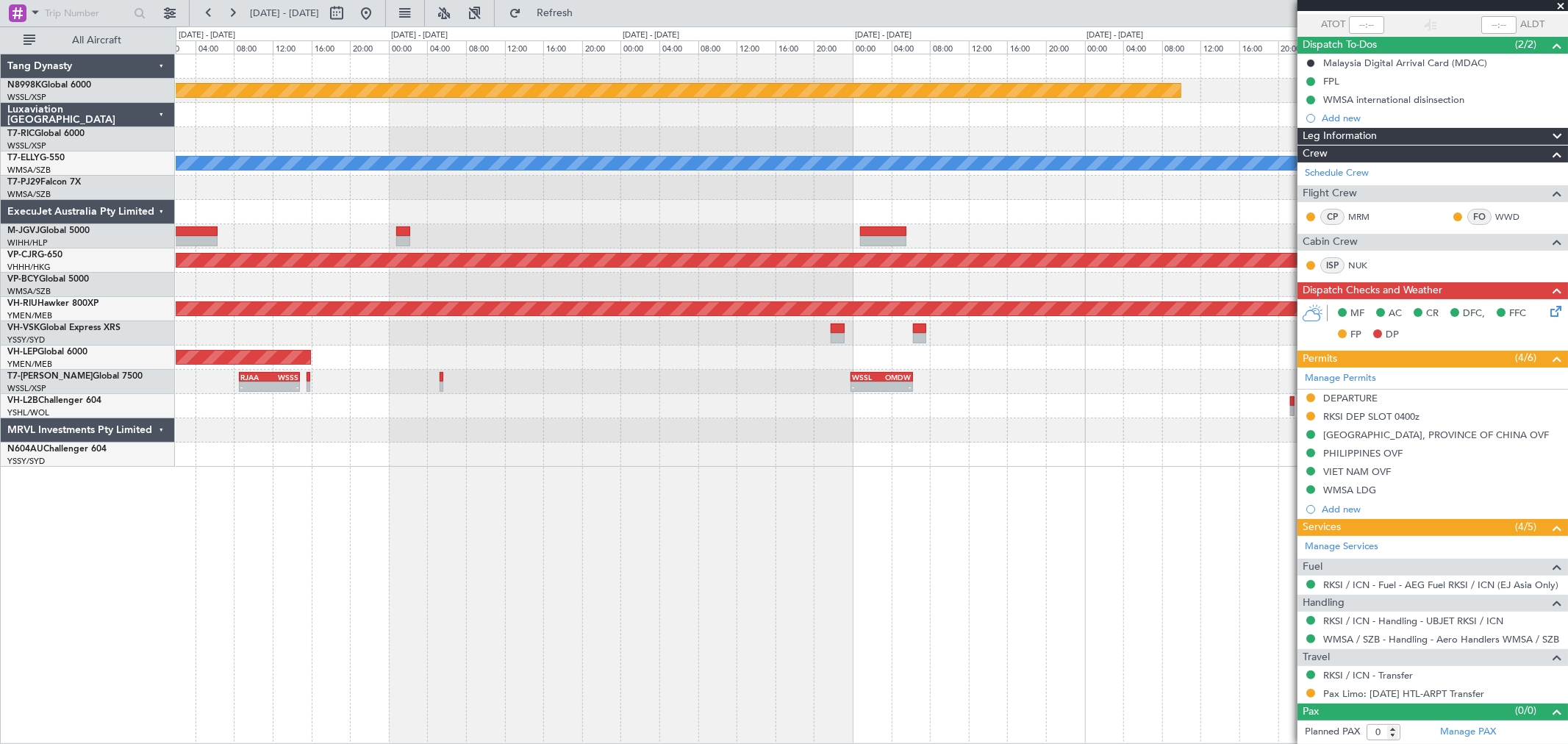
click at [739, 425] on div "Planned Maint [GEOGRAPHIC_DATA] (Seletar) [PERSON_NAME] - - RKSI 02:50 Z WMSA 0…" at bounding box center [872, 260] width 1392 height 412
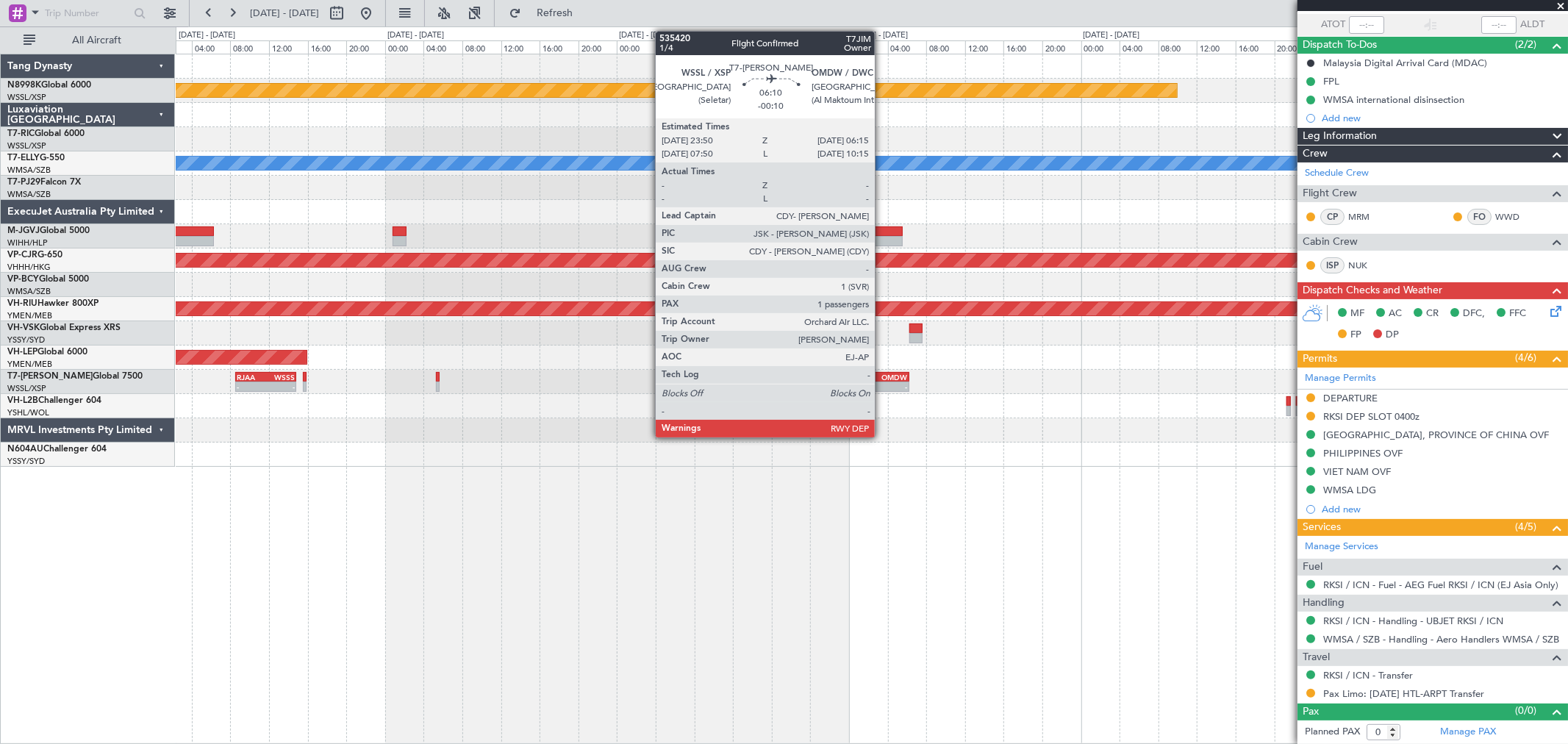
click at [883, 386] on div "-" at bounding box center [892, 387] width 30 height 9
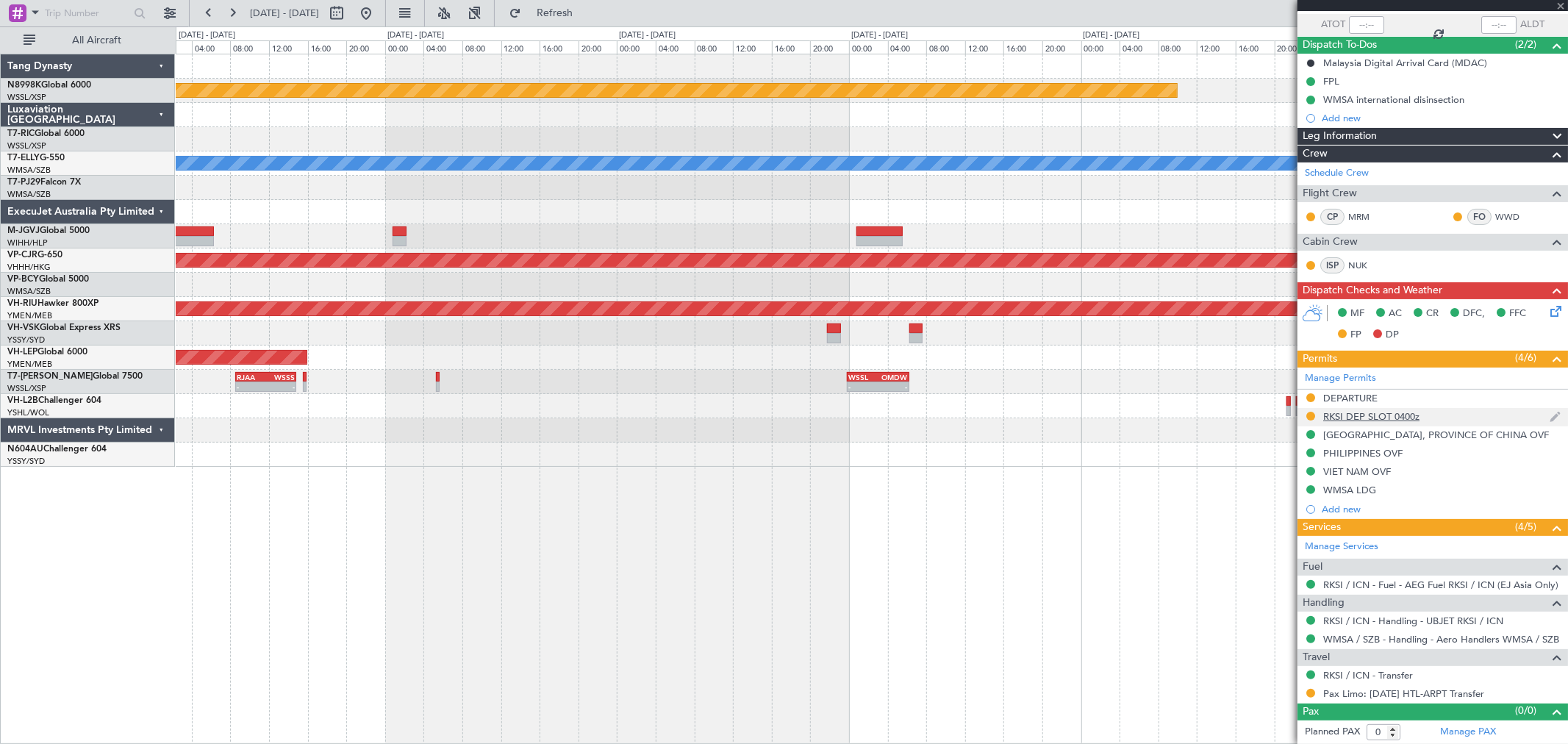
type input "-00:10"
type input "1"
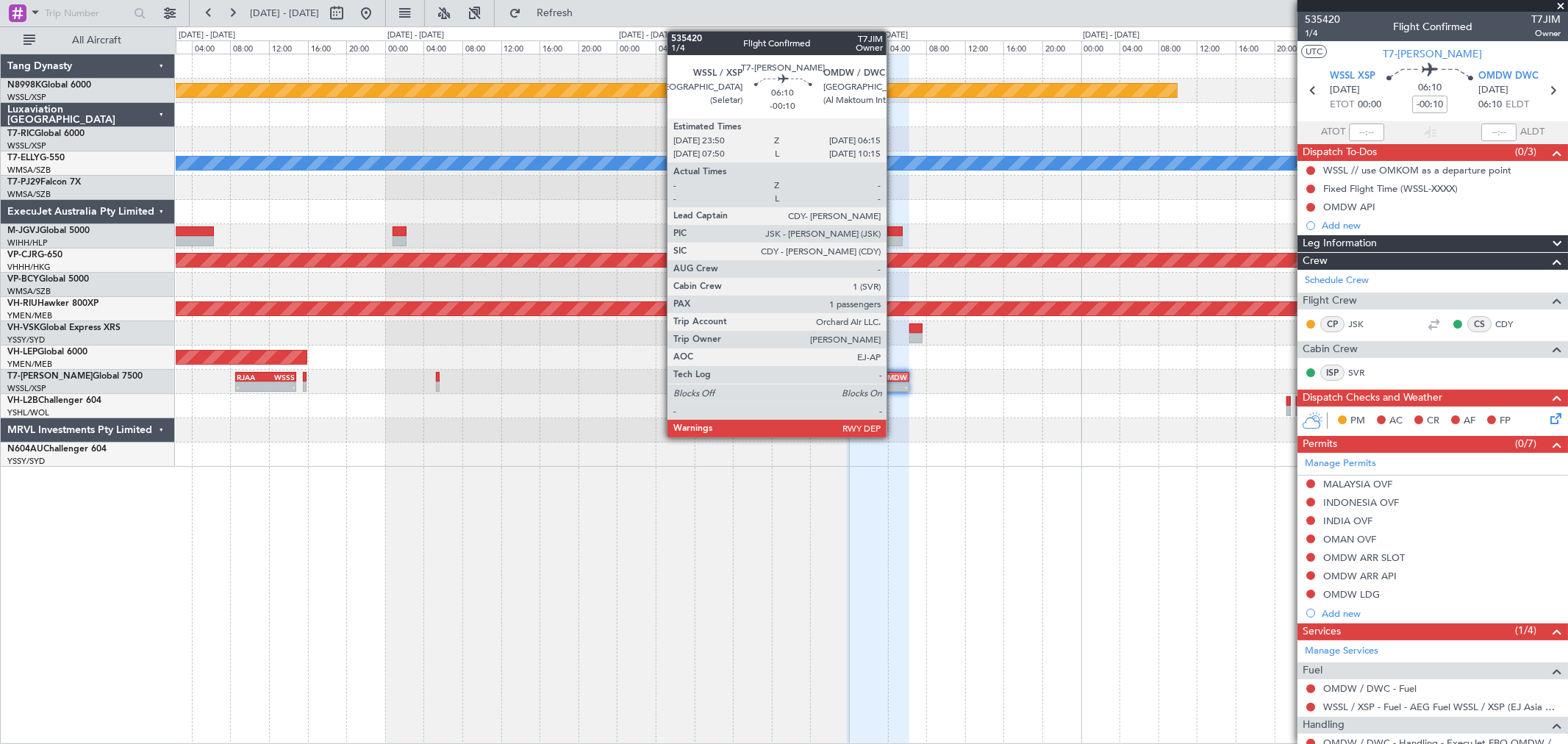
click at [894, 386] on div "-" at bounding box center [892, 387] width 30 height 9
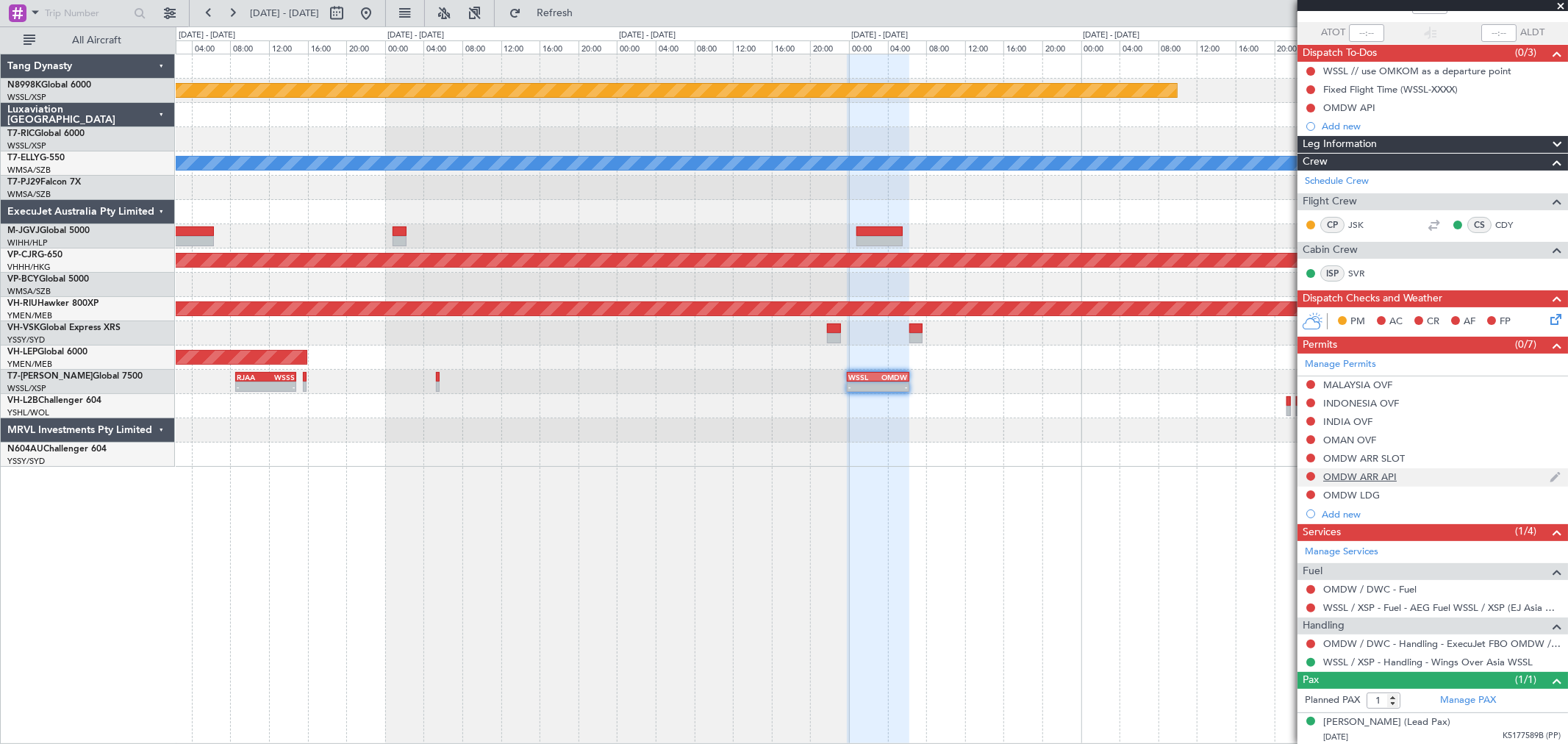
scroll to position [101, 0]
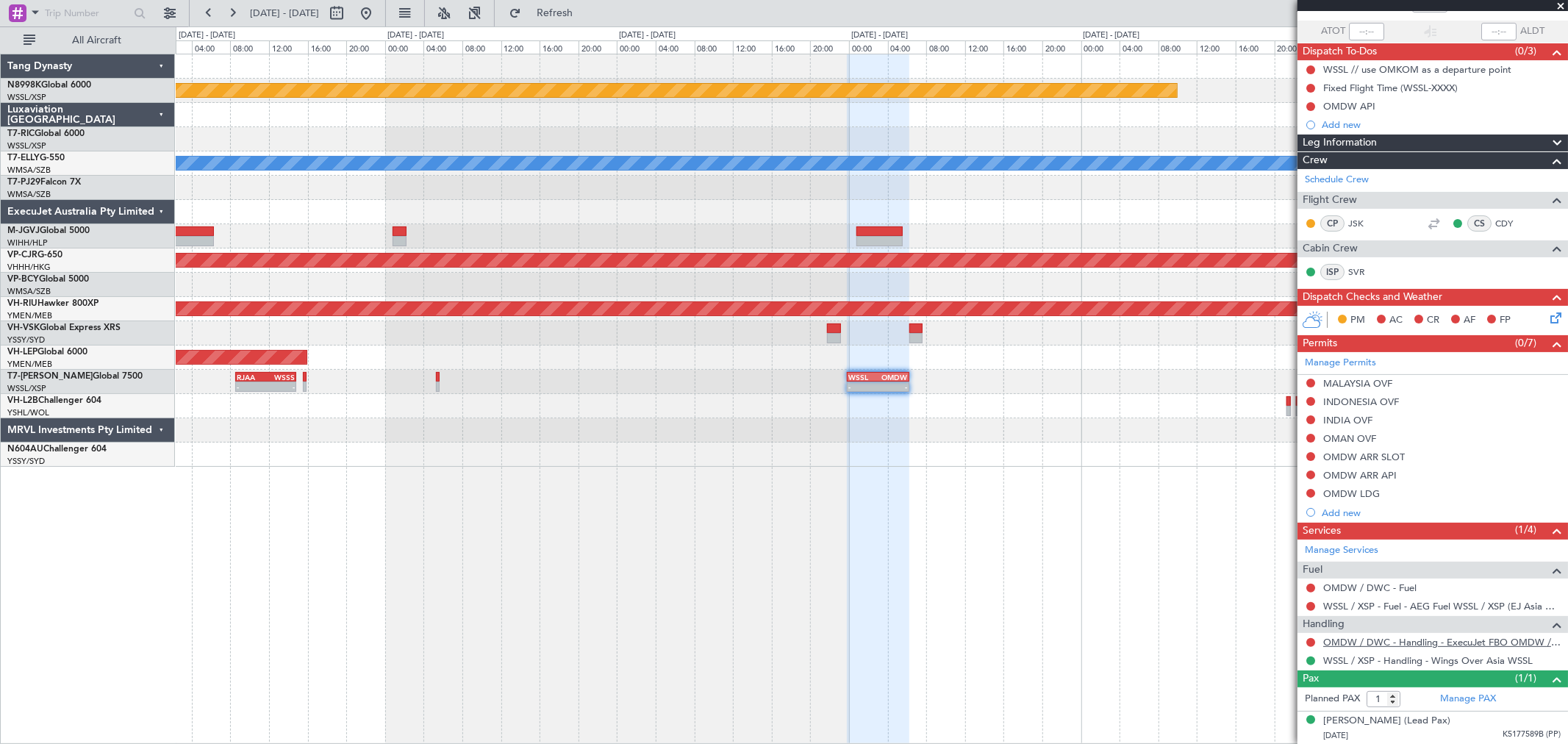
click at [1362, 644] on link "OMDW / DWC - Handling - ExecuJet FBO OMDW / DWC" at bounding box center [1441, 642] width 237 height 12
click at [1310, 379] on button at bounding box center [1310, 383] width 9 height 9
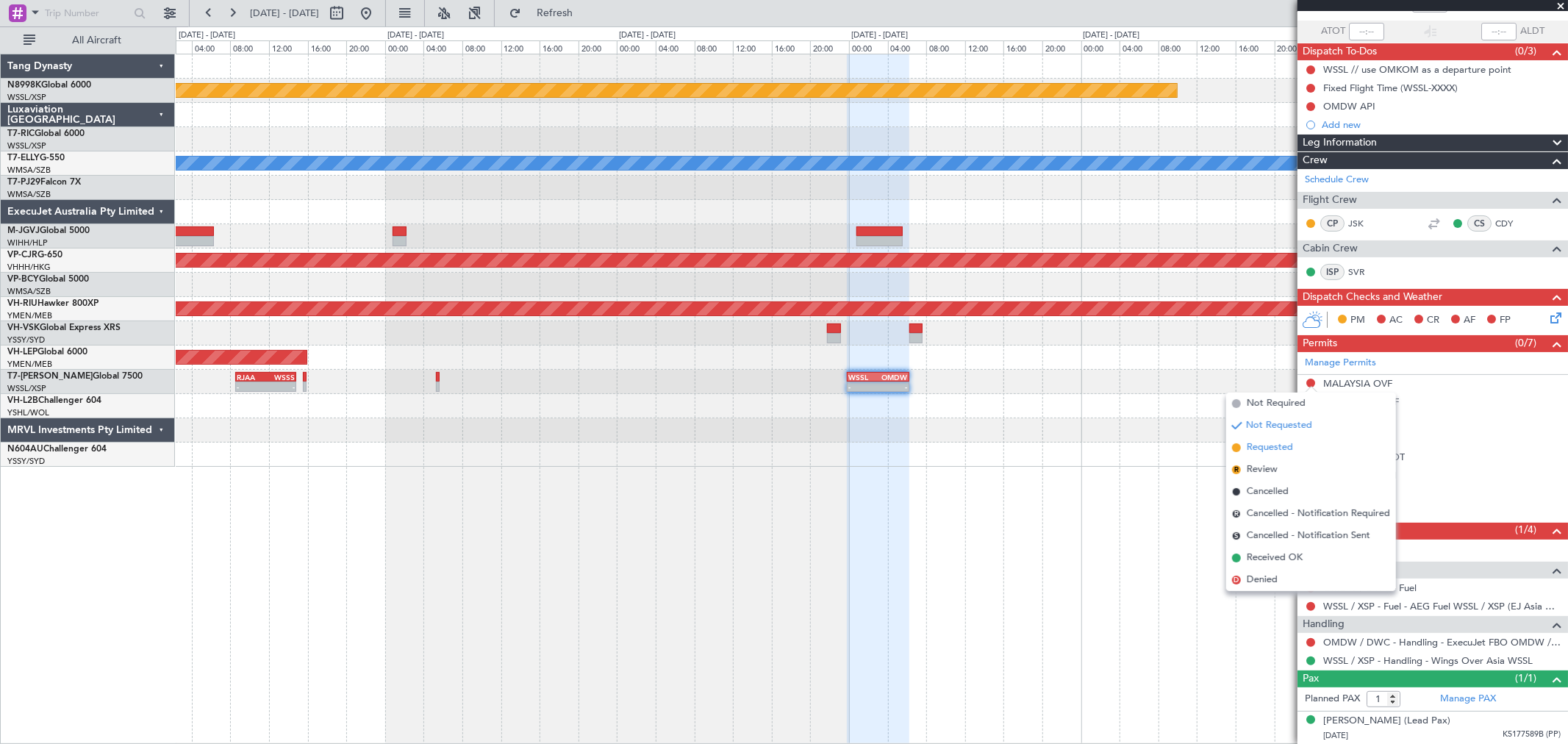
click at [1257, 446] on span "Requested" at bounding box center [1270, 448] width 47 height 14
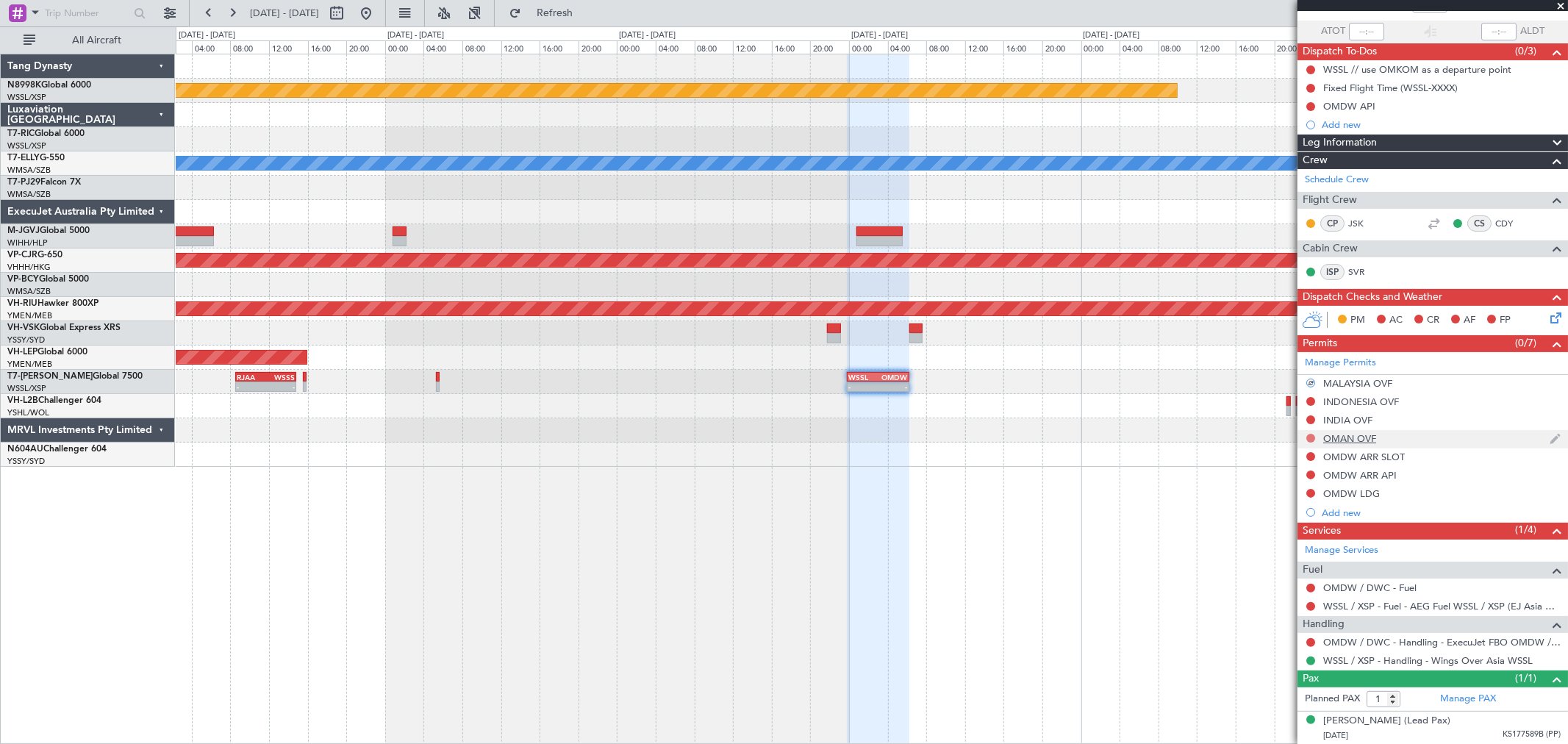
click at [1308, 437] on button at bounding box center [1310, 438] width 9 height 9
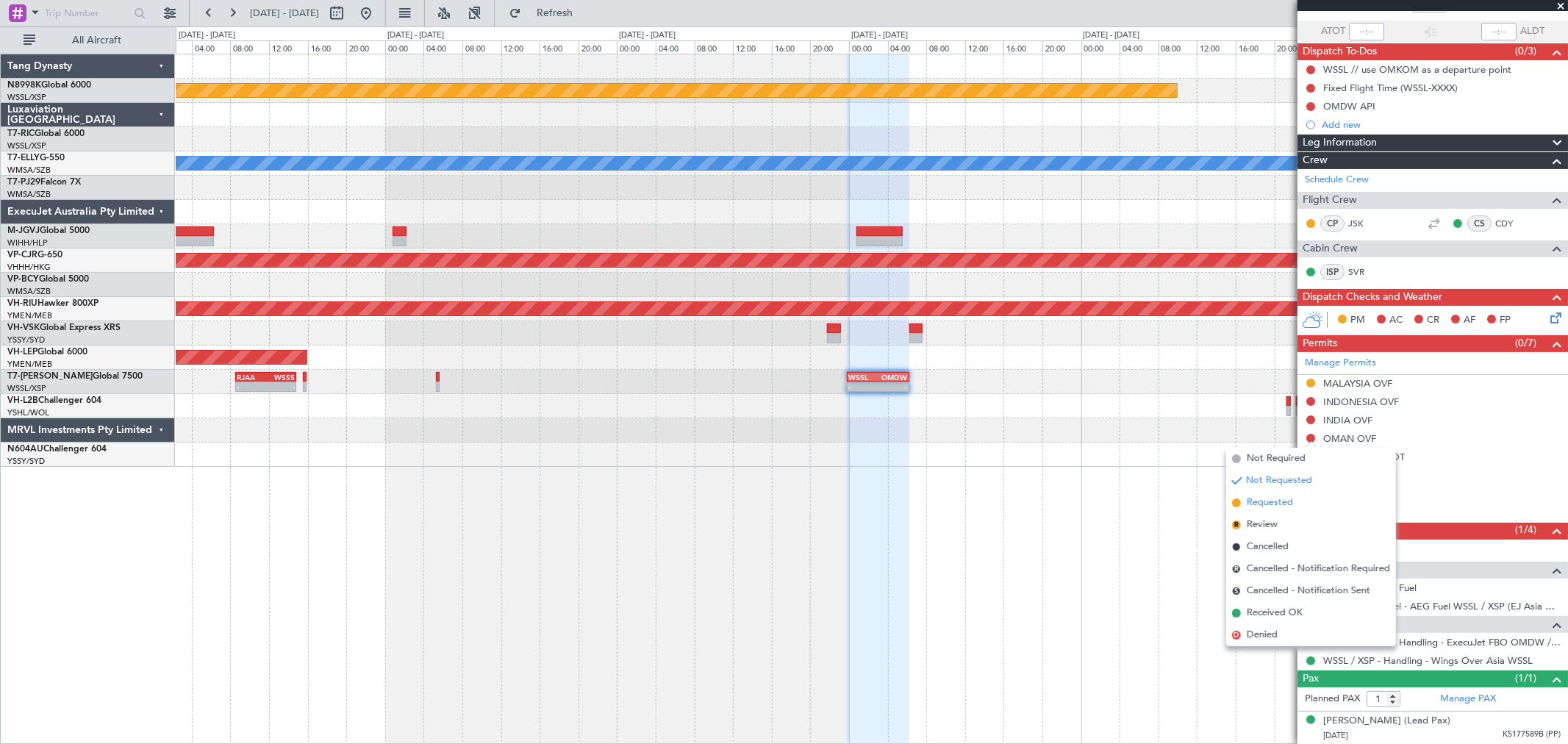
click at [1252, 501] on span "Requested" at bounding box center [1270, 502] width 47 height 14
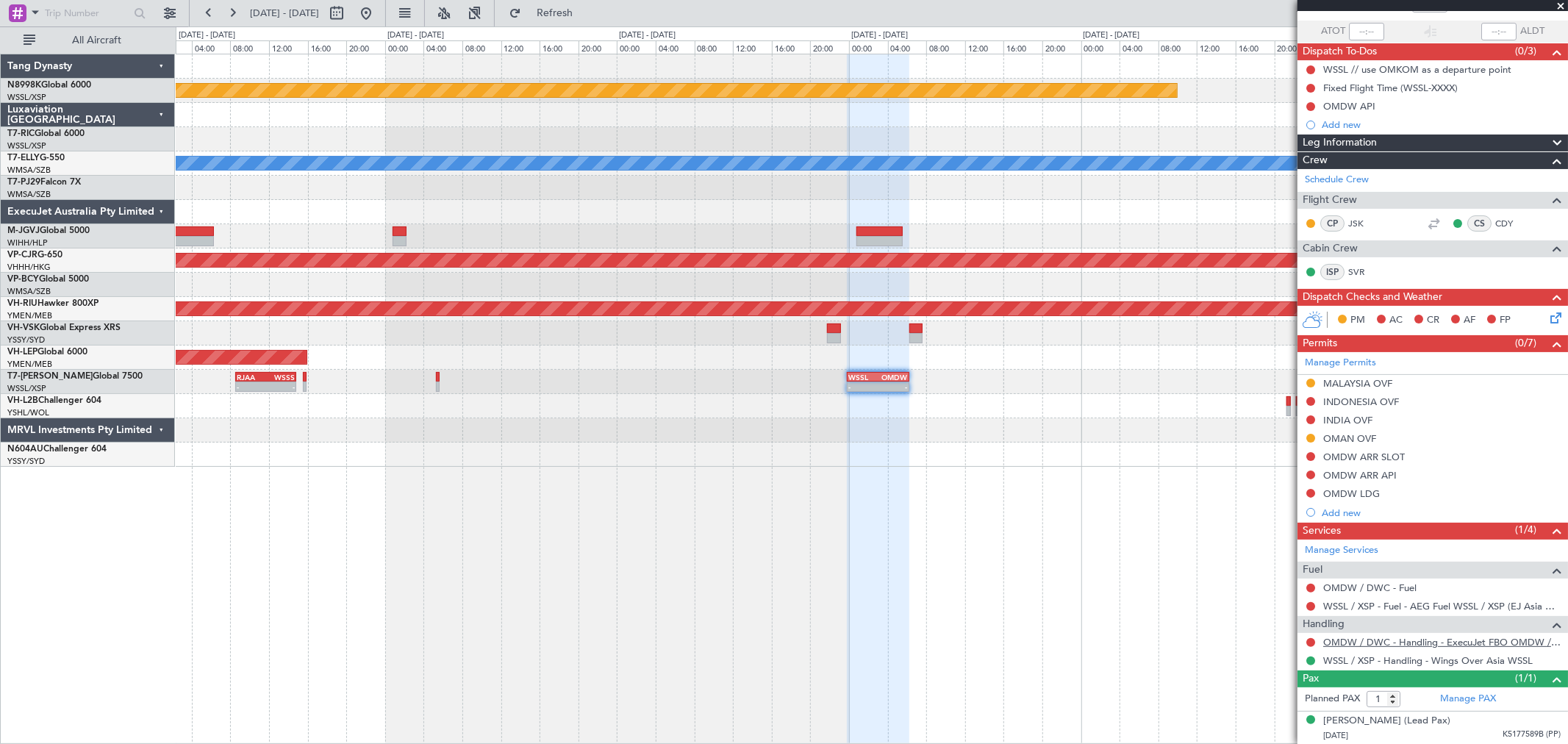
click at [1355, 638] on link "OMDW / DWC - Handling - ExecuJet FBO OMDW / DWC" at bounding box center [1441, 642] width 237 height 12
click at [1312, 401] on button at bounding box center [1310, 401] width 9 height 9
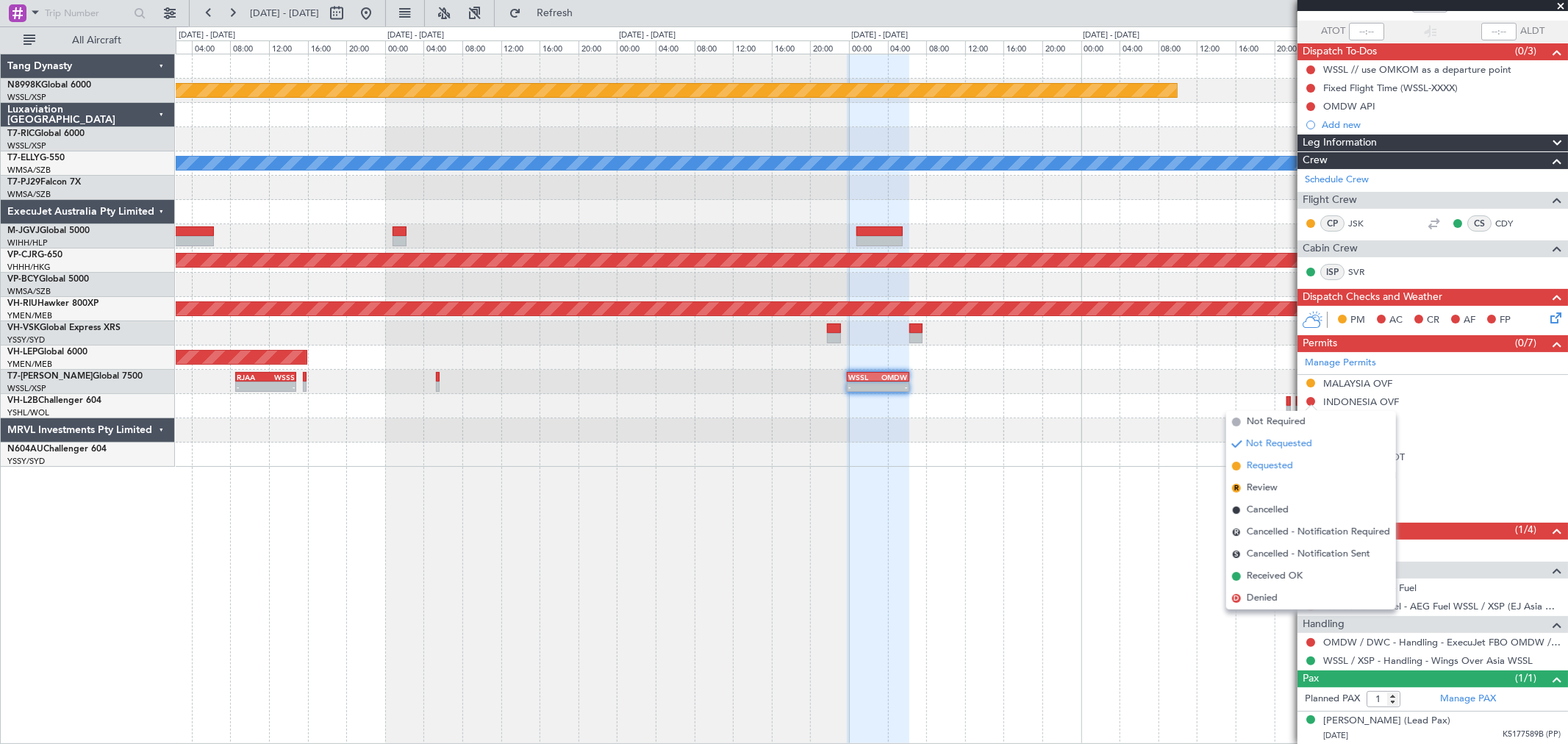
click at [1257, 463] on span "Requested" at bounding box center [1270, 466] width 47 height 14
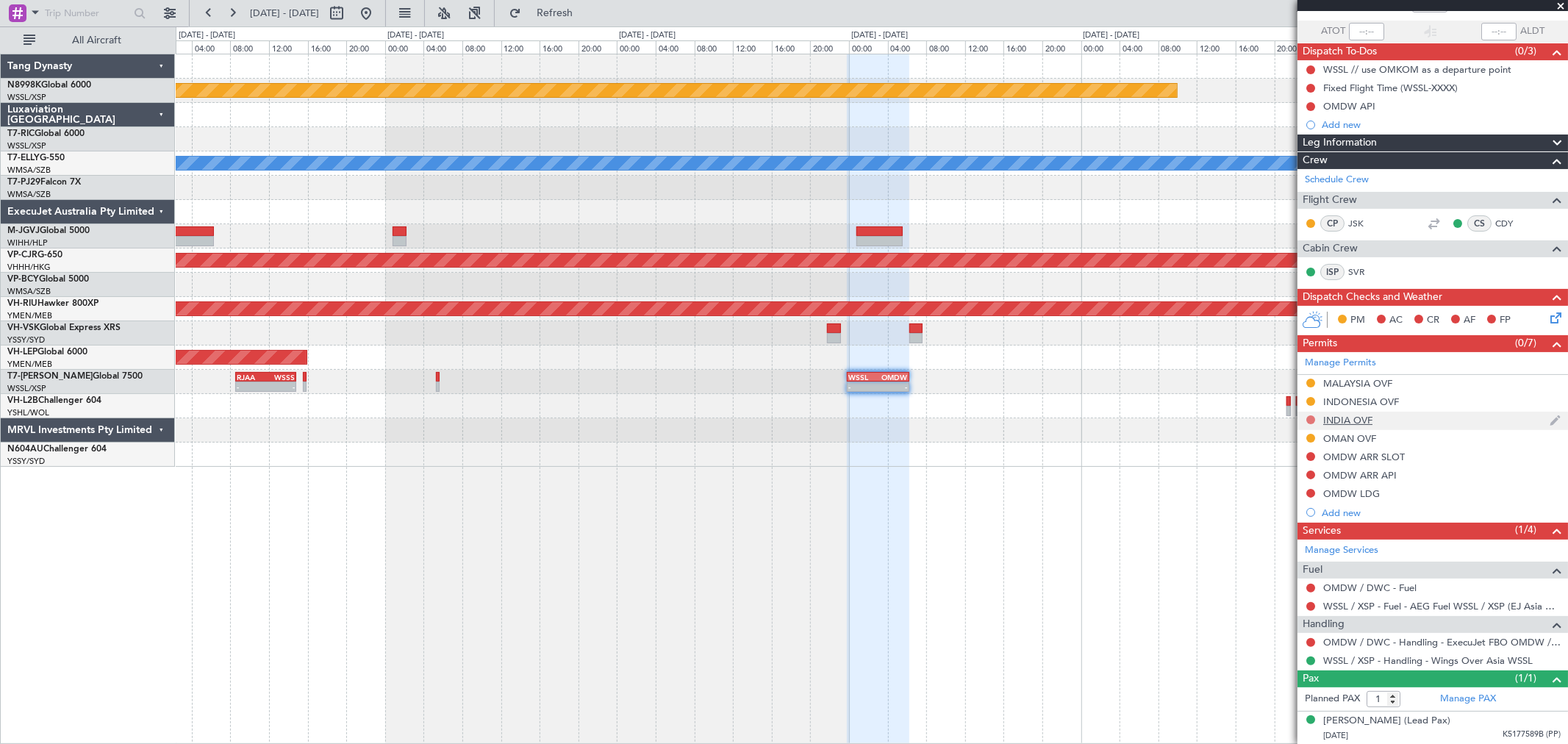
click at [1311, 419] on button at bounding box center [1310, 419] width 9 height 9
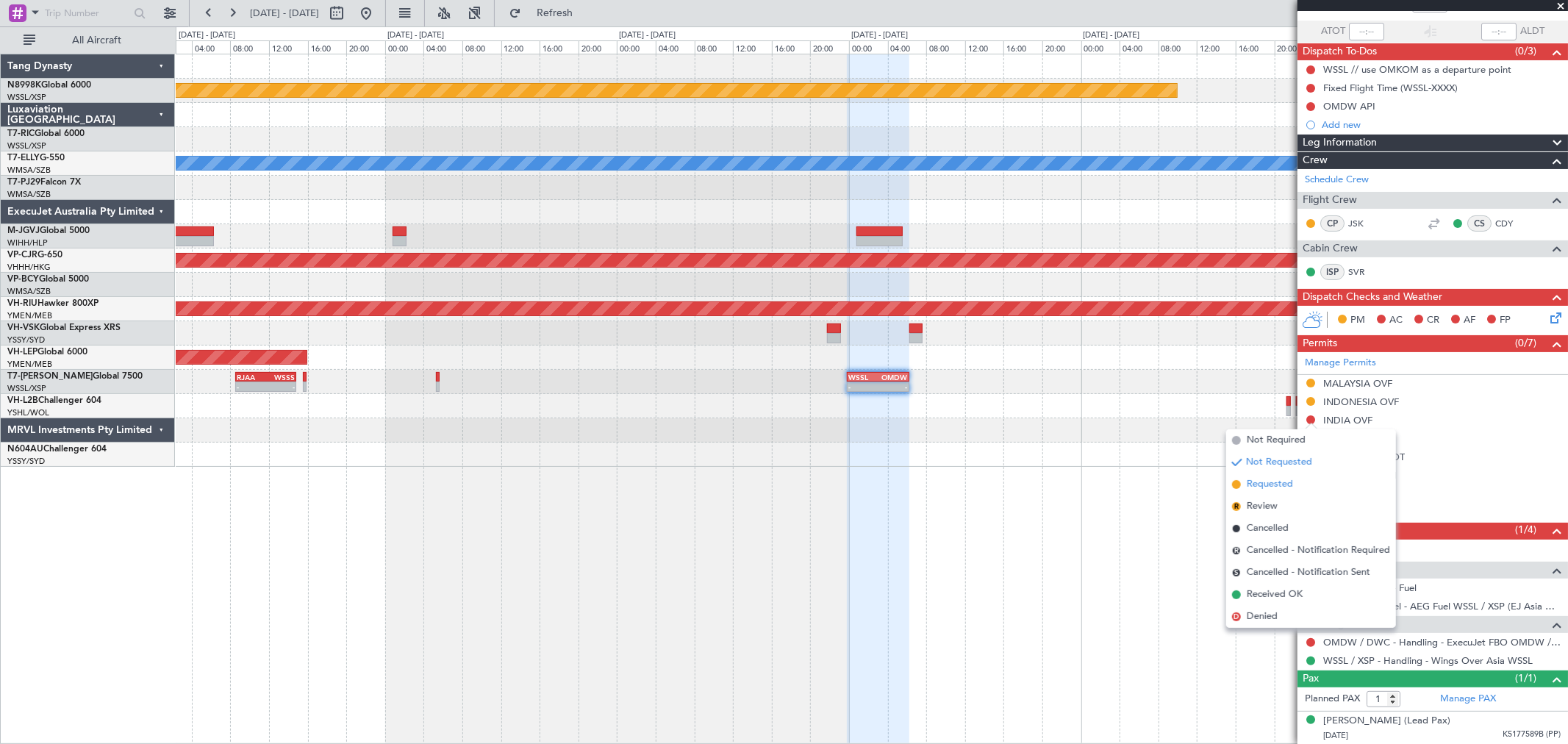
click at [1247, 483] on span "Requested" at bounding box center [1270, 484] width 47 height 14
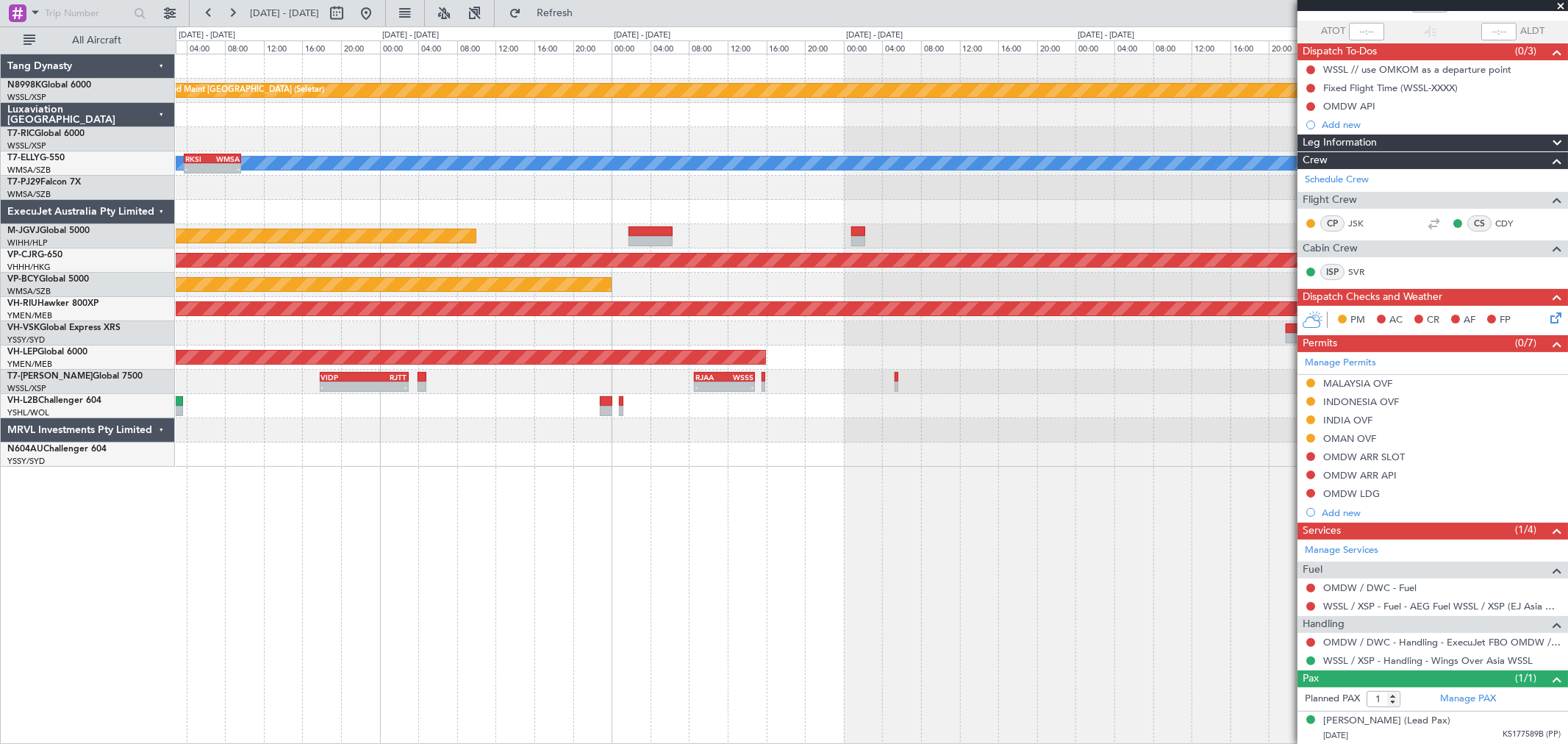
click at [1078, 339] on div "Unplanned Maint Sydney ([PERSON_NAME] Intl)" at bounding box center [872, 332] width 1392 height 24
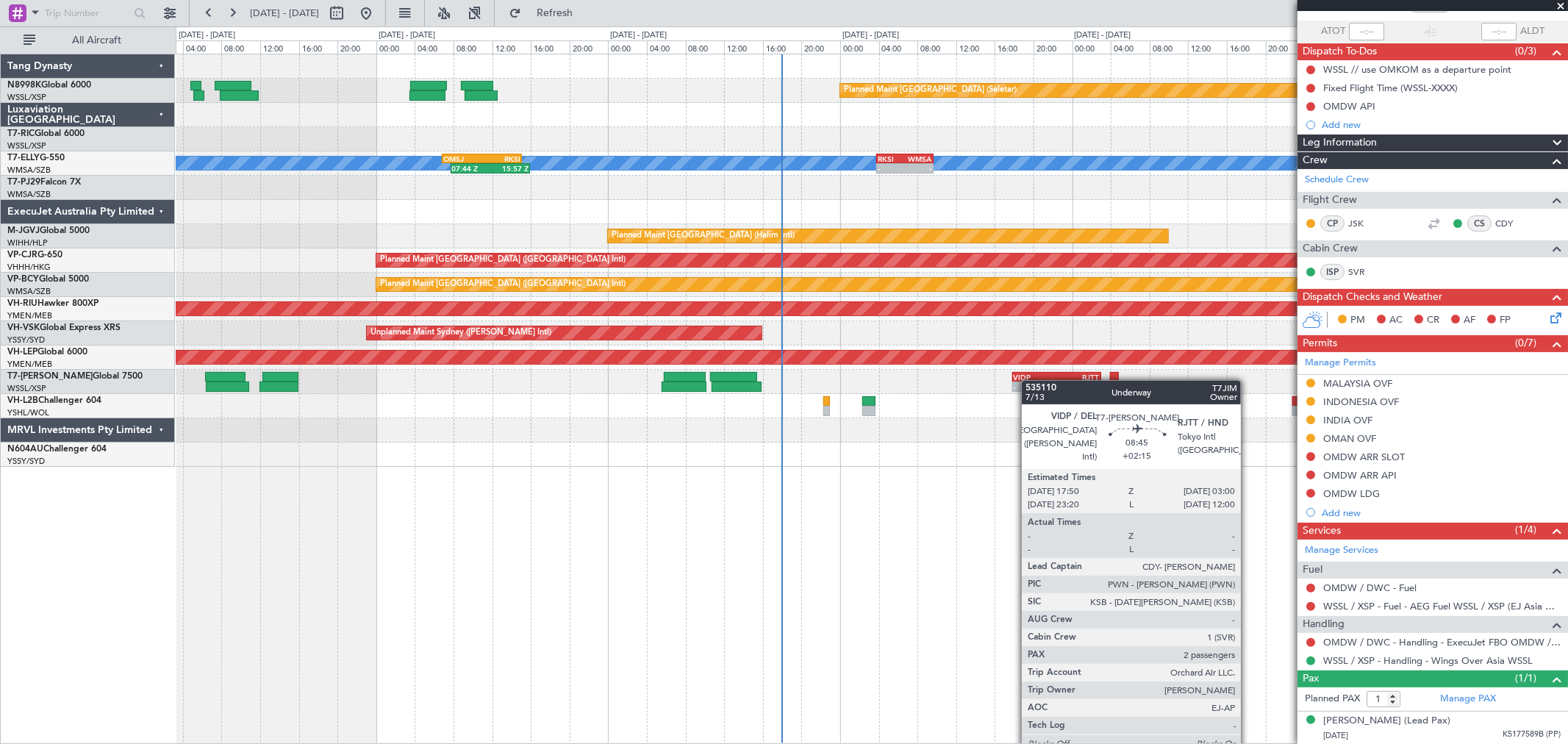
click at [1034, 381] on div "Planned Maint [GEOGRAPHIC_DATA] (Seletar) [PERSON_NAME] - - RKSI 03:50 Z WMSA 0…" at bounding box center [872, 260] width 1392 height 412
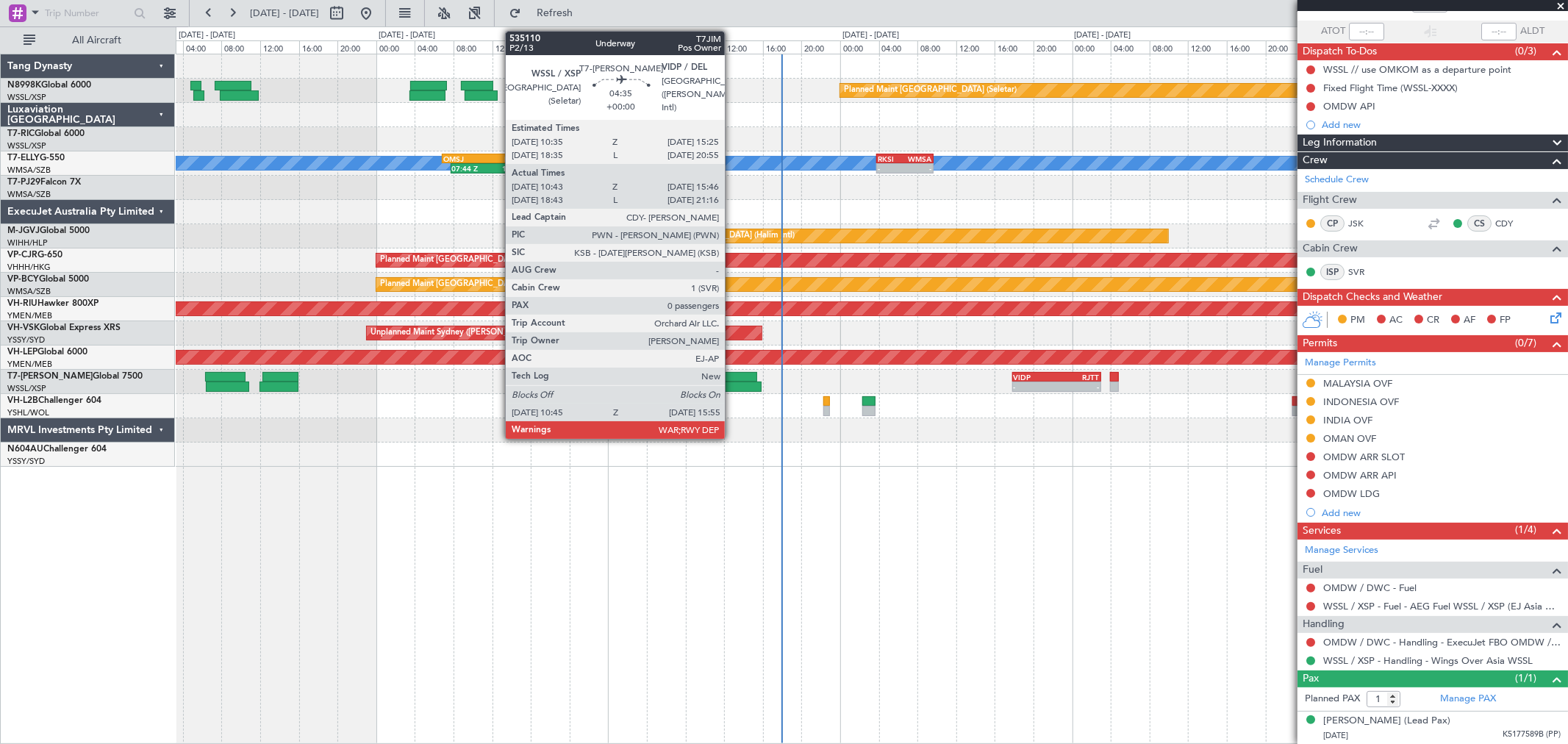
click at [732, 387] on div at bounding box center [736, 387] width 50 height 10
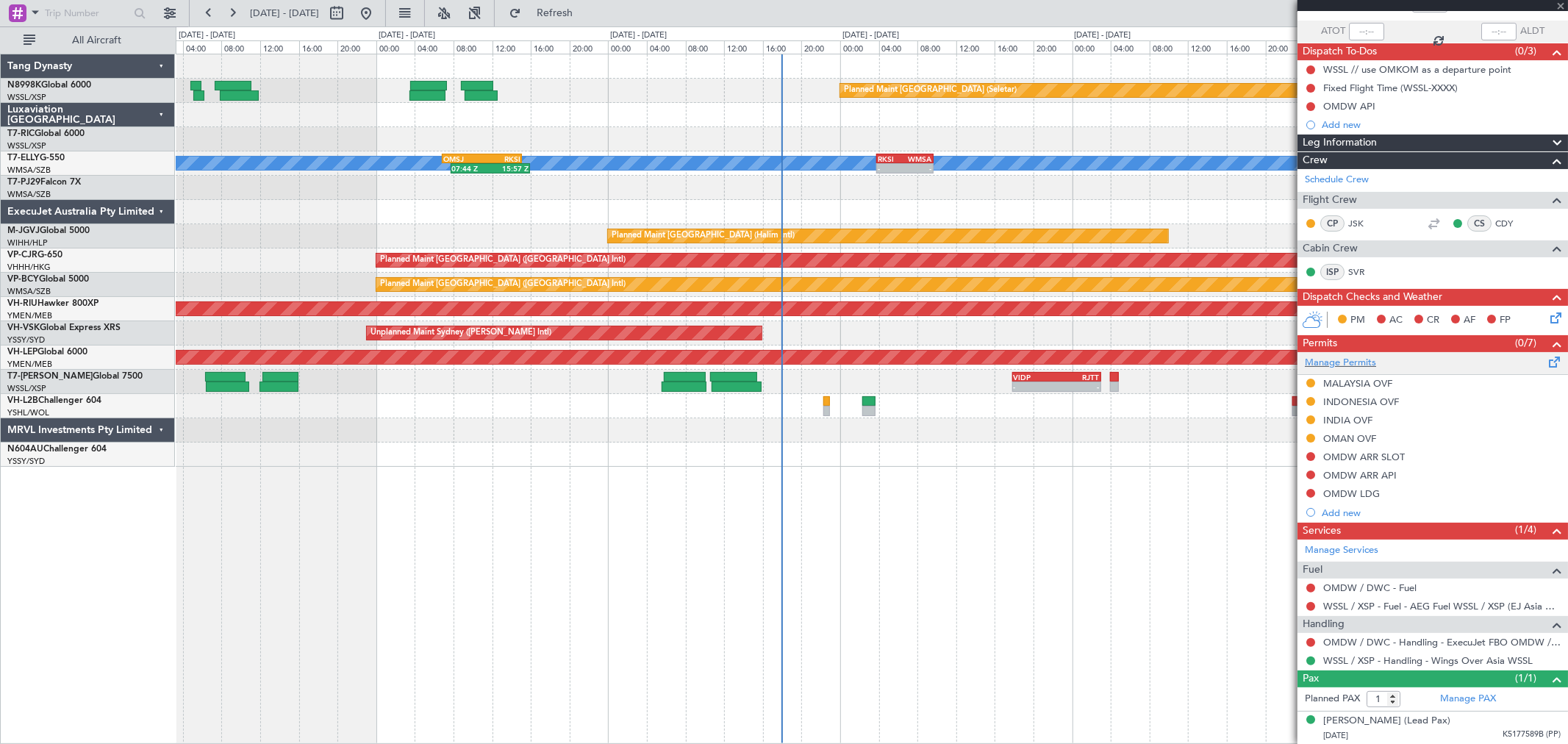
type input "10:53"
type input "15:41"
type input "0"
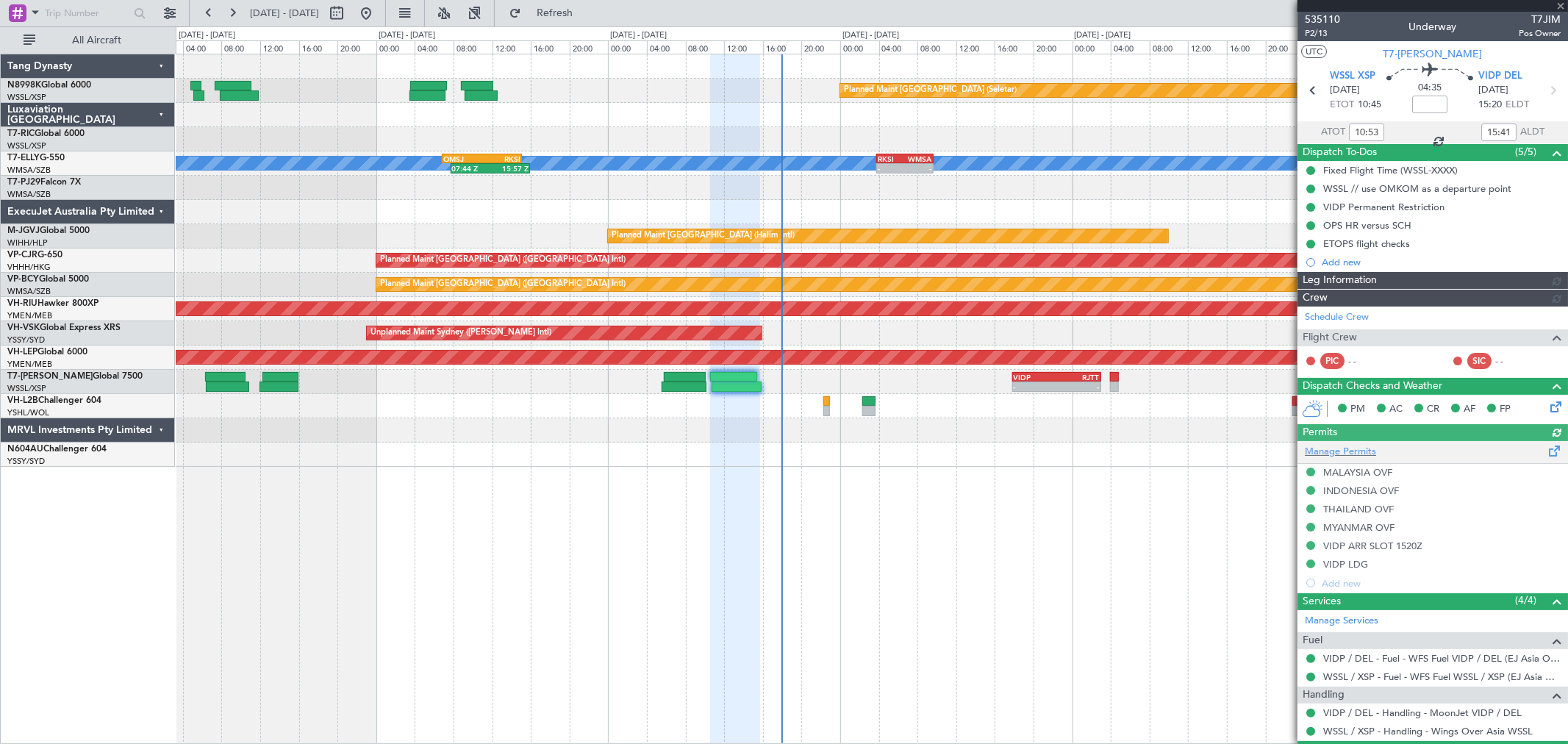
type input "[PERSON_NAME] (LEU)"
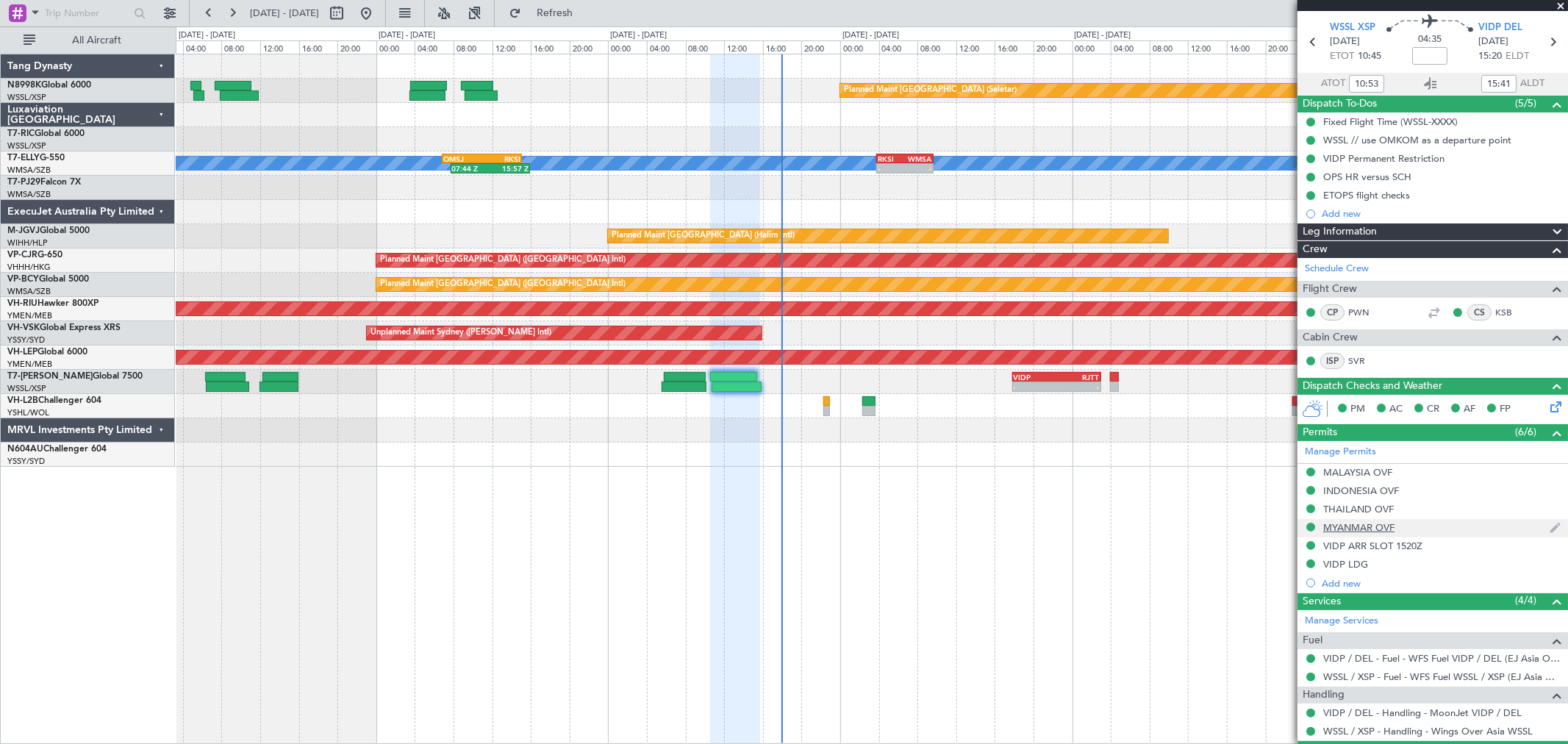
scroll to position [86, 0]
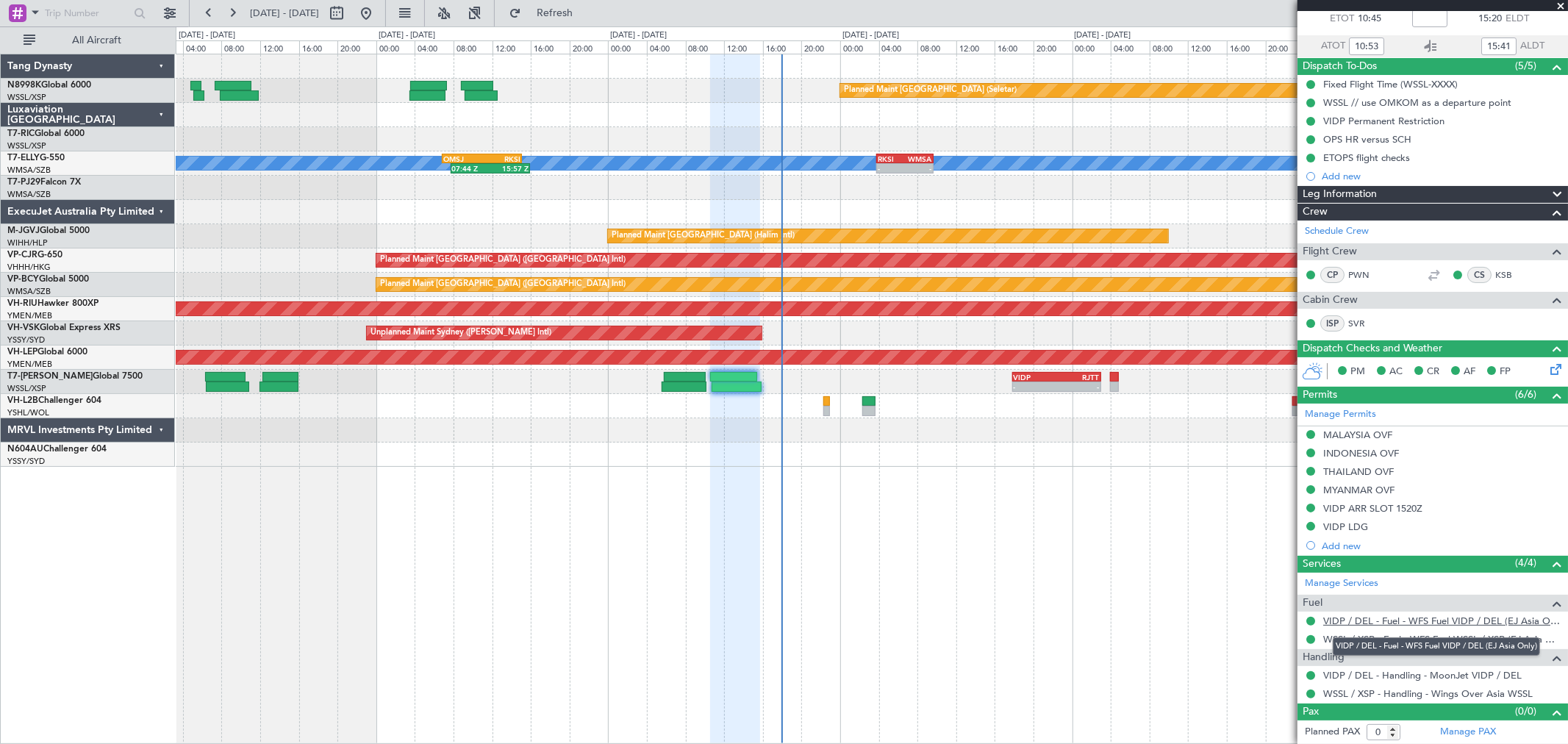
click at [1379, 623] on link "VIDP / DEL - Fuel - WFS Fuel VIDP / DEL (EJ Asia Only)" at bounding box center [1441, 621] width 237 height 12
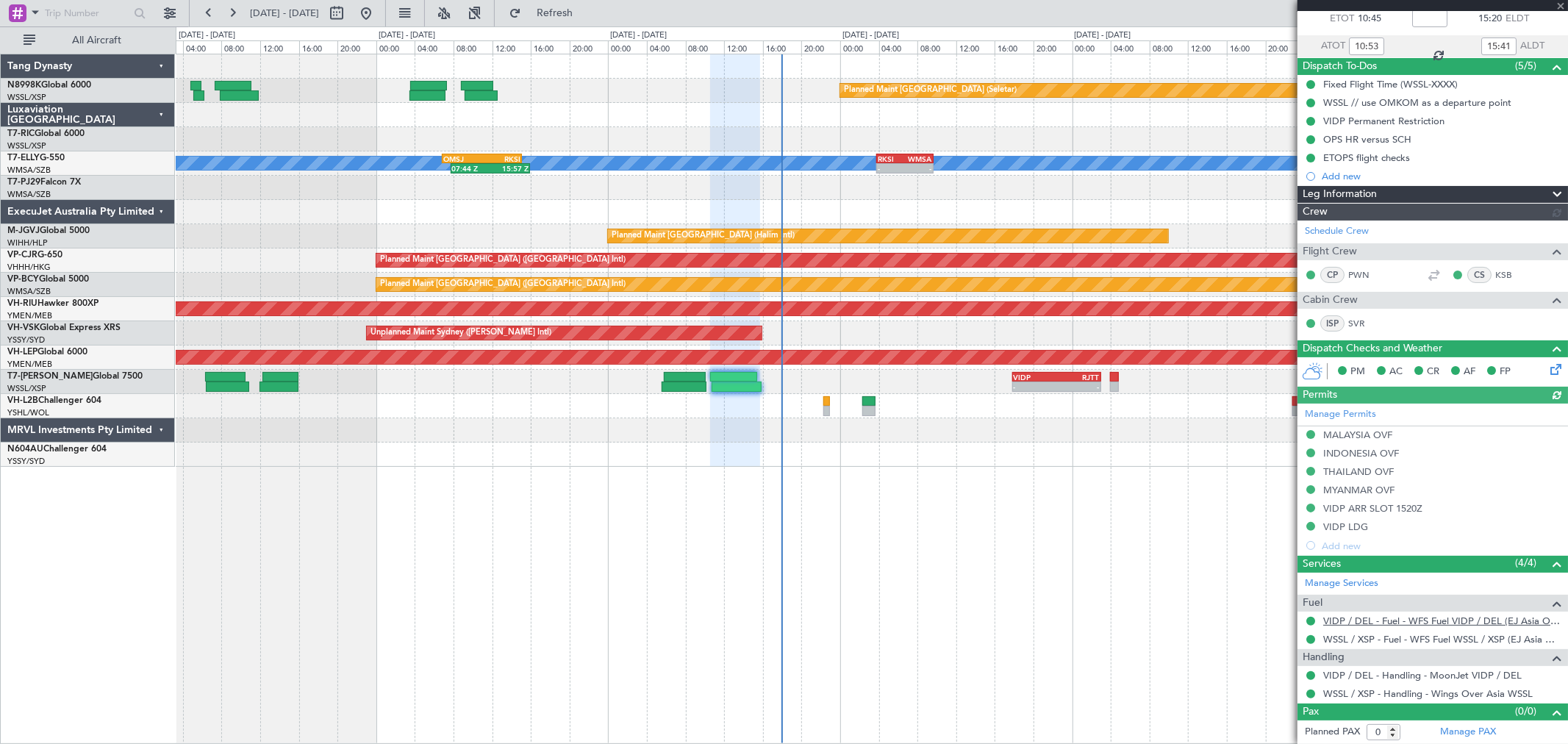
type input "[PERSON_NAME] (LEU)"
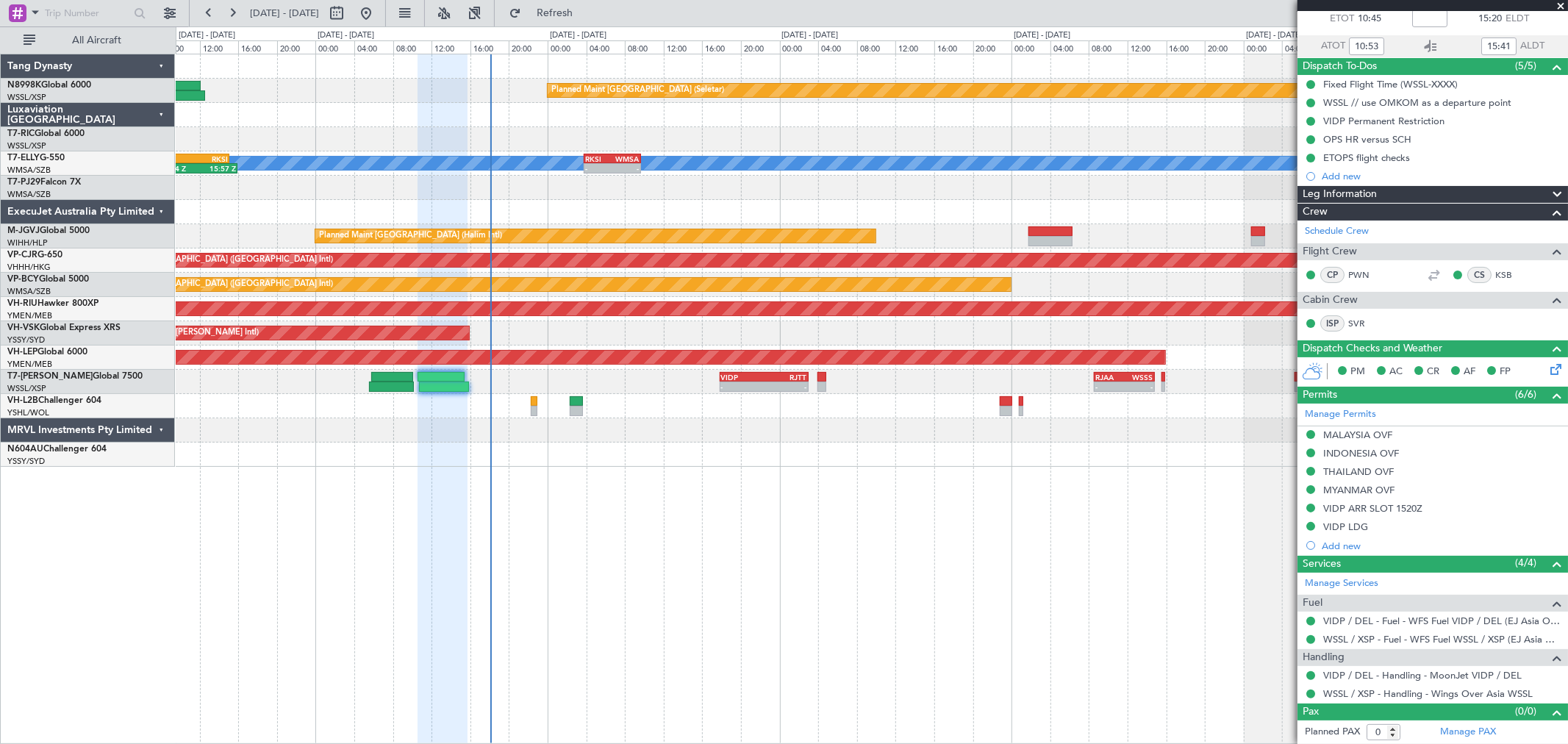
click at [520, 385] on div "- - VIDP 17:50 Z RJTT 03:00 Z - - RJAA 08:35 Z WSSS 14:50 Z - - WSSL 23:50 Z OM…" at bounding box center [872, 381] width 1392 height 24
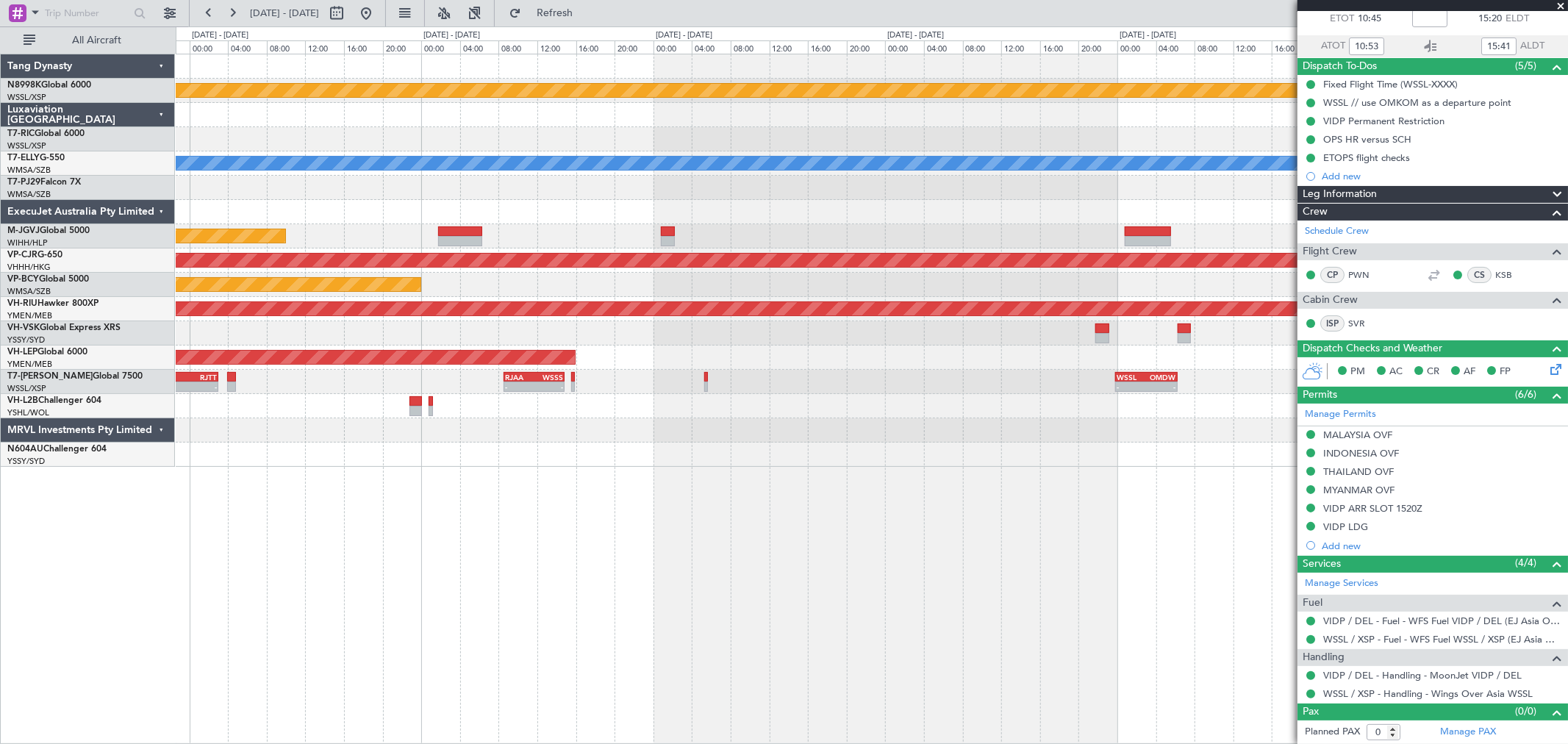
click at [725, 383] on div "- - VIDP 17:50 Z RJTT 03:00 Z - - RJAA 08:35 Z WSSS 14:50 Z - - WSSL 23:50 Z OM…" at bounding box center [872, 381] width 1392 height 24
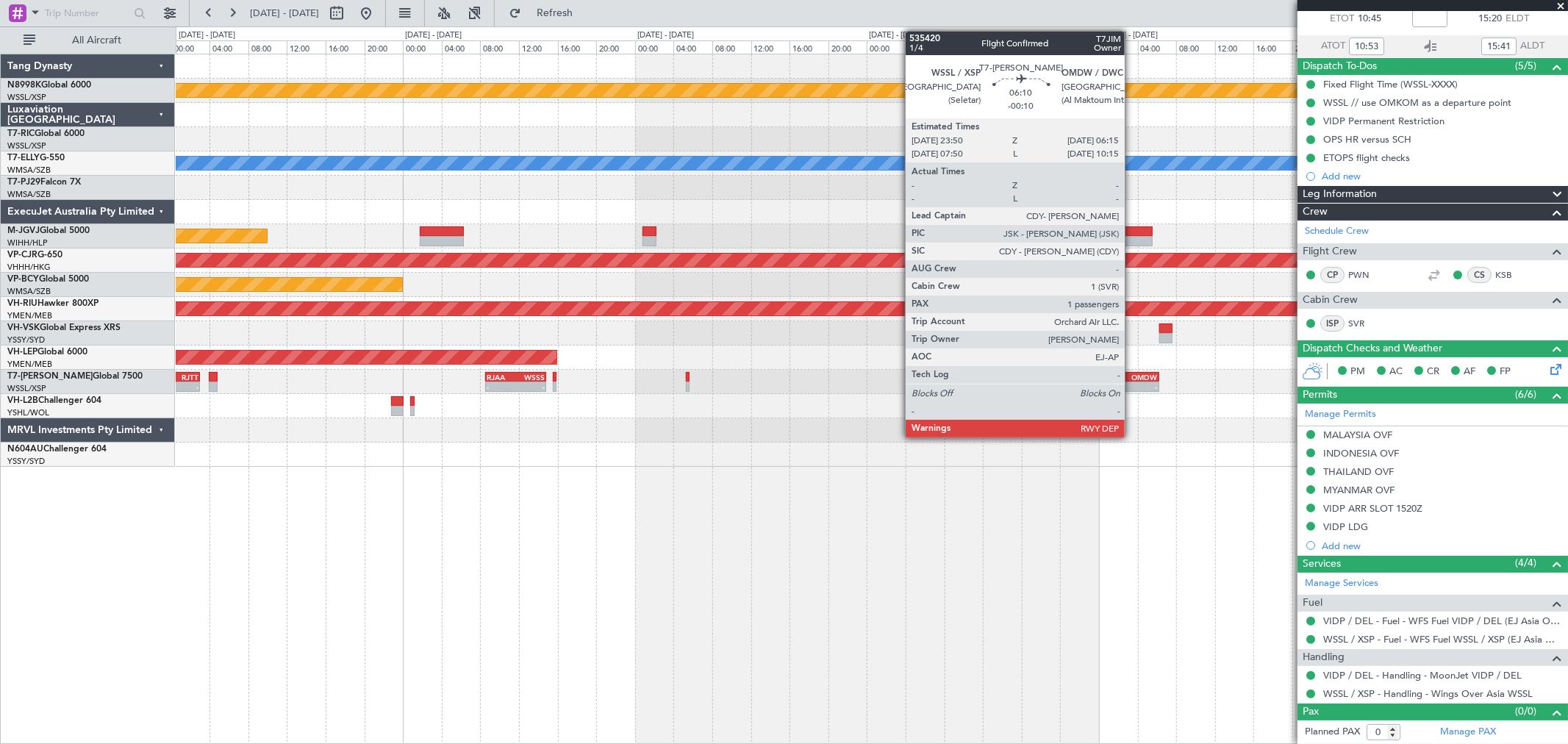
click at [1137, 385] on div "-" at bounding box center [1141, 387] width 30 height 9
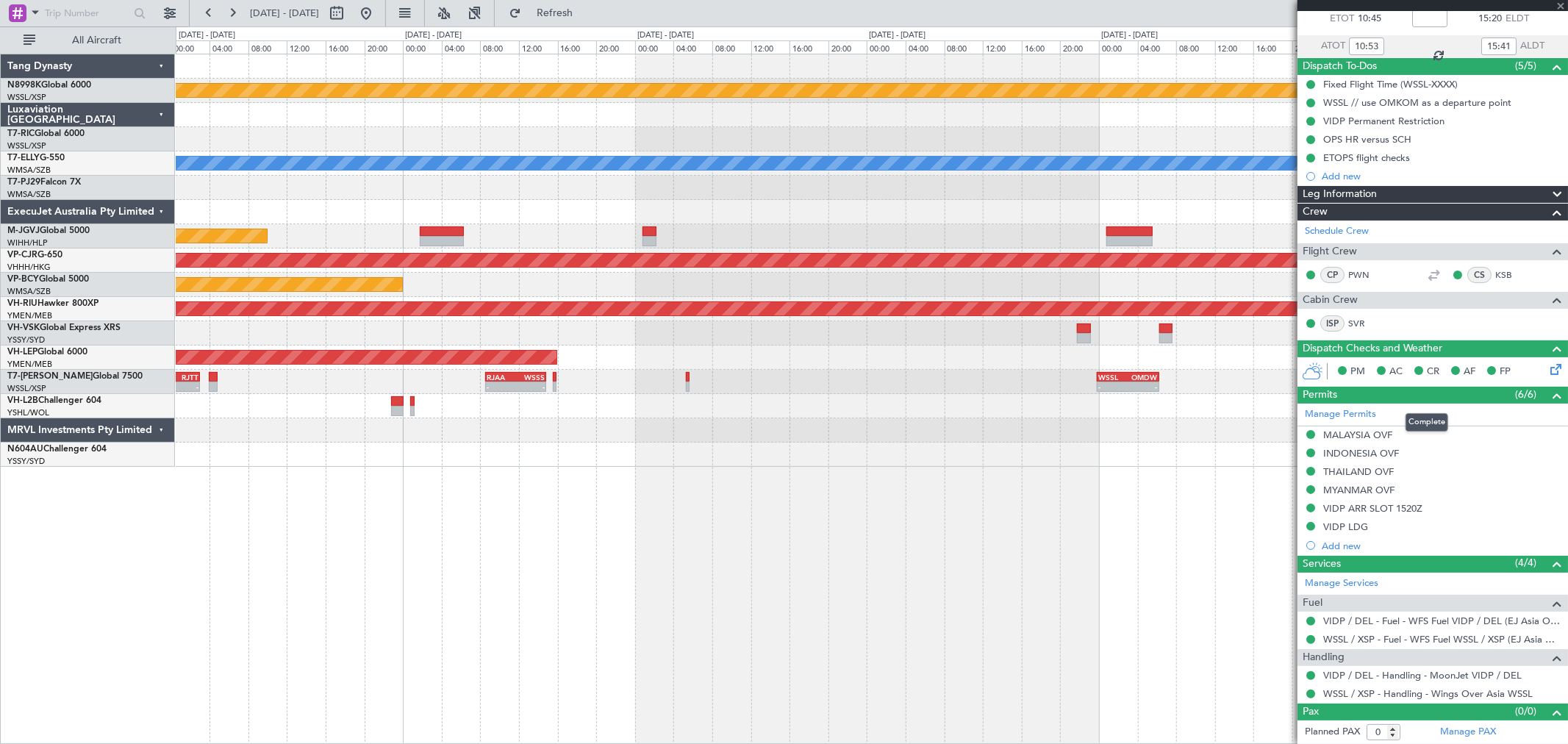
type input "-00:10"
type input "1"
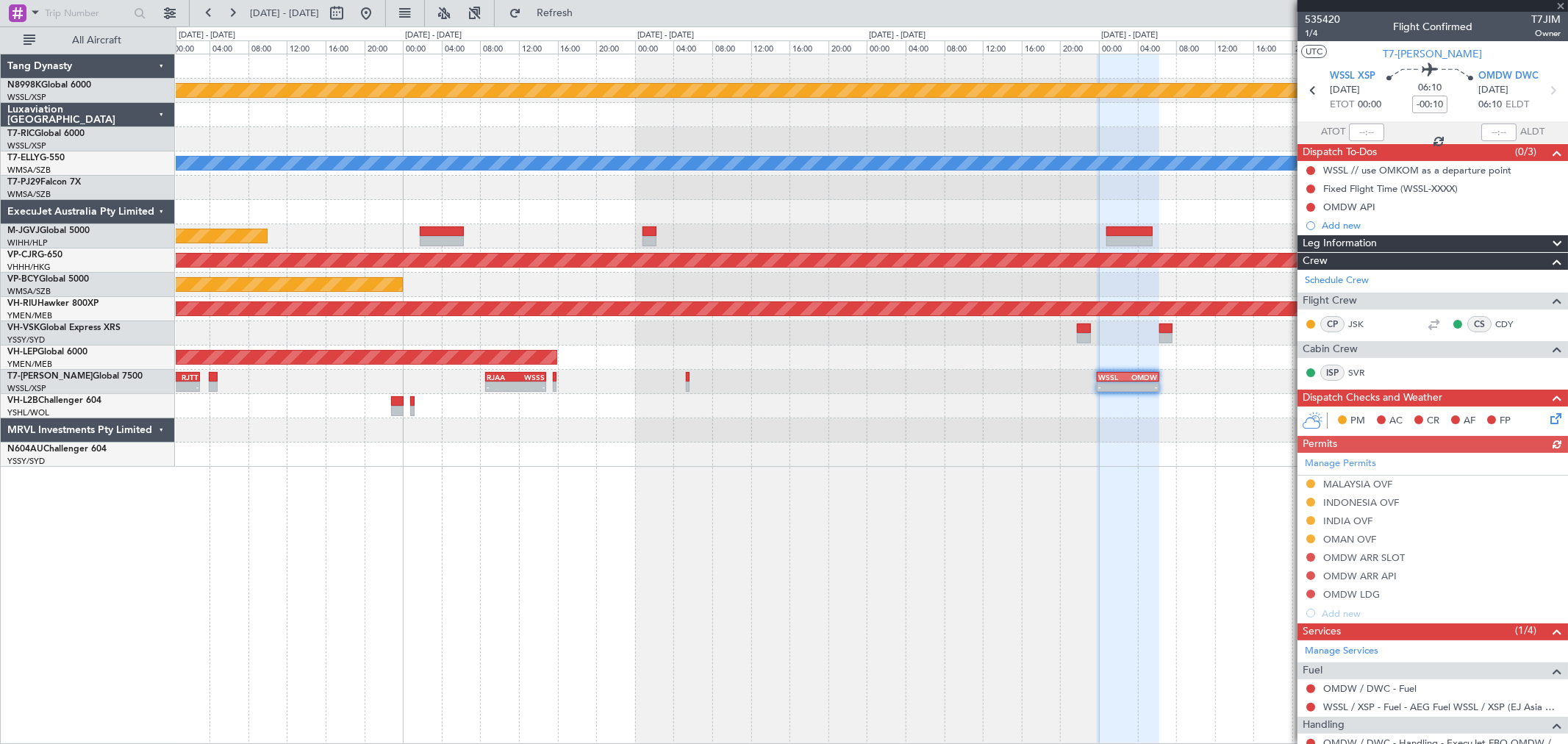
click at [898, 401] on div "Planned Maint [GEOGRAPHIC_DATA] (Seletar) [PERSON_NAME] - - RKSI 03:50 Z WMSA 0…" at bounding box center [872, 260] width 1392 height 412
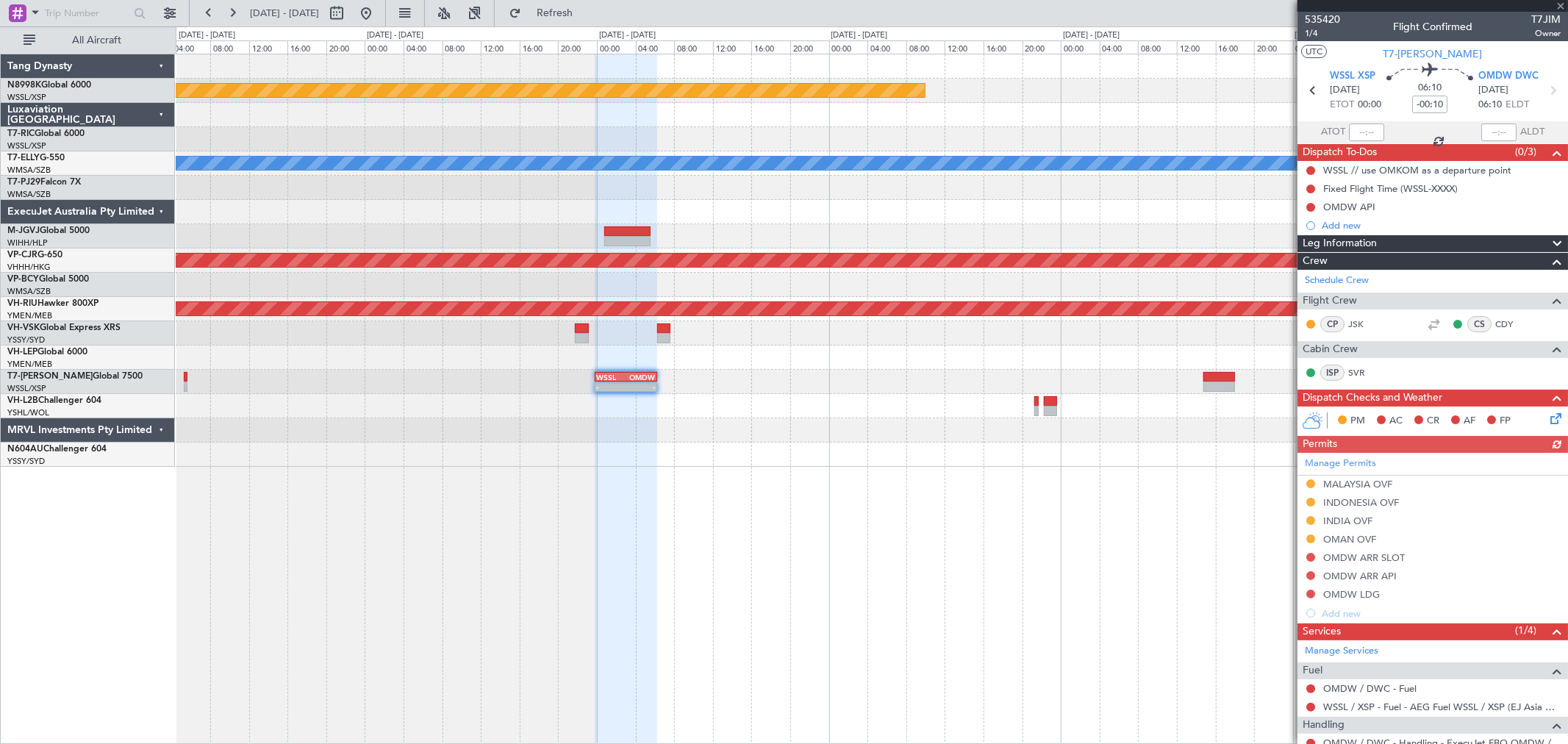
click at [769, 408] on div "Planned Maint [GEOGRAPHIC_DATA] (Seletar) [PERSON_NAME] - - RKSI 02:50 Z WMSA 0…" at bounding box center [872, 260] width 1392 height 412
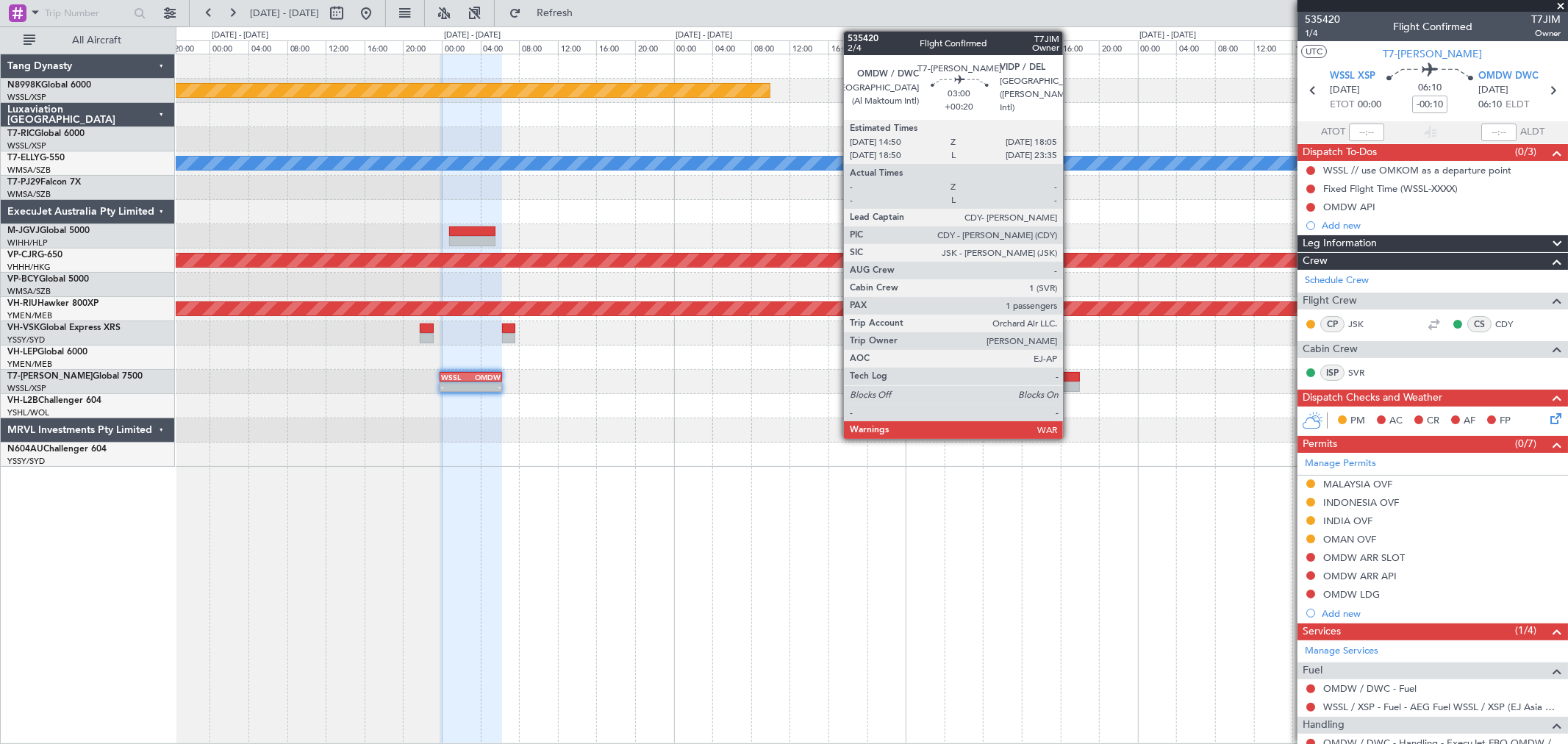
click at [1070, 386] on div at bounding box center [1063, 387] width 31 height 10
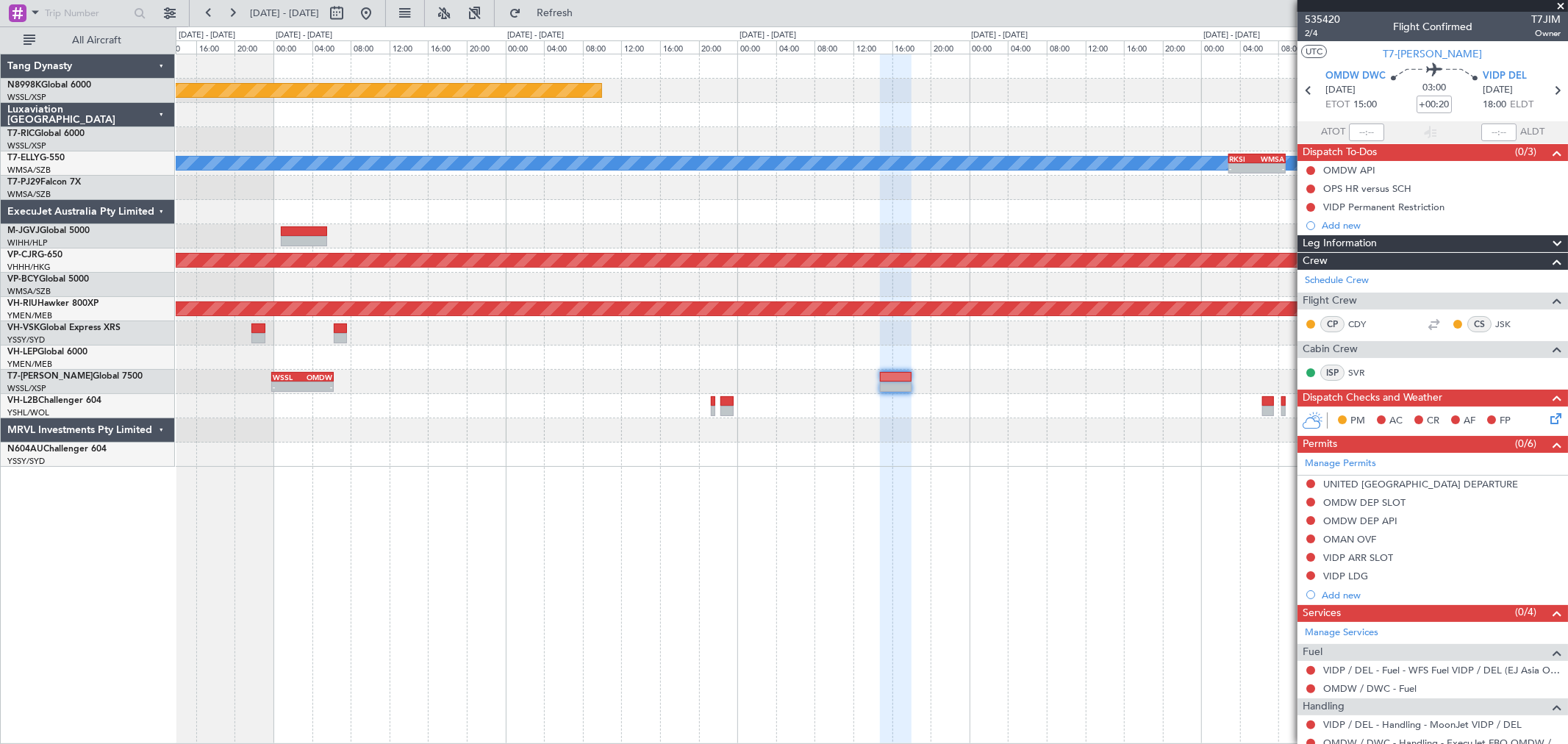
click at [968, 399] on div at bounding box center [872, 406] width 1392 height 24
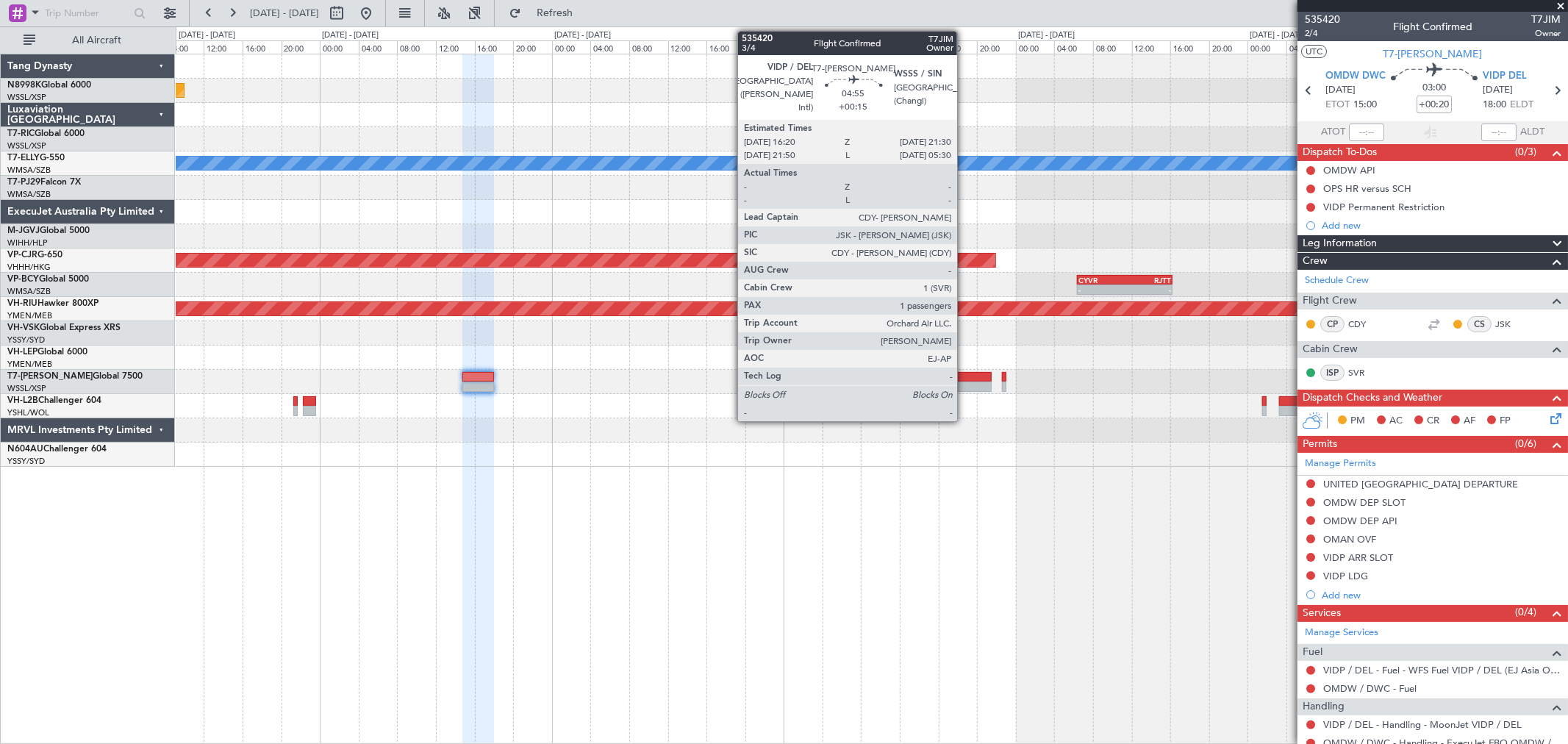
click at [964, 386] on div at bounding box center [965, 387] width 50 height 10
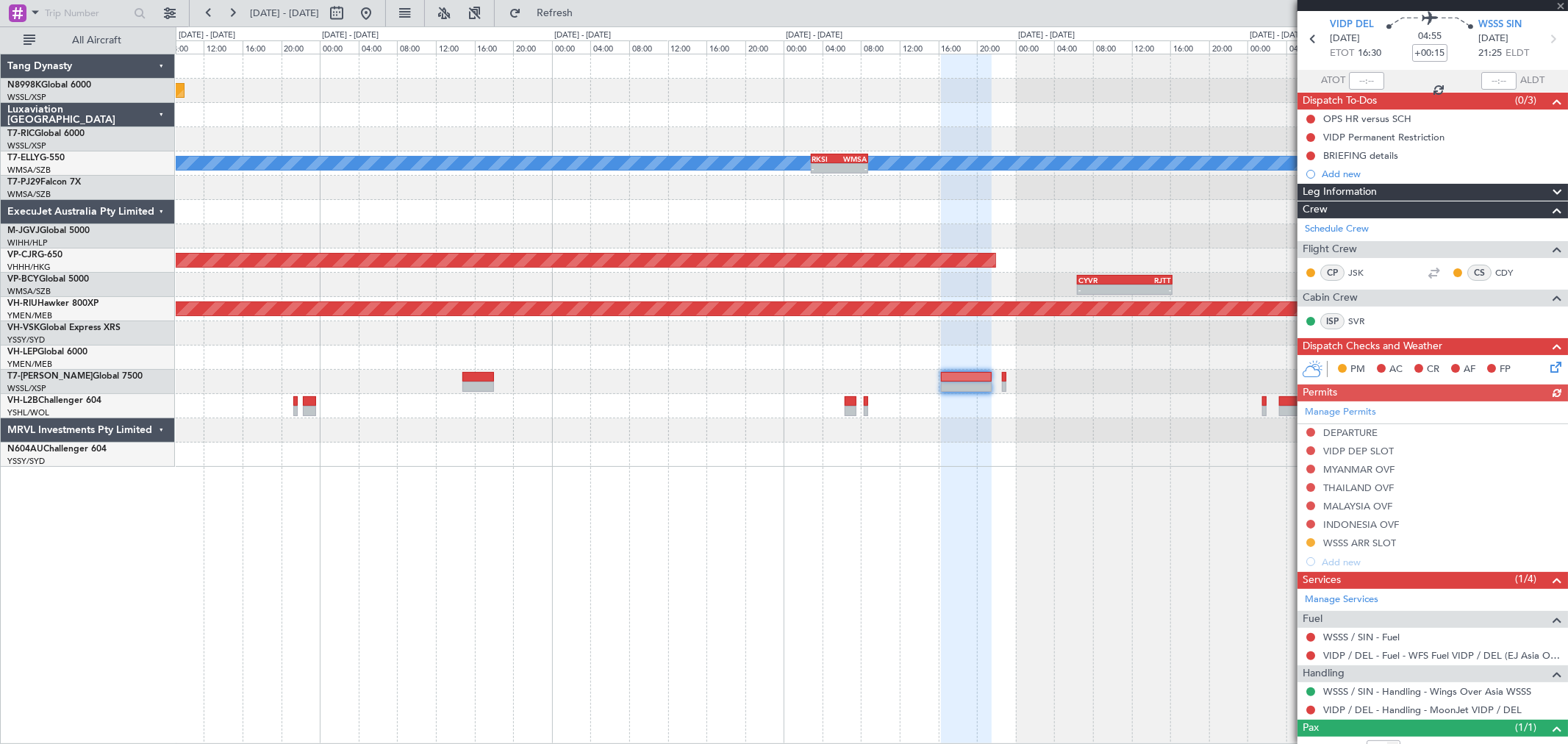
scroll to position [101, 0]
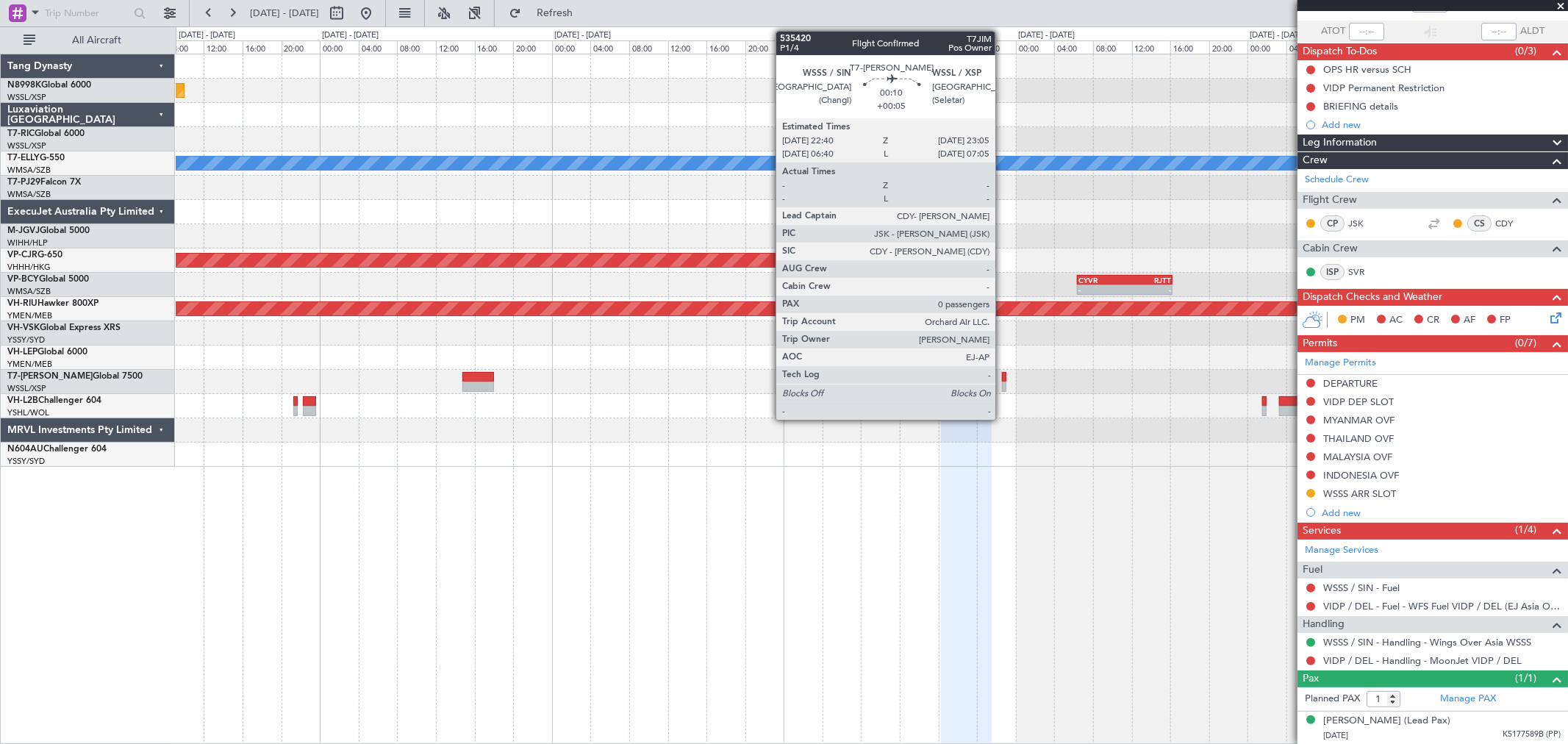
click at [1002, 383] on div at bounding box center [1003, 387] width 5 height 10
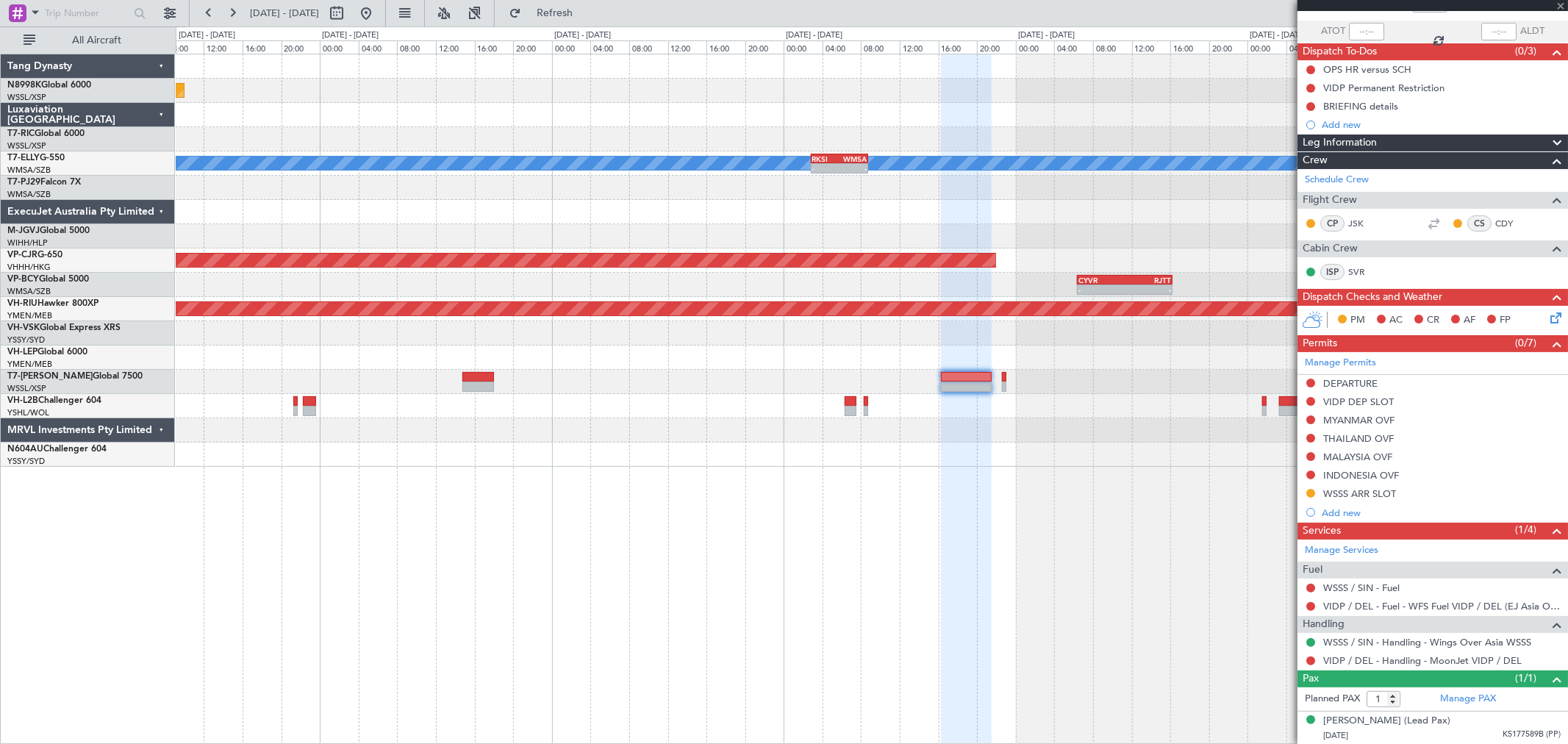
type input "+00:05"
type input "0"
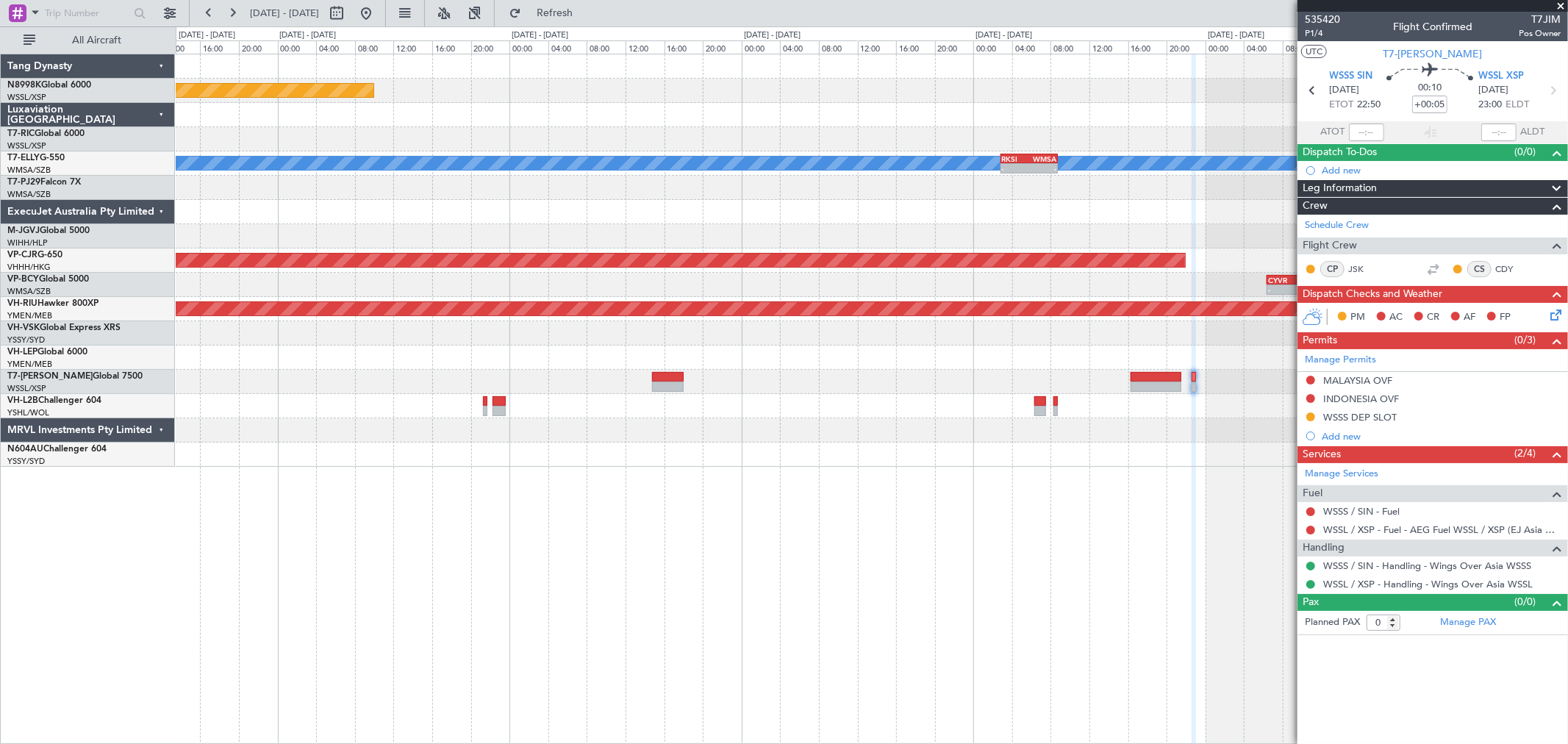
click at [1003, 370] on div "Planned Maint [GEOGRAPHIC_DATA] (Seletar) [PERSON_NAME] - - RKSI 02:50 Z WMSA 0…" at bounding box center [872, 260] width 1392 height 412
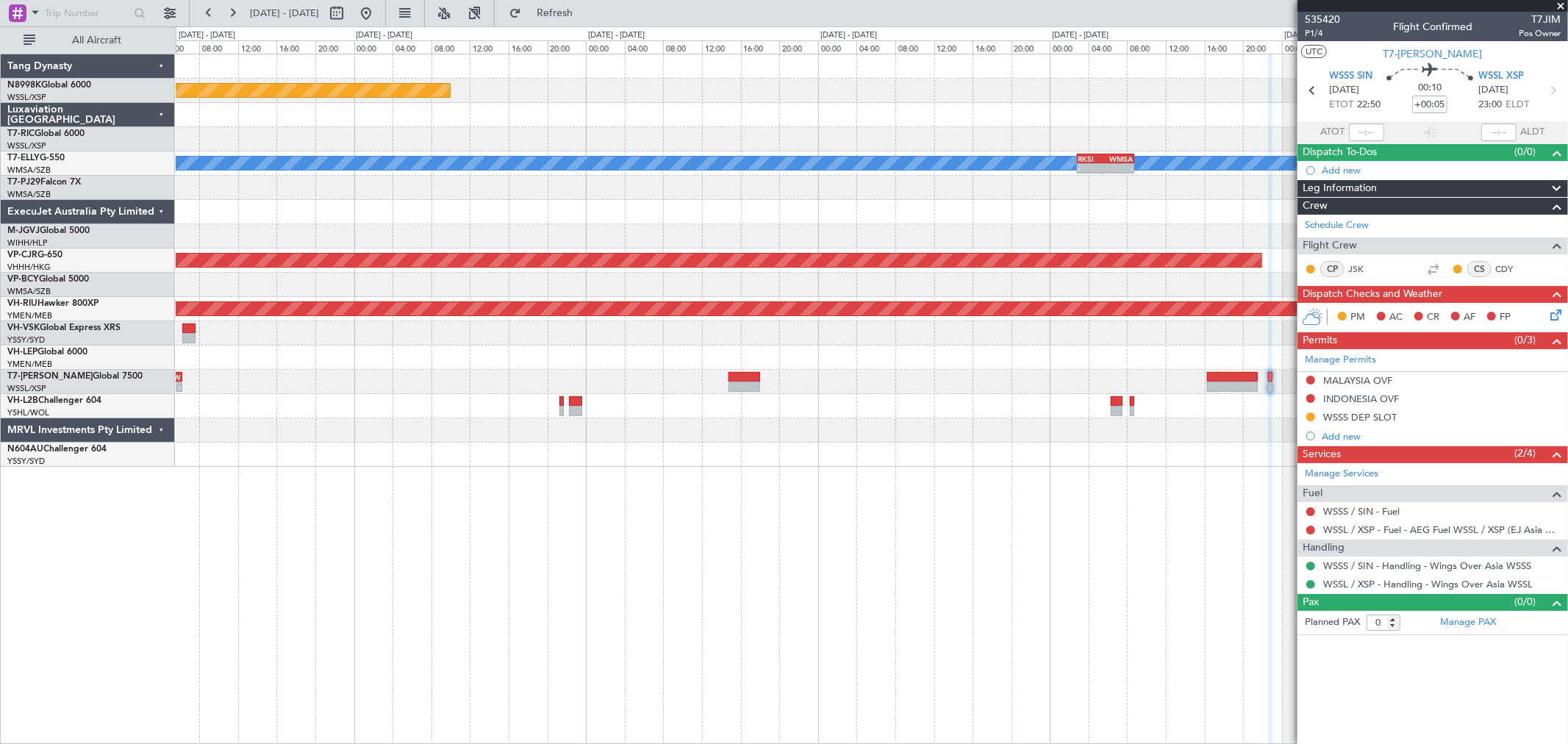
click at [794, 353] on div "Planned Maint [GEOGRAPHIC_DATA] (Seletar) [PERSON_NAME] - - RKSI 02:50 Z WMSA 0…" at bounding box center [872, 260] width 1392 height 412
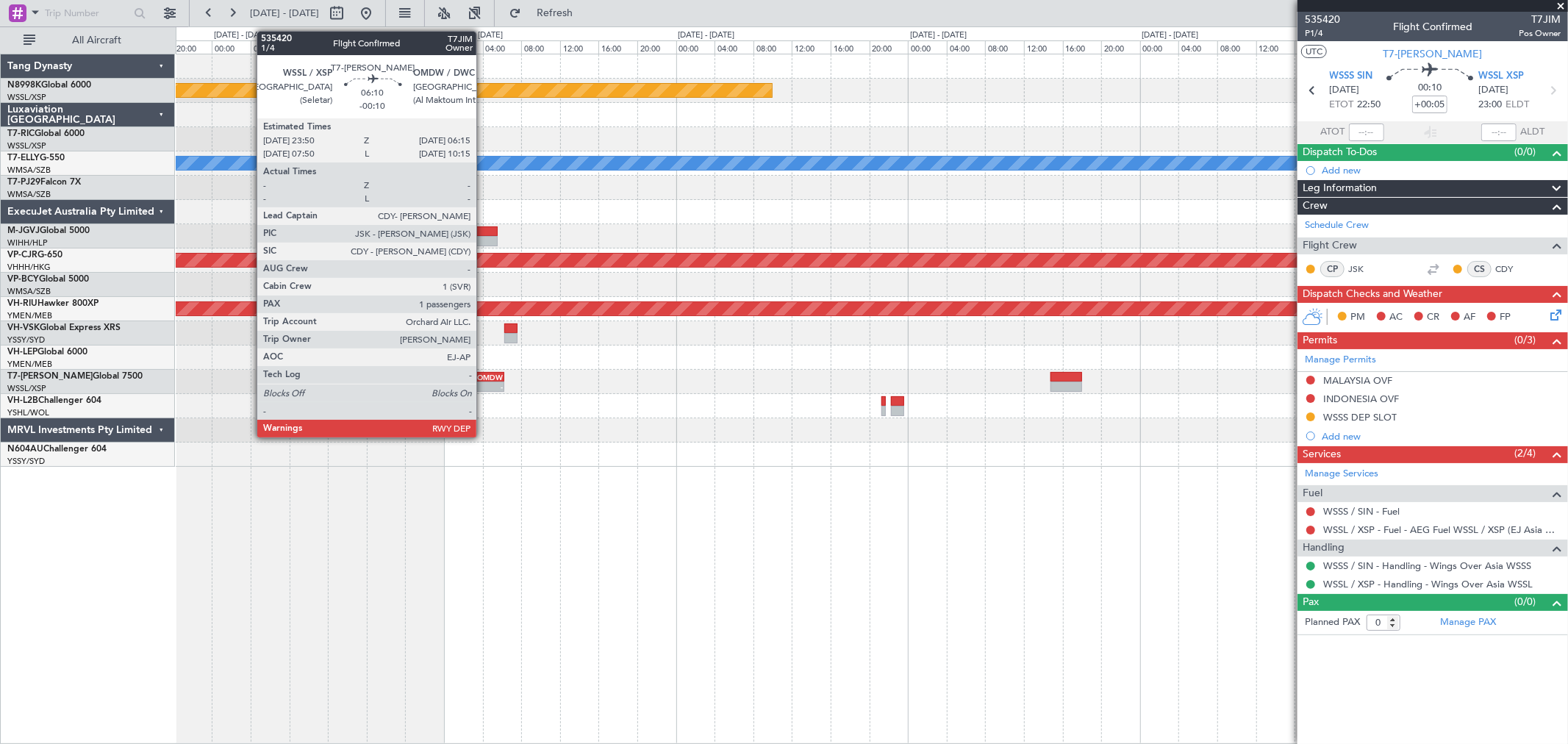
click at [486, 377] on div "OMDW" at bounding box center [486, 376] width 30 height 9
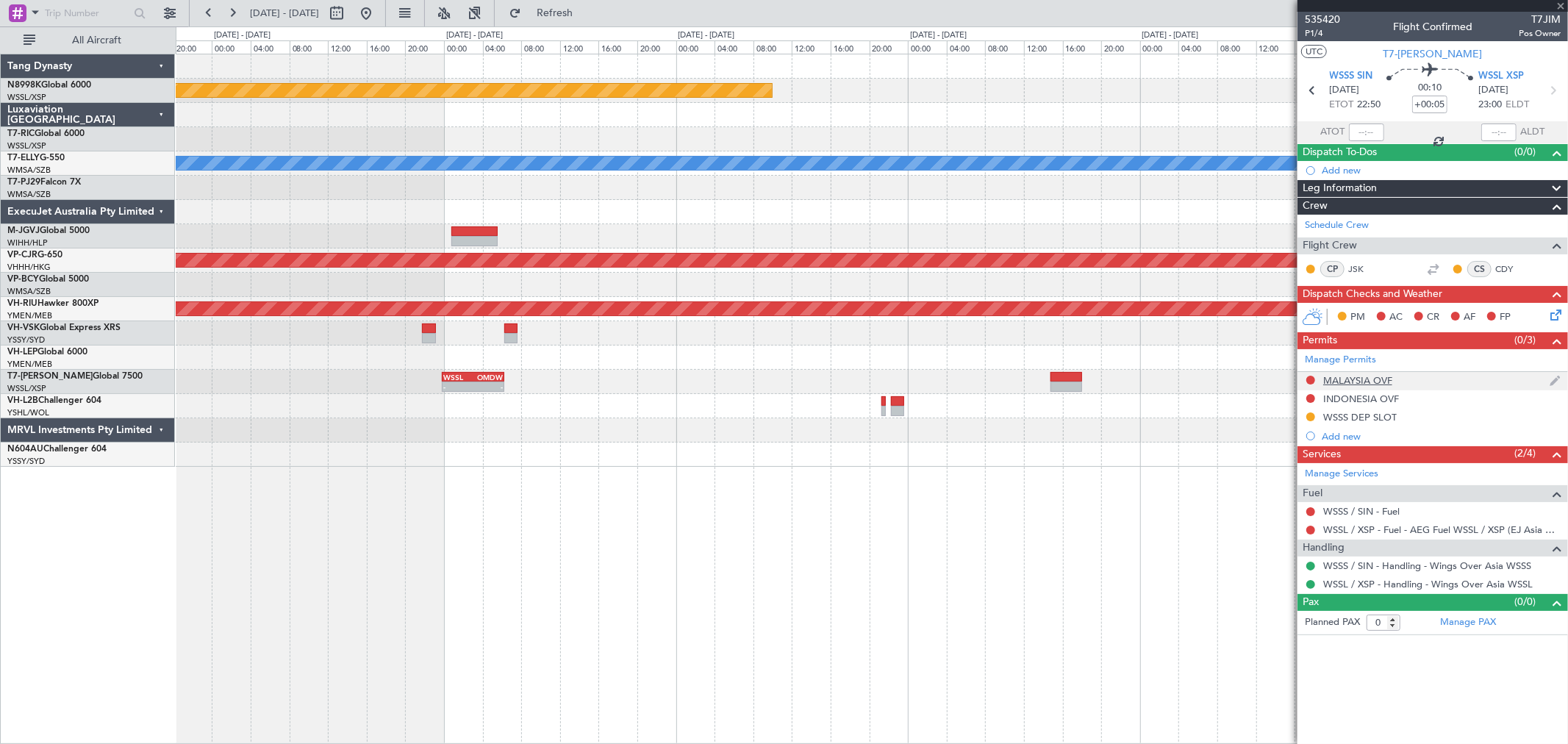
type input "-00:10"
type input "1"
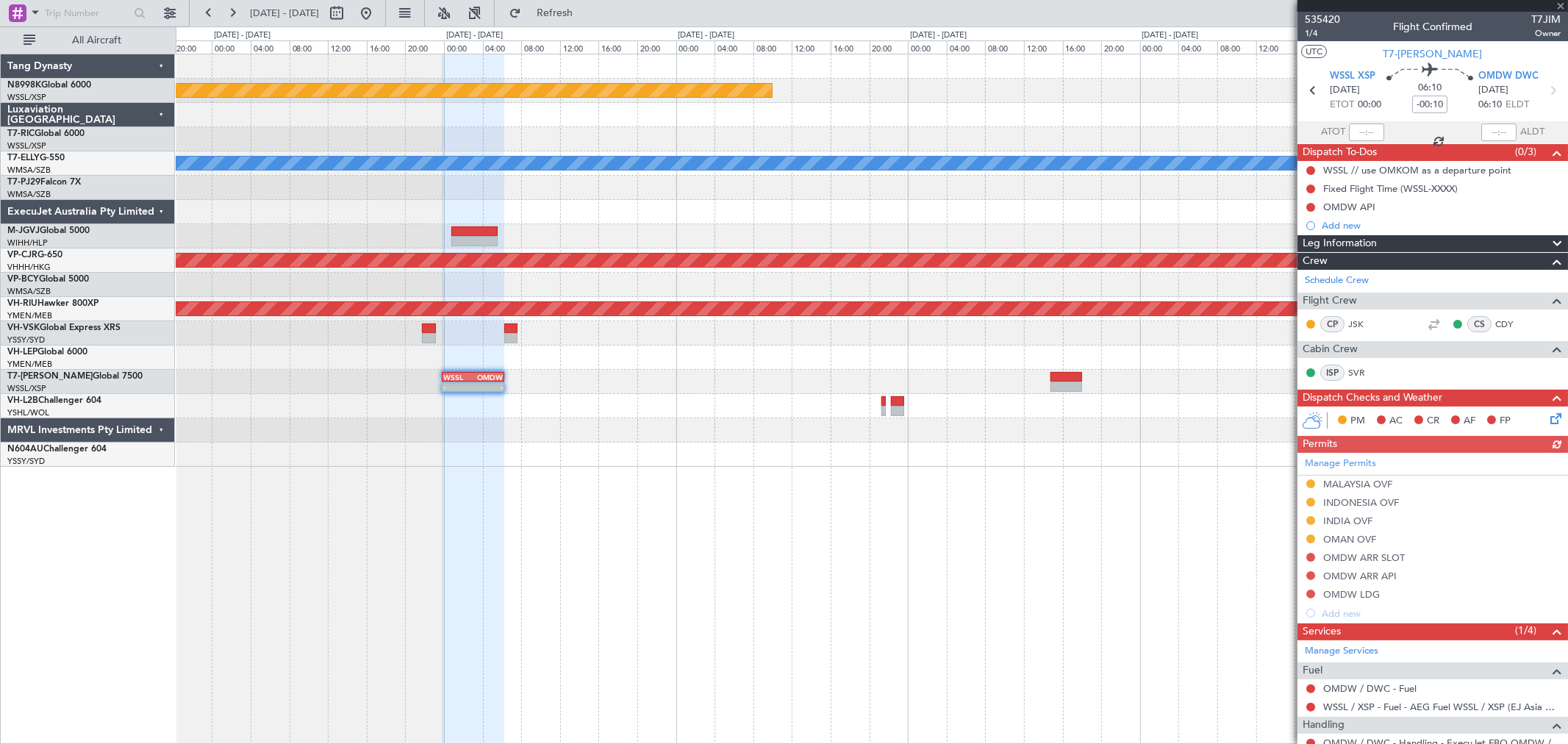
scroll to position [101, 0]
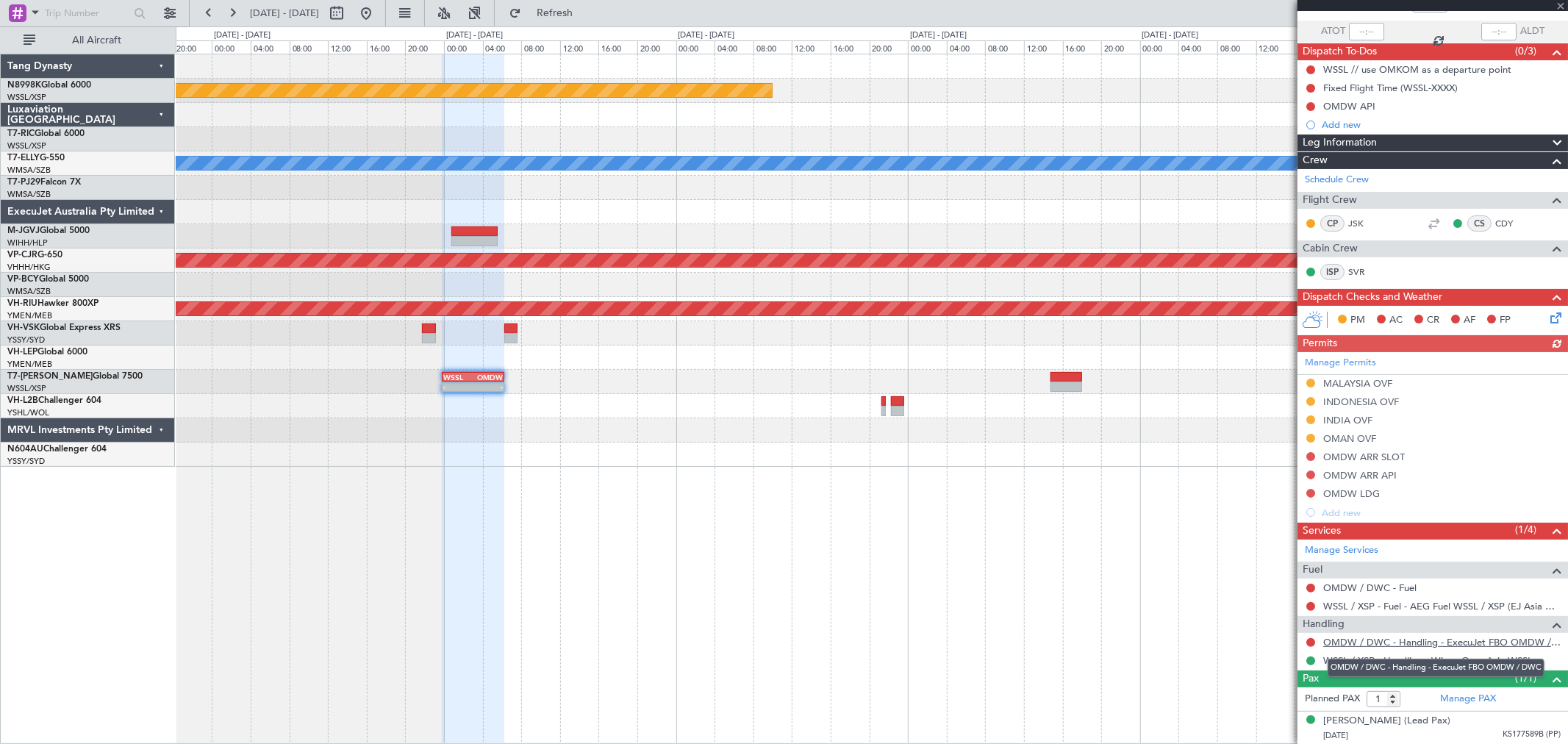
click at [1350, 637] on link "OMDW / DWC - Handling - ExecuJet FBO OMDW / DWC" at bounding box center [1441, 642] width 237 height 12
click at [1311, 643] on button at bounding box center [1310, 642] width 9 height 9
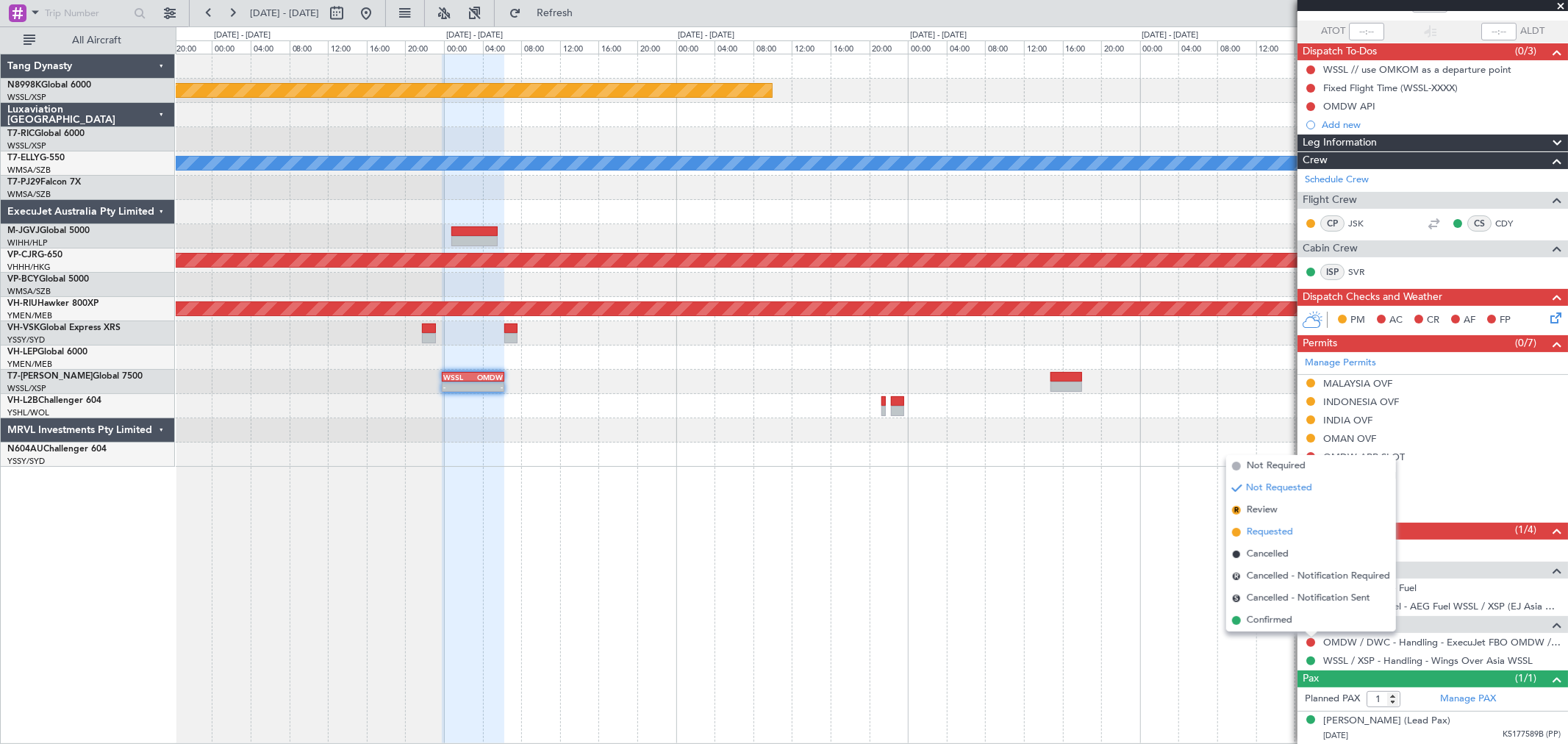
click at [1275, 532] on span "Requested" at bounding box center [1270, 532] width 47 height 14
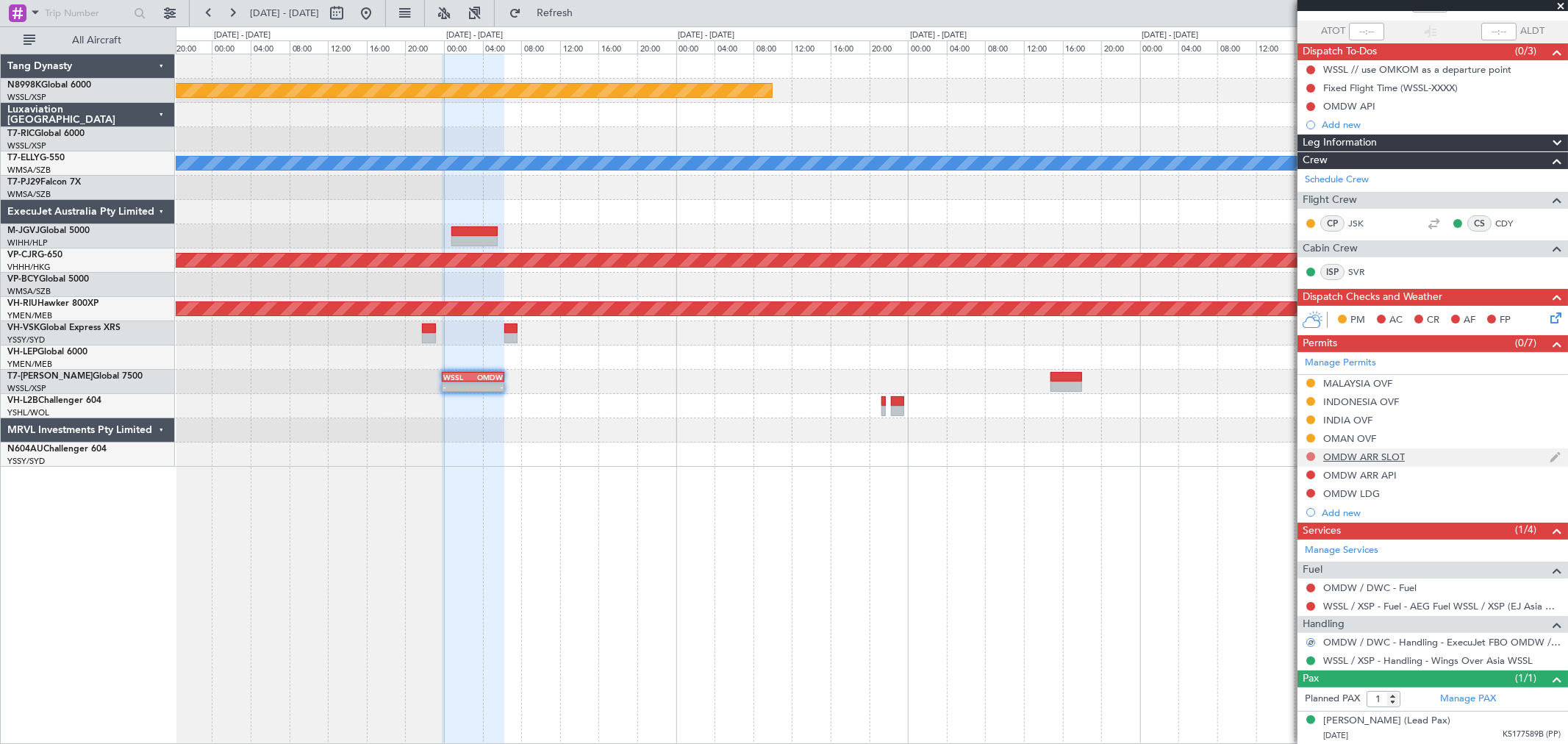
click at [1310, 453] on button at bounding box center [1310, 456] width 9 height 9
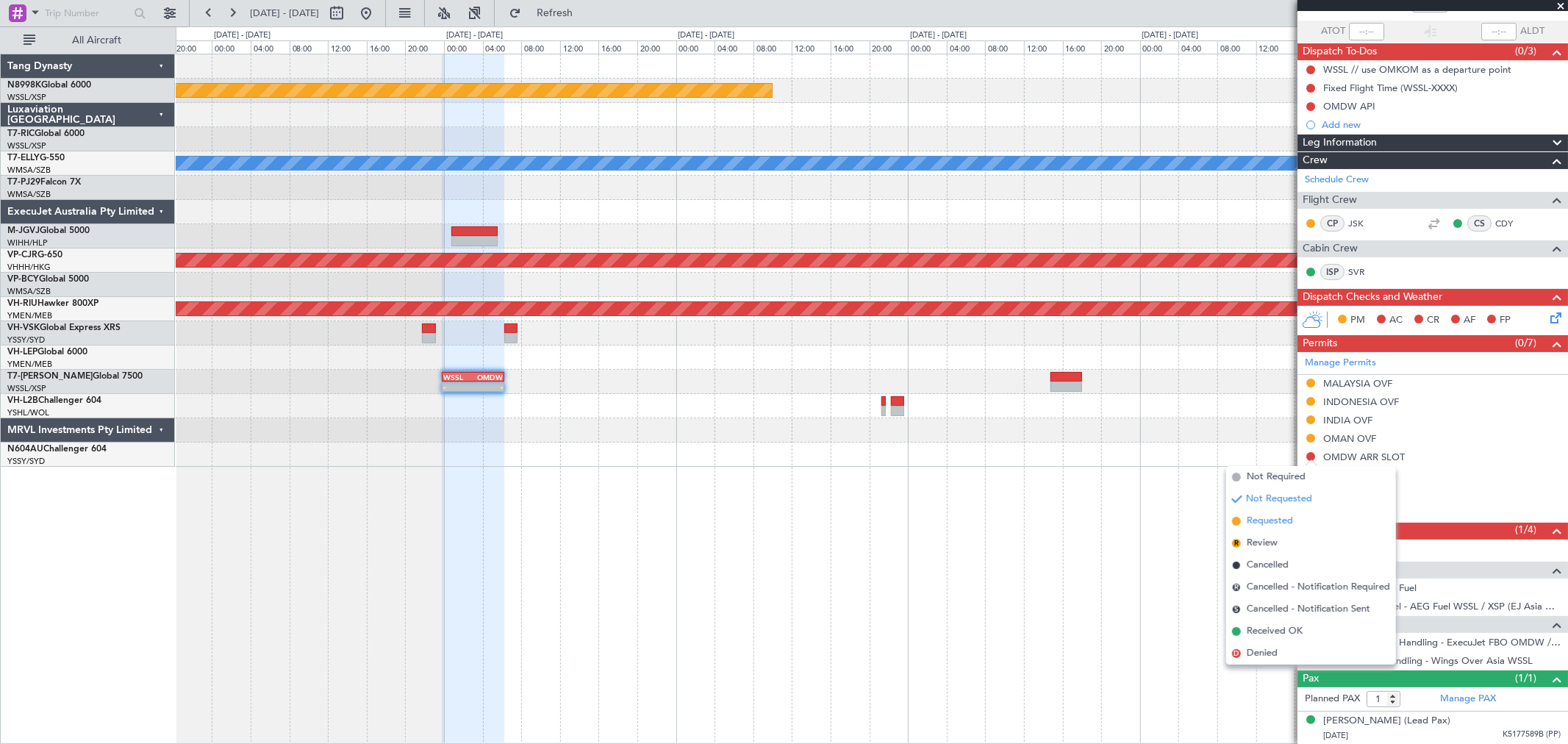
click at [1262, 518] on span "Requested" at bounding box center [1270, 521] width 47 height 14
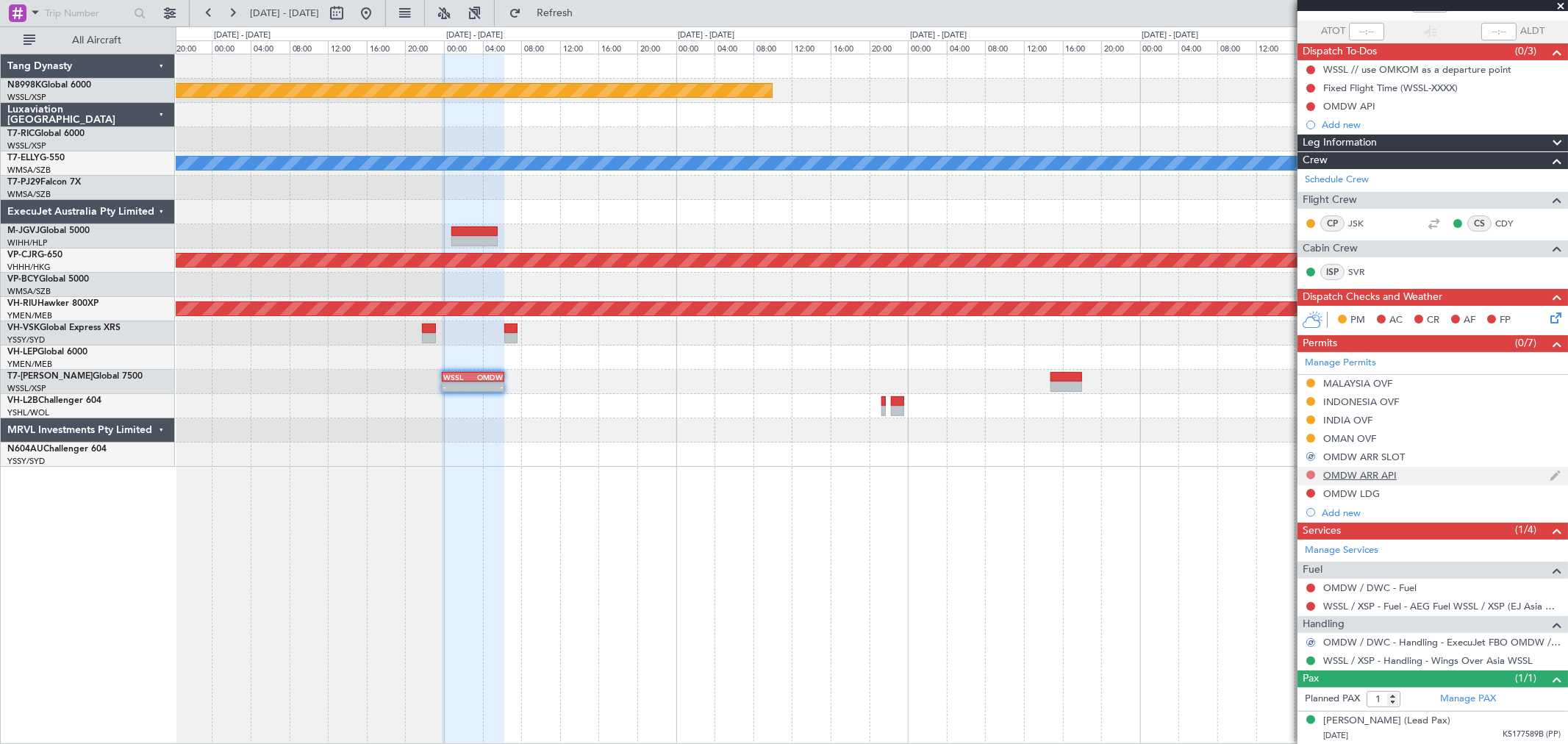
click at [1310, 475] on button at bounding box center [1310, 474] width 9 height 9
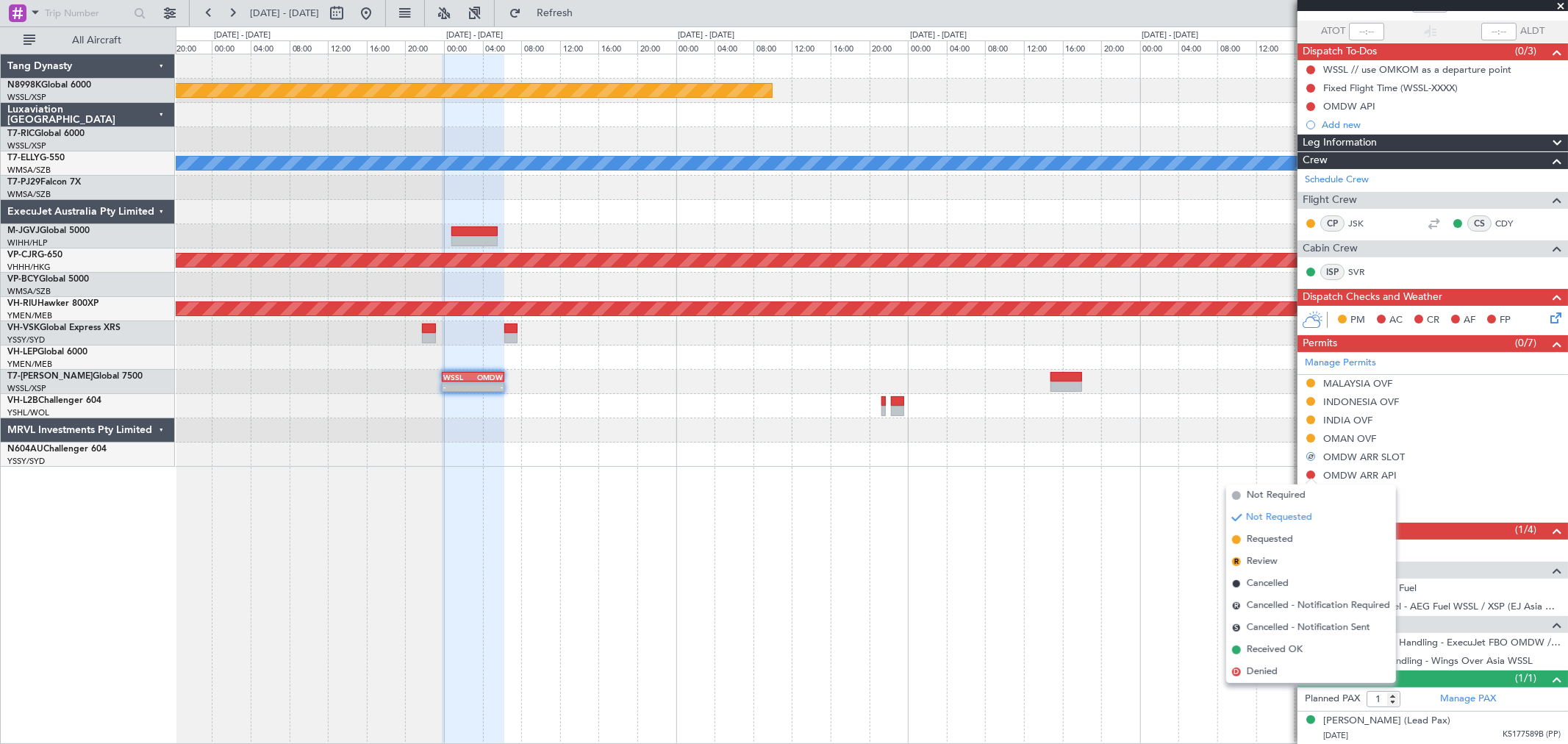
click at [1215, 473] on div "Planned Maint [GEOGRAPHIC_DATA] (Seletar) [PERSON_NAME] - - RKSI 02:50 Z WMSA 0…" at bounding box center [872, 398] width 1392 height 691
click at [1136, 560] on div "Planned Maint [GEOGRAPHIC_DATA] (Seletar) [PERSON_NAME] - - RKSI 02:50 Z WMSA 0…" at bounding box center [872, 398] width 1392 height 691
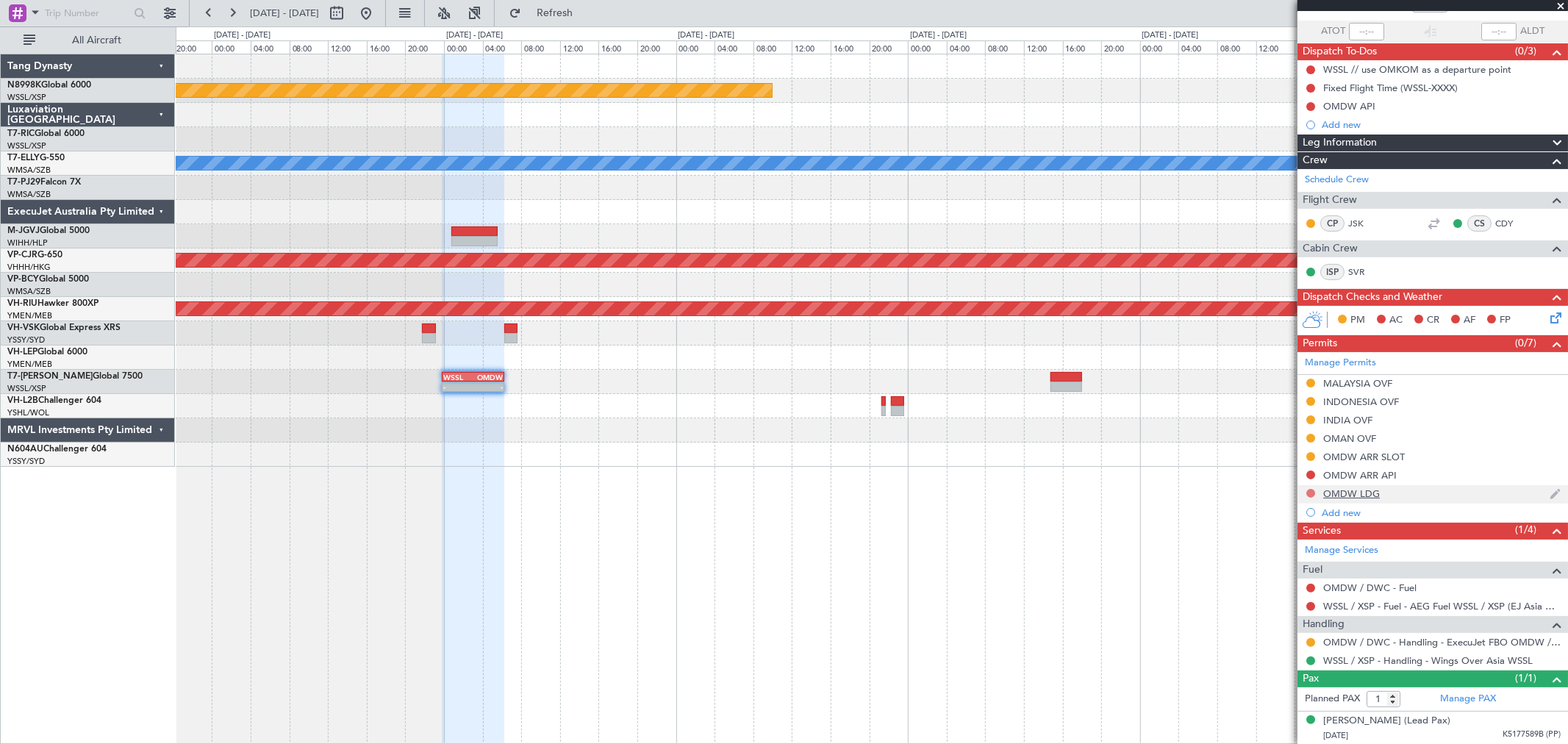
click at [1311, 493] on button at bounding box center [1310, 493] width 9 height 9
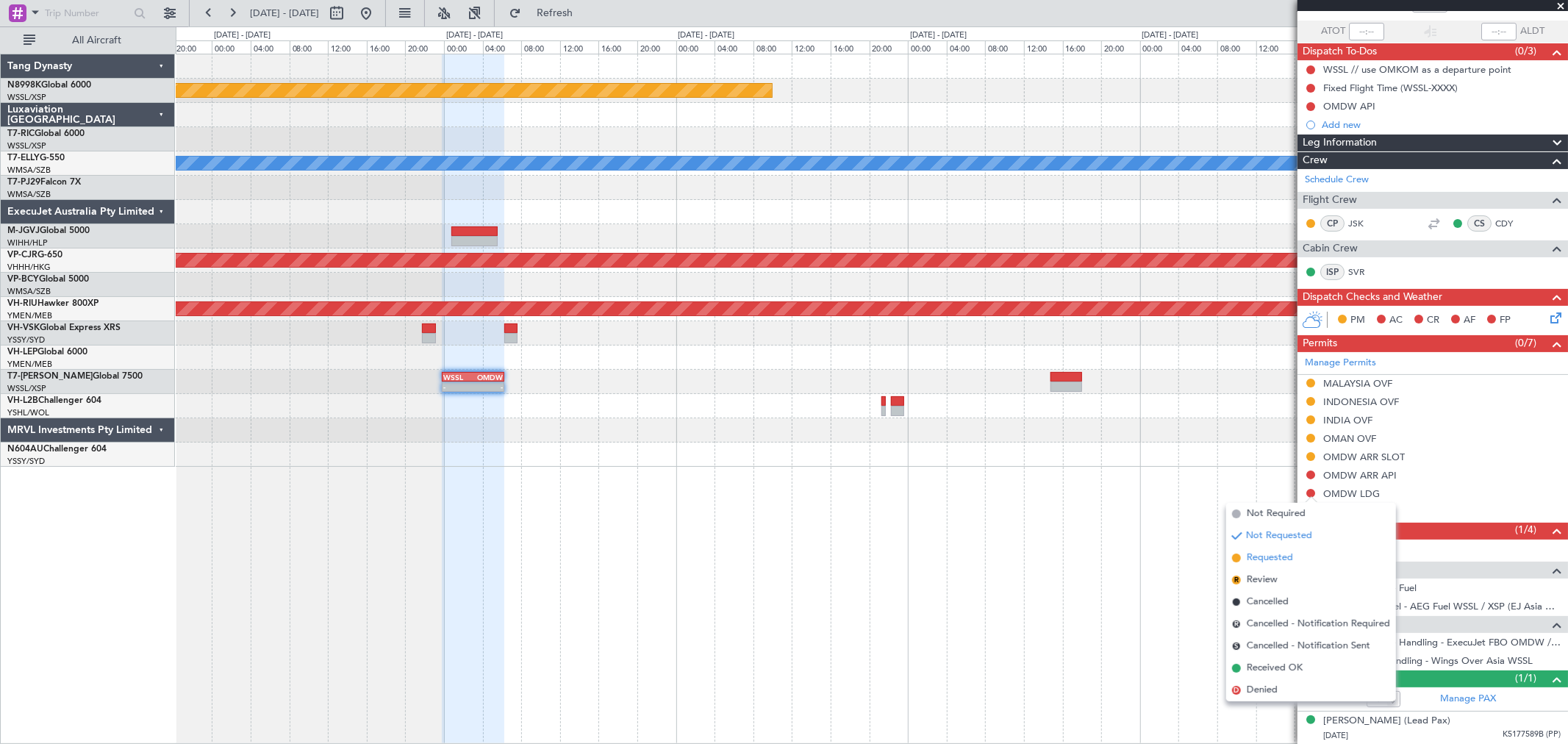
click at [1254, 554] on span "Requested" at bounding box center [1270, 557] width 47 height 14
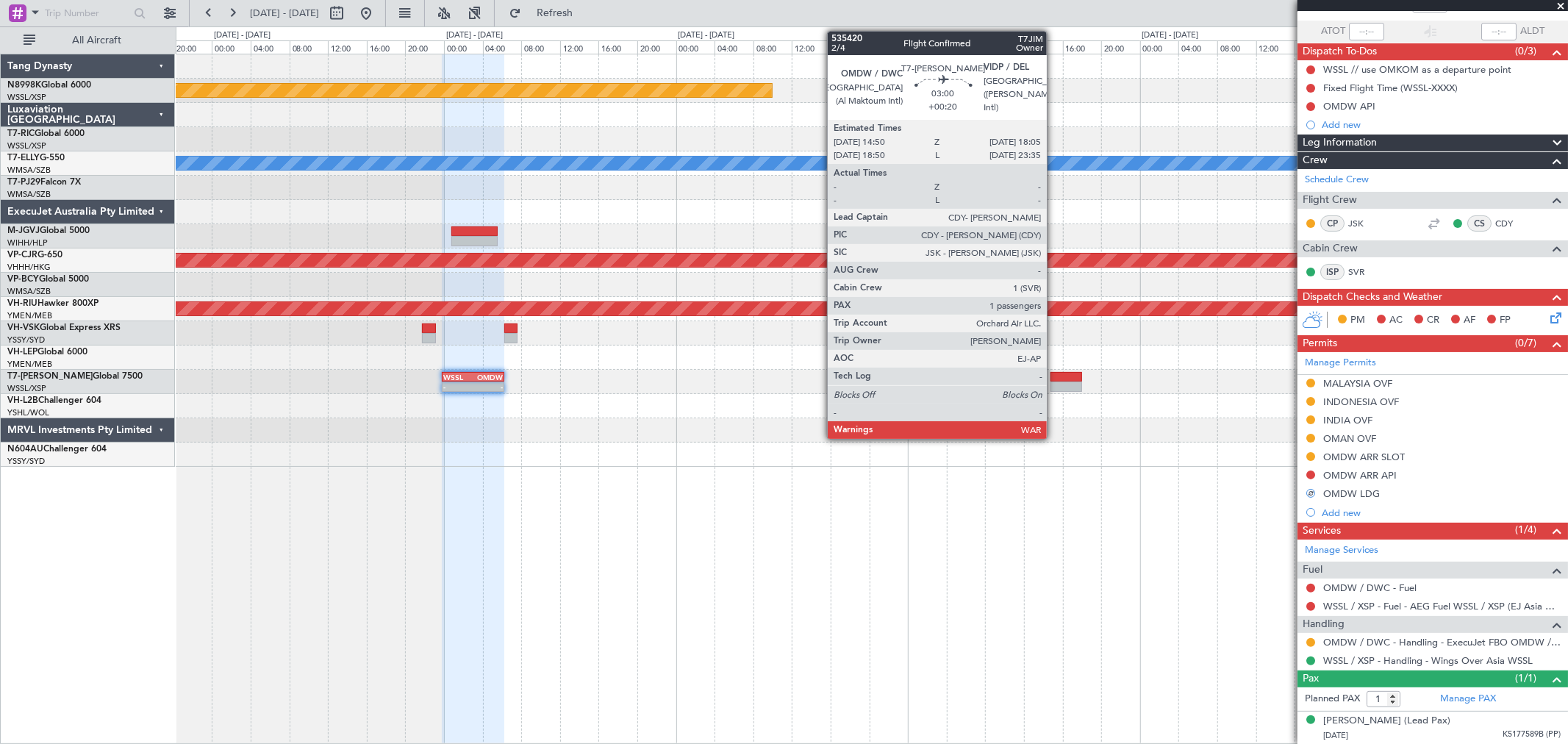
click at [1059, 378] on div at bounding box center [1065, 377] width 31 height 10
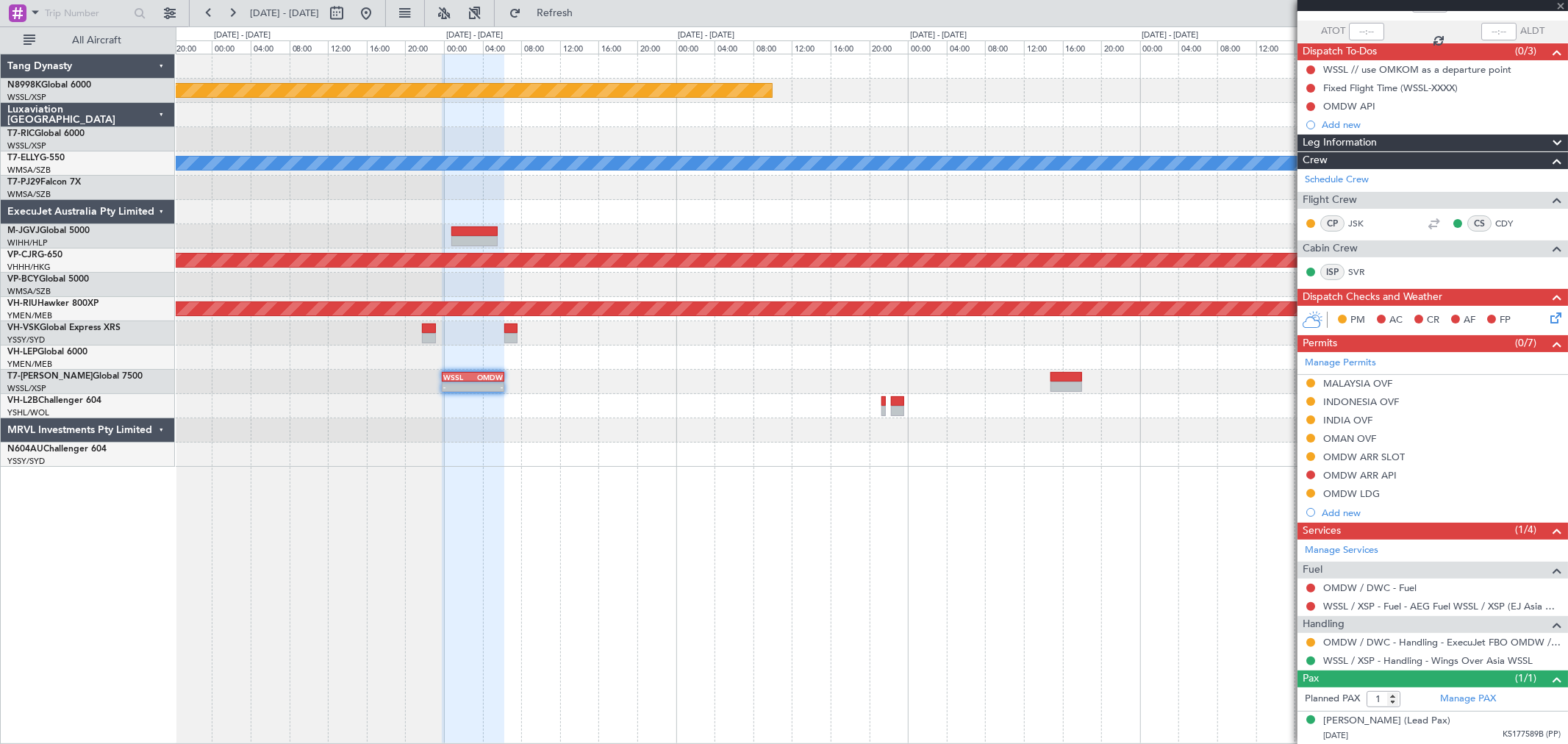
type input "+00:20"
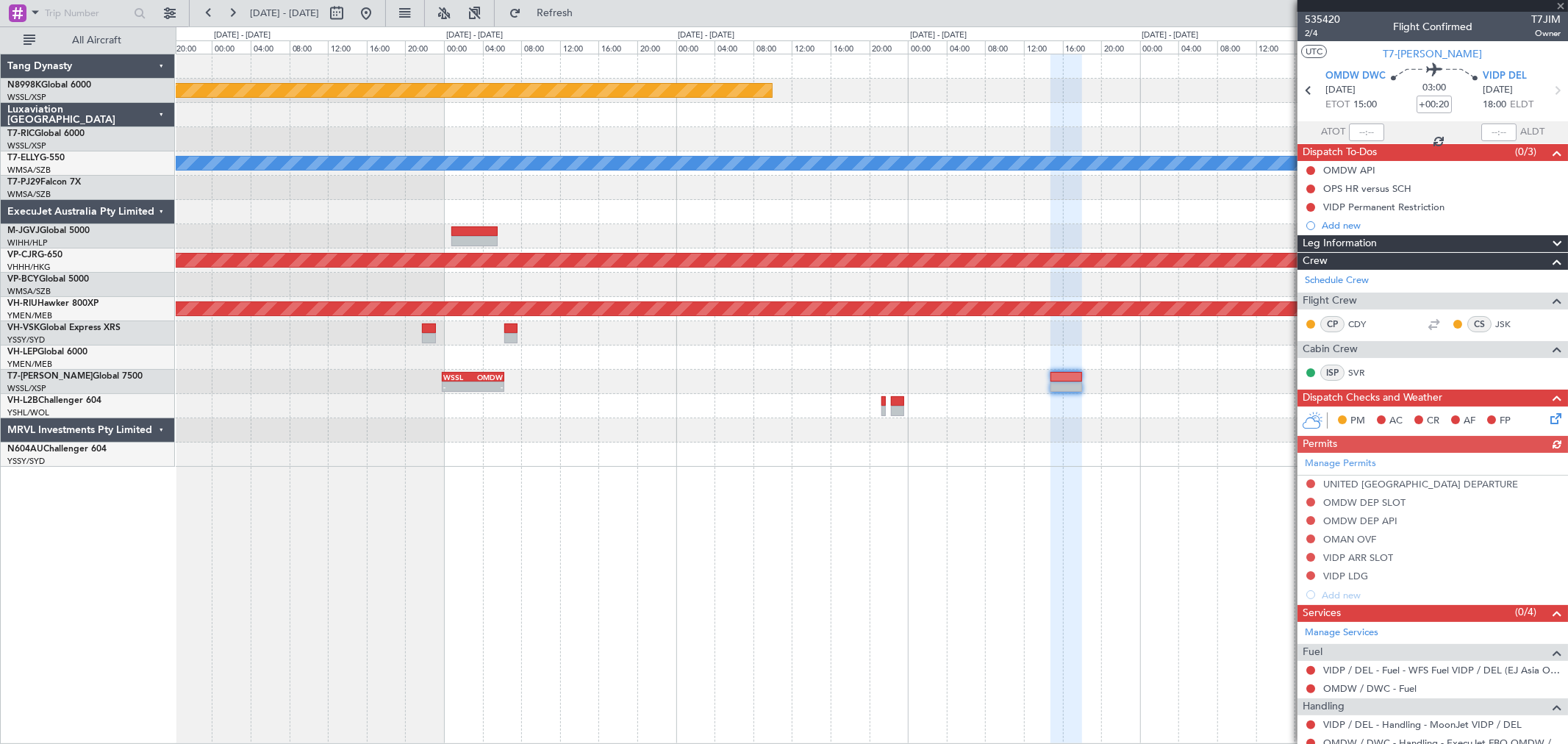
click at [1308, 487] on div "Manage Permits UNITED ARAB EMIRATES DEPARTURE OMDW DEP SLOT OMDW DEP API OMAN O…" at bounding box center [1433, 529] width 270 height 151
click at [1340, 461] on link "Manage Permits" at bounding box center [1340, 464] width 71 height 14
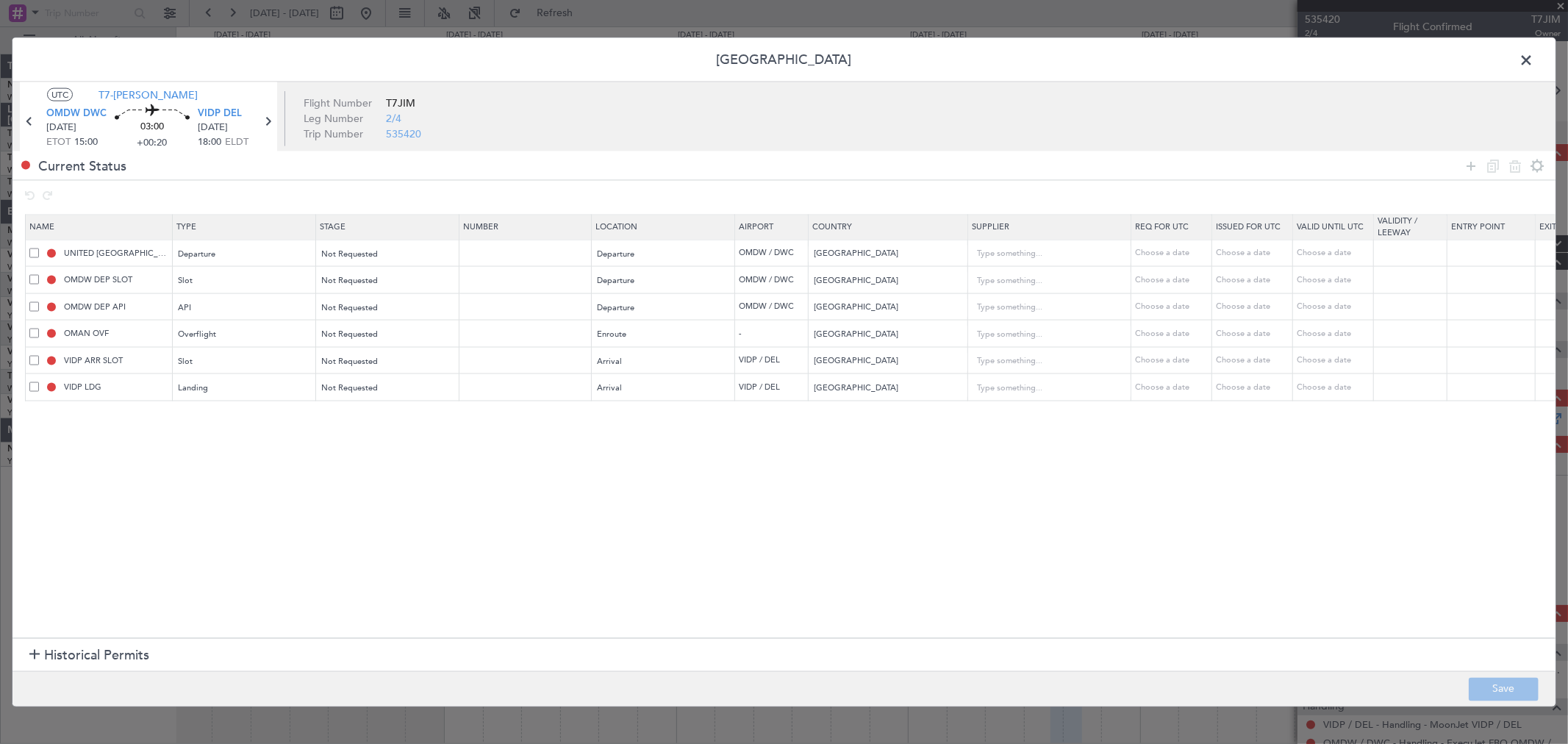
click at [34, 253] on span at bounding box center [34, 252] width 10 height 10
click at [40, 248] on input "checkbox" at bounding box center [40, 248] width 0 height 0
click at [1510, 172] on icon at bounding box center [1515, 165] width 18 height 18
type input "OMDW DEP SLOT"
type input "OMDW DEP API"
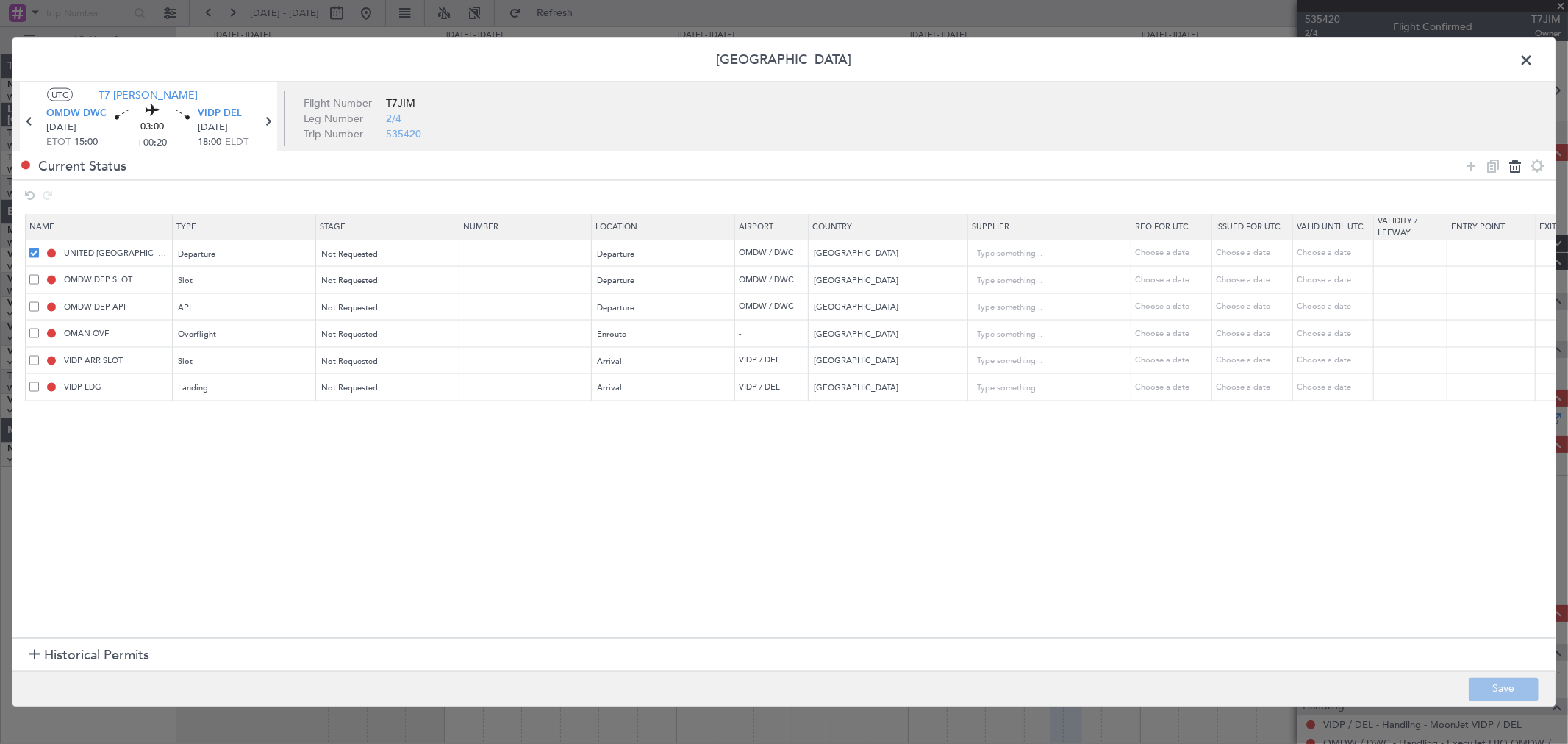
type input "OMAN OVF"
type input "Oman"
type input "2"
type input "VIDP ARR SLOT"
type input "India"
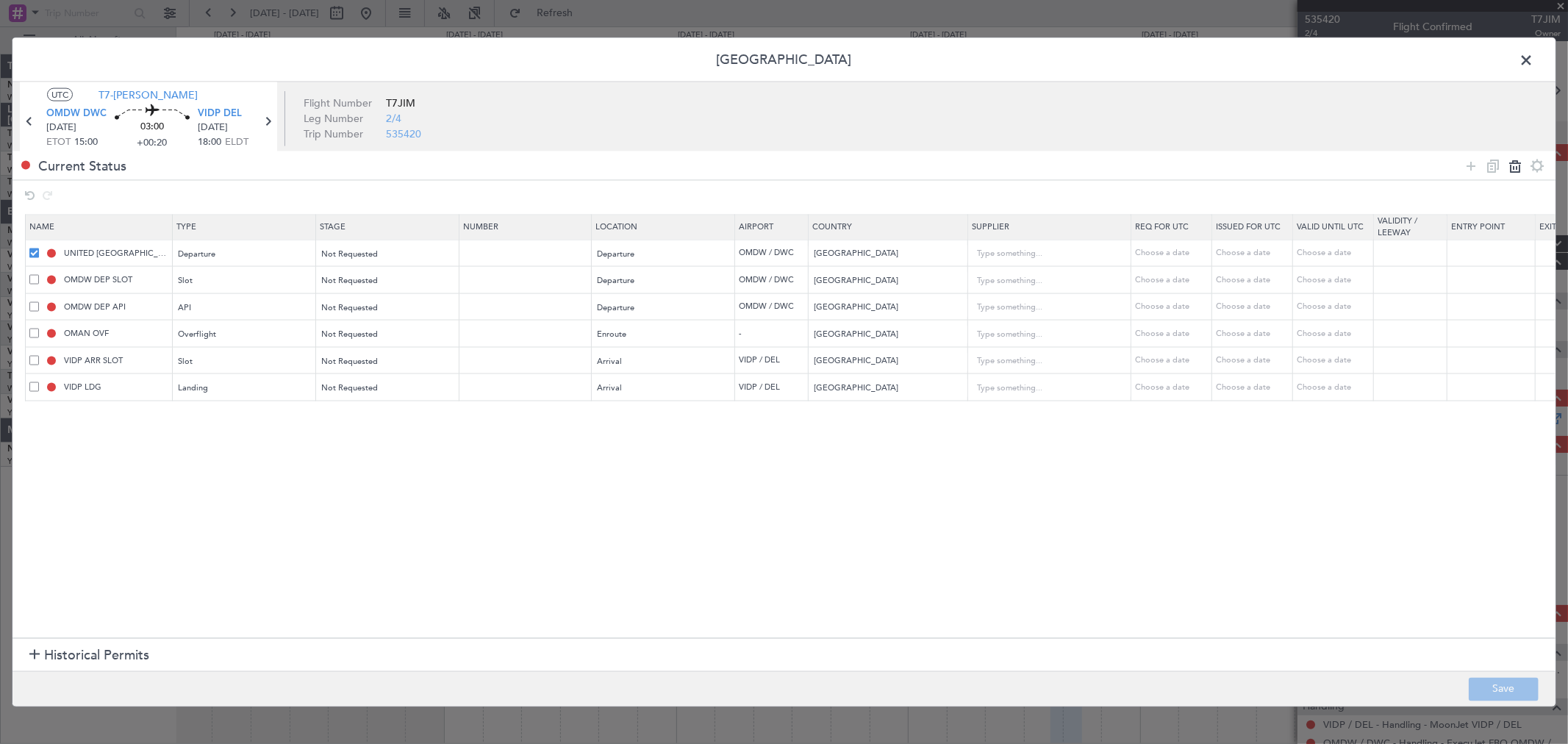
type input "3"
type input "VIDP LDG"
click at [1491, 692] on button "Save" at bounding box center [1503, 689] width 69 height 24
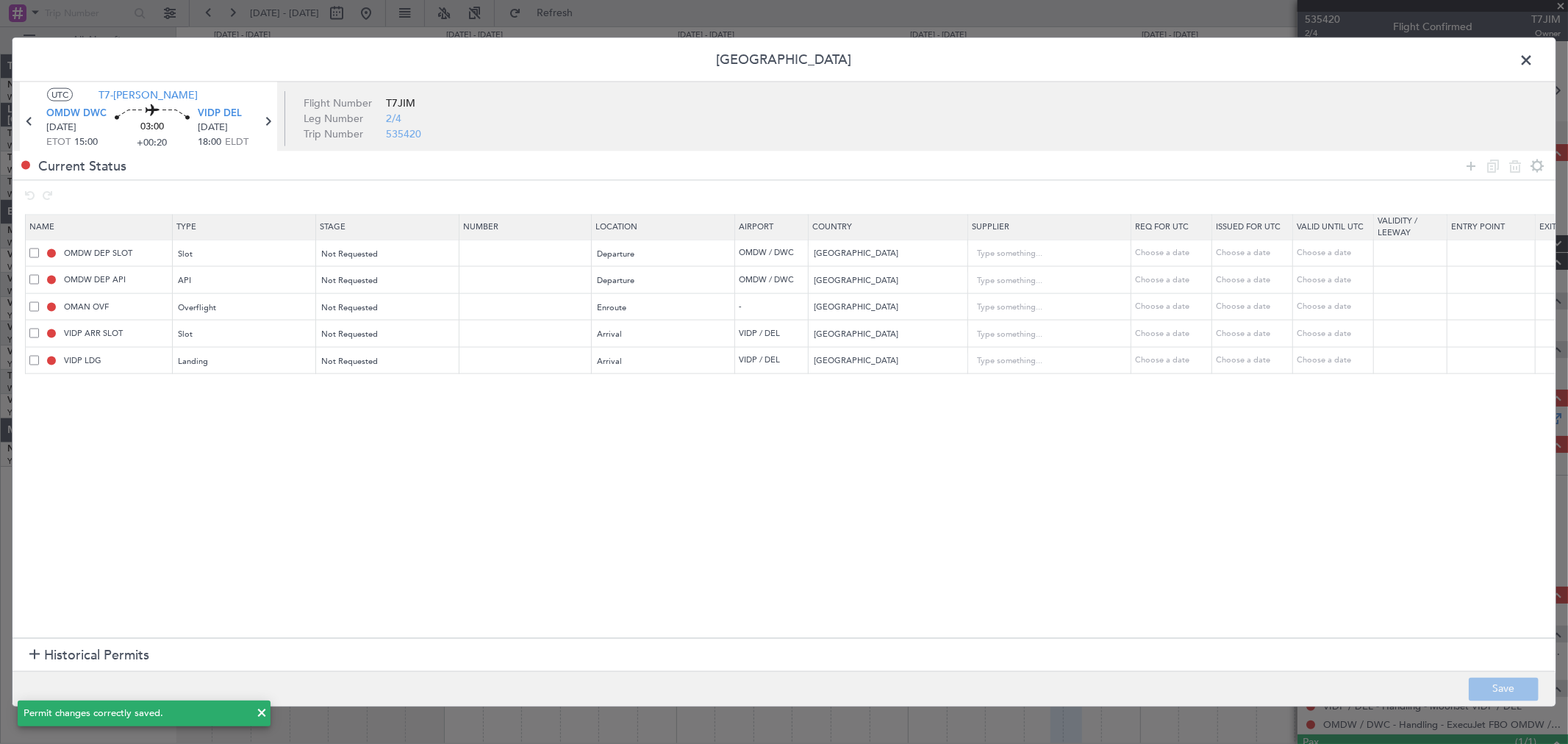
drag, startPoint x: 1529, startPoint y: 62, endPoint x: 1519, endPoint y: 72, distance: 14.1
click at [1534, 62] on span at bounding box center [1534, 64] width 0 height 30
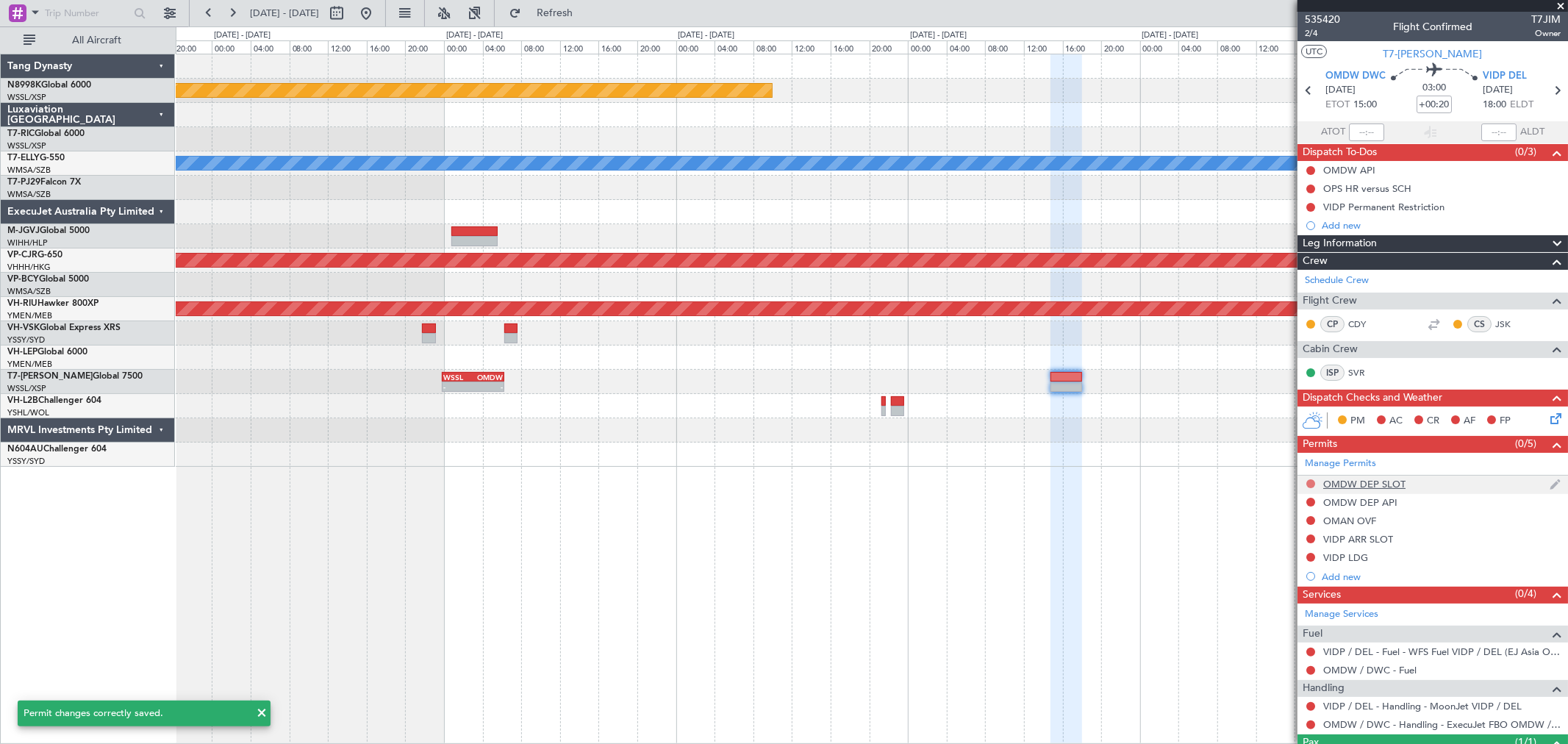
click at [1312, 483] on button at bounding box center [1310, 483] width 9 height 9
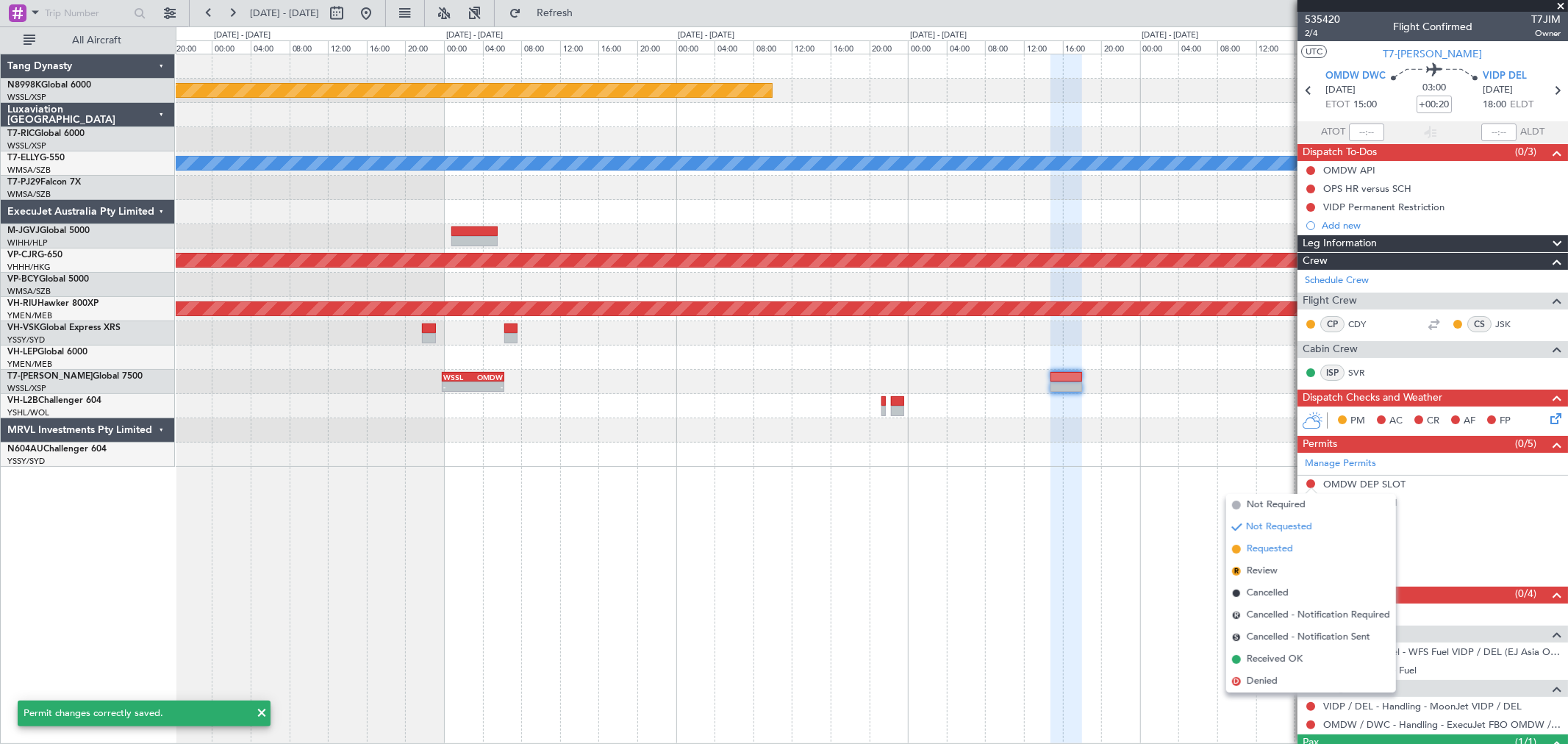
click at [1269, 548] on span "Requested" at bounding box center [1270, 549] width 47 height 14
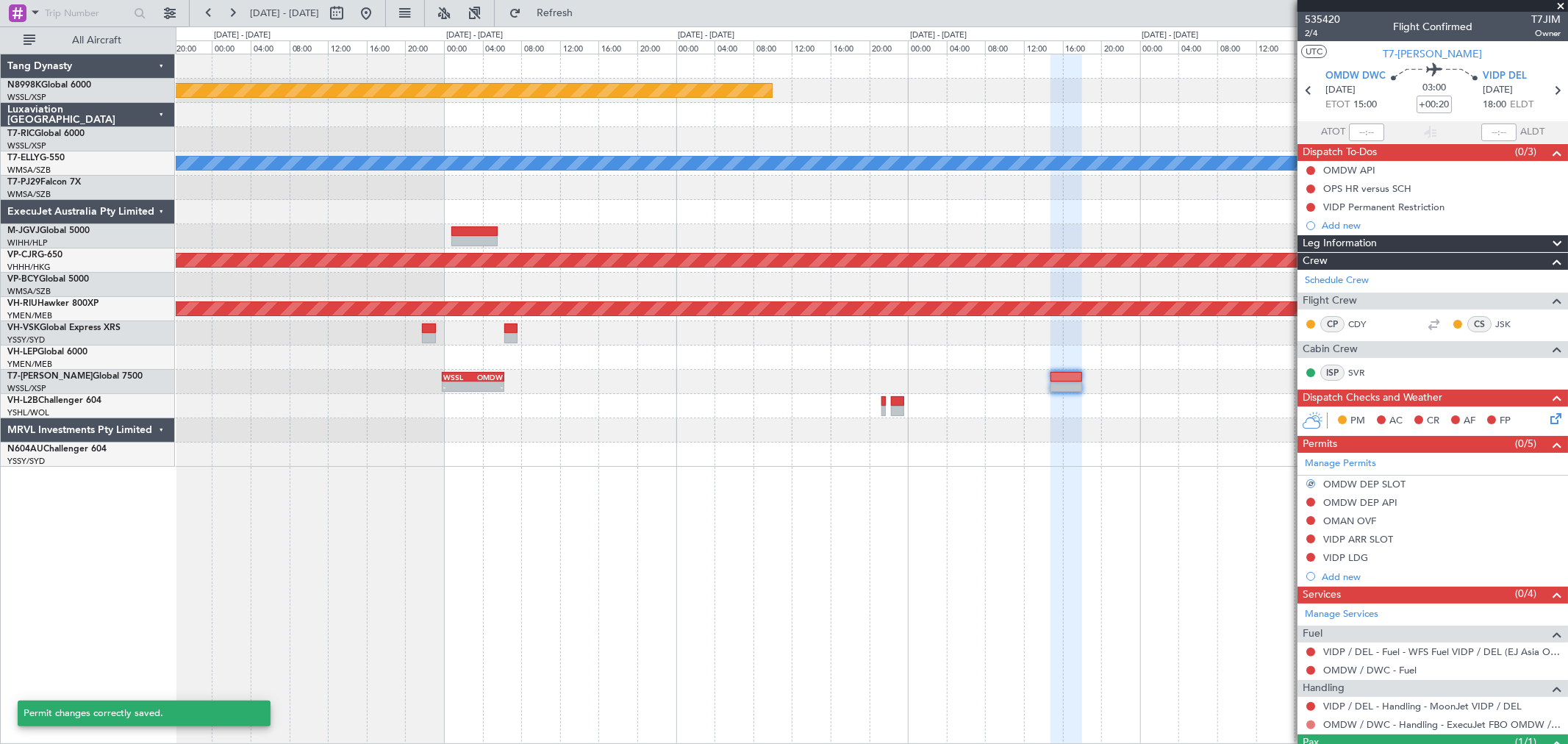
click at [1310, 725] on button at bounding box center [1310, 725] width 9 height 9
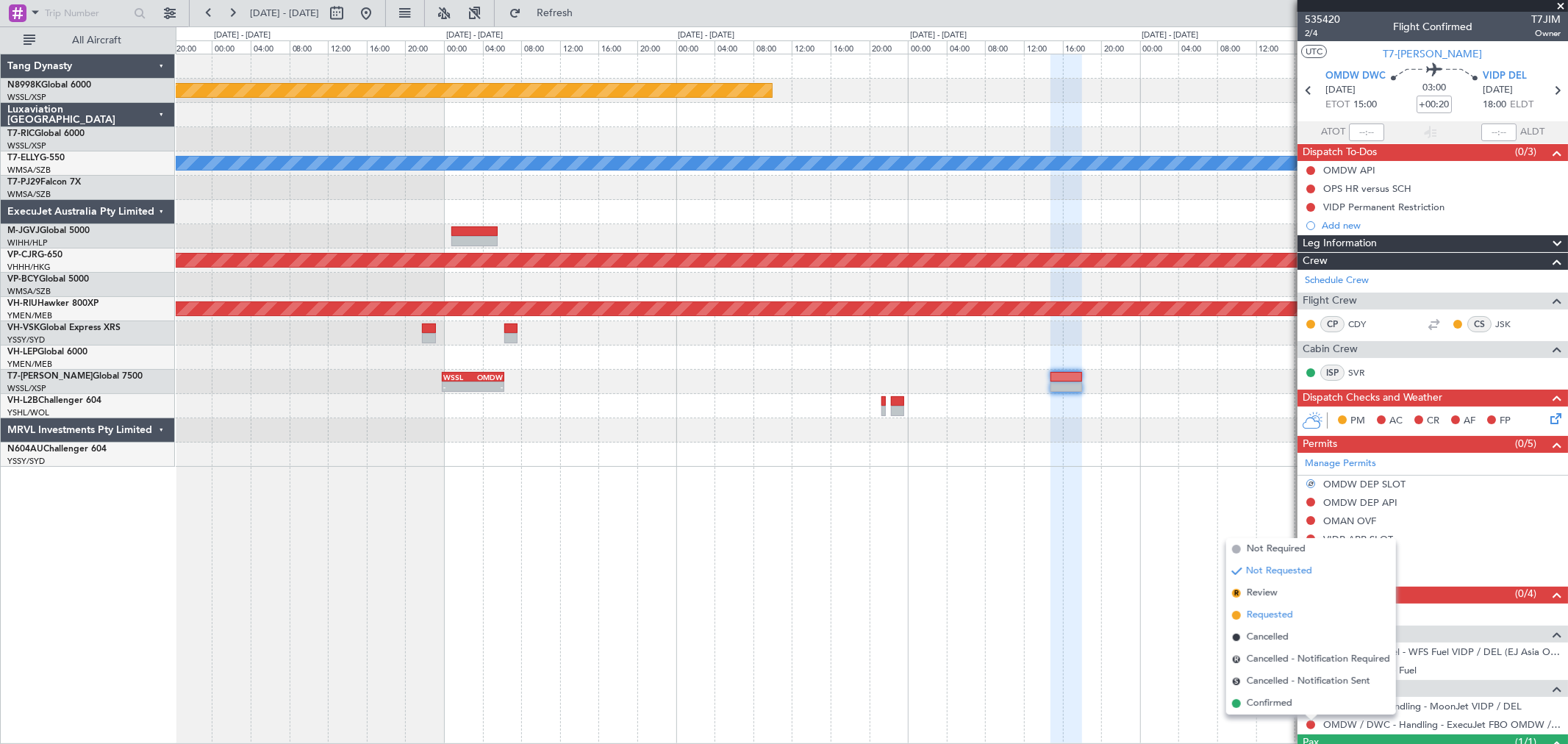
click at [1284, 618] on span "Requested" at bounding box center [1270, 615] width 47 height 14
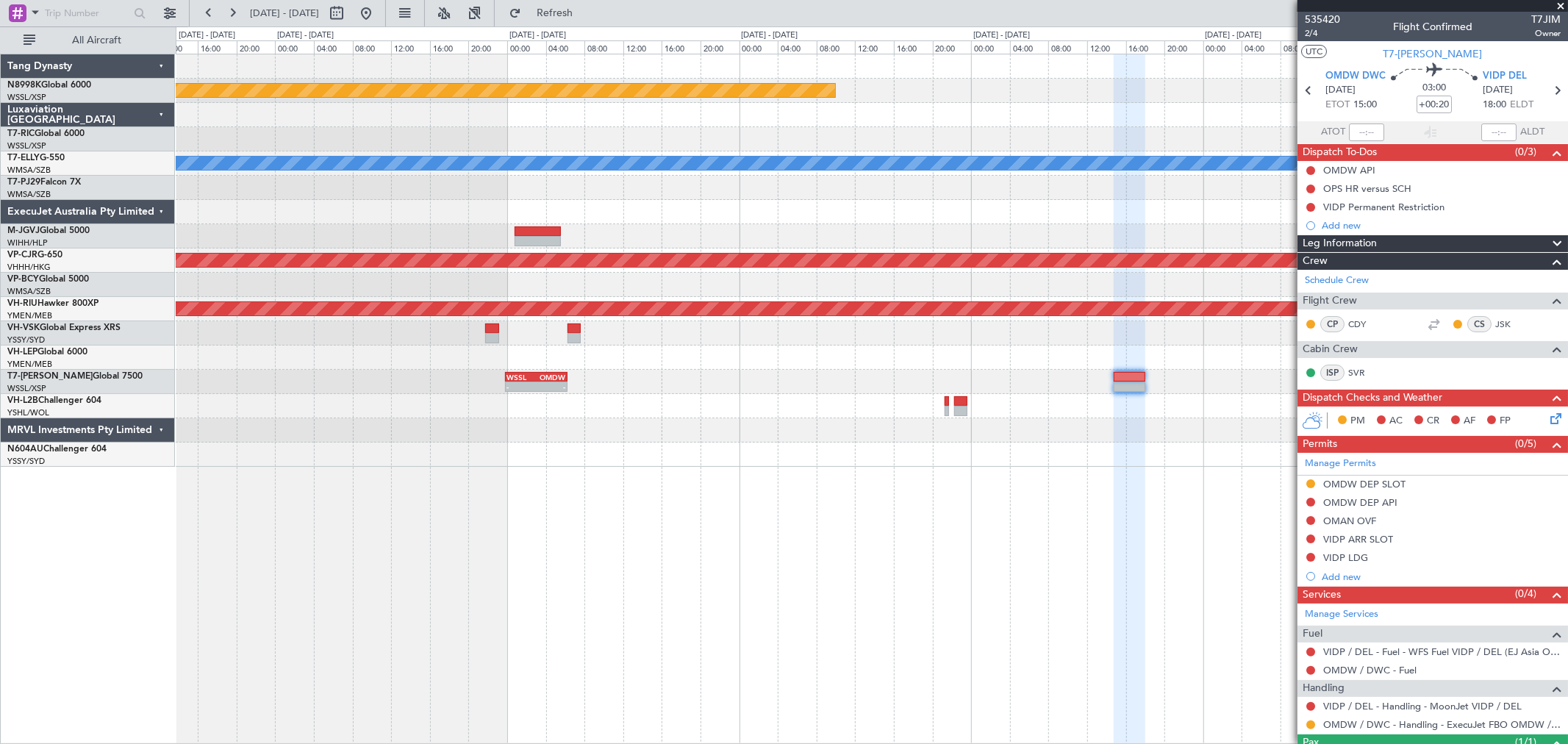
click at [952, 363] on div "Planned Maint Singapore (Seletar) MEL - - RKSI 02:50 Z WMSA 08:45 Z Planned Mai…" at bounding box center [872, 260] width 1392 height 412
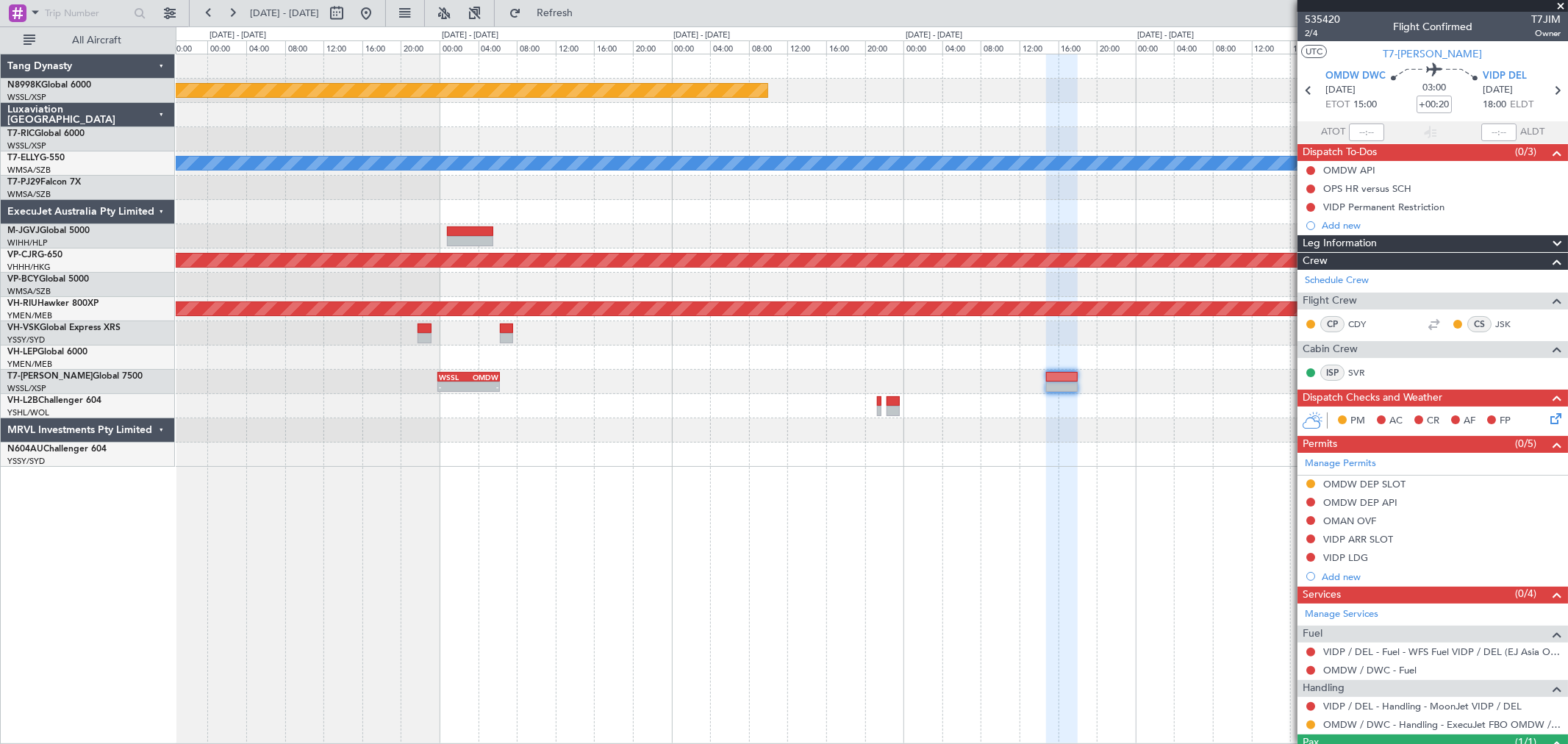
click at [840, 375] on div "Planned Maint [GEOGRAPHIC_DATA] (Seletar) [PERSON_NAME] - - RKSI 02:50 Z WMSA 0…" at bounding box center [872, 260] width 1392 height 412
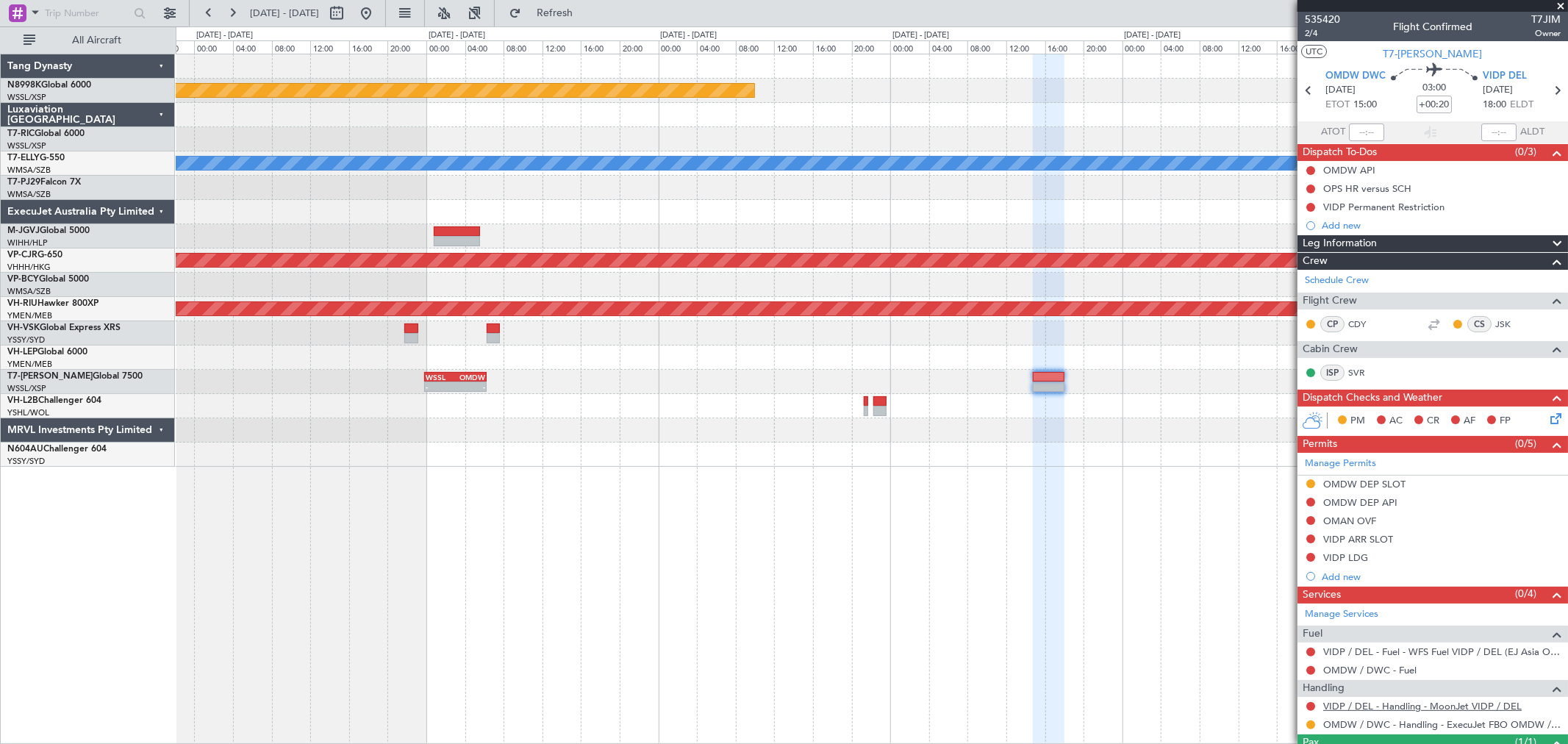
click at [1339, 703] on link "VIDP / DEL - Handling - MoonJet VIDP / DEL" at bounding box center [1422, 706] width 198 height 12
click at [1314, 539] on button at bounding box center [1310, 538] width 9 height 9
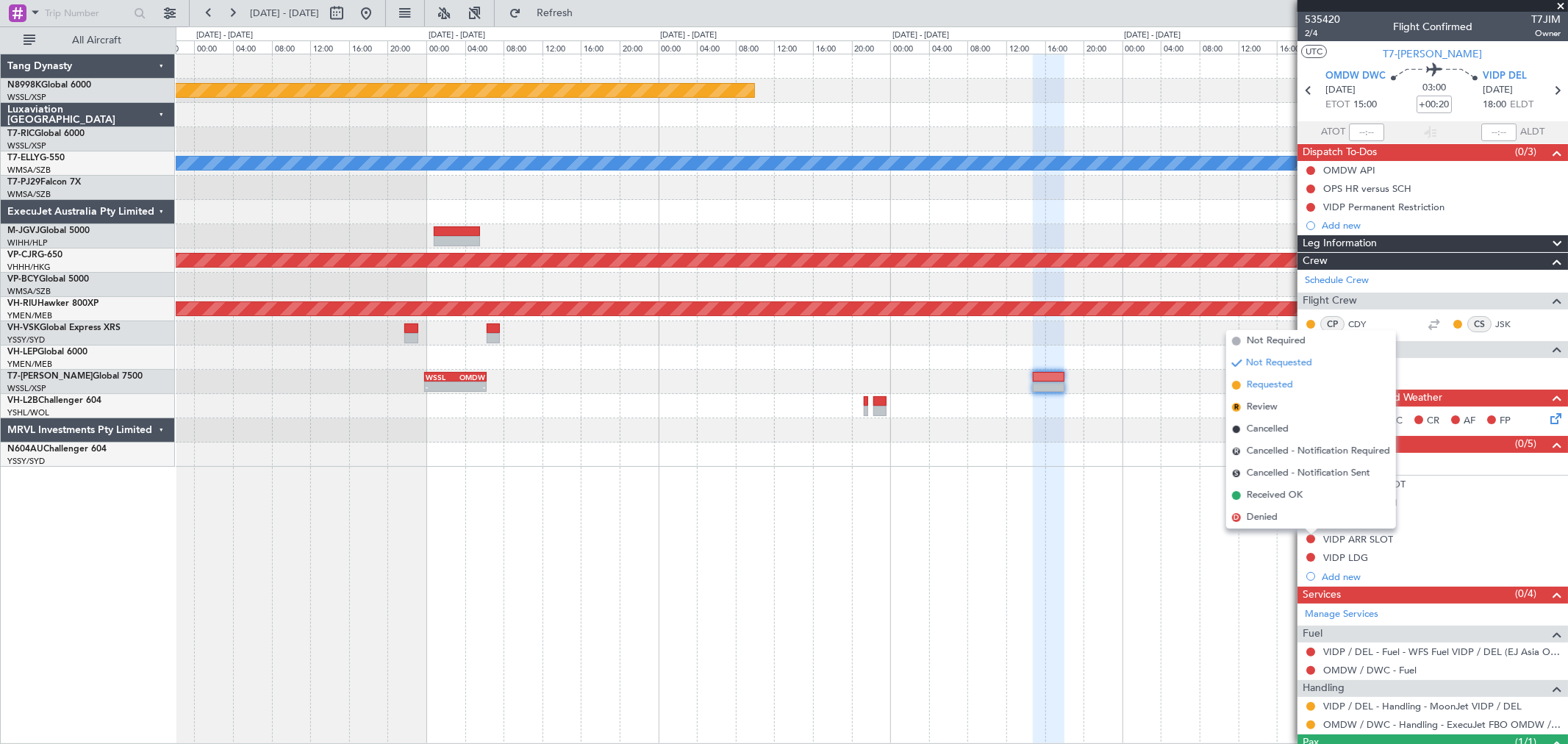
click at [1272, 383] on span "Requested" at bounding box center [1270, 385] width 47 height 14
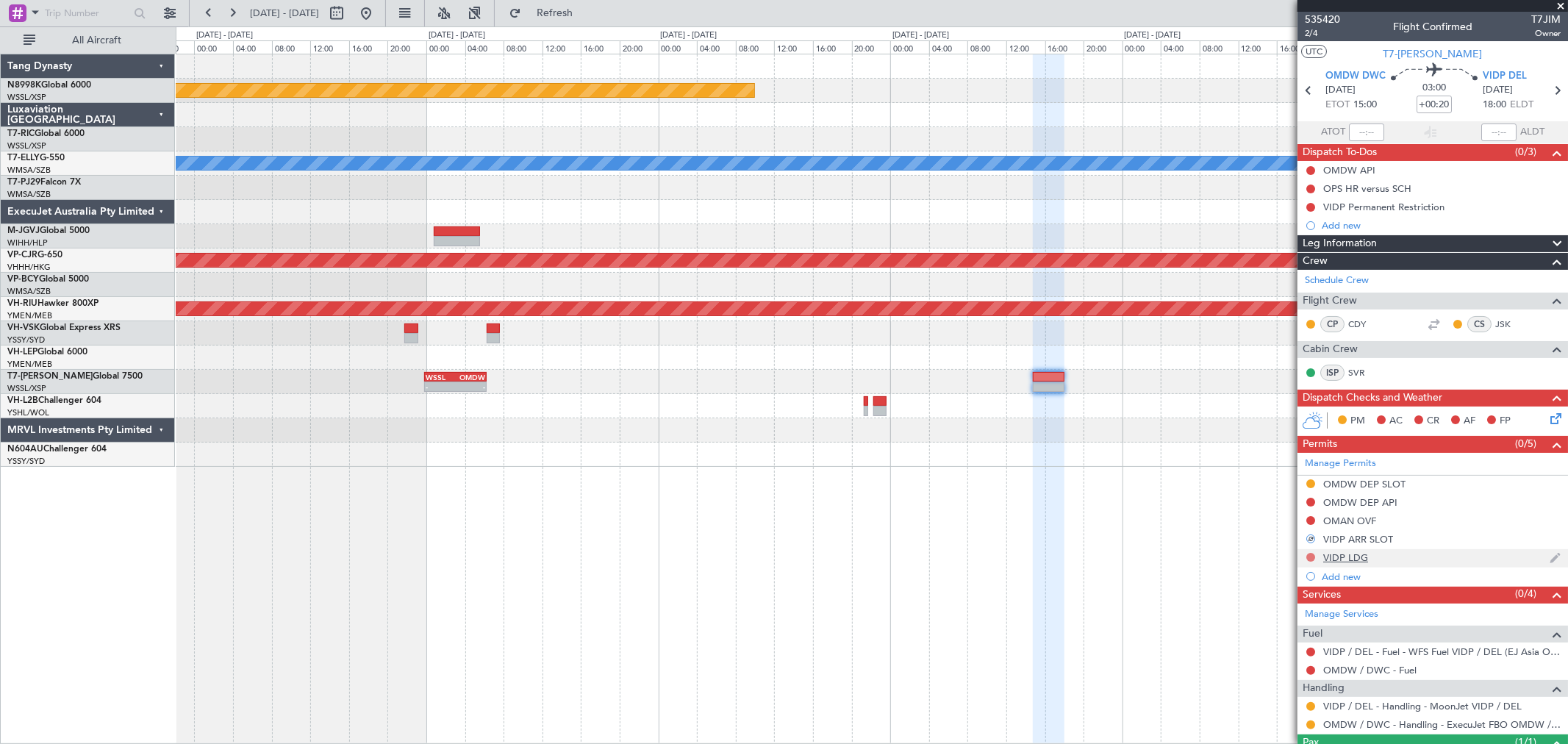
click at [1311, 557] on button at bounding box center [1310, 557] width 9 height 9
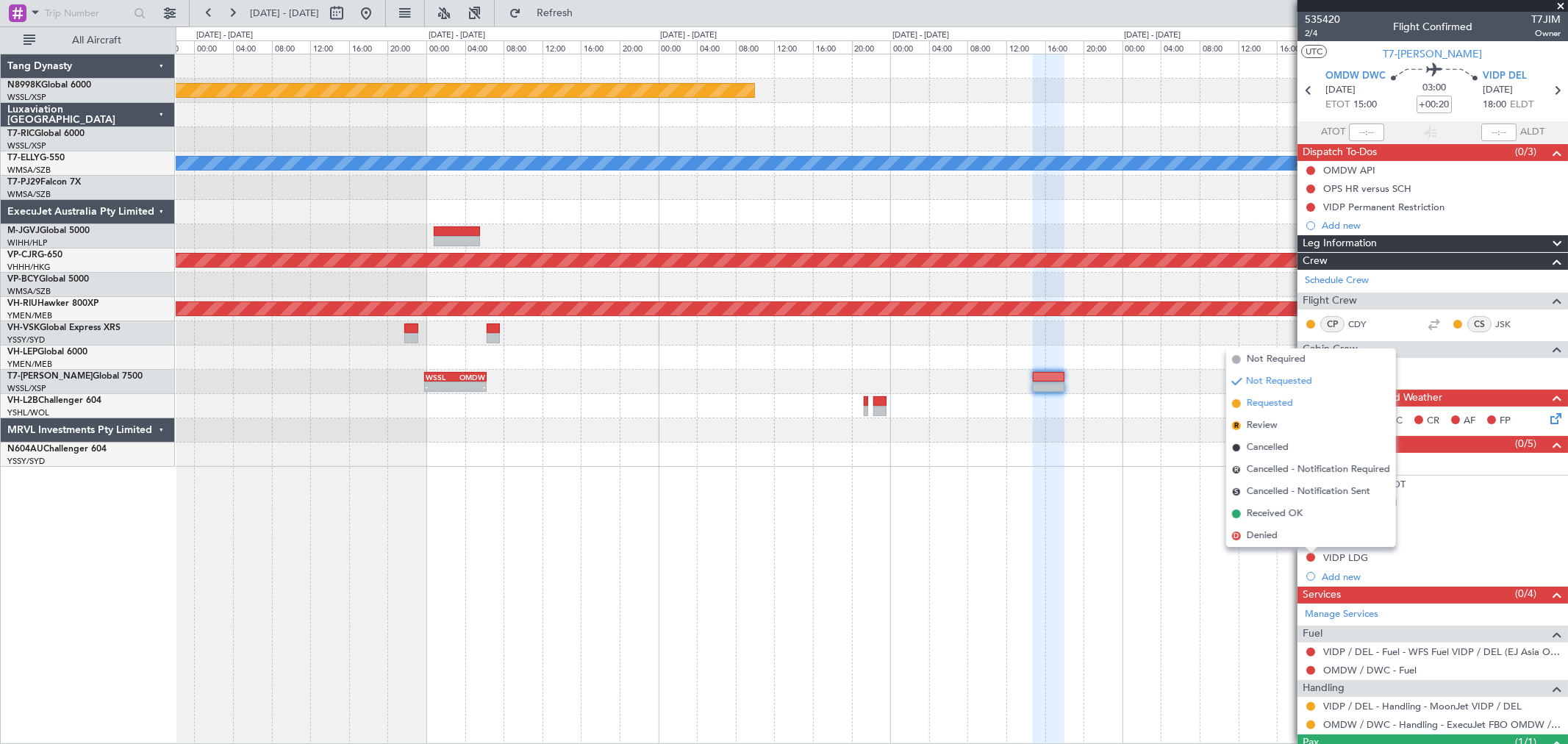
click at [1278, 401] on span "Requested" at bounding box center [1270, 403] width 47 height 14
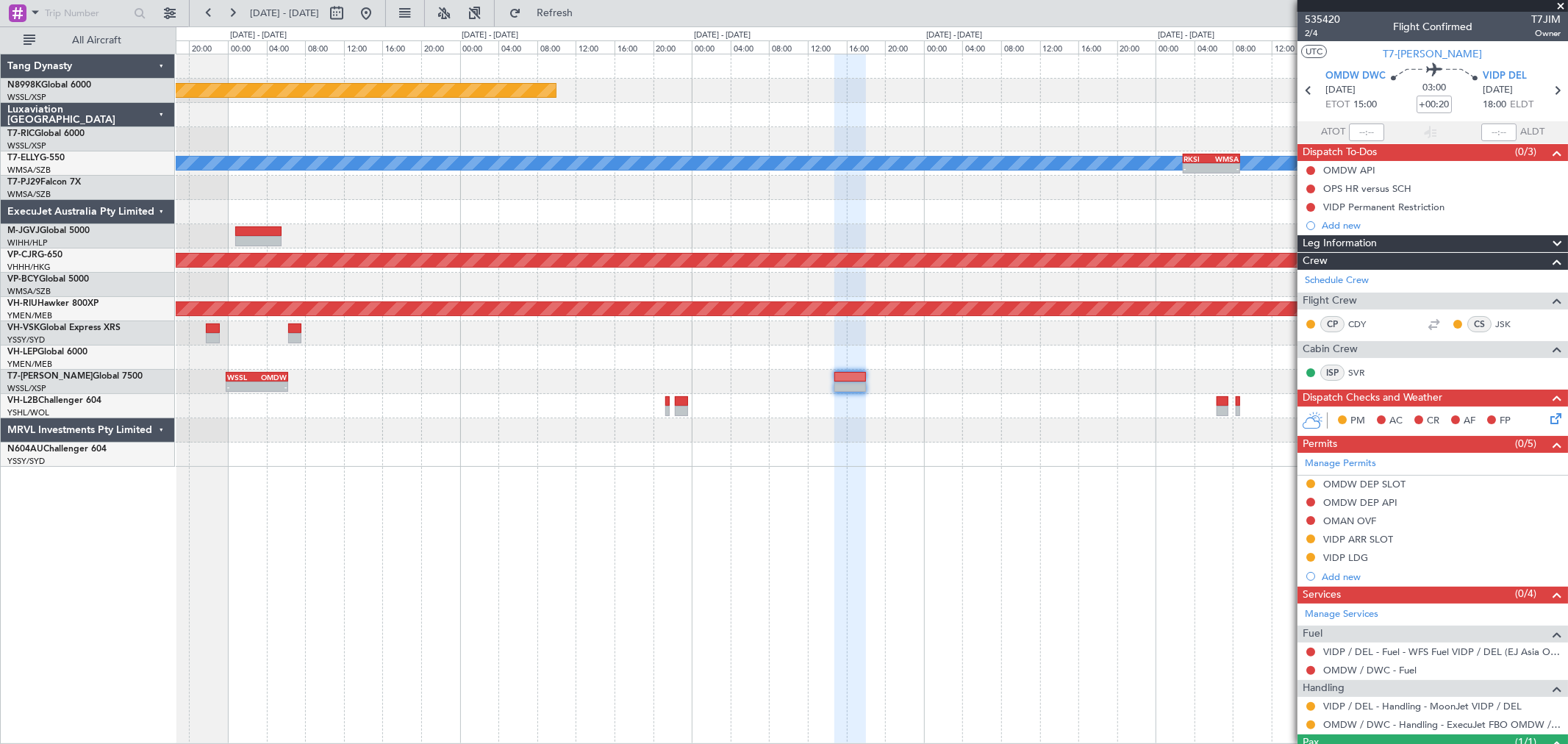
click at [1003, 395] on div at bounding box center [872, 406] width 1392 height 24
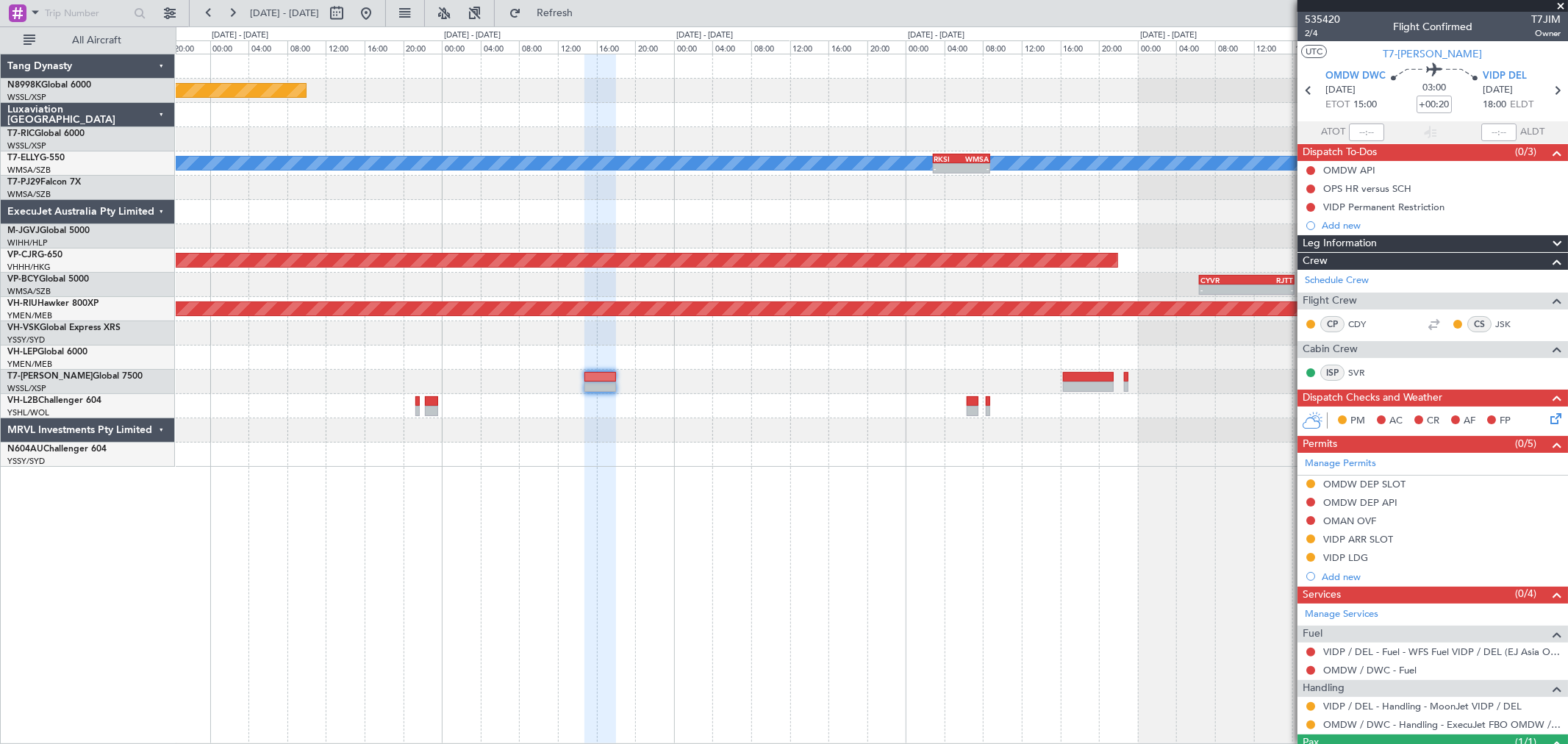
click at [936, 376] on div "WSSL 23:50 Z OMDW 06:15 Z - -" at bounding box center [872, 381] width 1392 height 24
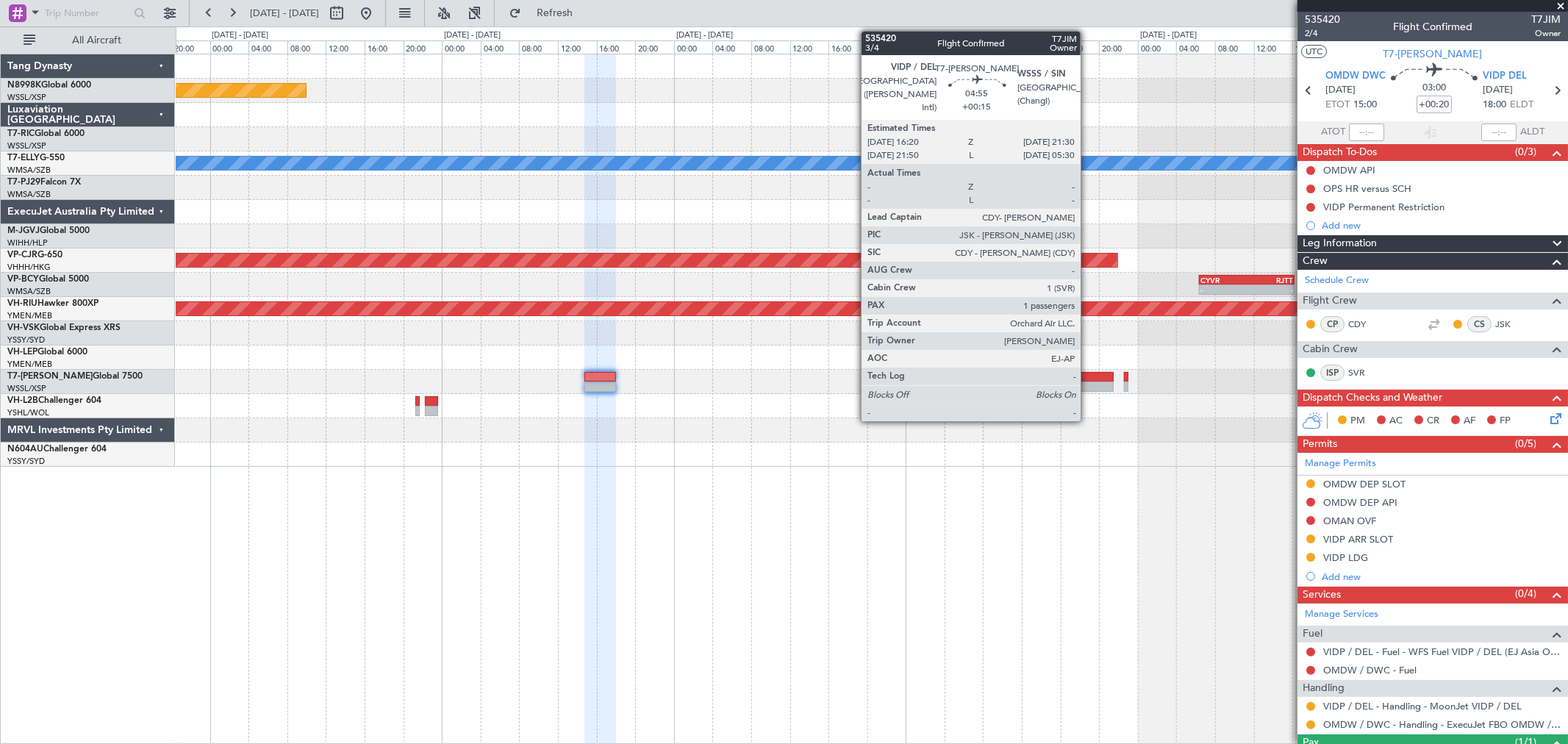
click at [1088, 373] on div at bounding box center [1088, 377] width 50 height 10
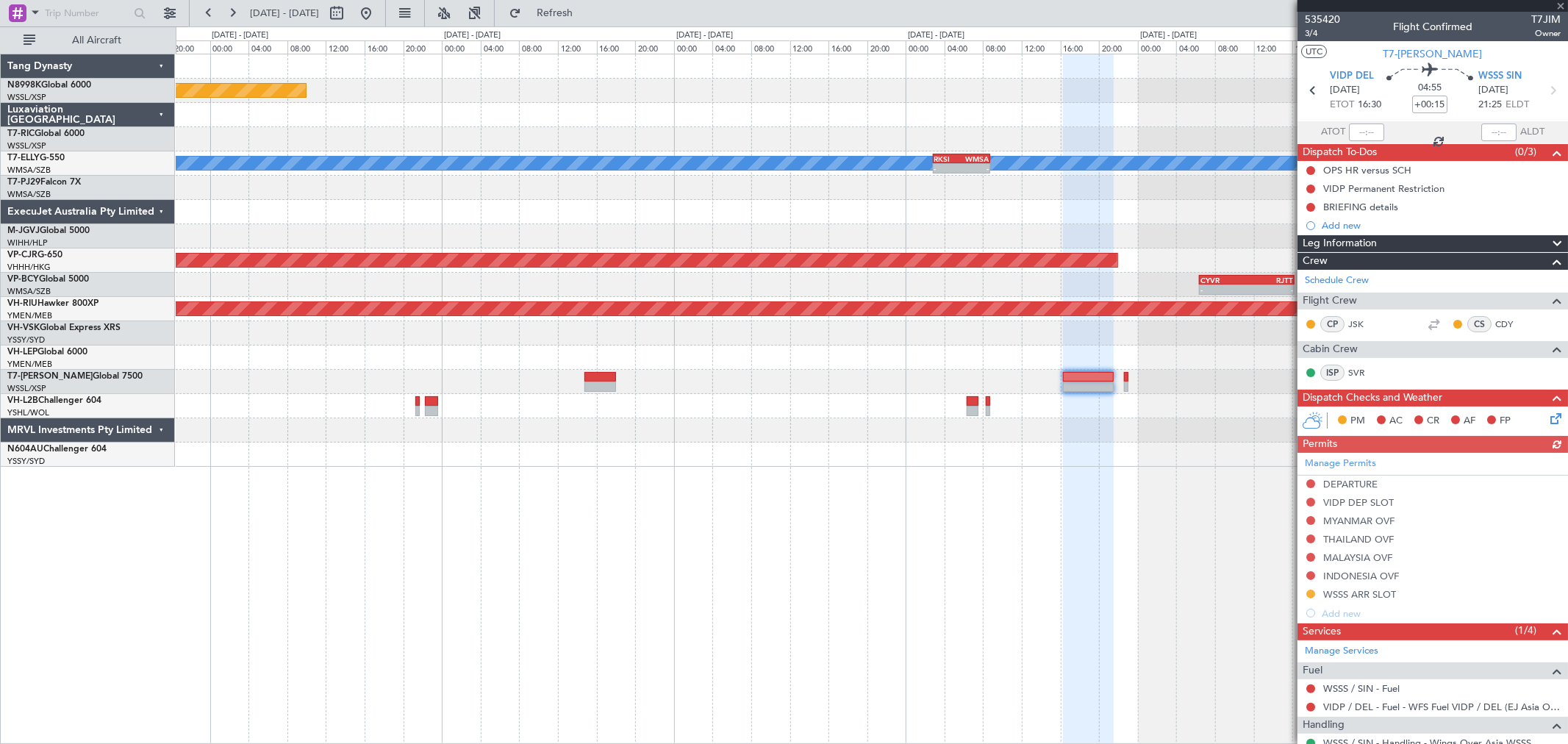
scroll to position [101, 0]
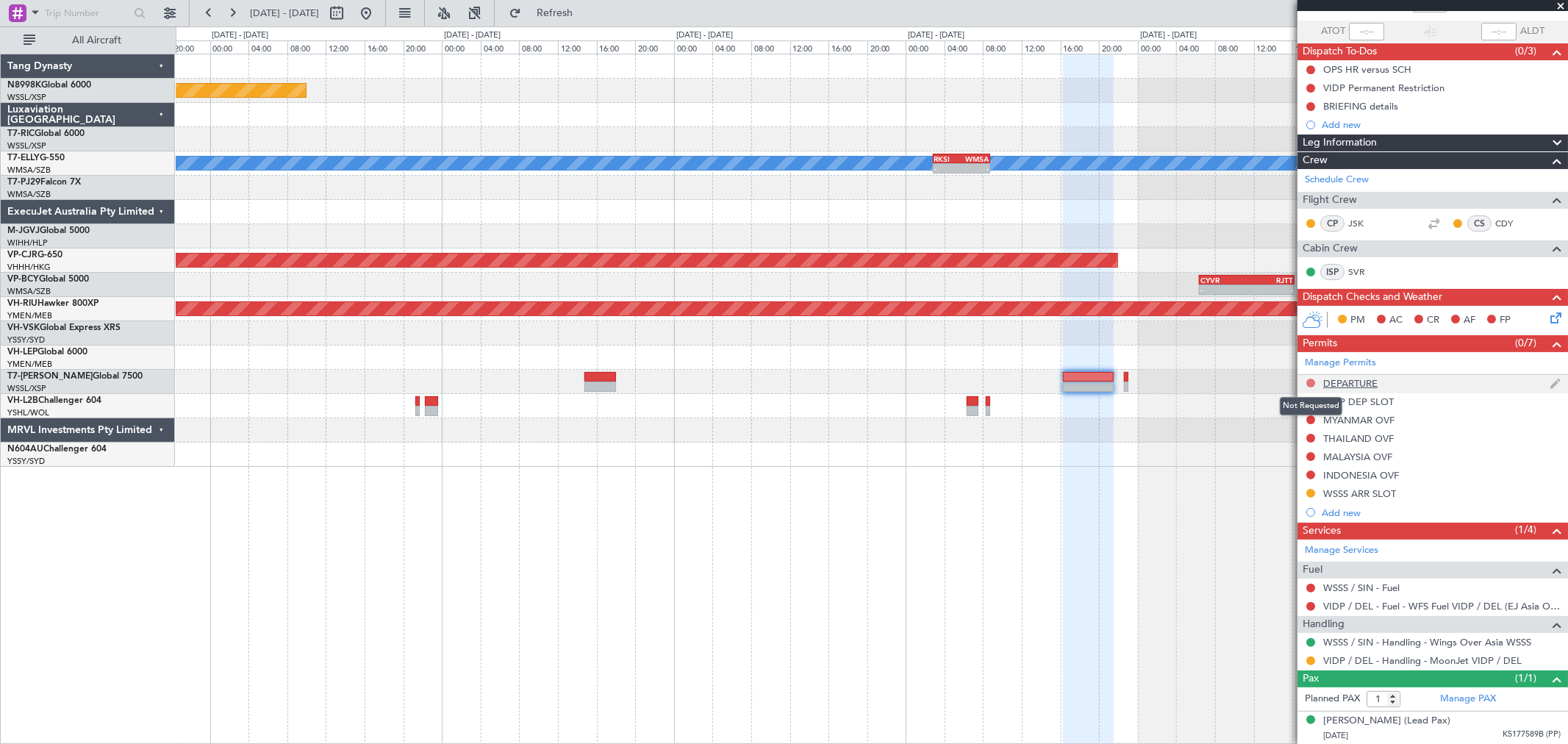
click at [1310, 384] on button at bounding box center [1310, 383] width 9 height 9
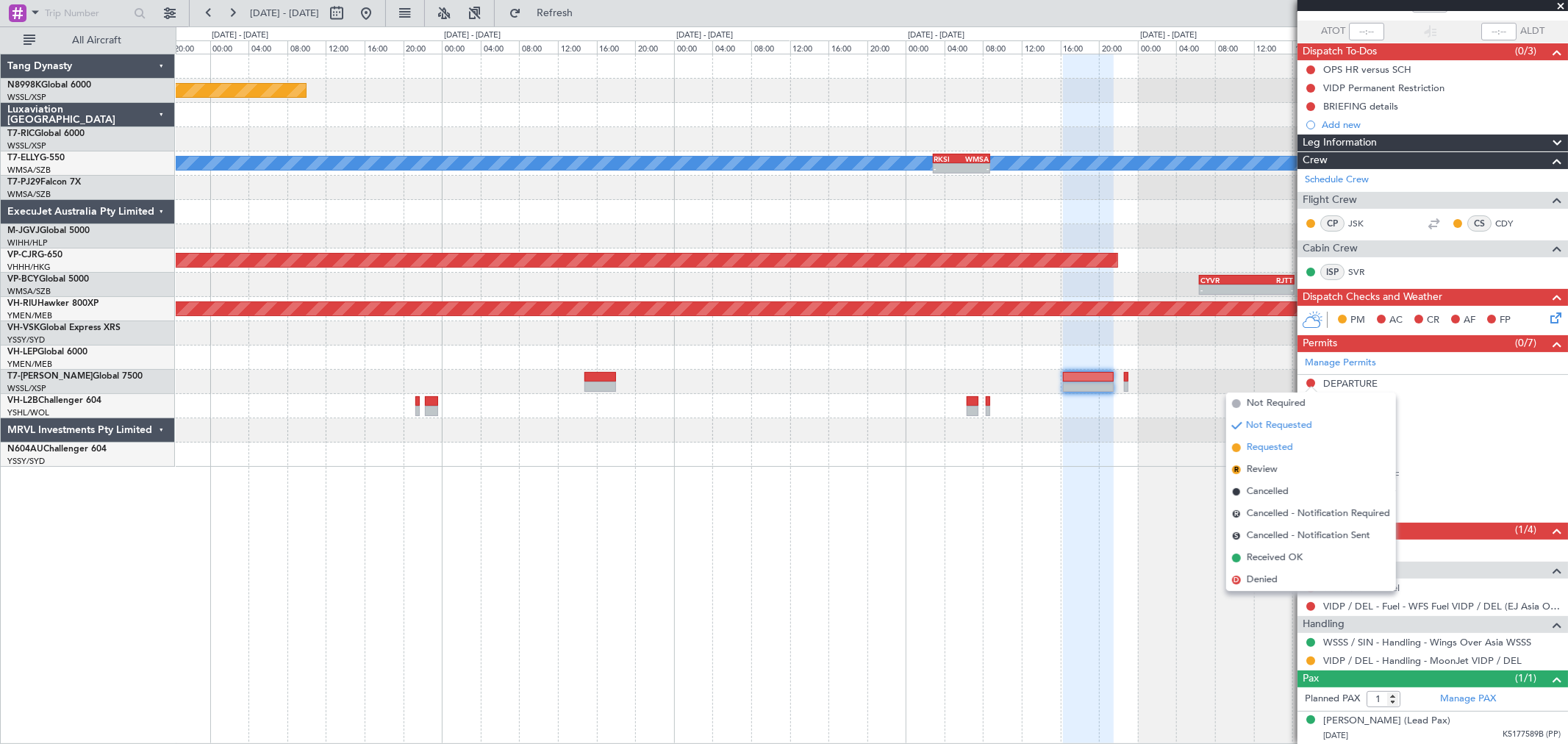
click at [1254, 445] on span "Requested" at bounding box center [1270, 448] width 47 height 14
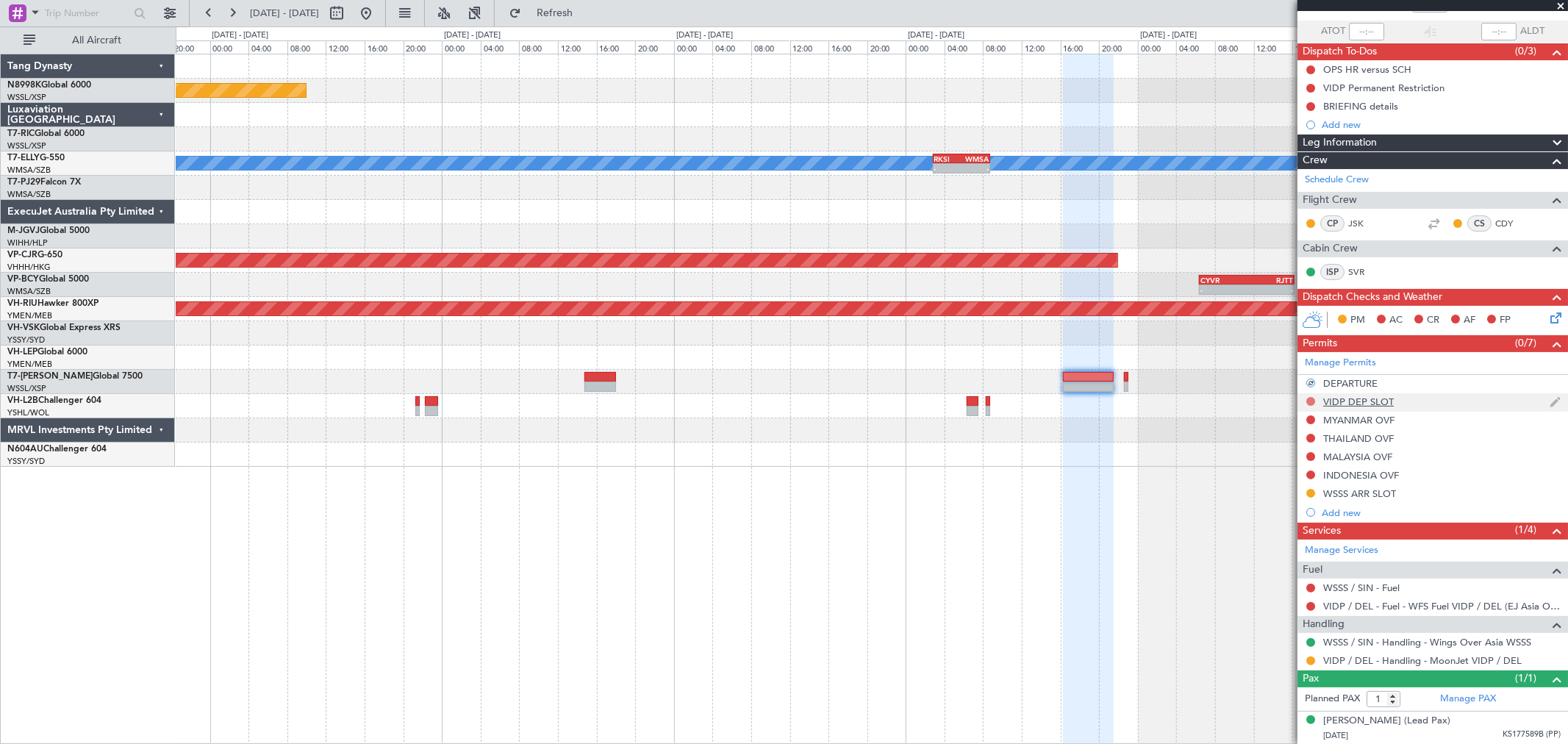
click at [1312, 400] on button at bounding box center [1310, 401] width 9 height 9
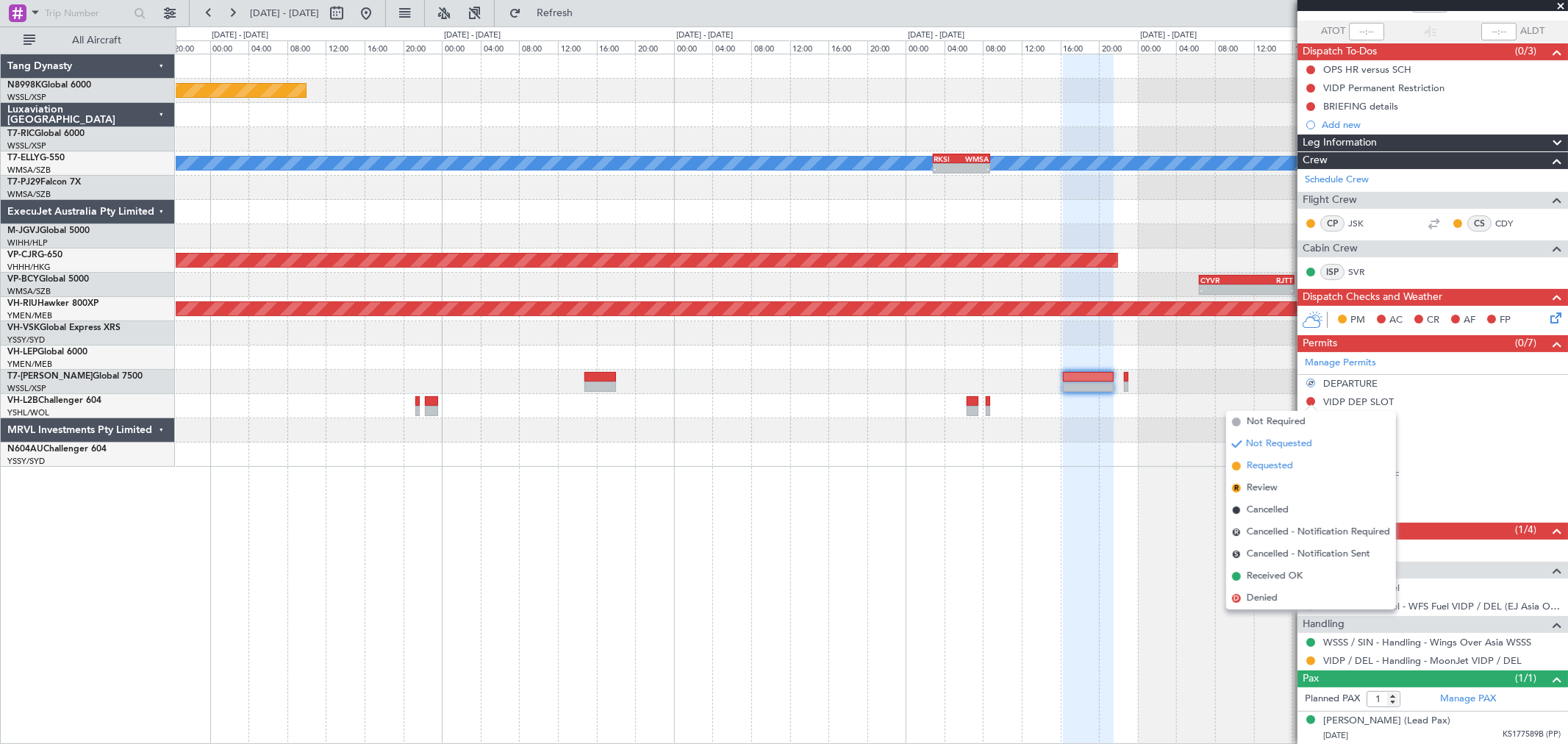
click at [1254, 460] on span "Requested" at bounding box center [1270, 466] width 47 height 14
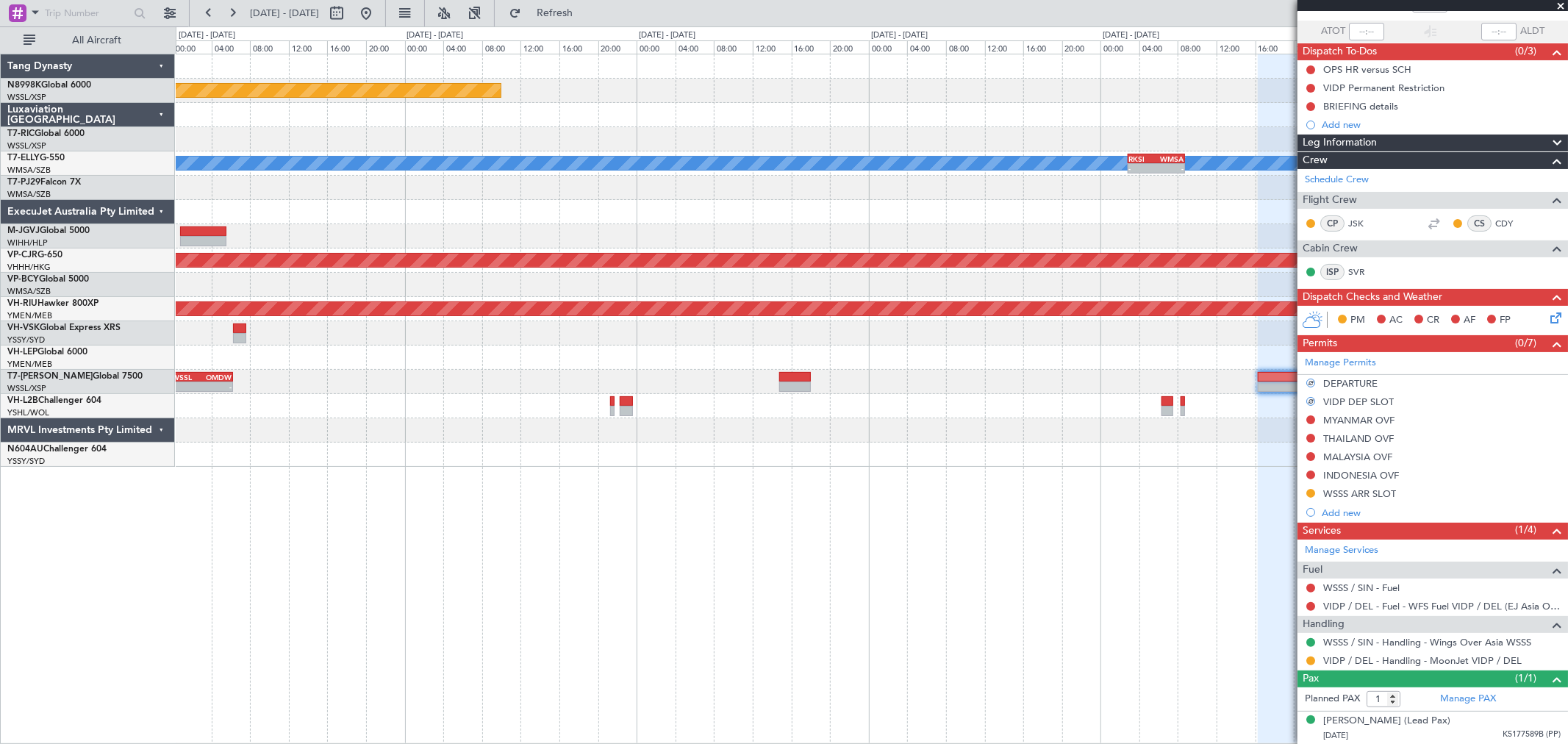
click at [1103, 475] on div "Planned Maint Singapore (Seletar) MEL - - RKSI 02:50 Z WMSA 08:45 Z Planned Mai…" at bounding box center [872, 398] width 1392 height 691
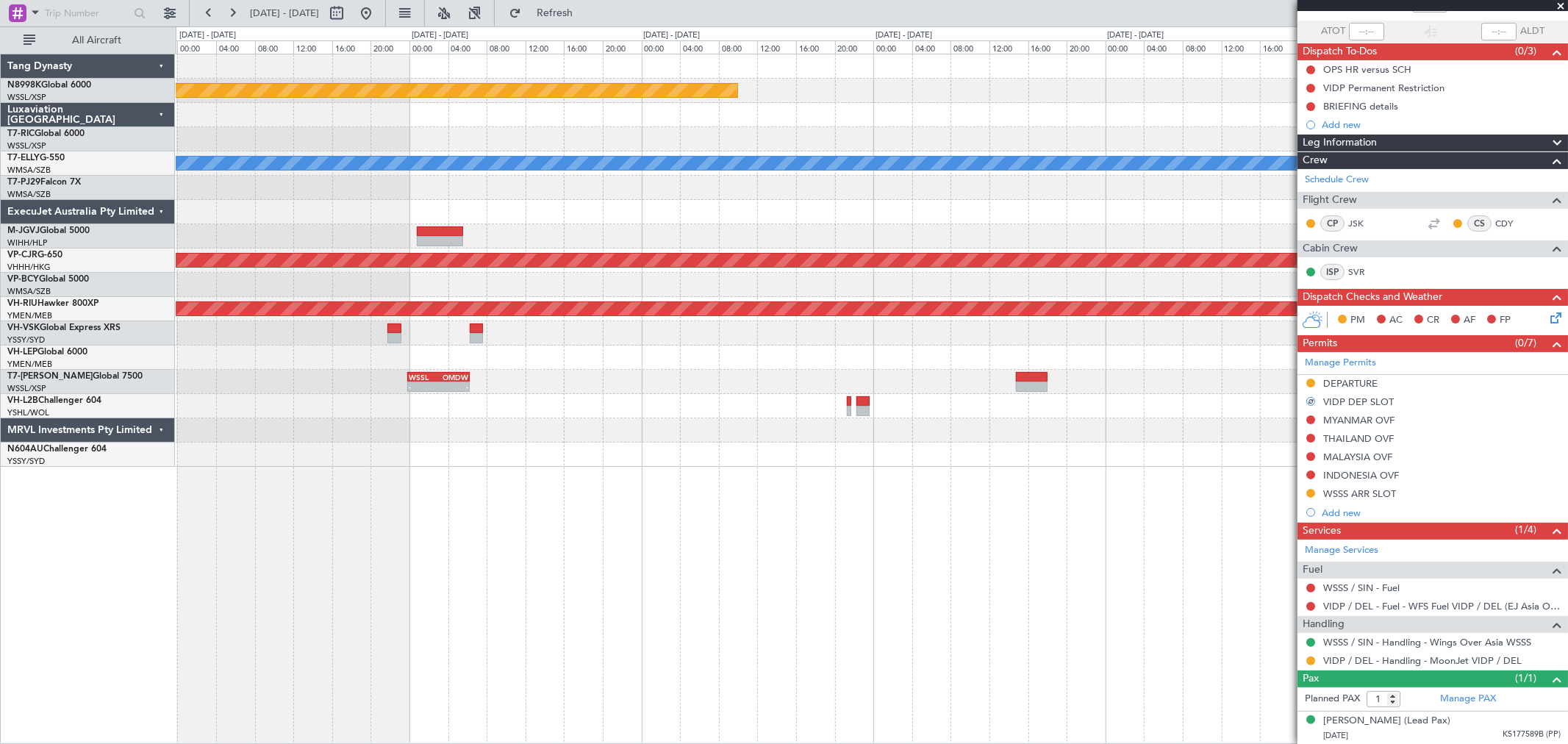
click at [1145, 421] on div at bounding box center [872, 430] width 1392 height 24
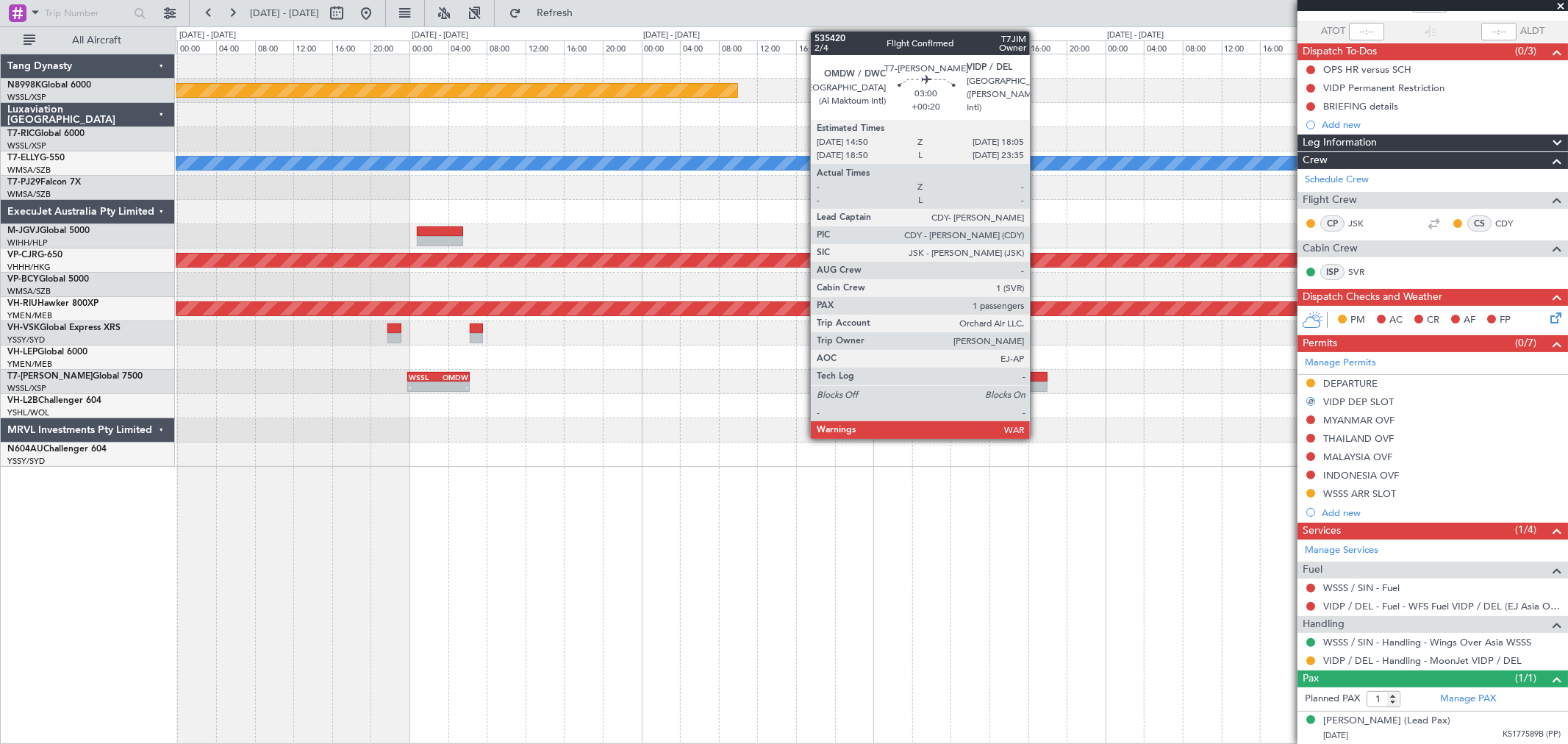
click at [1032, 385] on div at bounding box center [1031, 387] width 31 height 10
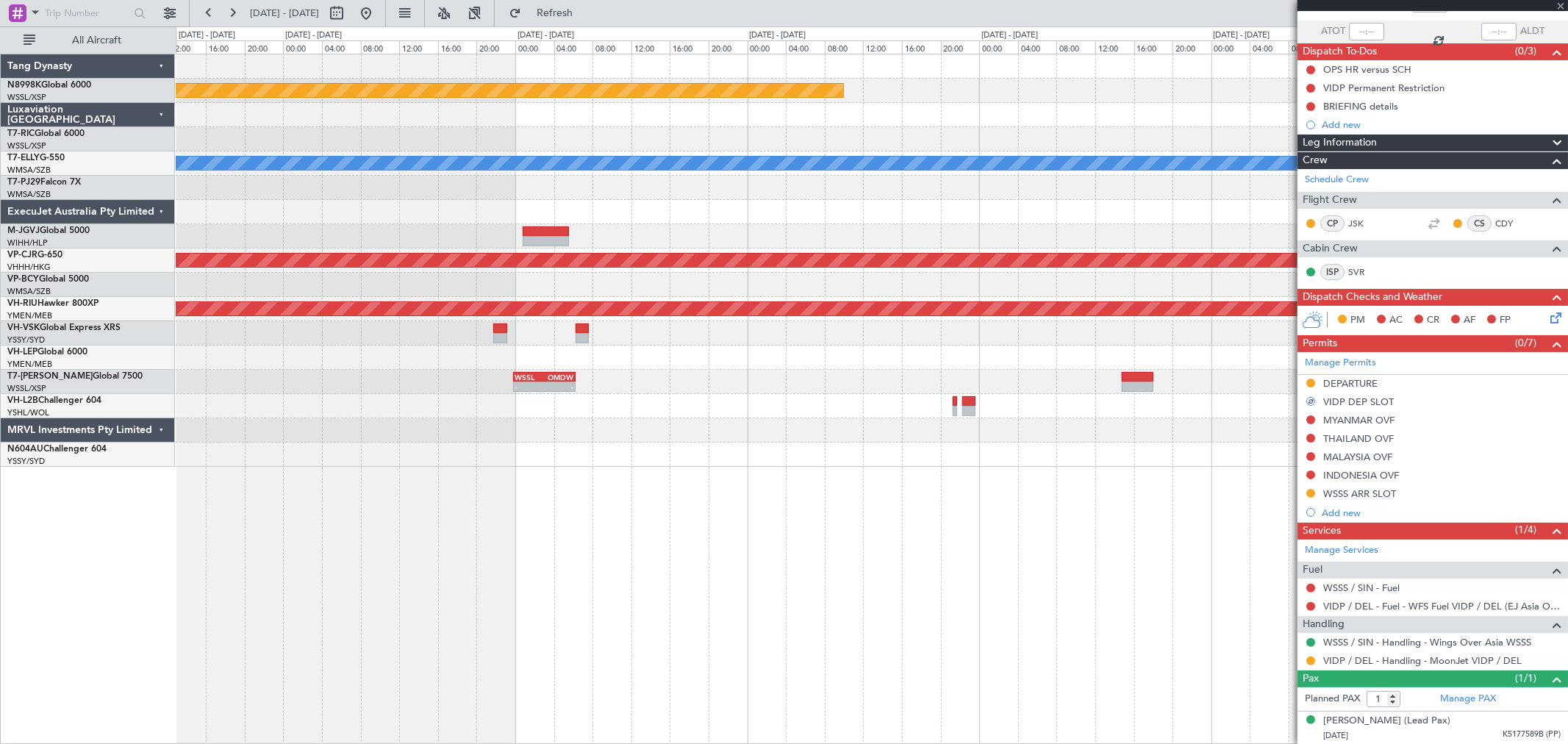
click at [885, 389] on div "WSSL 23:50 Z OMDW 06:15 Z - - RJAA 08:35 Z WSSS 14:50 Z - -" at bounding box center [872, 381] width 1392 height 24
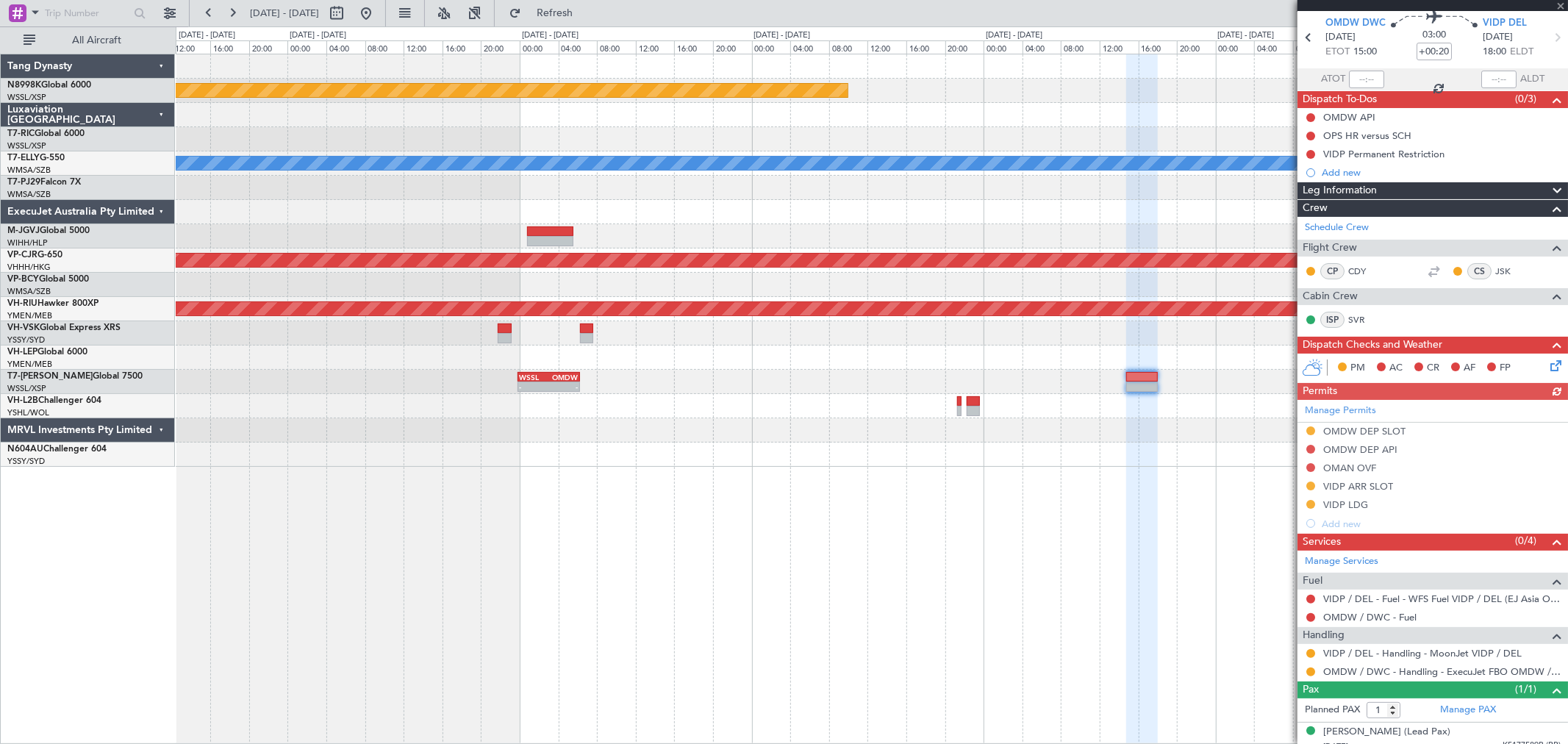
scroll to position [64, 0]
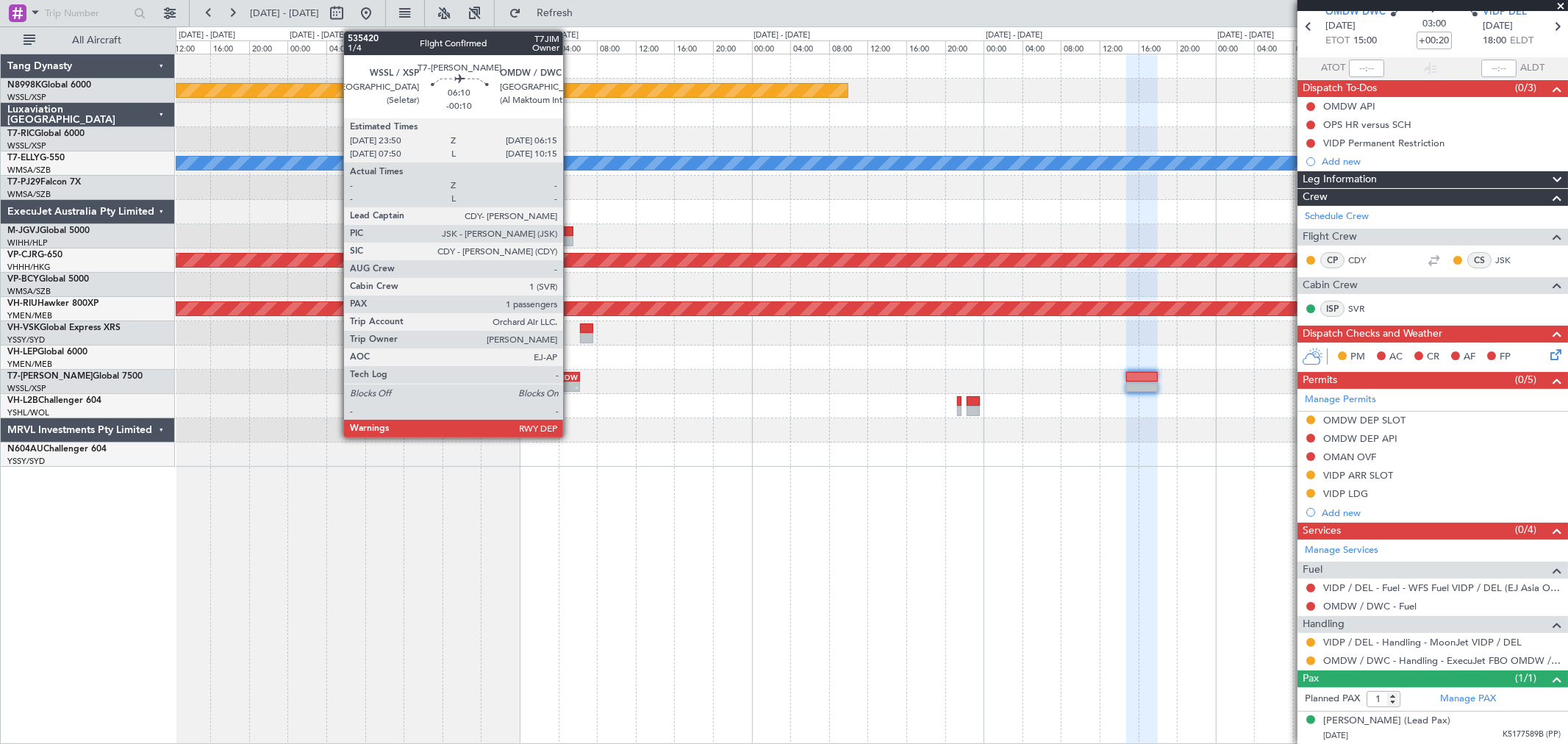
click at [570, 376] on div "OMDW" at bounding box center [563, 376] width 30 height 9
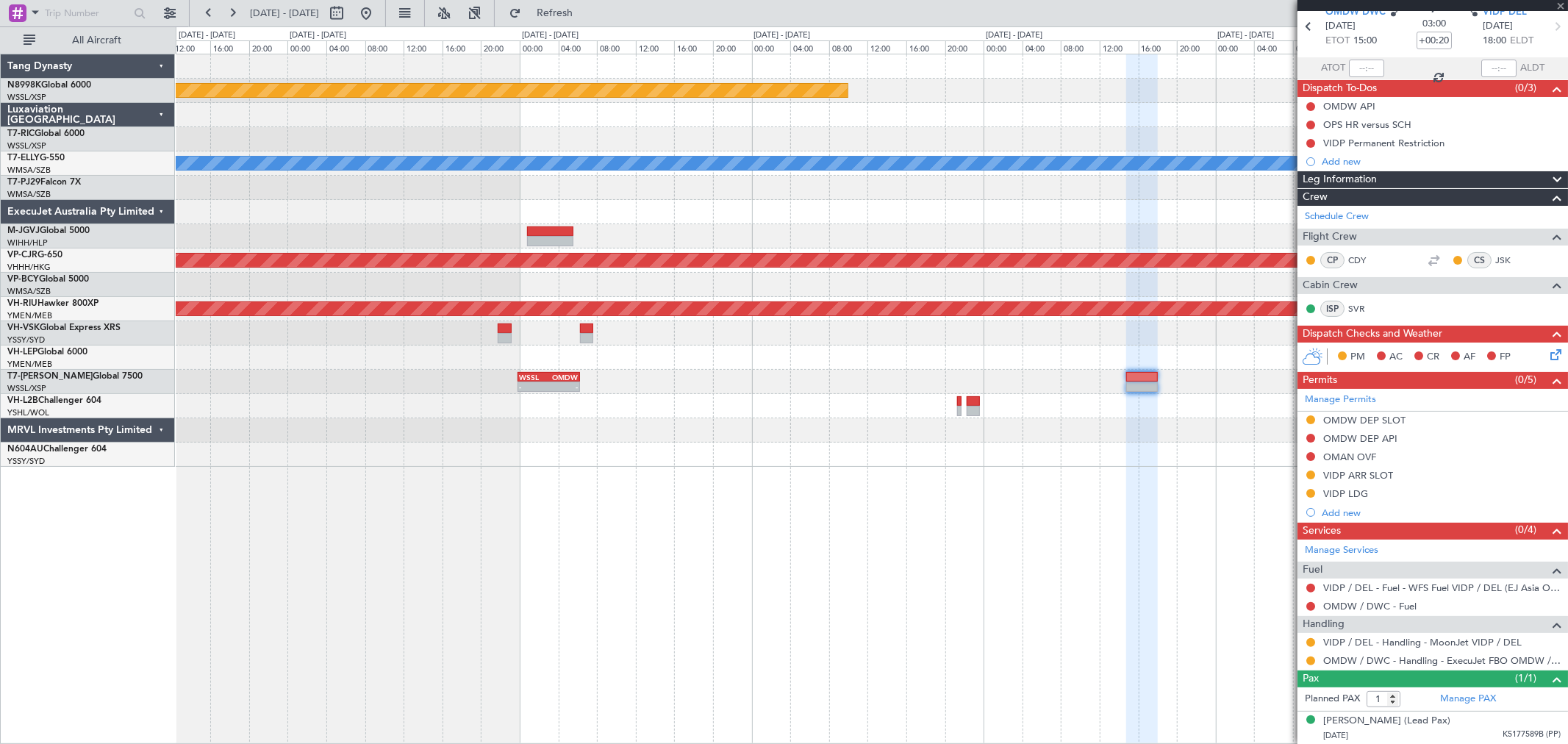
type input "-00:10"
